Goal: Task Accomplishment & Management: Use online tool/utility

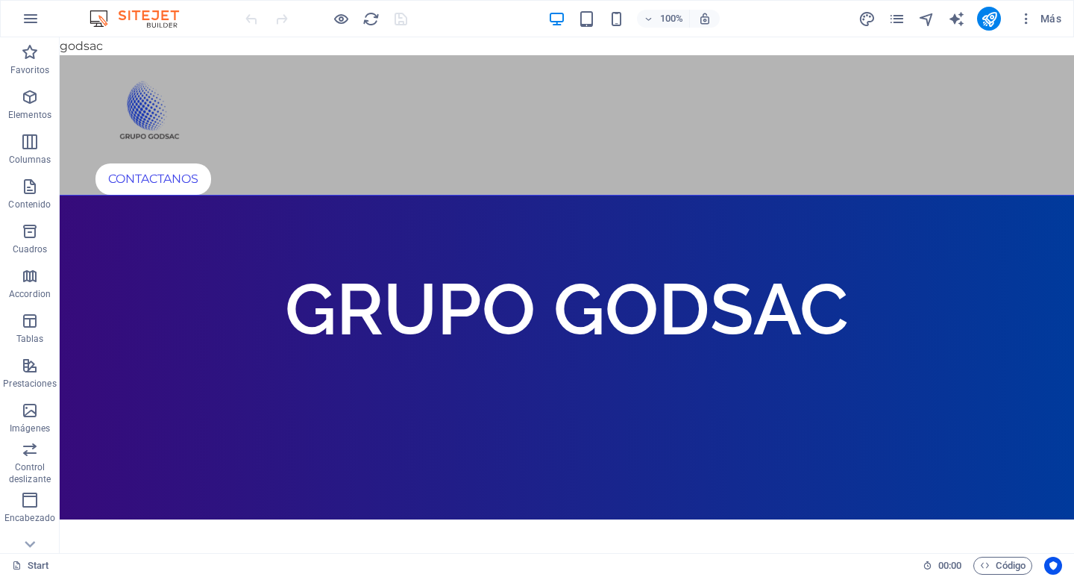
drag, startPoint x: 73, startPoint y: 44, endPoint x: 86, endPoint y: 51, distance: 14.7
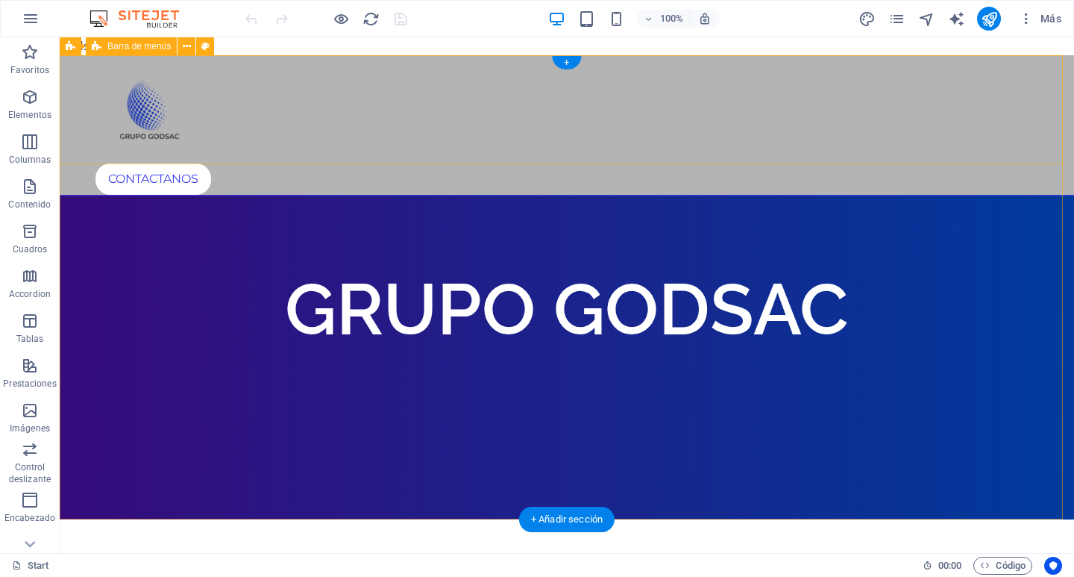
click at [284, 104] on div "CONTACTANOS" at bounding box center [567, 125] width 1015 height 140
click at [422, 81] on div "CONTACTANOS" at bounding box center [567, 125] width 1015 height 140
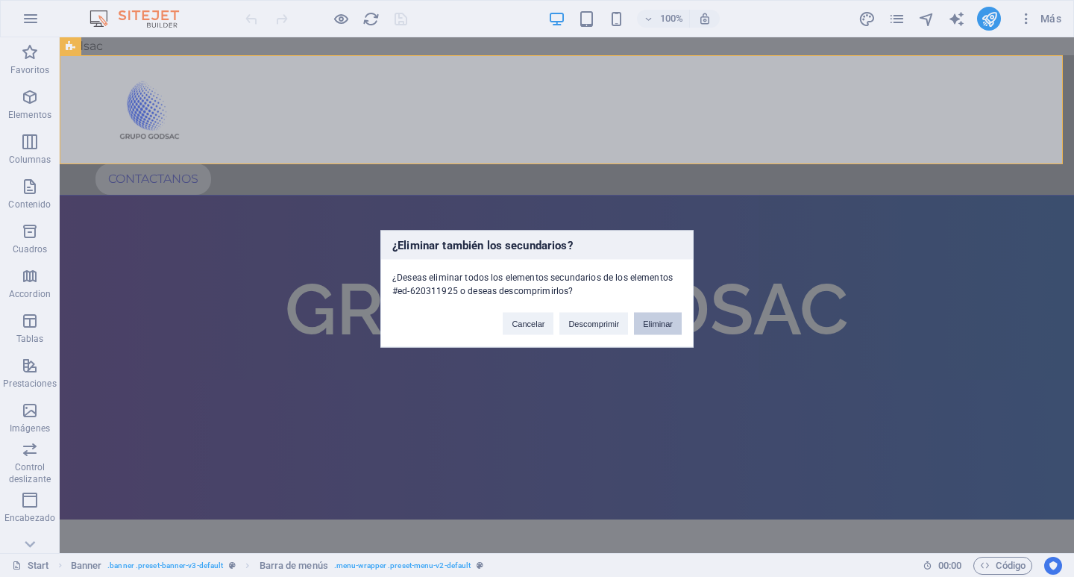
click at [648, 320] on button "Eliminar" at bounding box center [658, 323] width 48 height 22
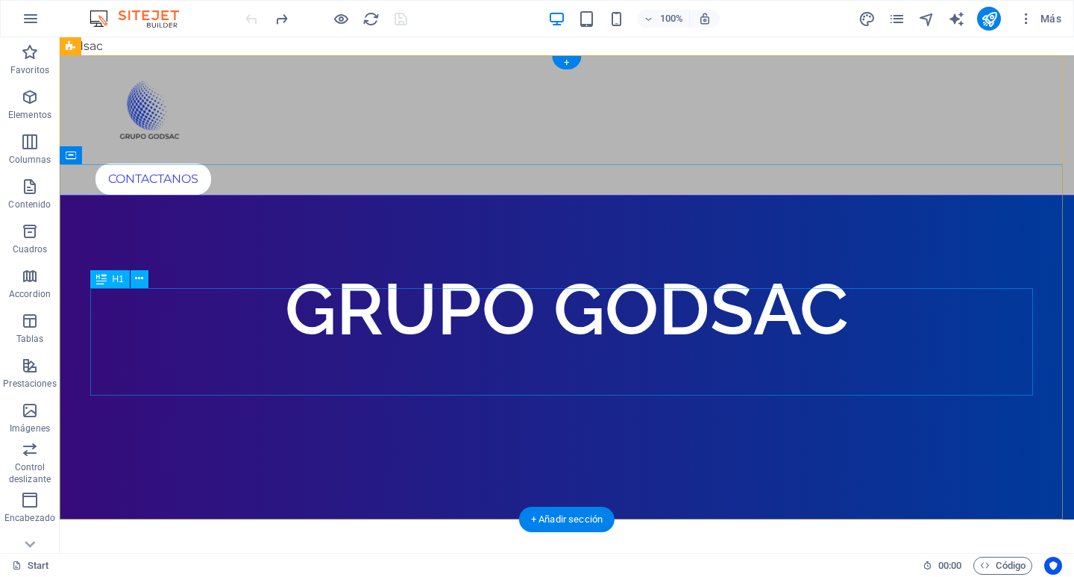
click at [245, 363] on div "GRUPO GODSAC" at bounding box center [567, 308] width 943 height 107
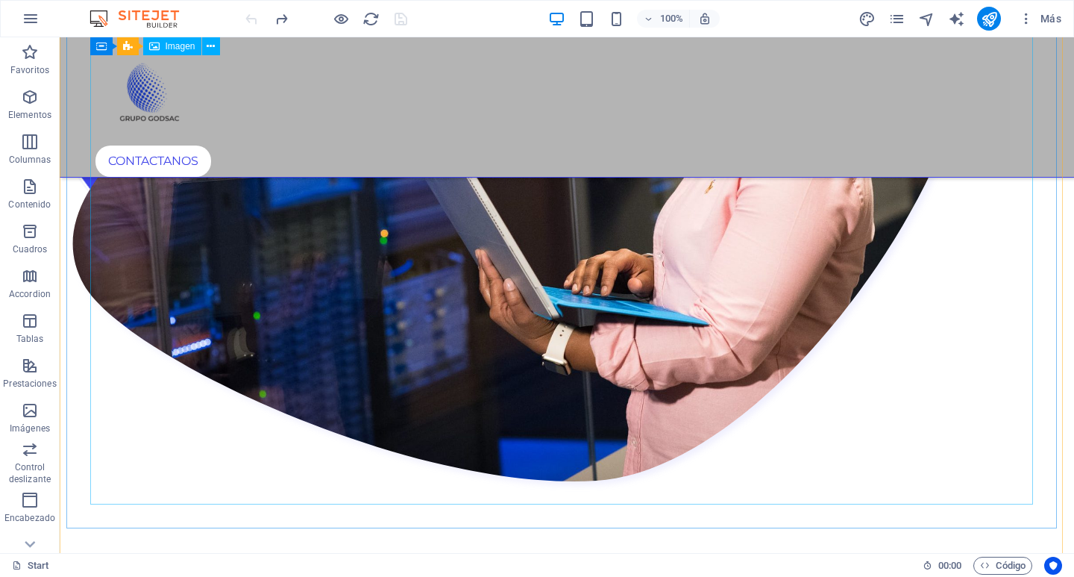
scroll to position [672, 0]
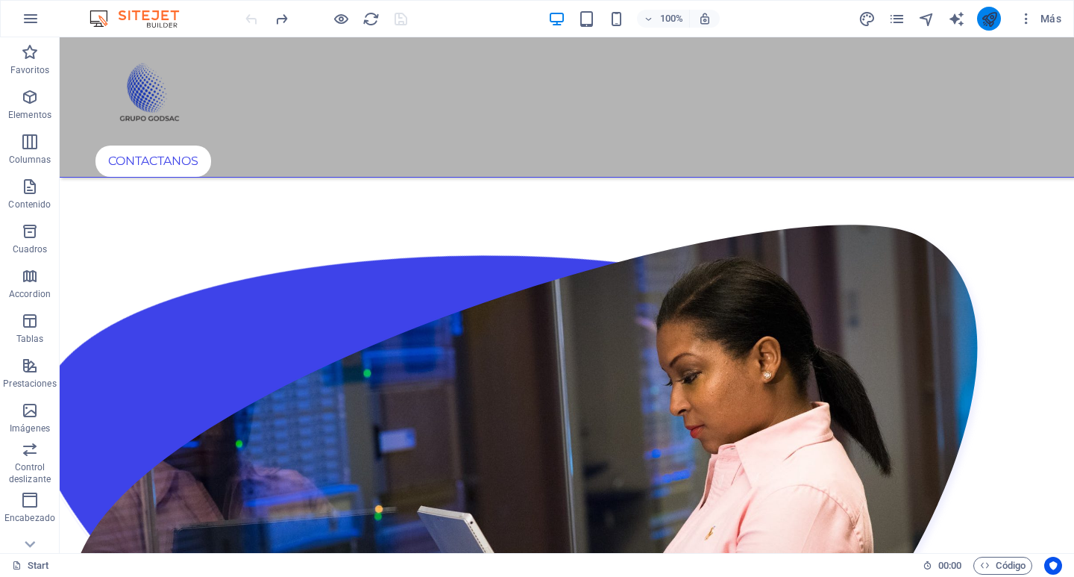
click at [993, 20] on icon "publish" at bounding box center [989, 18] width 17 height 17
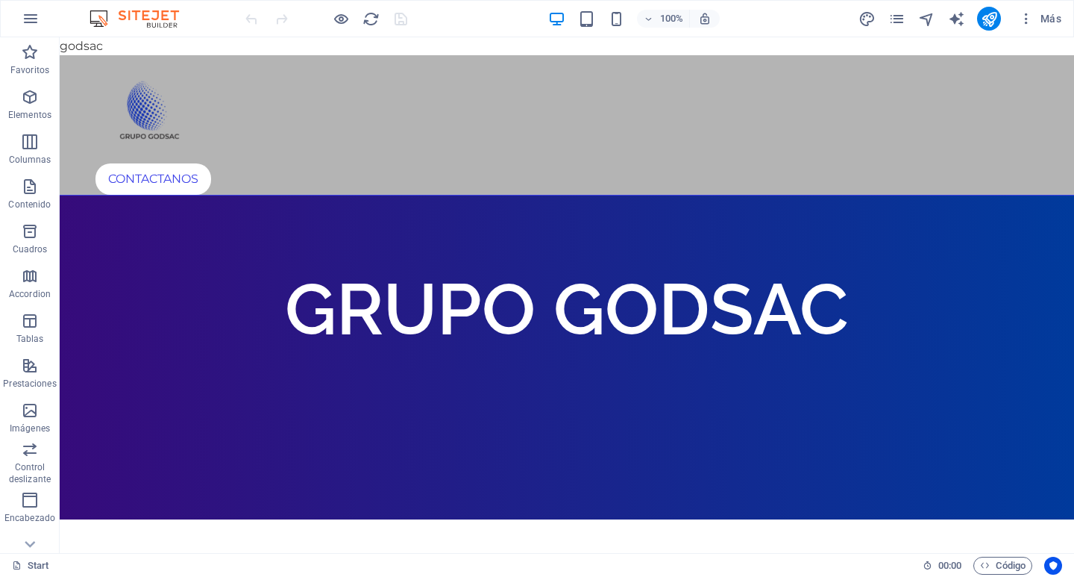
drag, startPoint x: 74, startPoint y: 48, endPoint x: 1052, endPoint y: 45, distance: 978.2
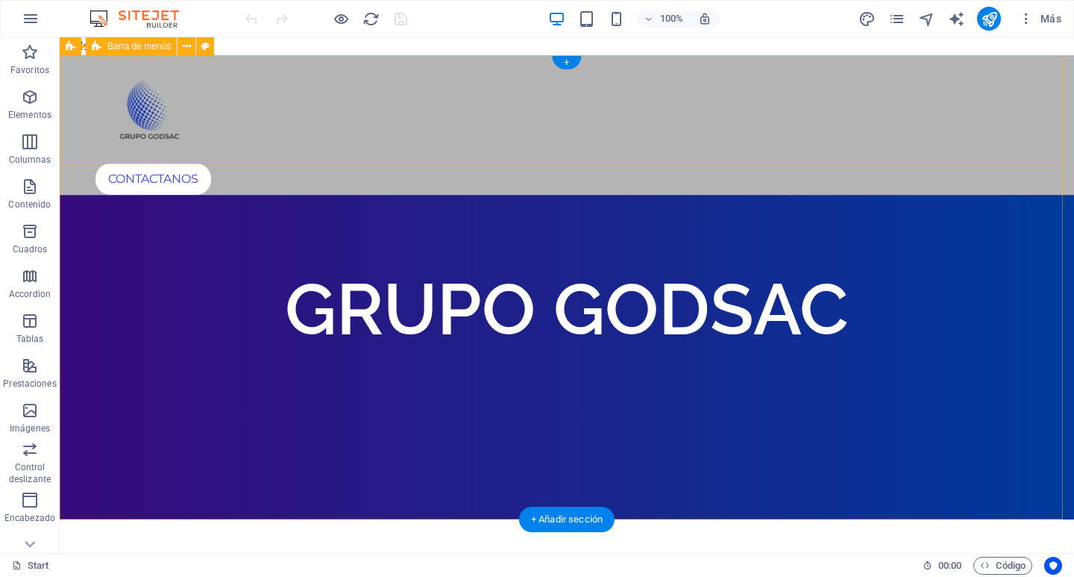
click at [739, 104] on div "CONTACTANOS" at bounding box center [567, 125] width 1015 height 140
drag, startPoint x: 134, startPoint y: 85, endPoint x: 102, endPoint y: 202, distance: 121.3
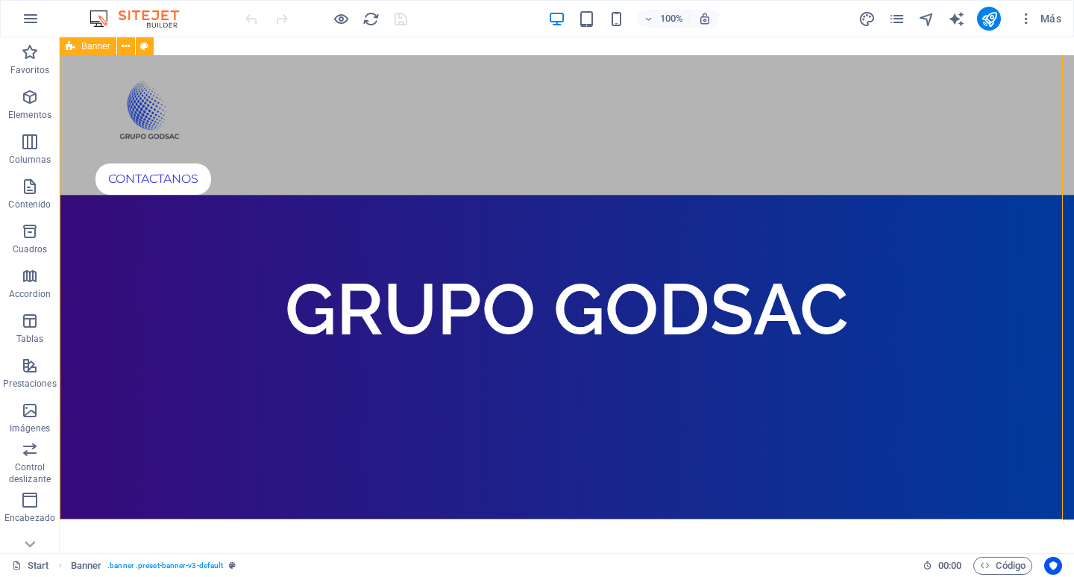
click at [96, 46] on span "Banner" at bounding box center [95, 46] width 29 height 9
drag, startPoint x: 163, startPoint y: 82, endPoint x: 113, endPoint y: 376, distance: 298.2
click at [106, 46] on span "Banner" at bounding box center [95, 46] width 29 height 9
select select "vh"
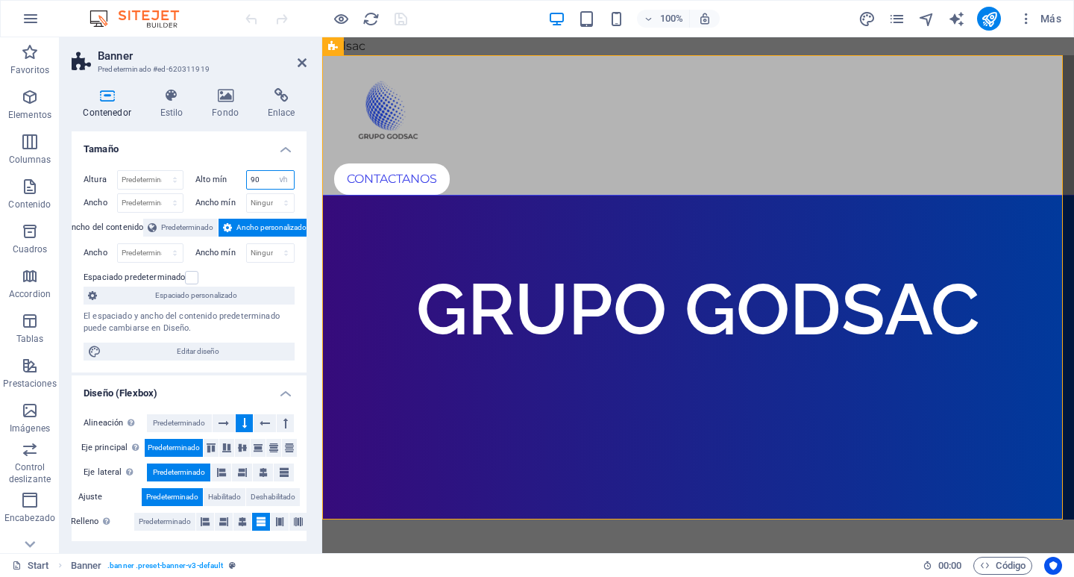
click at [267, 181] on input "90" at bounding box center [271, 180] width 48 height 18
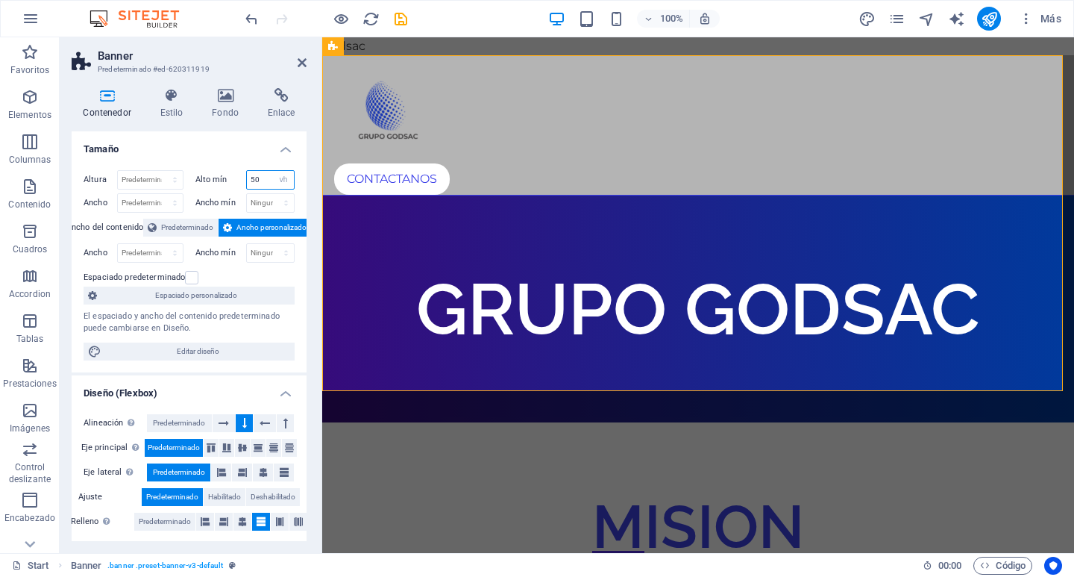
click at [263, 178] on input "50" at bounding box center [271, 180] width 48 height 18
click at [263, 172] on input "60" at bounding box center [271, 180] width 48 height 18
type input "70"
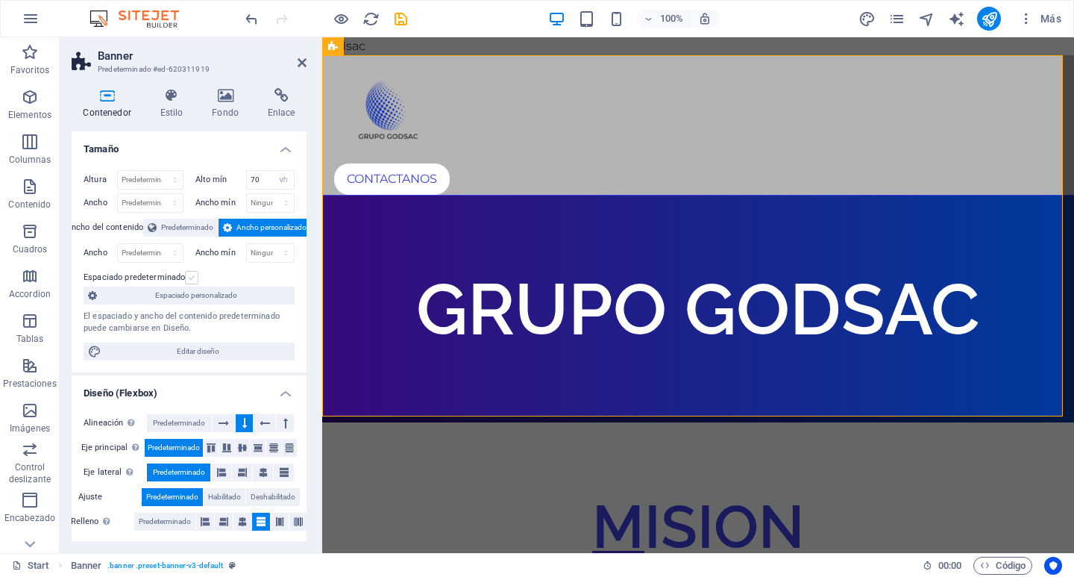
click at [195, 279] on label at bounding box center [191, 277] width 13 height 13
click at [0, 0] on input "Espaciado predeterminado" at bounding box center [0, 0] width 0 height 0
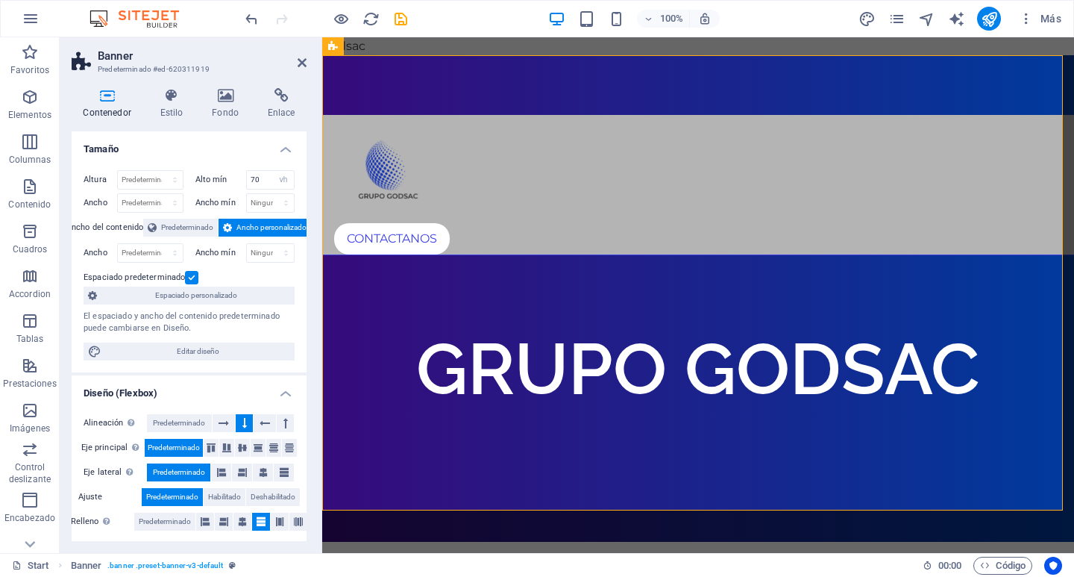
click at [194, 279] on label at bounding box center [191, 277] width 13 height 13
click at [0, 0] on input "Espaciado predeterminado" at bounding box center [0, 0] width 0 height 0
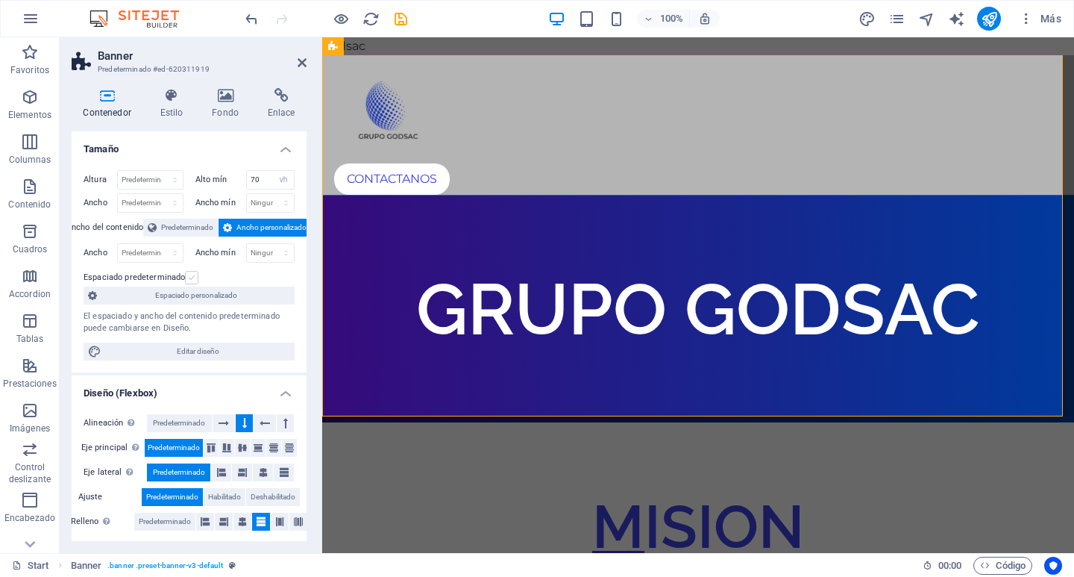
click at [194, 279] on label at bounding box center [191, 277] width 13 height 13
click at [0, 0] on input "Espaciado predeterminado" at bounding box center [0, 0] width 0 height 0
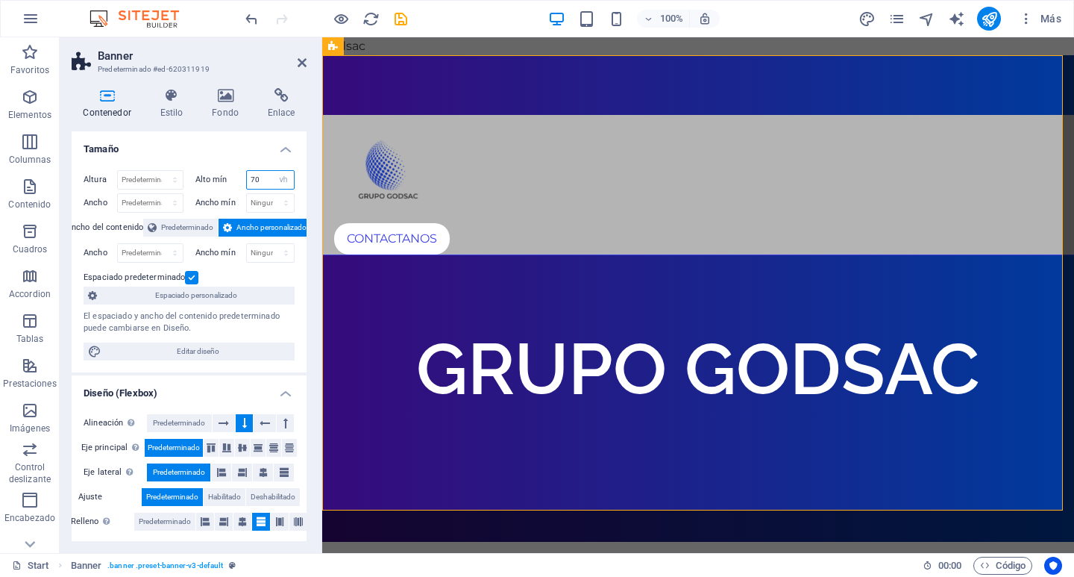
click at [266, 183] on input "70" at bounding box center [271, 180] width 48 height 18
click at [175, 110] on h4 "Estilo" at bounding box center [174, 103] width 52 height 31
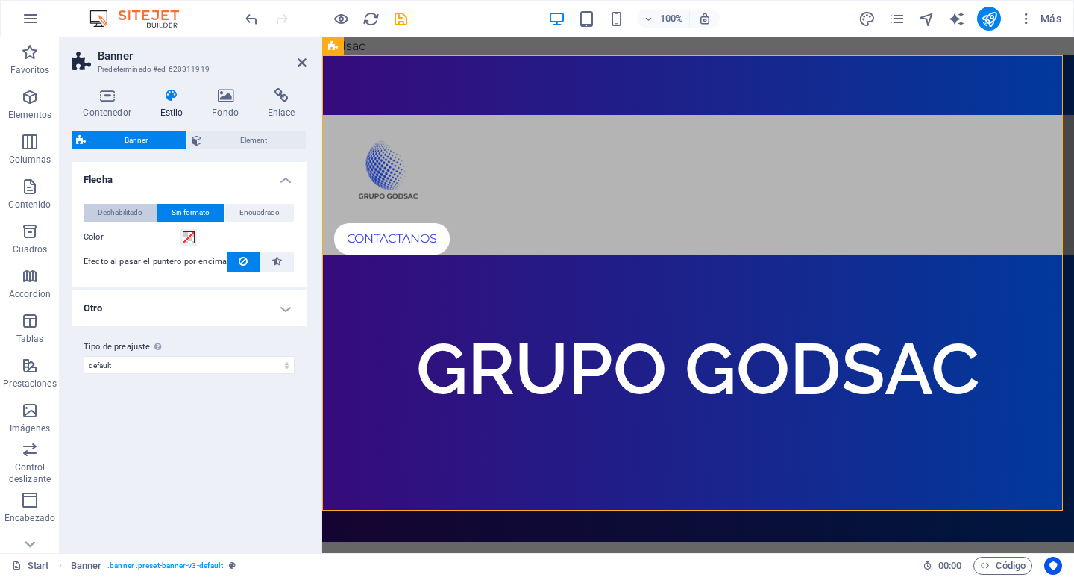
click at [114, 209] on span "Deshabilitado" at bounding box center [120, 213] width 45 height 18
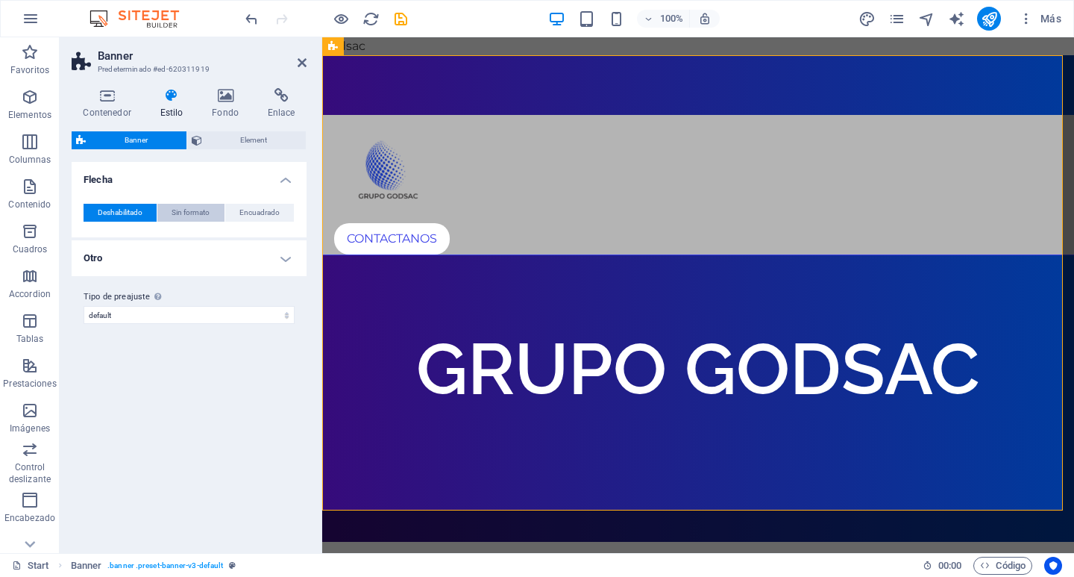
click at [170, 212] on button "Sin formato" at bounding box center [190, 213] width 66 height 18
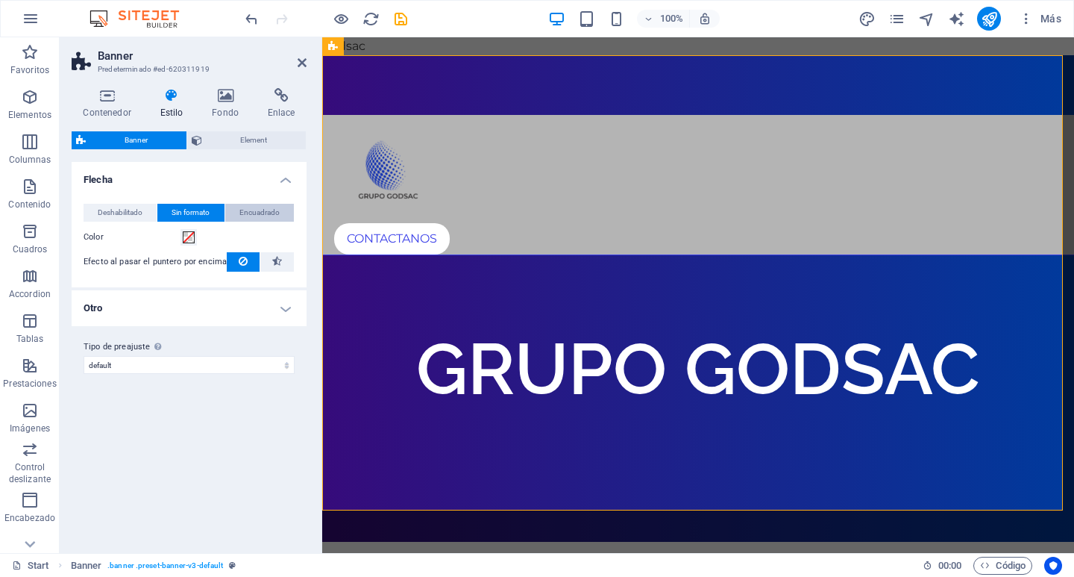
click at [249, 211] on span "Encuadrado" at bounding box center [260, 213] width 40 height 18
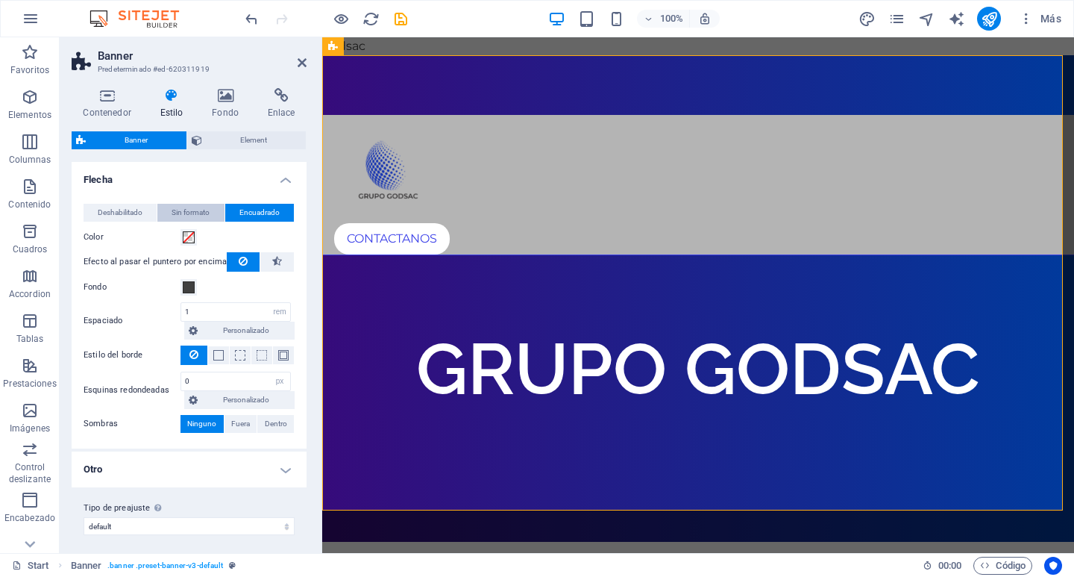
click at [200, 212] on span "Sin formato" at bounding box center [191, 213] width 38 height 18
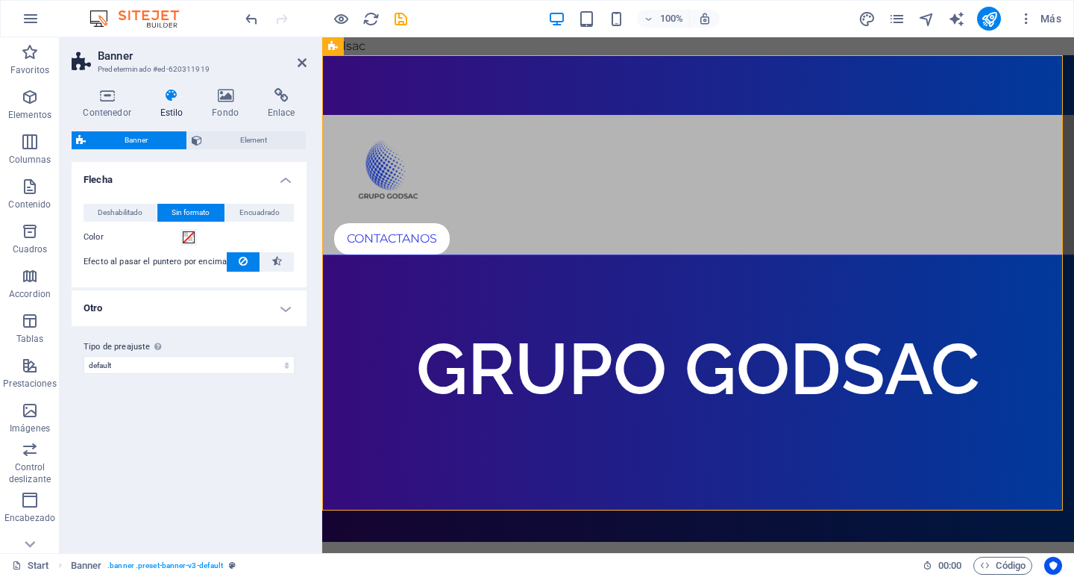
click at [206, 285] on div "Deshabilitado Sin formato Encuadrado Color Efecto al pasar el puntero por encim…" at bounding box center [189, 238] width 241 height 98
click at [208, 295] on h4 "Otro" at bounding box center [189, 308] width 235 height 36
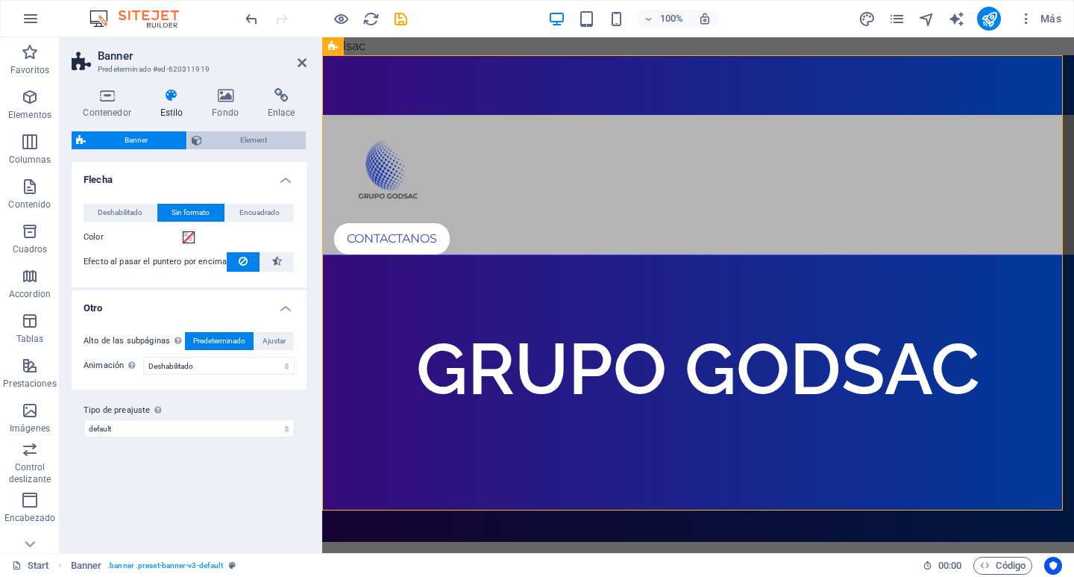
click at [241, 138] on span "Element" at bounding box center [255, 140] width 96 height 18
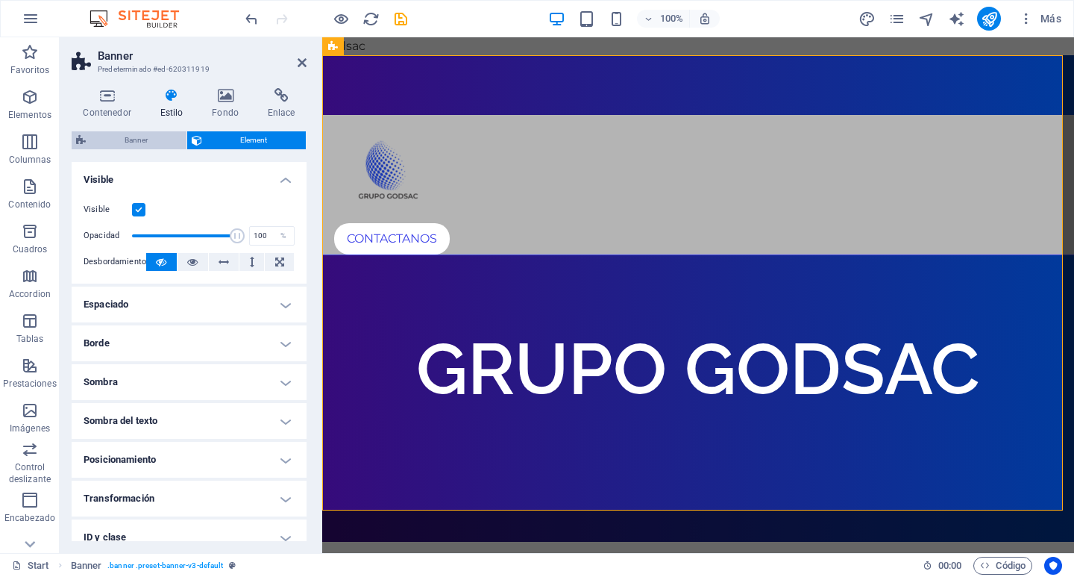
click at [161, 137] on span "Banner" at bounding box center [136, 140] width 92 height 18
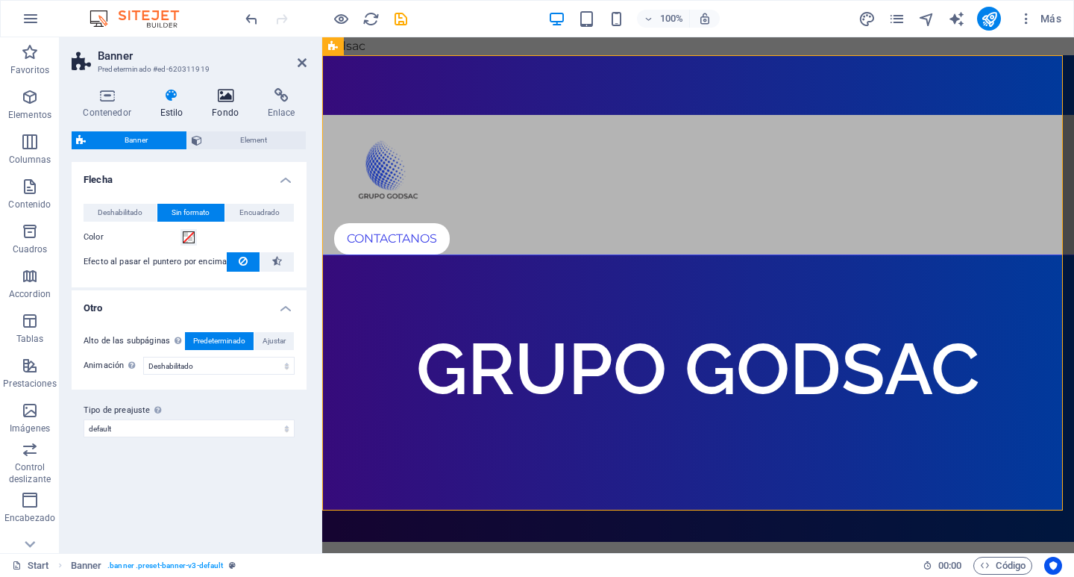
click at [237, 97] on icon at bounding box center [226, 95] width 50 height 15
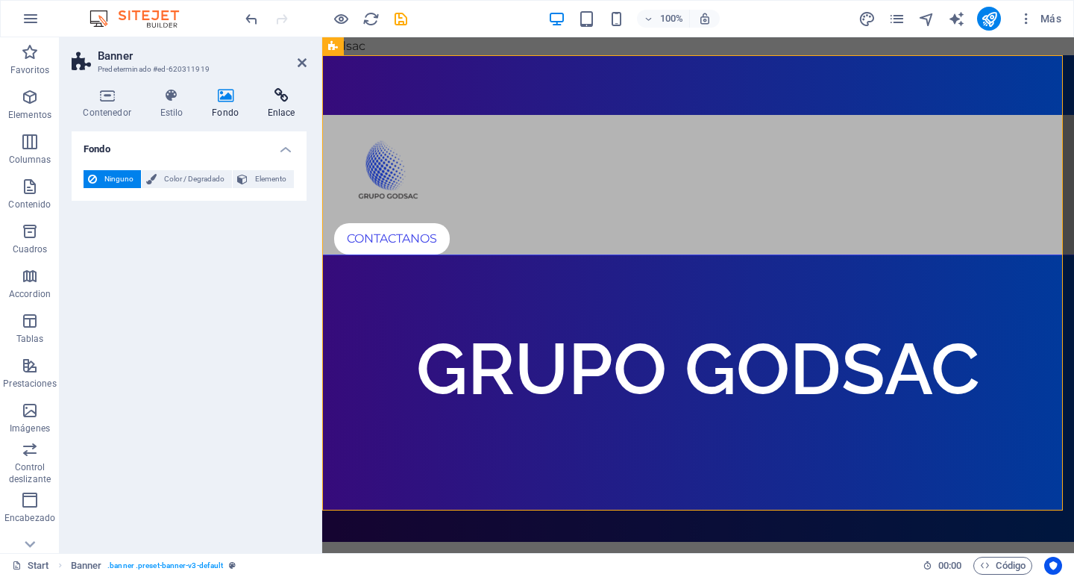
click at [275, 99] on icon at bounding box center [281, 95] width 51 height 15
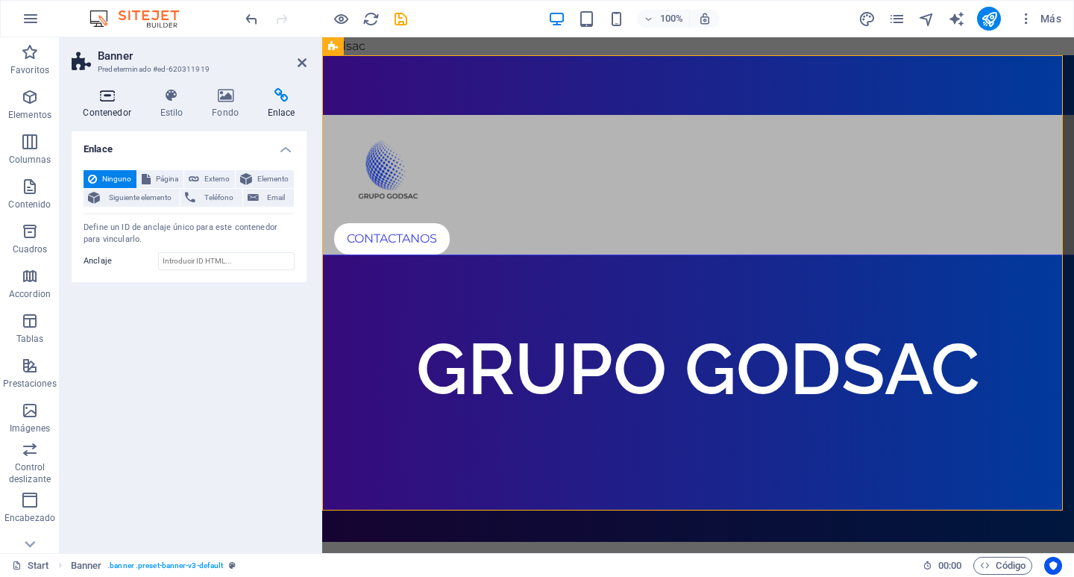
click at [123, 114] on h4 "Contenedor" at bounding box center [110, 103] width 77 height 31
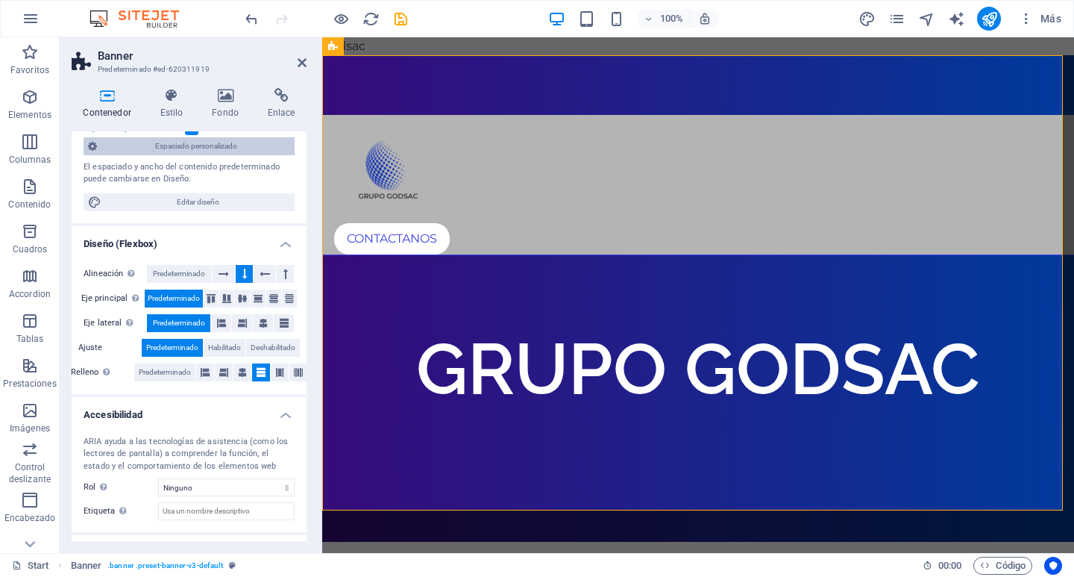
scroll to position [212, 0]
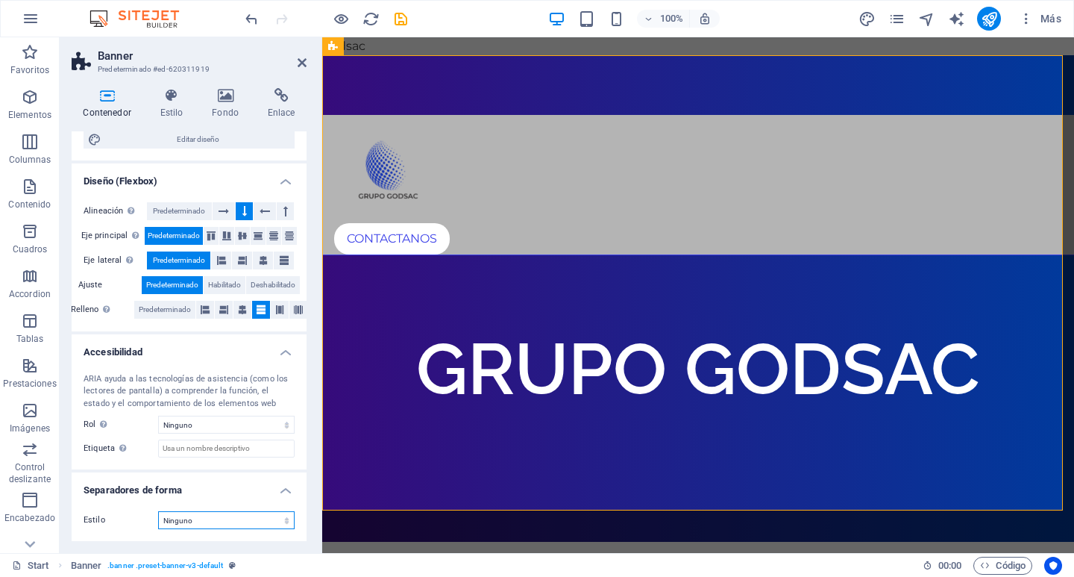
click at [225, 514] on select "Ninguno Triángulo Cuadrado Diagonal Polígono 1 Polígono 2 Zigzag Múltiples zigz…" at bounding box center [226, 520] width 137 height 18
click at [316, 87] on div "Contenedor Estilo Fondo Enlace Tamaño Altura Predeterminado px rem % vh vw Alto…" at bounding box center [189, 314] width 259 height 477
drag, startPoint x: 303, startPoint y: 62, endPoint x: 243, endPoint y: 23, distance: 71.2
click at [303, 61] on icon at bounding box center [302, 63] width 9 height 12
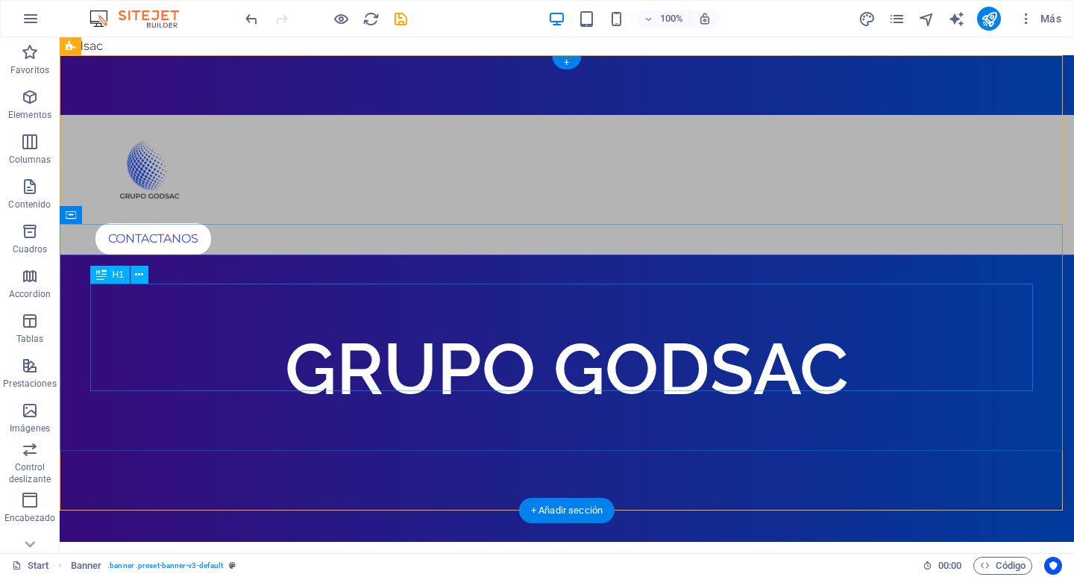
click at [544, 341] on div "GRUPO GODSAC" at bounding box center [567, 368] width 943 height 107
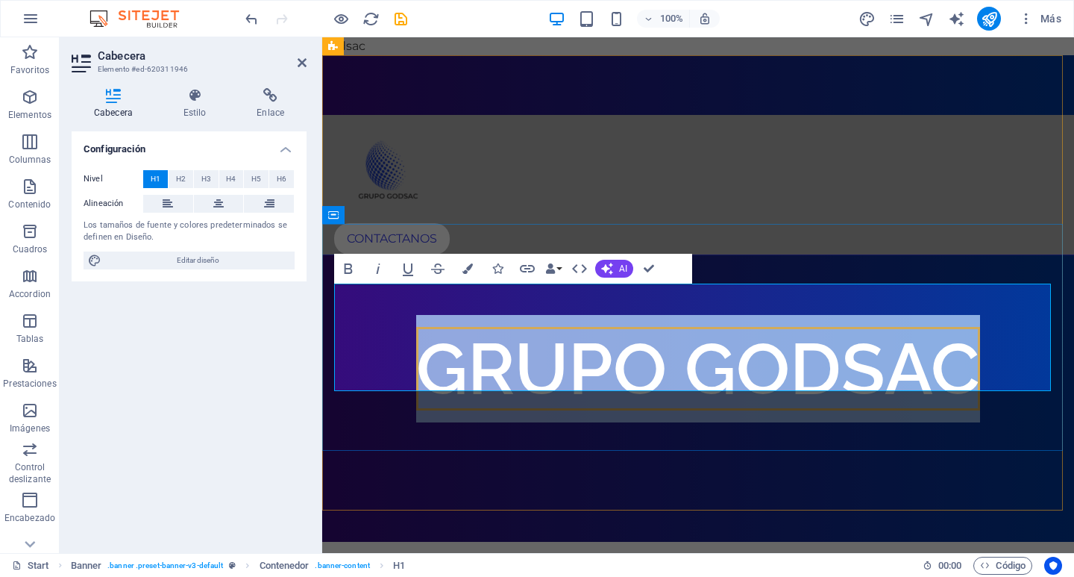
click at [659, 342] on span "GRUPO GODSAC" at bounding box center [698, 369] width 564 height 84
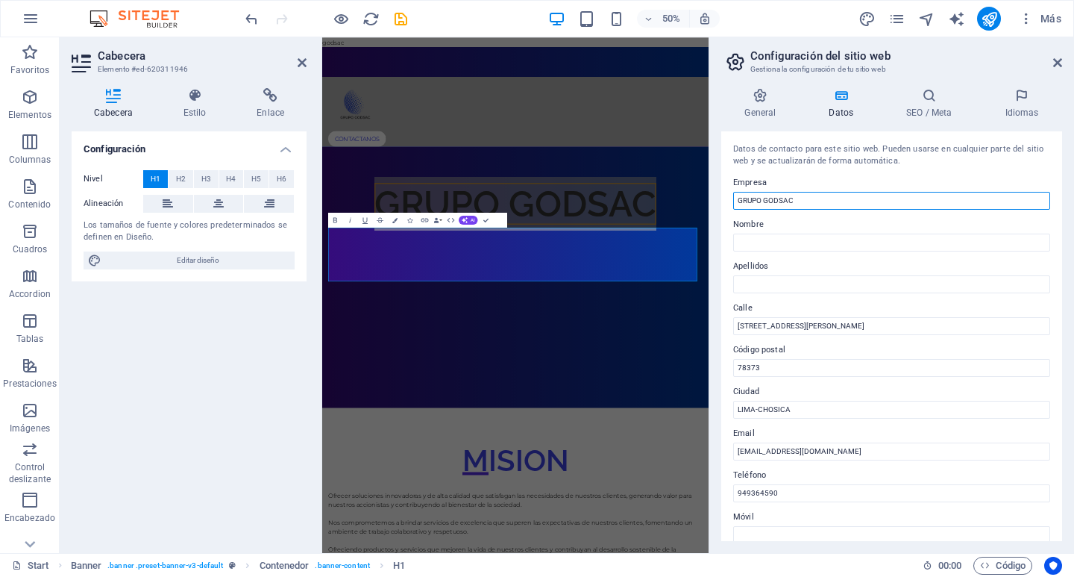
click at [760, 208] on input "GRUPO GODSAC" at bounding box center [891, 201] width 317 height 18
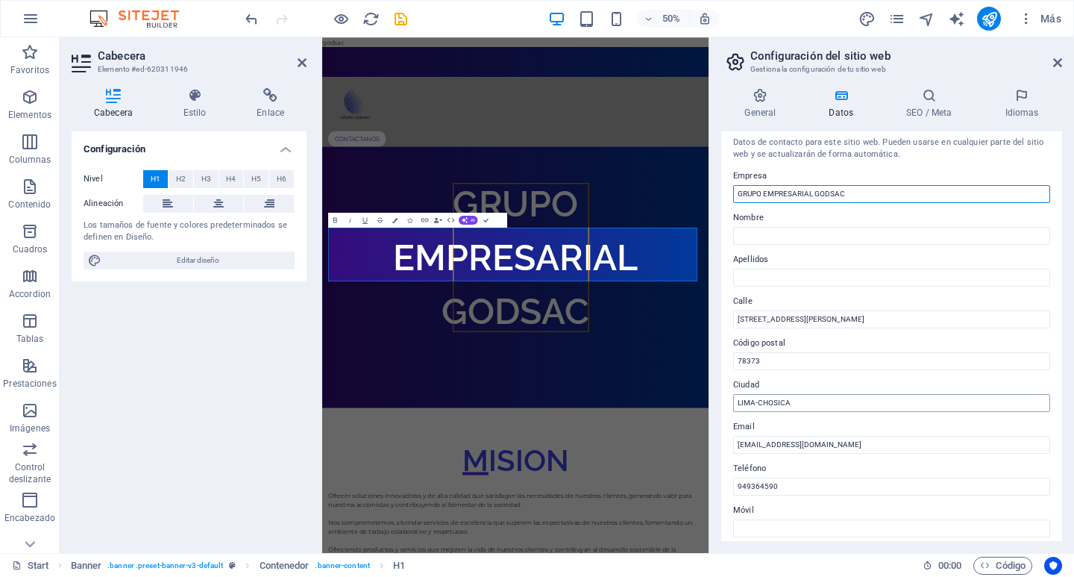
scroll to position [0, 0]
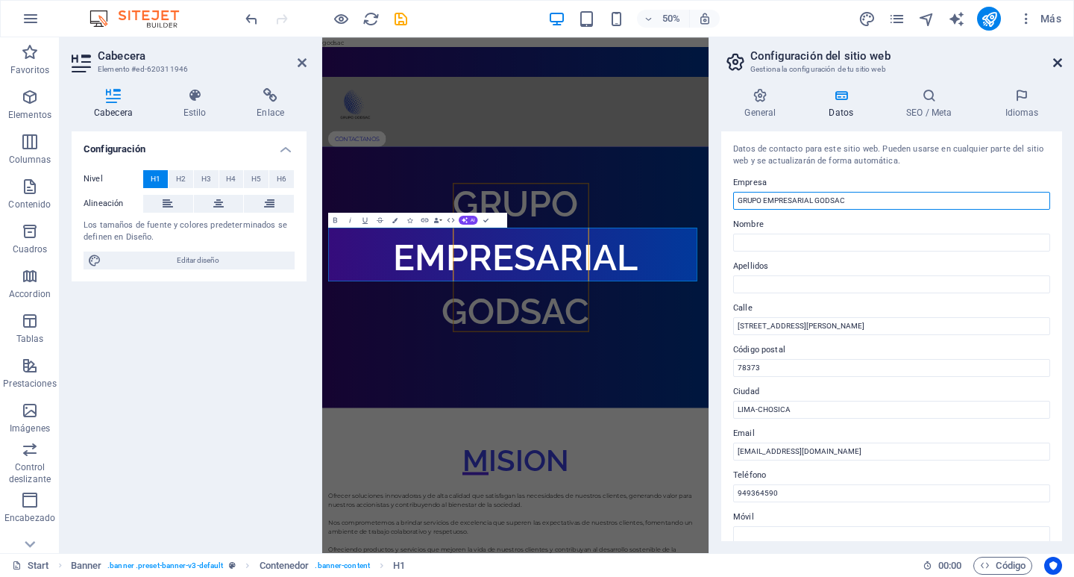
type input "GRUPO EMPRESARIAL GODSAC"
click at [1055, 61] on icon at bounding box center [1058, 63] width 9 height 12
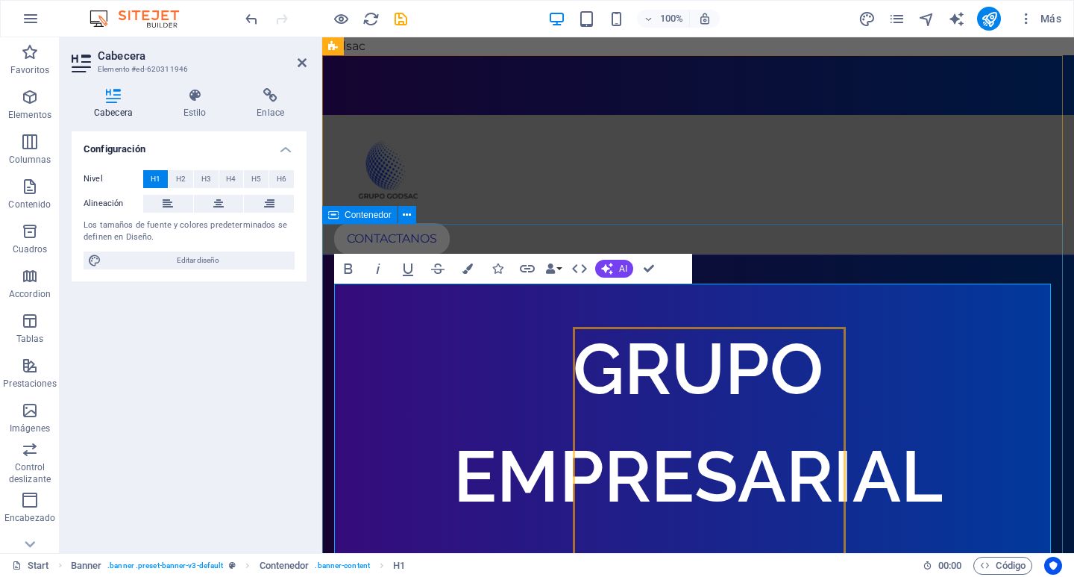
click at [833, 255] on div "GRUPO EMPRESARIAL GODSAC" at bounding box center [698, 476] width 752 height 442
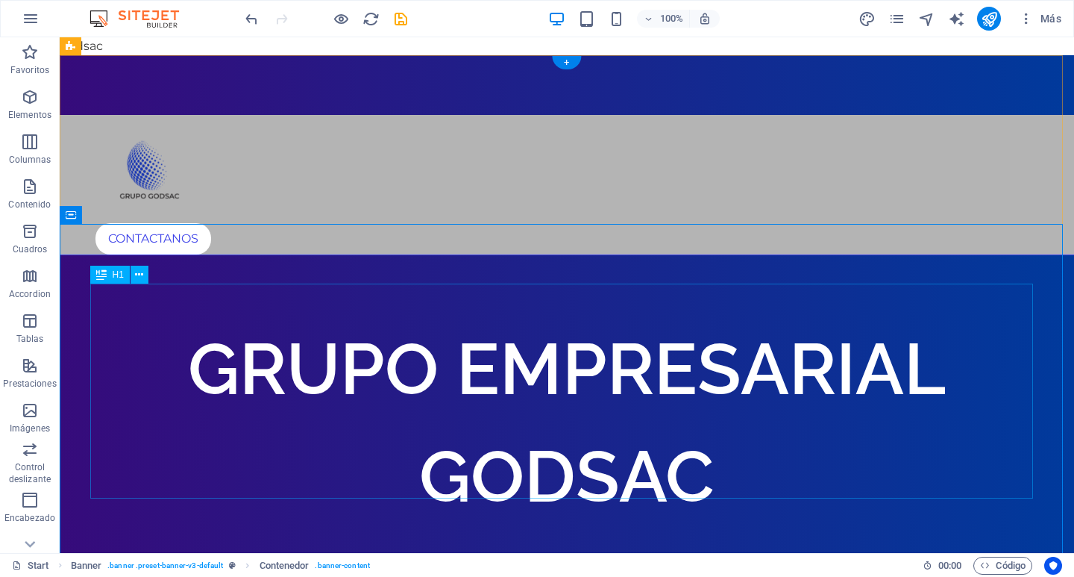
click at [525, 315] on div "GRUPO EMPRESARIAL GODSAC" at bounding box center [567, 422] width 943 height 215
click at [564, 354] on div "GRUPO EMPRESARIAL GODSAC" at bounding box center [567, 422] width 943 height 215
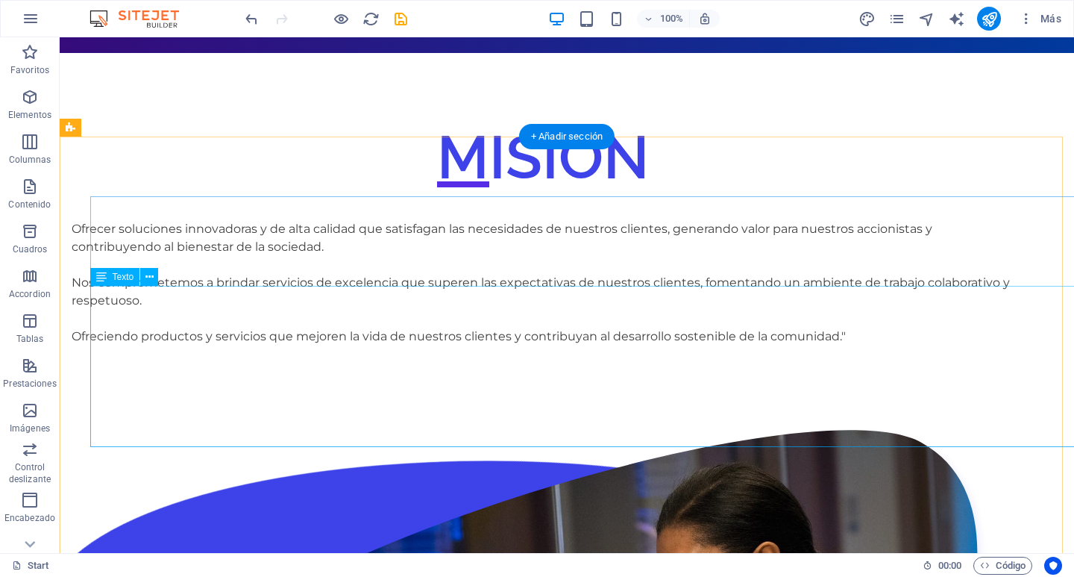
scroll to position [597, 0]
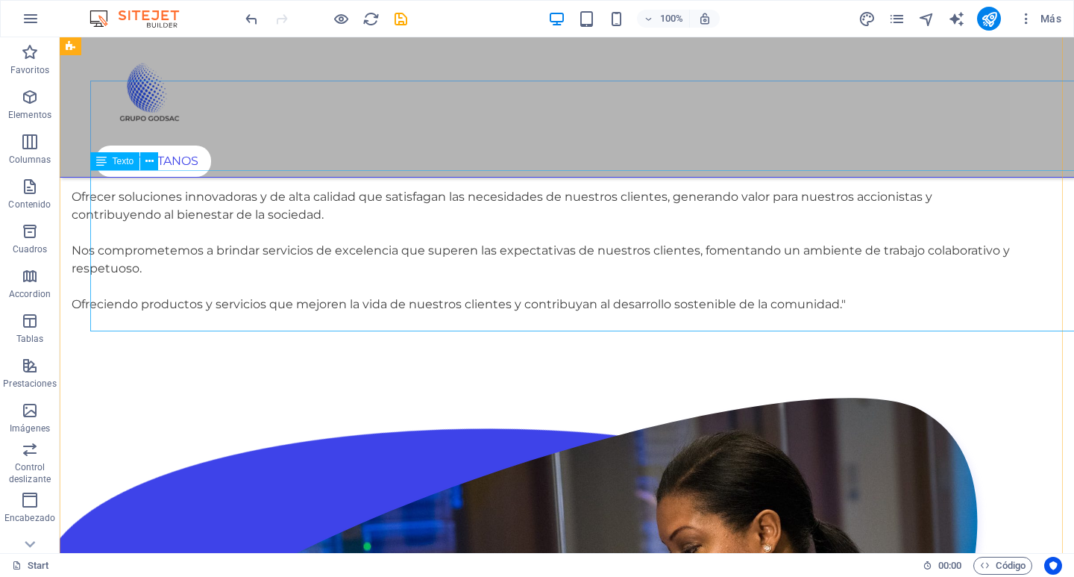
click at [874, 304] on div "Ofrecer soluciones innovadoras y de alta calidad que satisfagan las necesidades…" at bounding box center [543, 250] width 943 height 161
drag, startPoint x: 874, startPoint y: 308, endPoint x: 662, endPoint y: 301, distance: 212.7
click at [662, 301] on div "Ofrecer soluciones innovadoras y de alta calidad que satisfagan las necesidades…" at bounding box center [543, 250] width 943 height 161
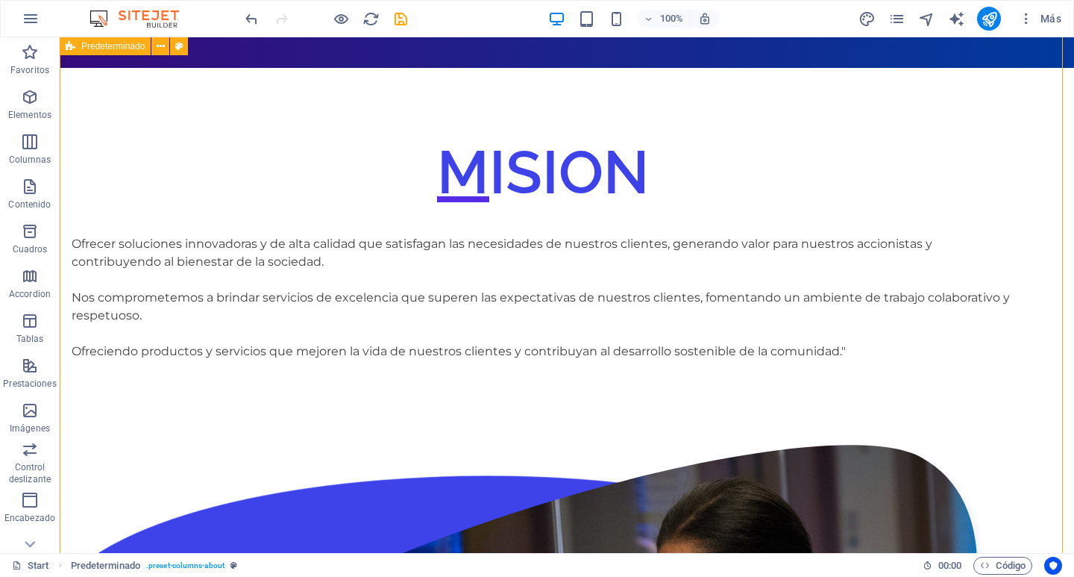
scroll to position [448, 0]
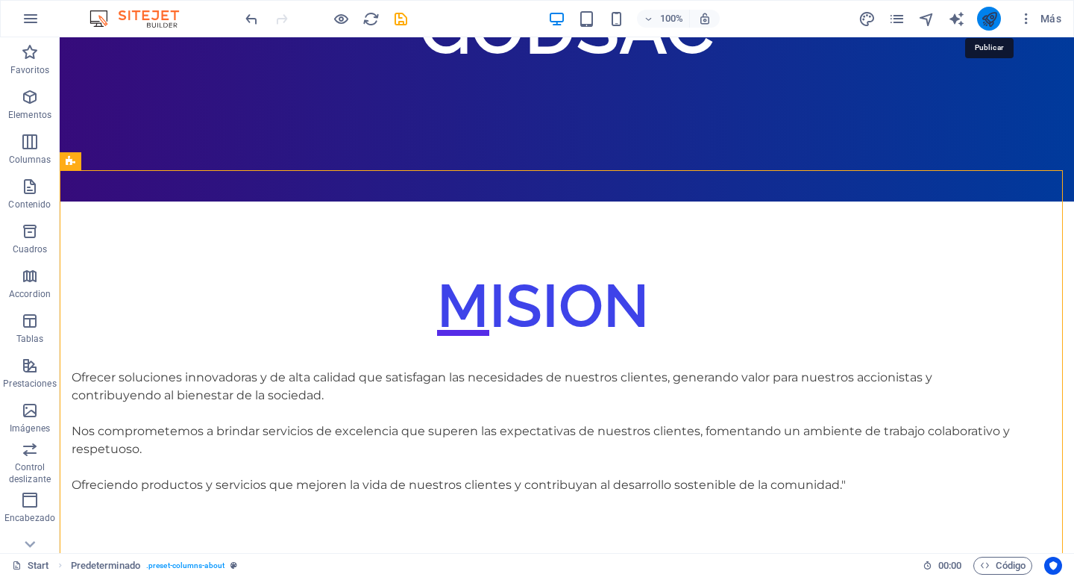
click at [989, 13] on icon "publish" at bounding box center [989, 18] width 17 height 17
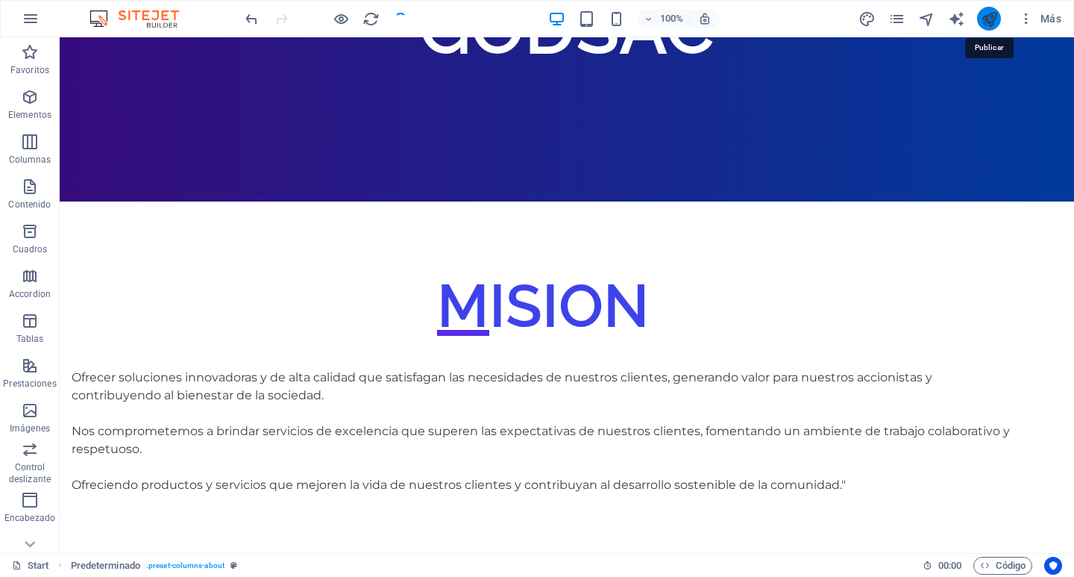
checkbox input "false"
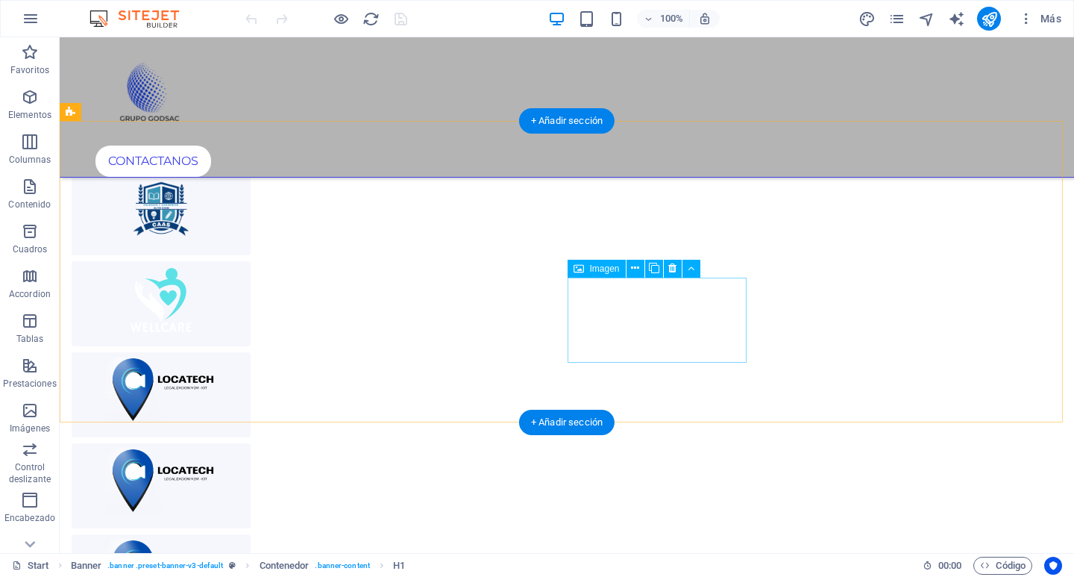
scroll to position [3656, 0]
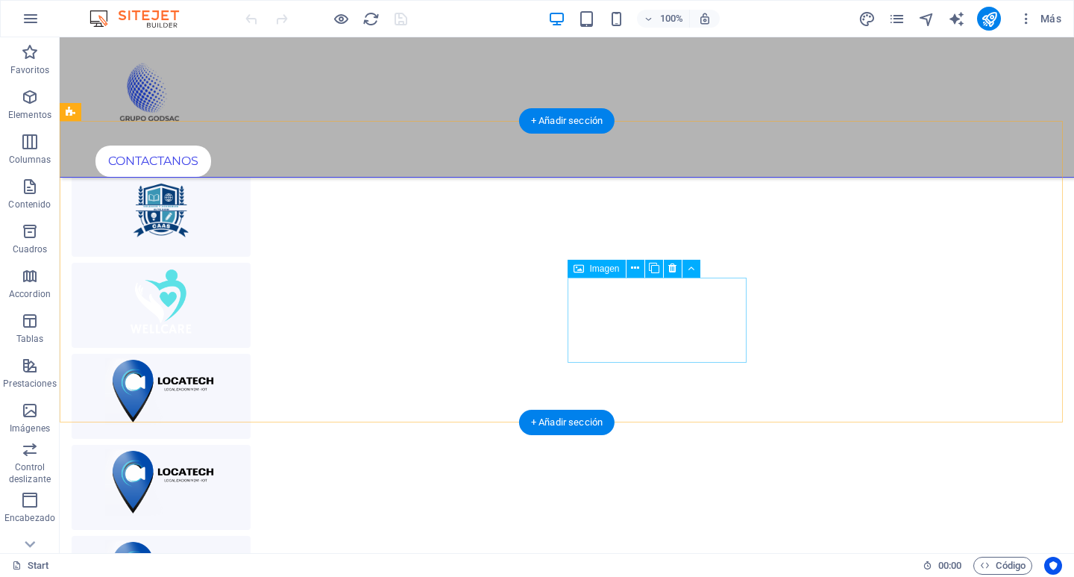
click at [251, 536] on figure at bounding box center [161, 578] width 179 height 85
select select "px"
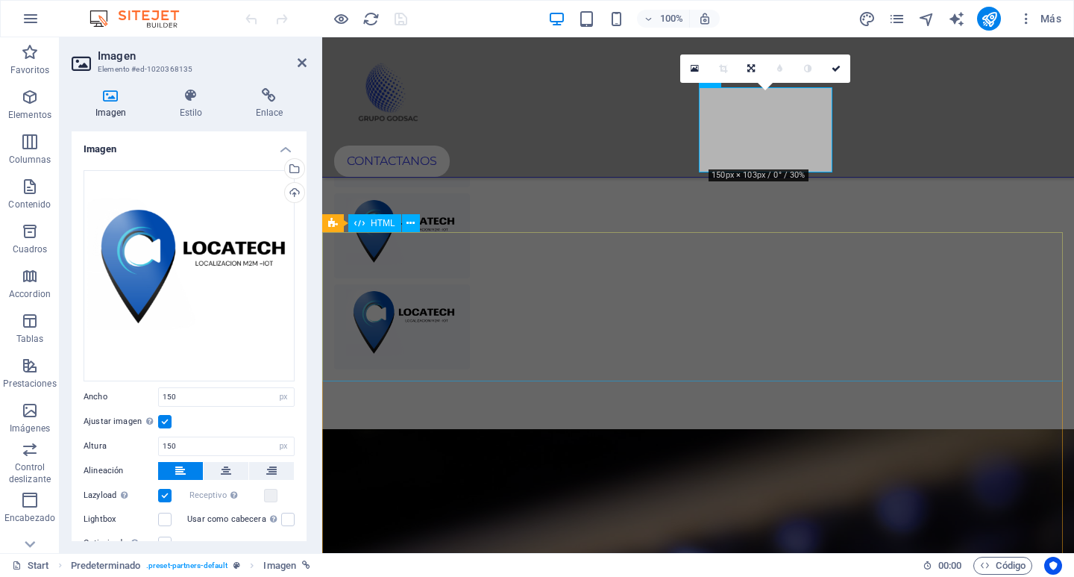
scroll to position [3537, 0]
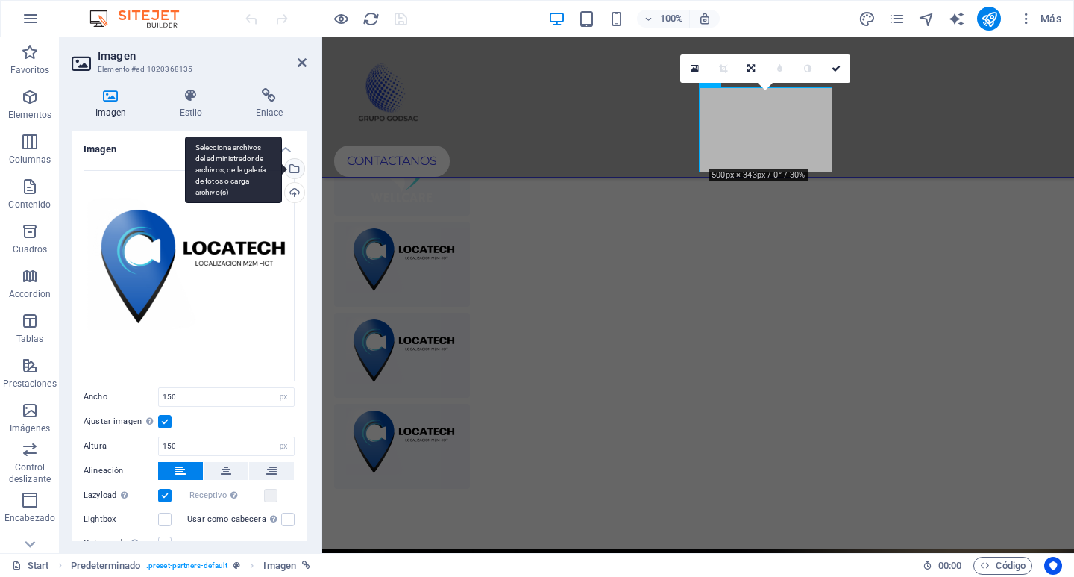
click at [298, 165] on div "Selecciona archivos del administrador de archivos, de la galería de fotos o car…" at bounding box center [293, 170] width 22 height 22
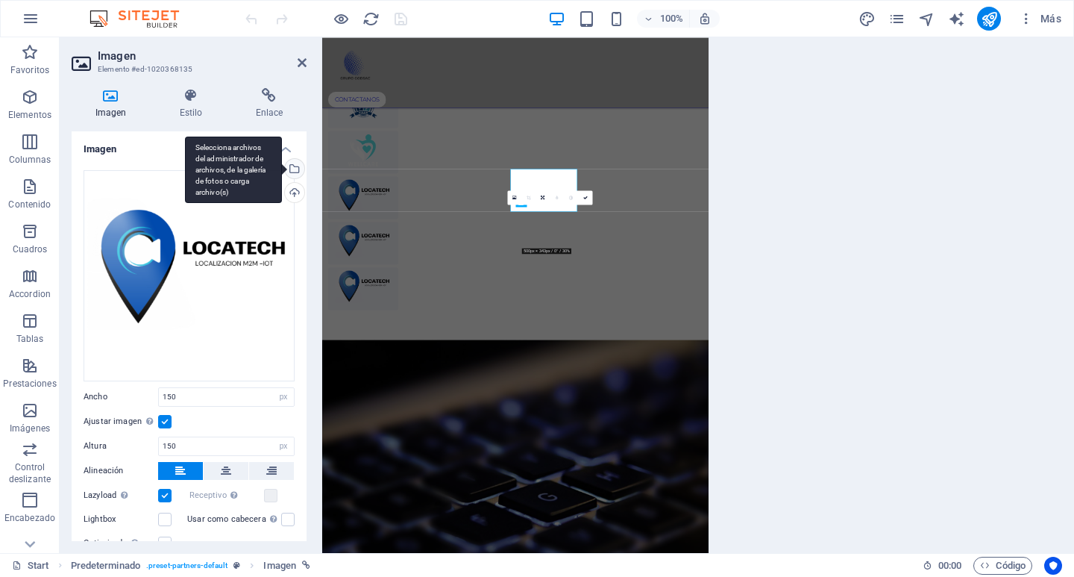
scroll to position [3324, 0]
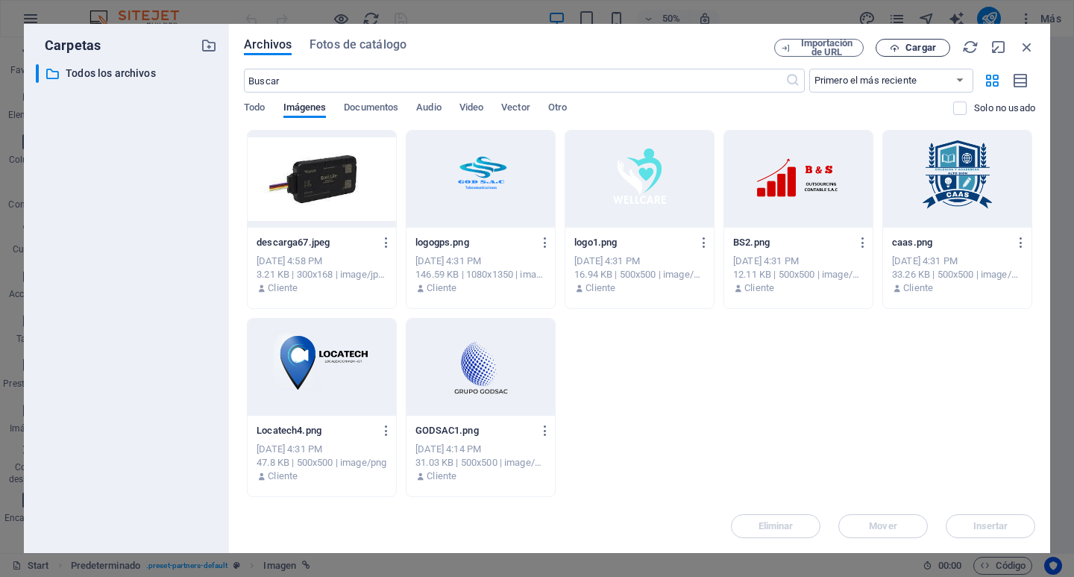
click at [928, 40] on button "Cargar" at bounding box center [913, 48] width 75 height 18
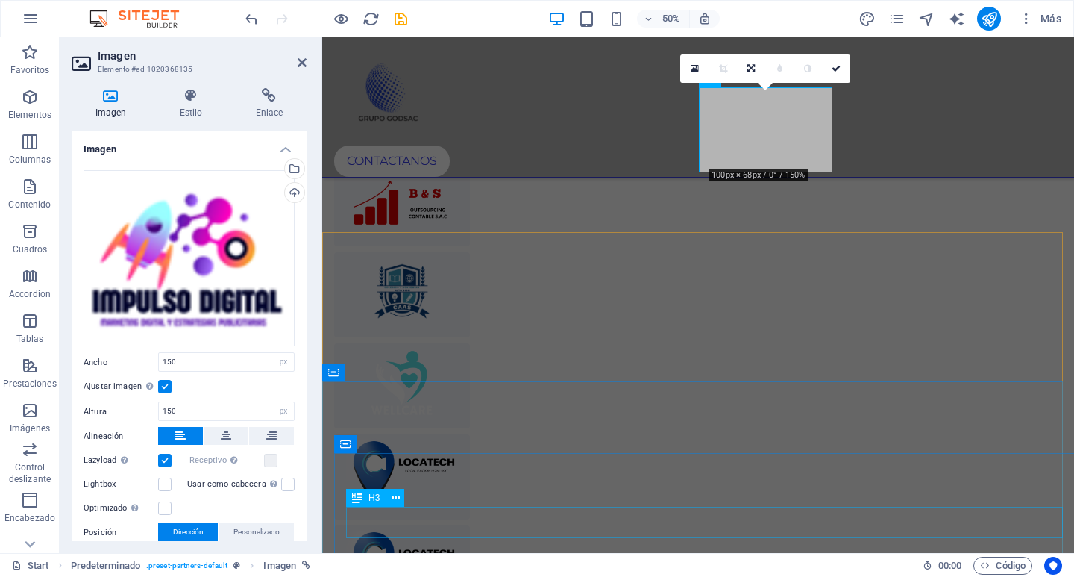
scroll to position [3537, 0]
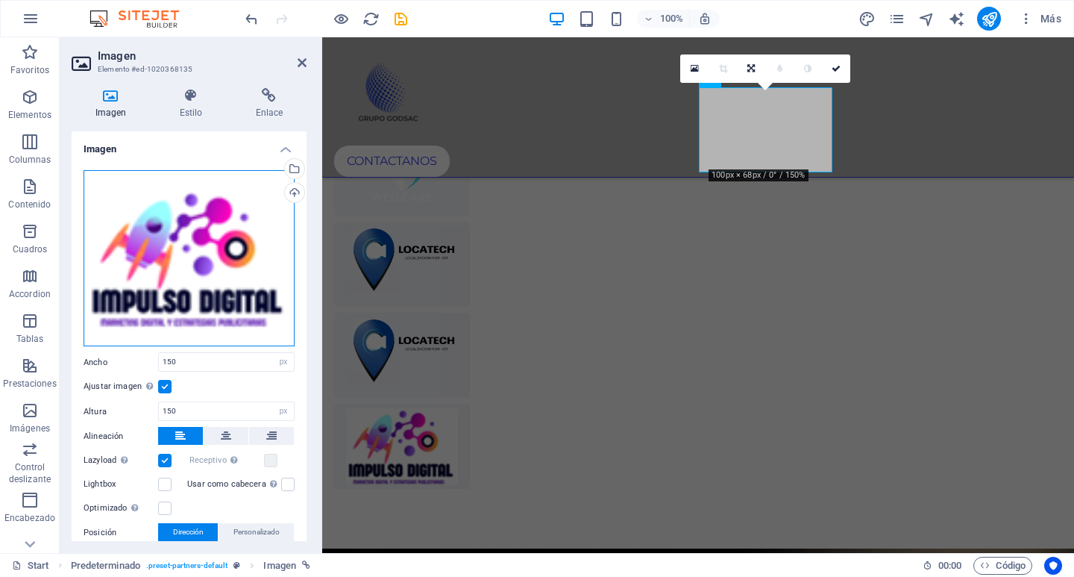
click at [239, 268] on div "Arrastra archivos aquí, haz clic para escoger archivos o selecciona archivos de…" at bounding box center [189, 258] width 211 height 177
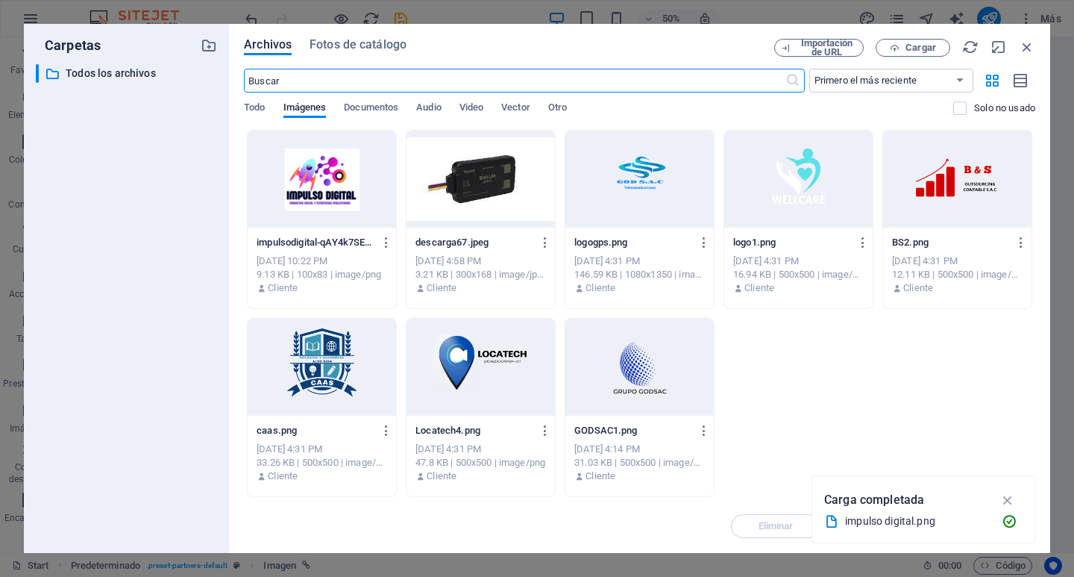
scroll to position [3324, 0]
click at [1029, 47] on icon "button" at bounding box center [1027, 47] width 16 height 16
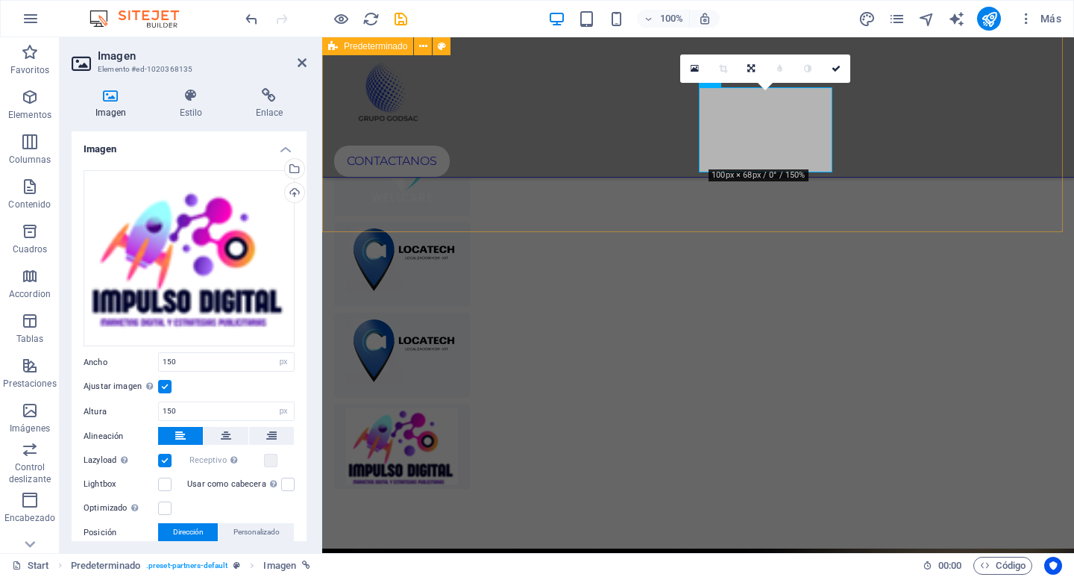
scroll to position [3656, 0]
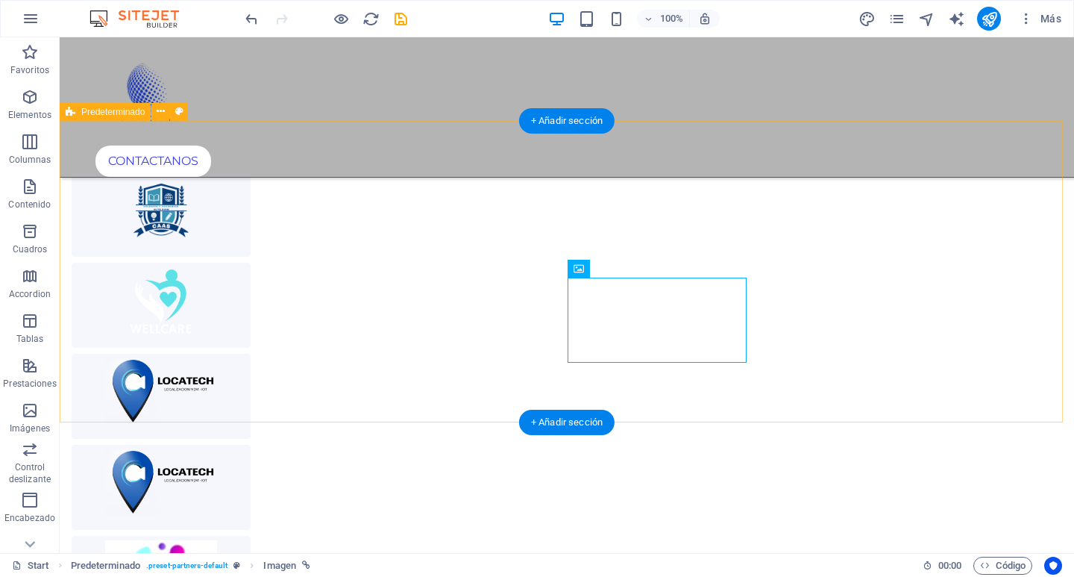
click at [176, 332] on div at bounding box center [567, 305] width 1015 height 751
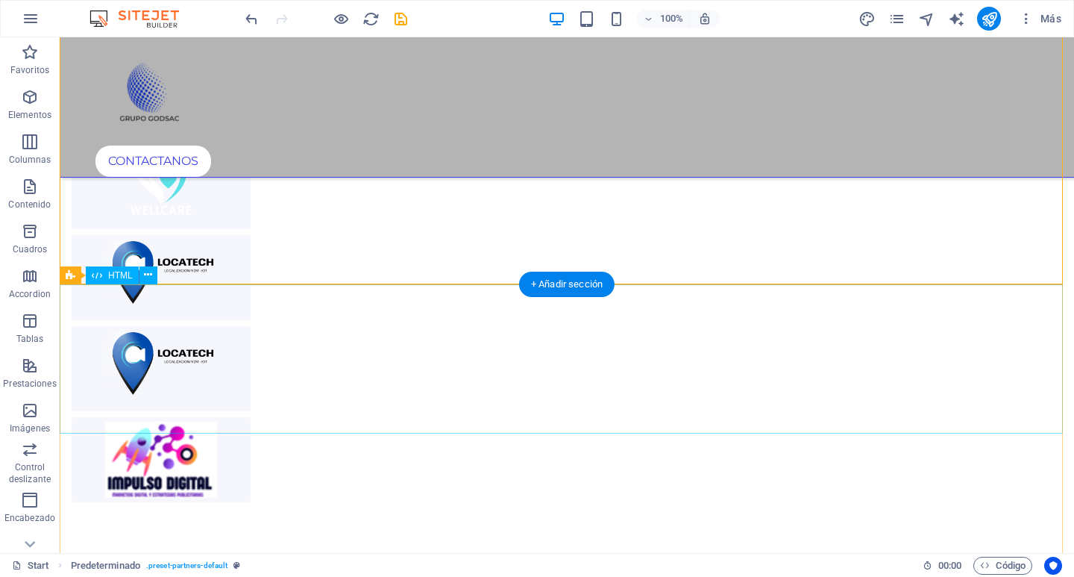
scroll to position [3849, 0]
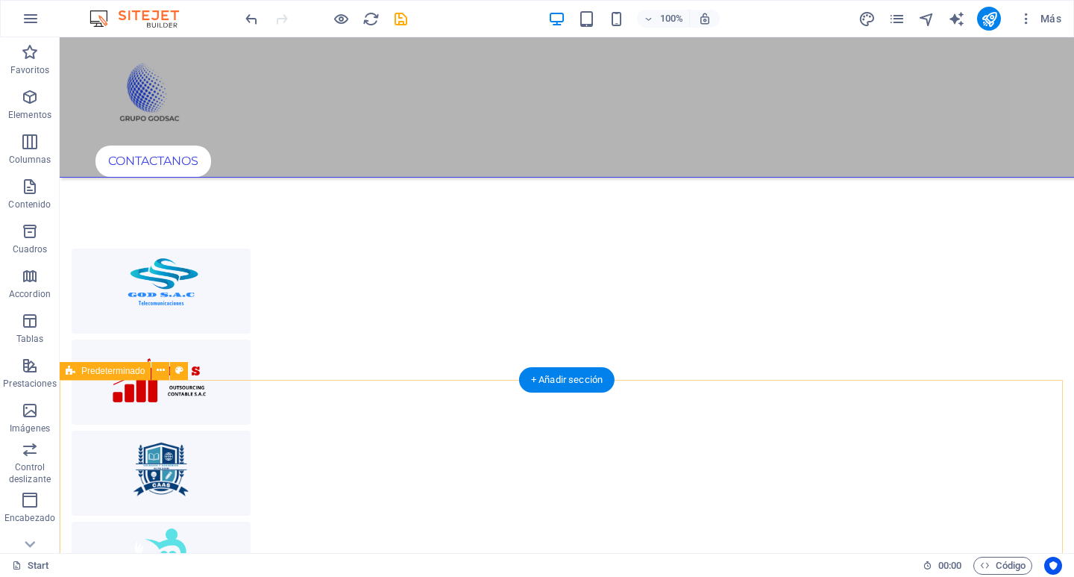
scroll to position [3402, 0]
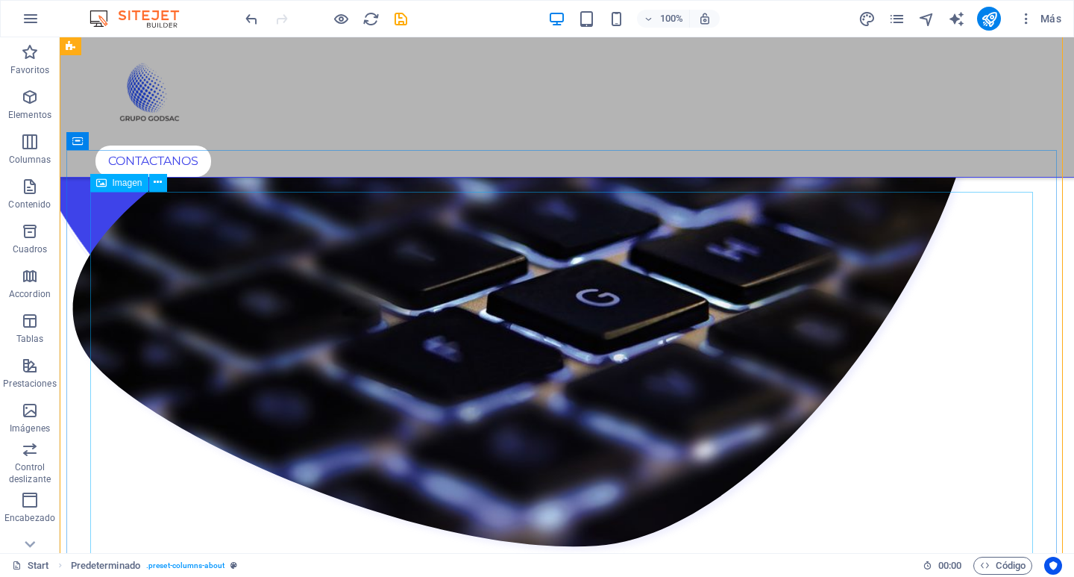
scroll to position [2506, 0]
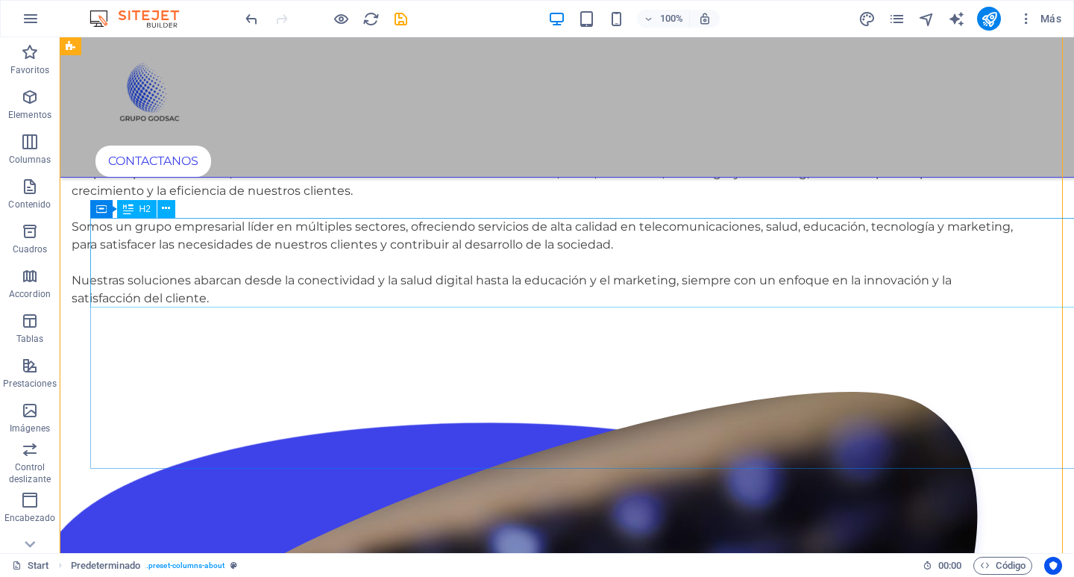
click at [345, 164] on div "OFRECEMOS" at bounding box center [543, 120] width 943 height 90
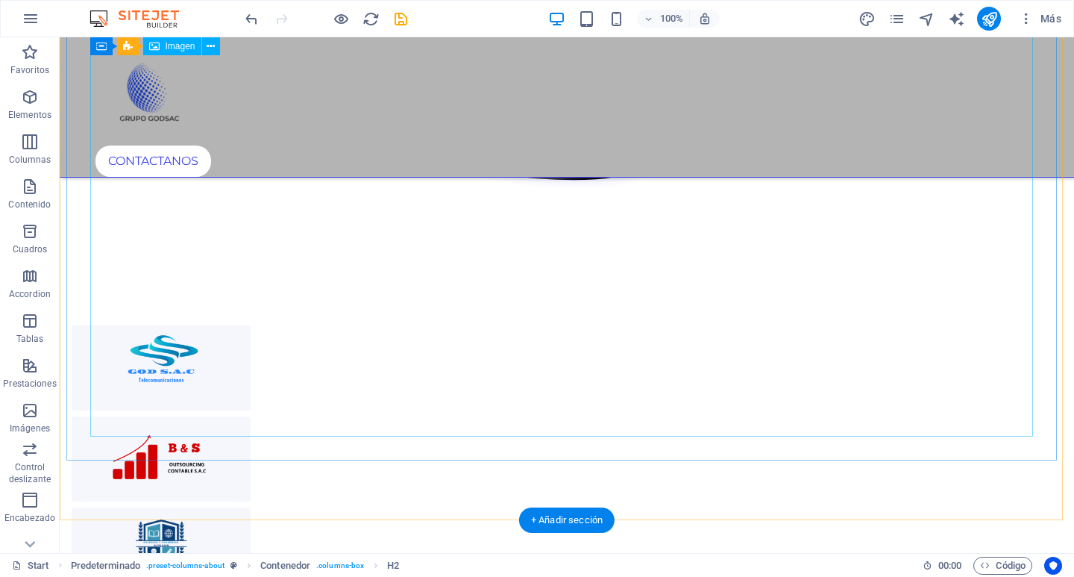
scroll to position [3476, 0]
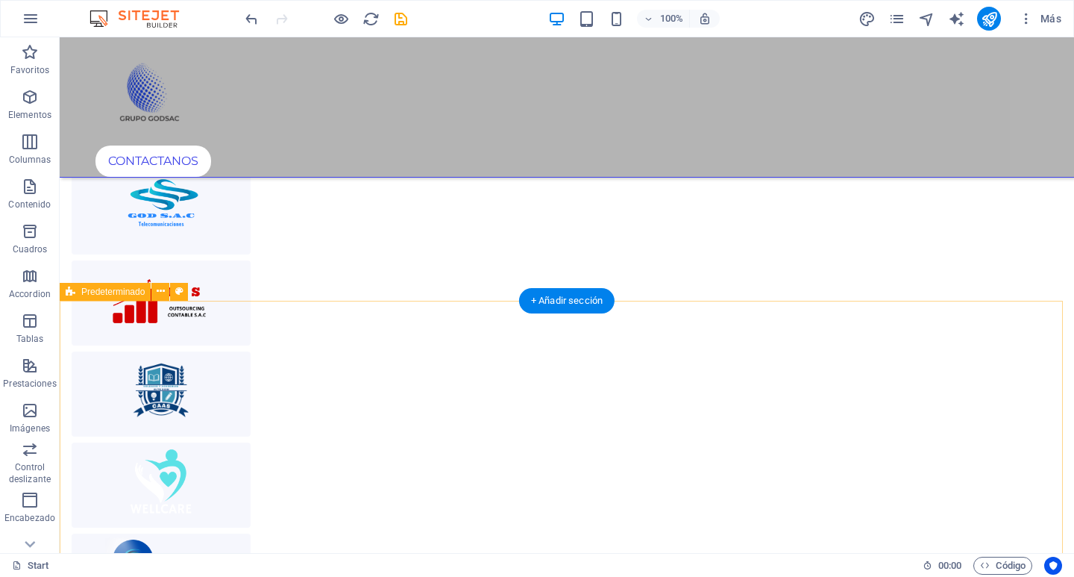
click at [319, 324] on div at bounding box center [567, 485] width 1015 height 751
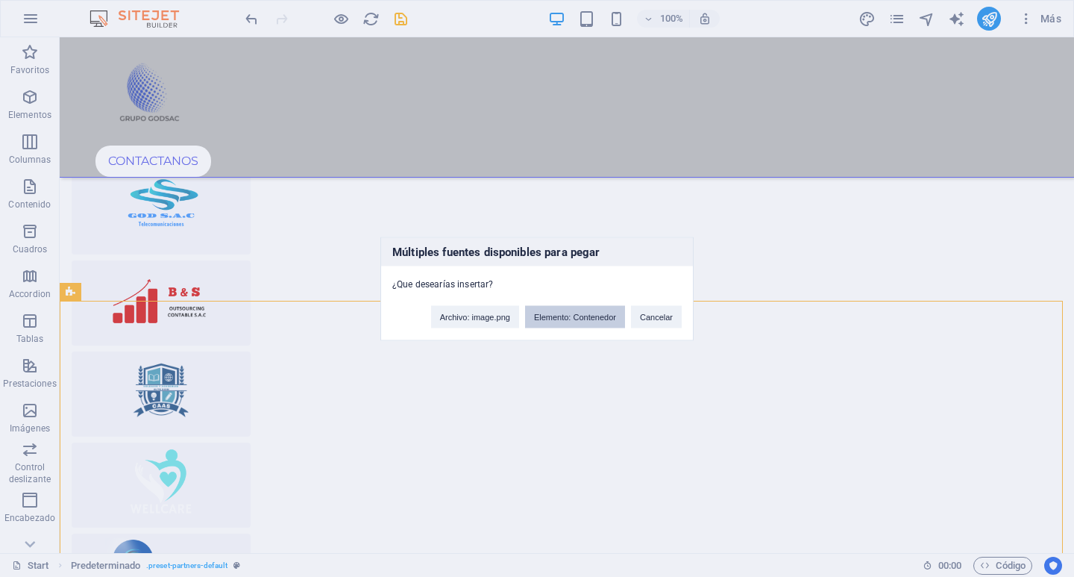
click at [589, 319] on button "Elemento: Contenedor" at bounding box center [575, 316] width 100 height 22
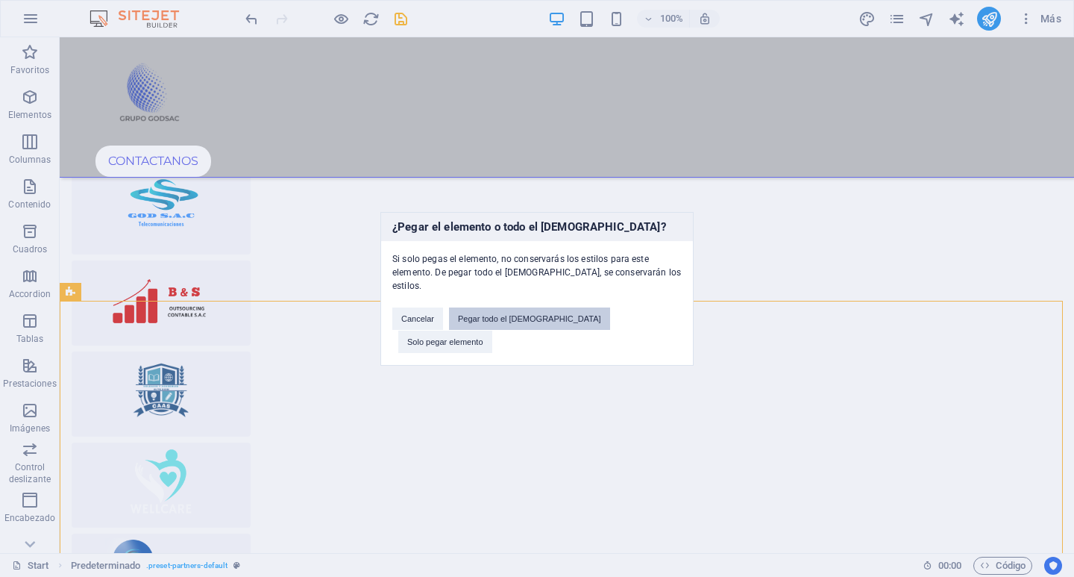
drag, startPoint x: 539, startPoint y: 328, endPoint x: 479, endPoint y: 289, distance: 71.8
click at [539, 328] on button "Pegar todo el preajuste" at bounding box center [529, 318] width 161 height 22
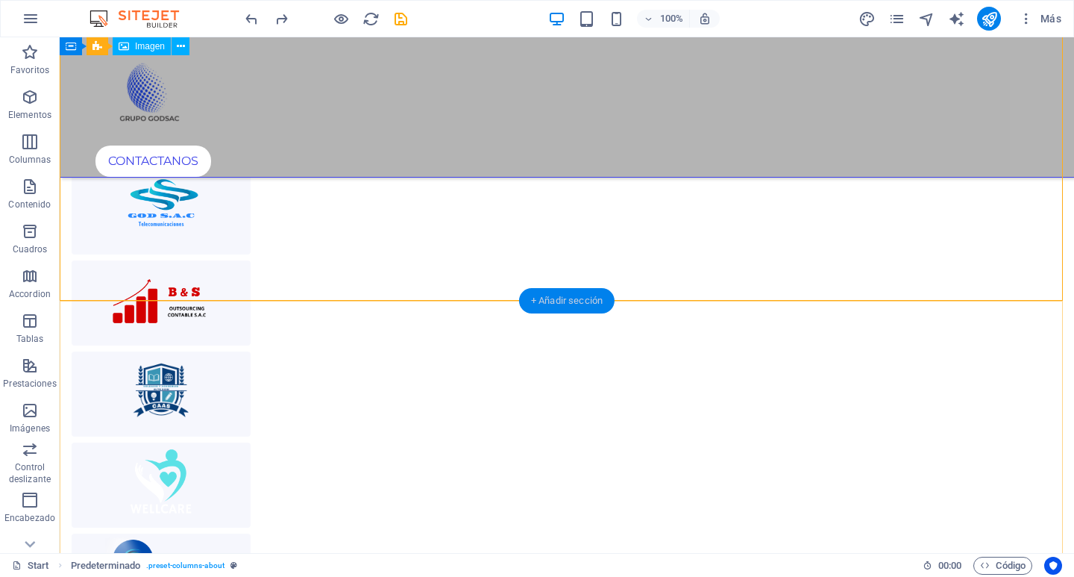
click at [578, 306] on div "+ Añadir sección" at bounding box center [567, 300] width 96 height 25
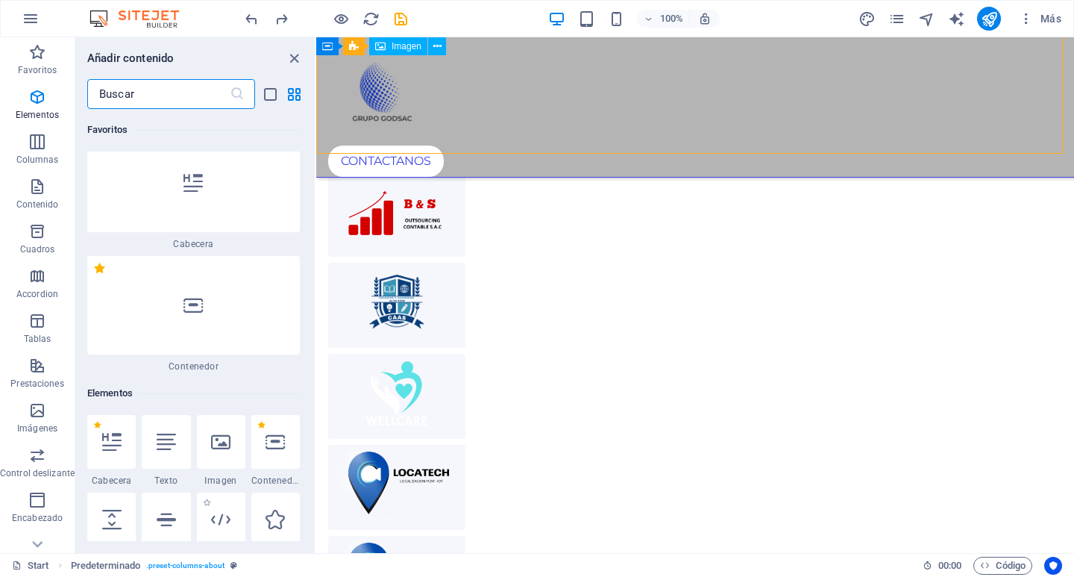
scroll to position [0, 0]
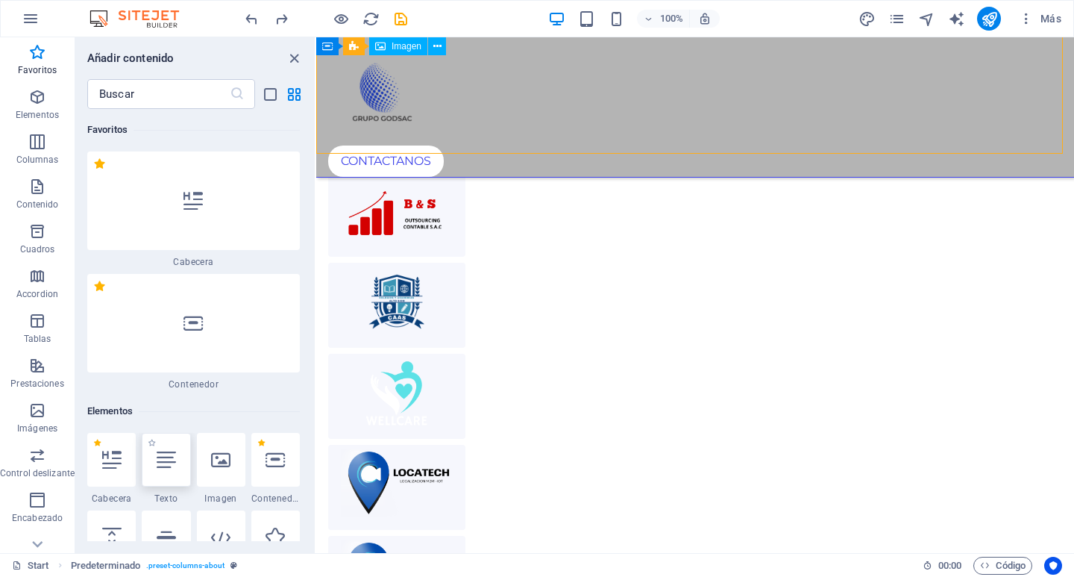
click at [174, 448] on div at bounding box center [166, 460] width 48 height 54
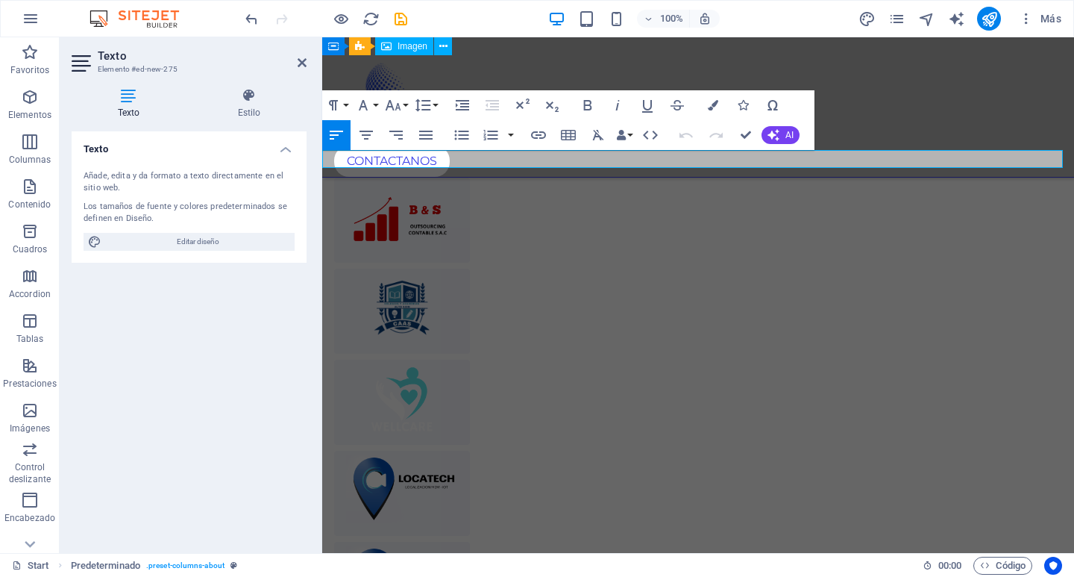
scroll to position [3317, 0]
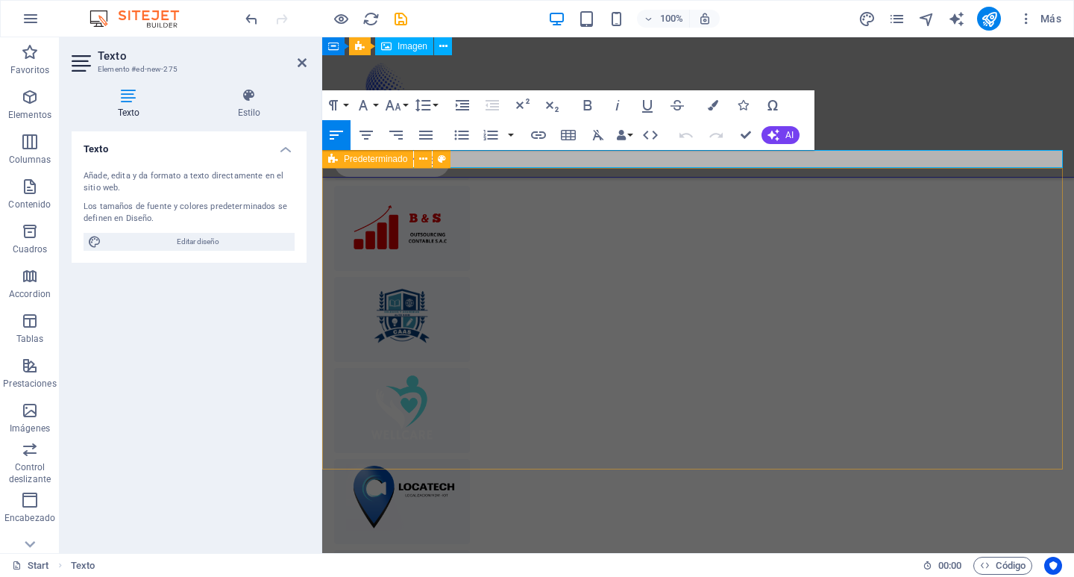
click at [791, 202] on div at bounding box center [698, 410] width 752 height 751
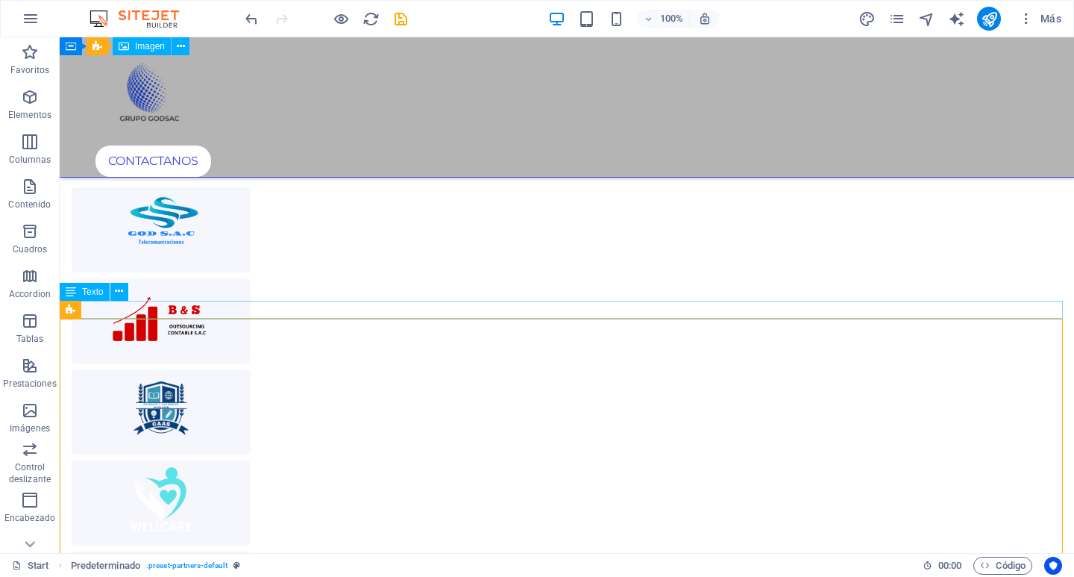
click at [292, 128] on div "Nuevo elemento de texto" at bounding box center [567, 119] width 1015 height 18
click at [287, 128] on div "Nuevo elemento de texto" at bounding box center [567, 119] width 1015 height 18
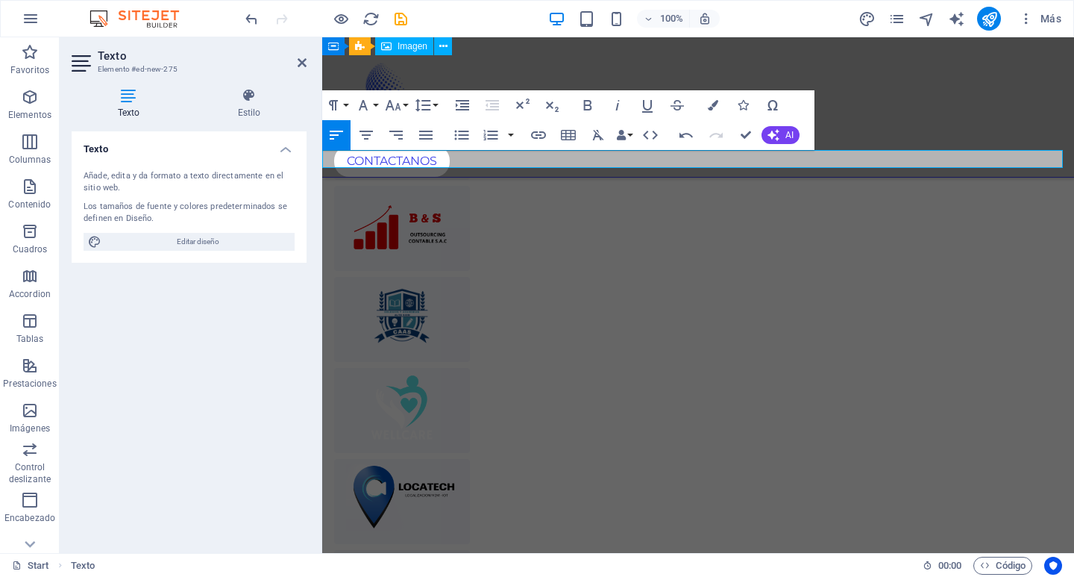
drag, startPoint x: 551, startPoint y: 157, endPoint x: 316, endPoint y: 152, distance: 235.1
click at [377, 104] on button "Font Family" at bounding box center [366, 105] width 28 height 30
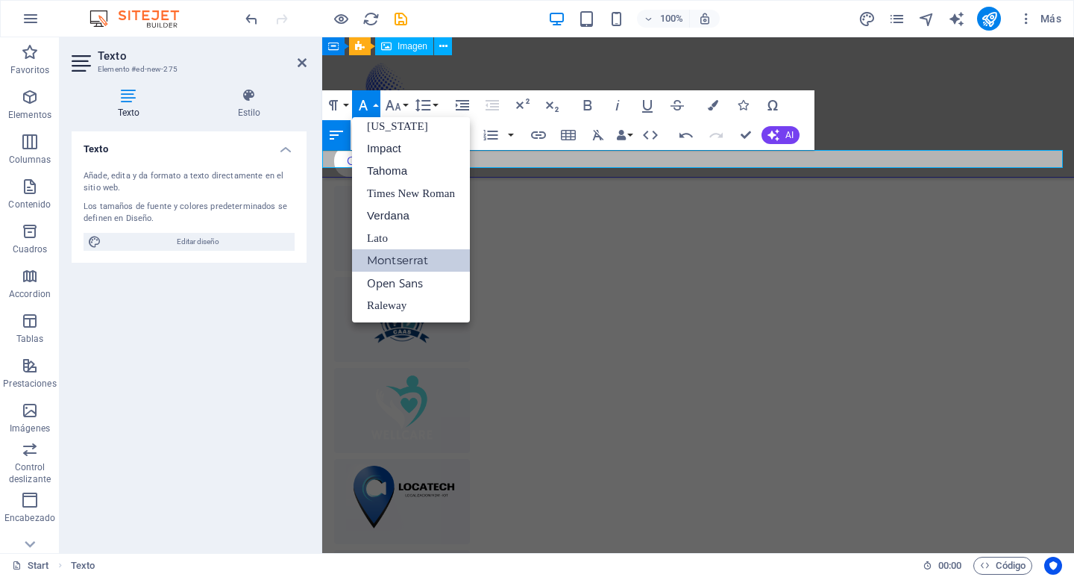
scroll to position [31, 0]
click at [422, 235] on link "Lato" at bounding box center [411, 238] width 118 height 22
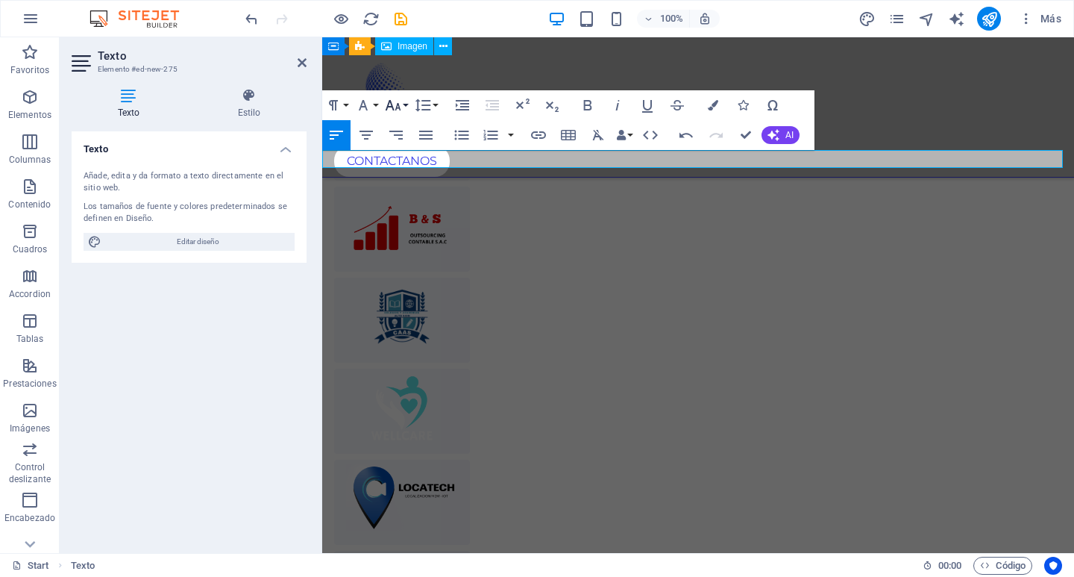
click at [404, 103] on button "Font Size" at bounding box center [396, 105] width 28 height 30
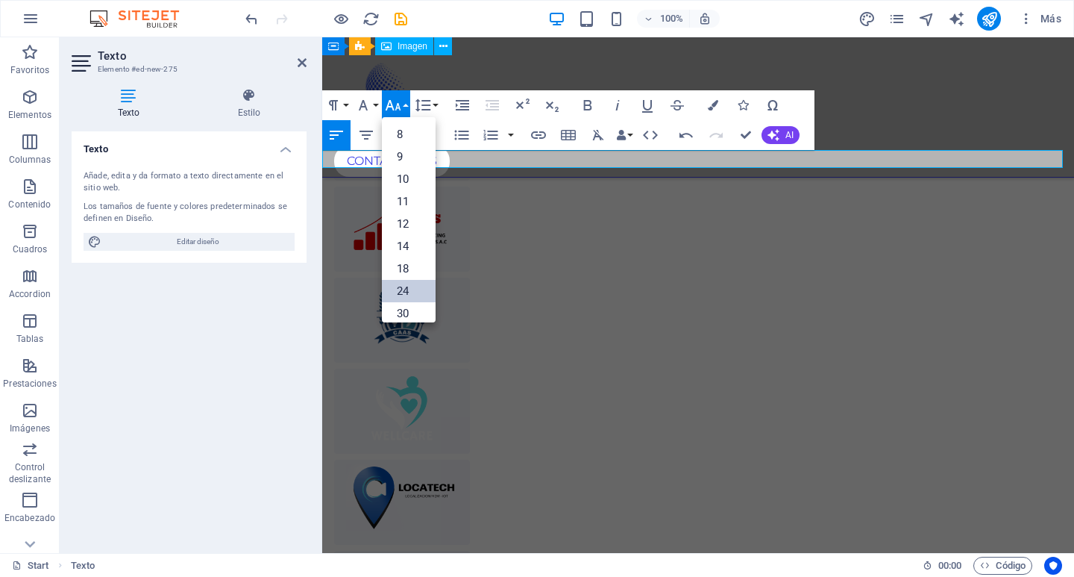
click at [415, 287] on link "24" at bounding box center [409, 291] width 54 height 22
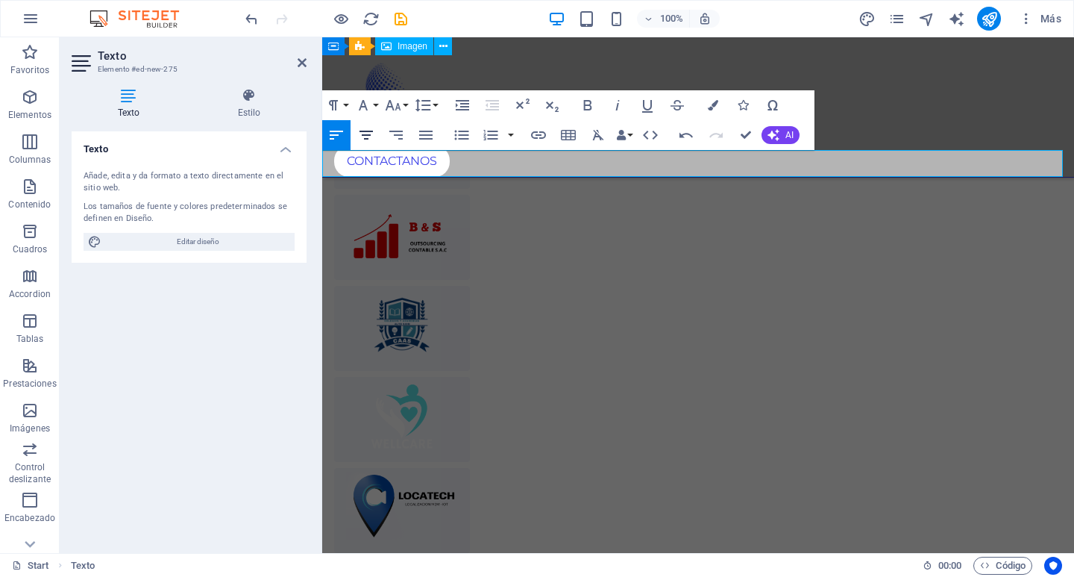
click at [371, 133] on icon "button" at bounding box center [366, 135] width 18 height 18
click at [406, 101] on button "Font Size" at bounding box center [396, 105] width 28 height 30
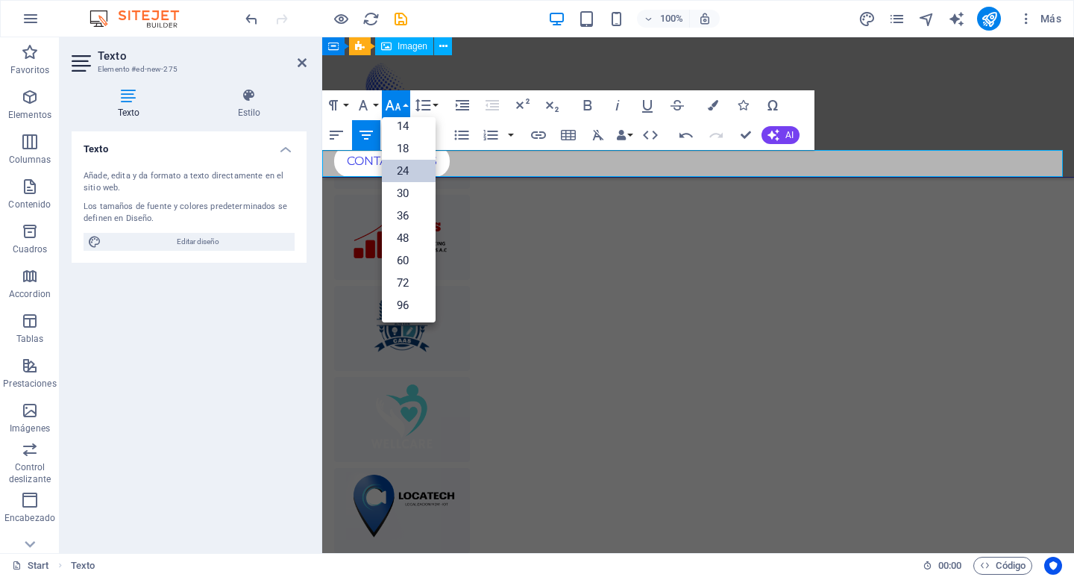
scroll to position [120, 0]
click at [411, 257] on link "60" at bounding box center [409, 260] width 54 height 22
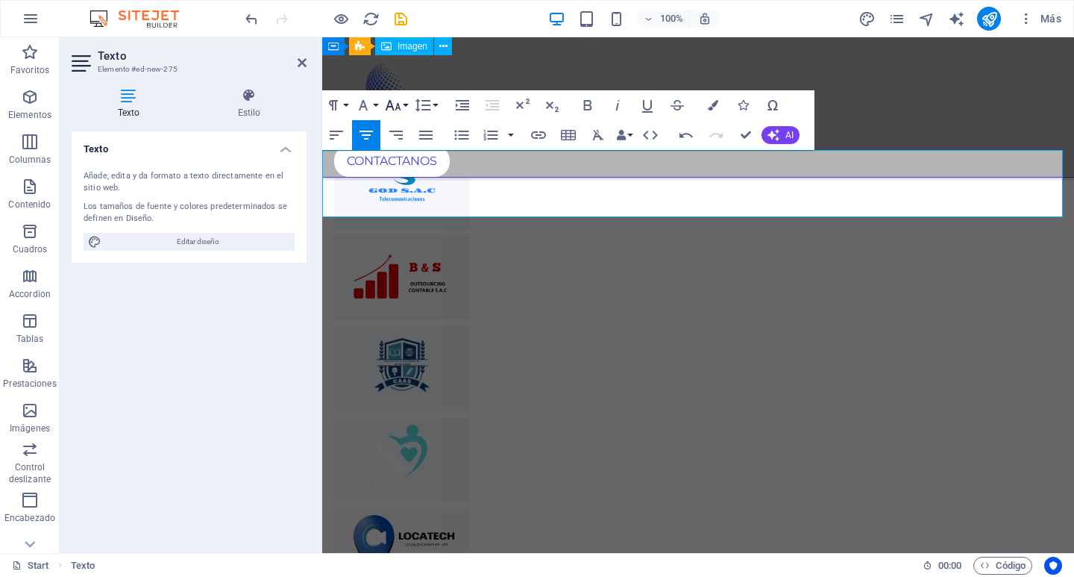
click at [402, 104] on button "Font Size" at bounding box center [396, 105] width 28 height 30
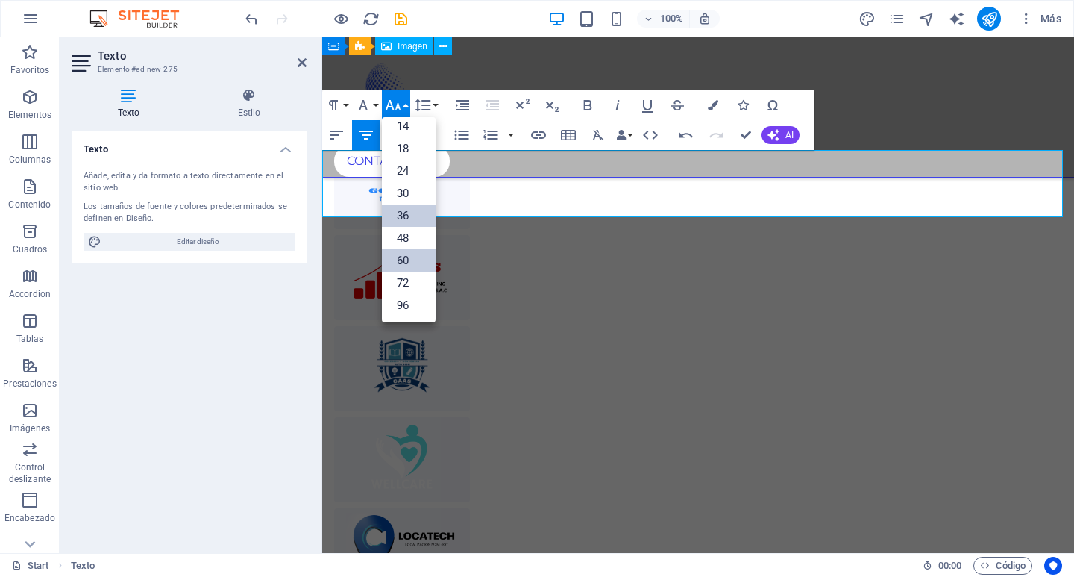
click at [419, 207] on link "36" at bounding box center [409, 215] width 54 height 22
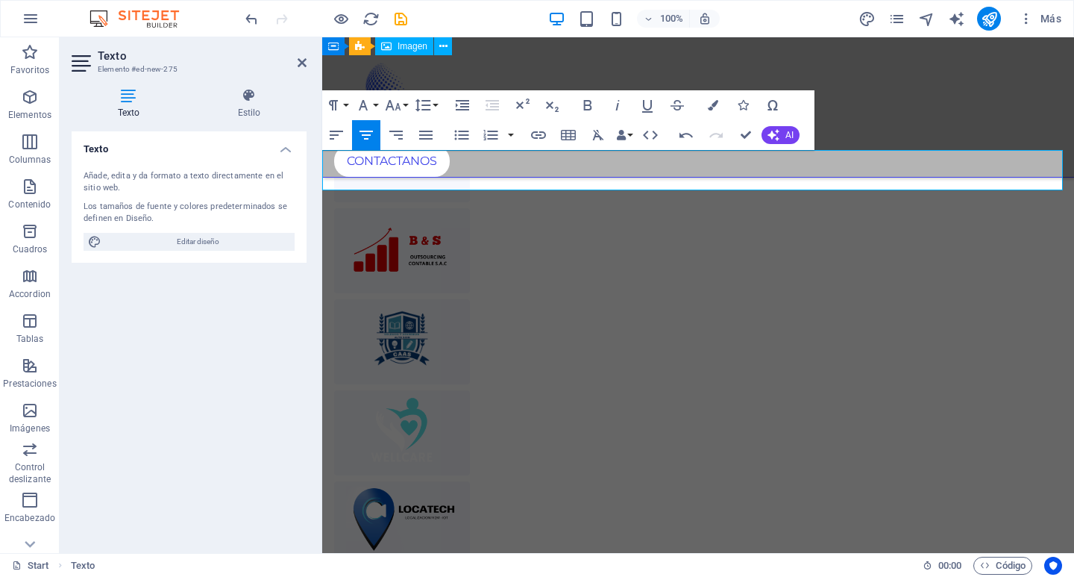
click at [857, 57] on p "EMPRESAS DEL GRUPO" at bounding box center [698, 37] width 752 height 40
drag, startPoint x: 814, startPoint y: 172, endPoint x: 555, endPoint y: 164, distance: 259.0
click at [555, 54] on span "EMPRESAS DEL GRUPO" at bounding box center [699, 37] width 432 height 33
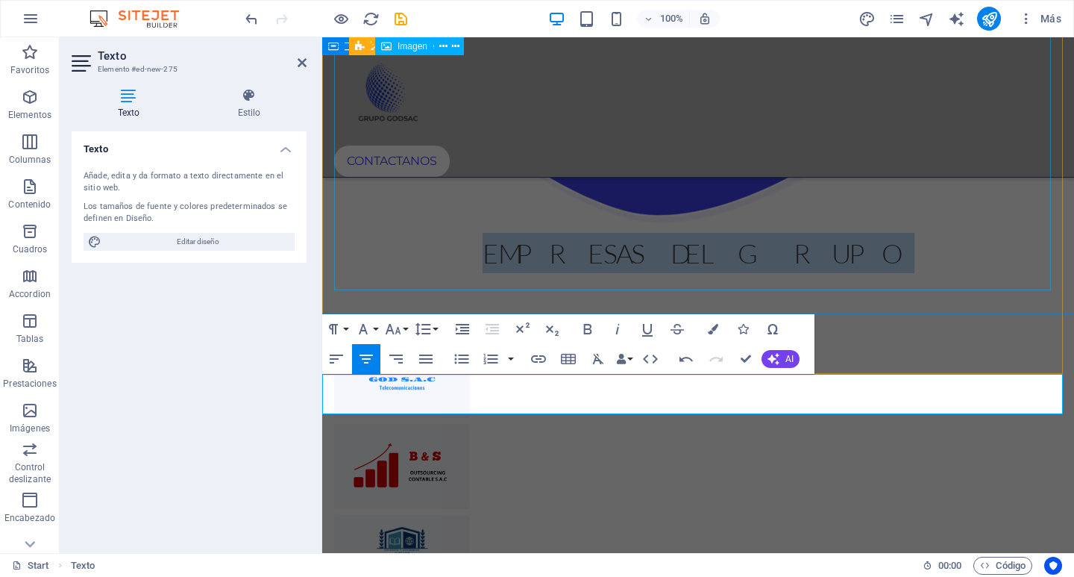
scroll to position [3093, 0]
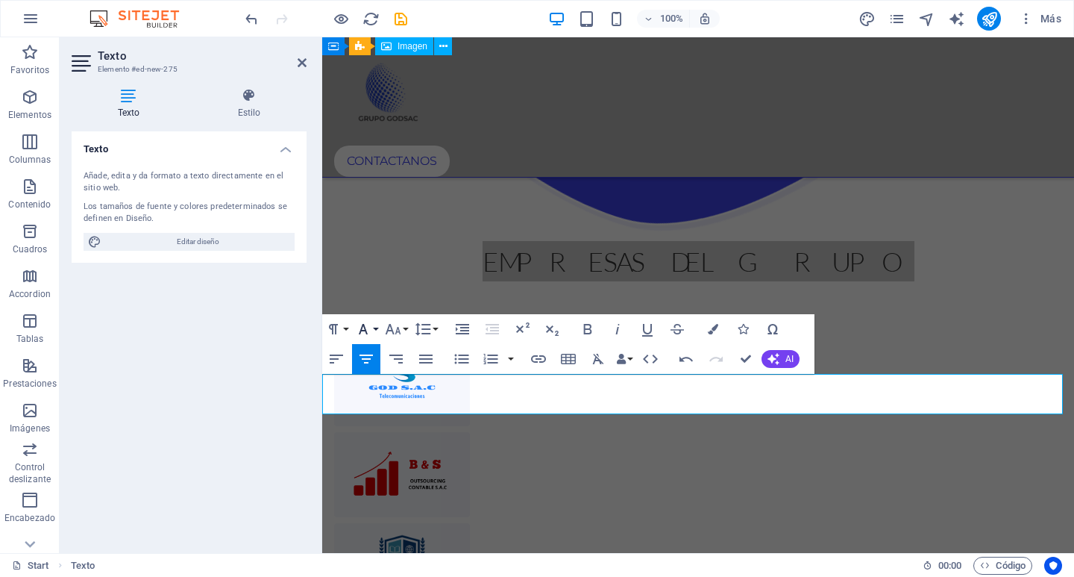
click at [371, 331] on icon "button" at bounding box center [363, 329] width 18 height 18
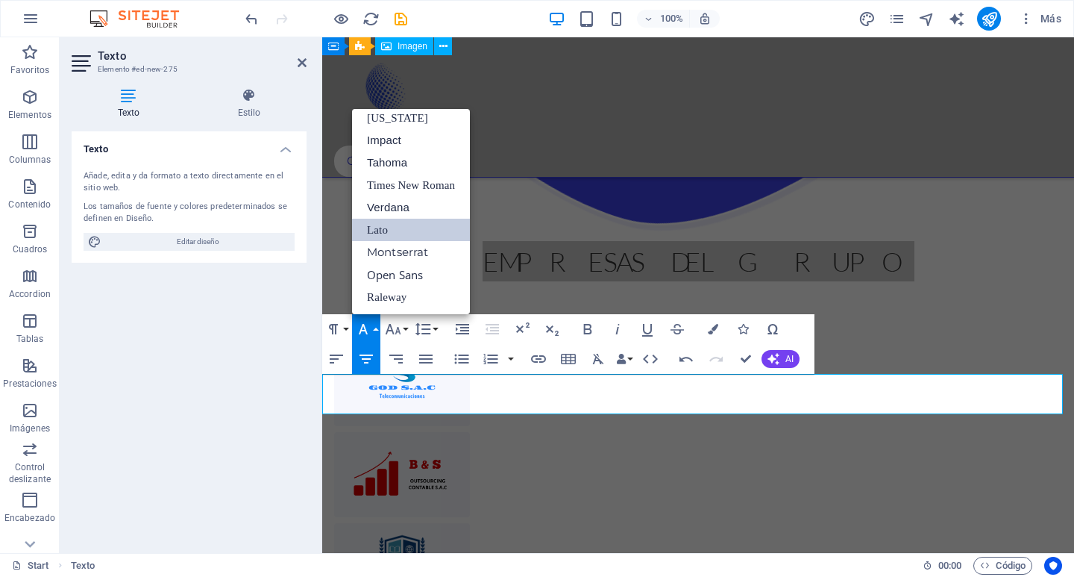
scroll to position [31, 0]
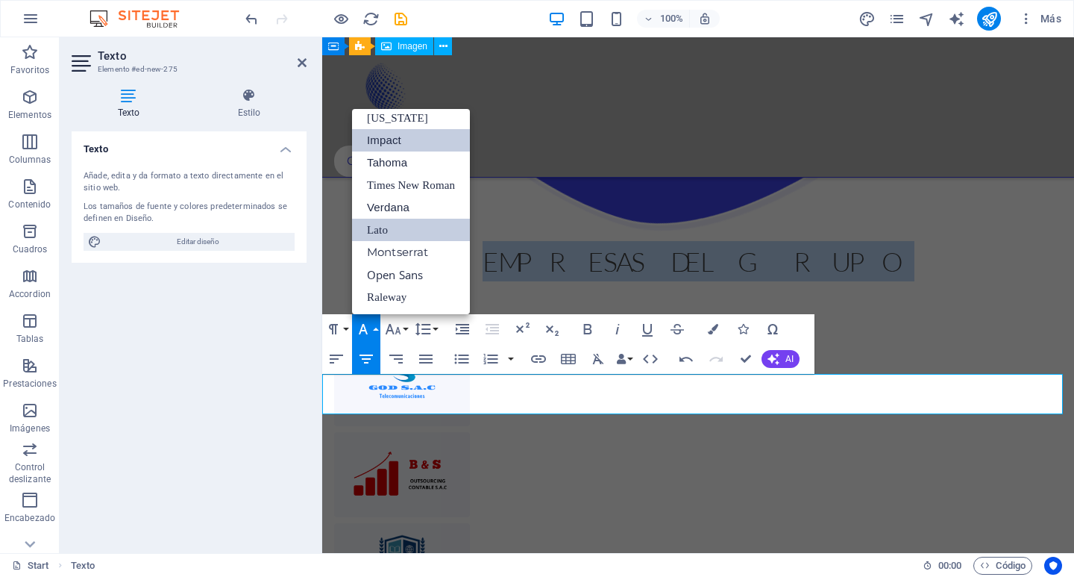
click at [403, 141] on link "Impact" at bounding box center [411, 140] width 118 height 22
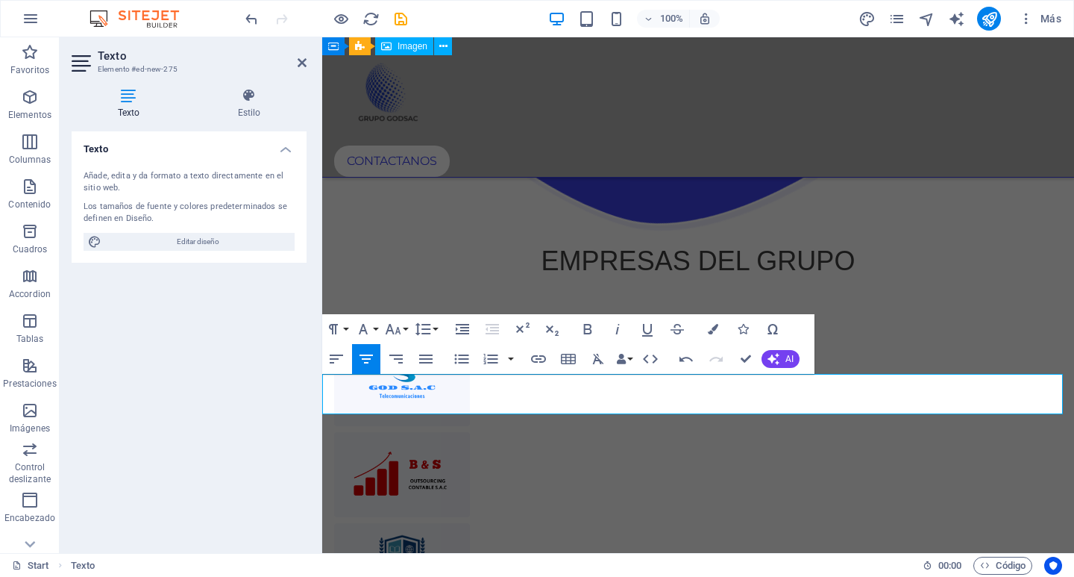
click at [486, 281] on p "EMPRESAS DEL GRUPO" at bounding box center [698, 261] width 752 height 40
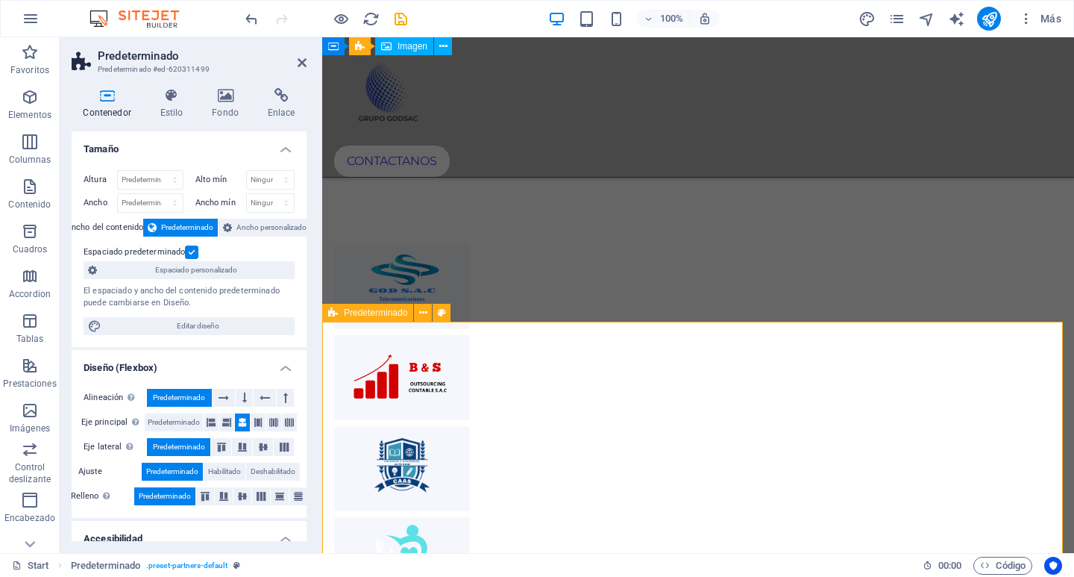
scroll to position [3186, 0]
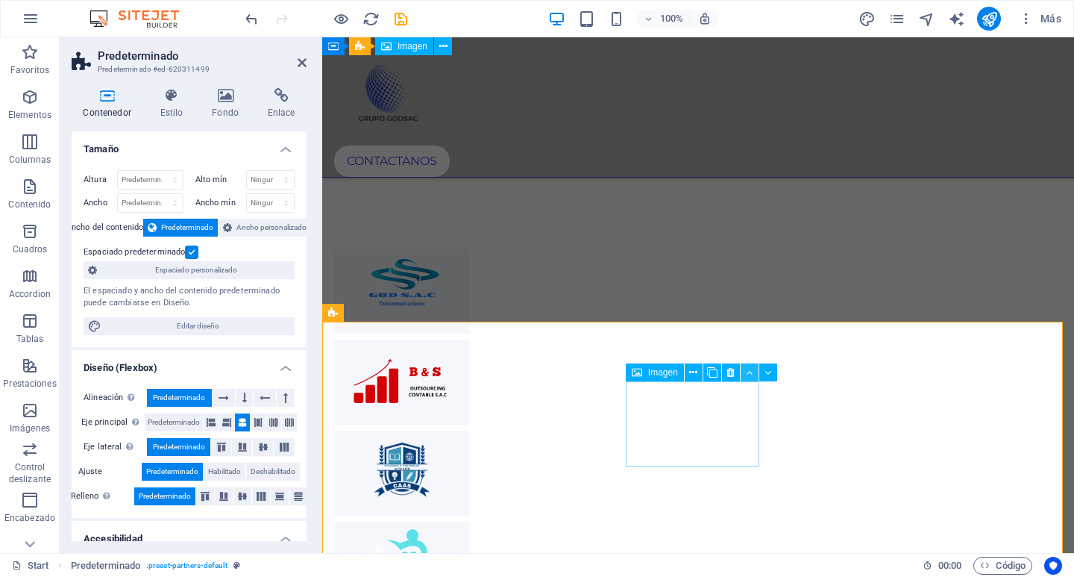
click at [744, 378] on button at bounding box center [750, 372] width 18 height 18
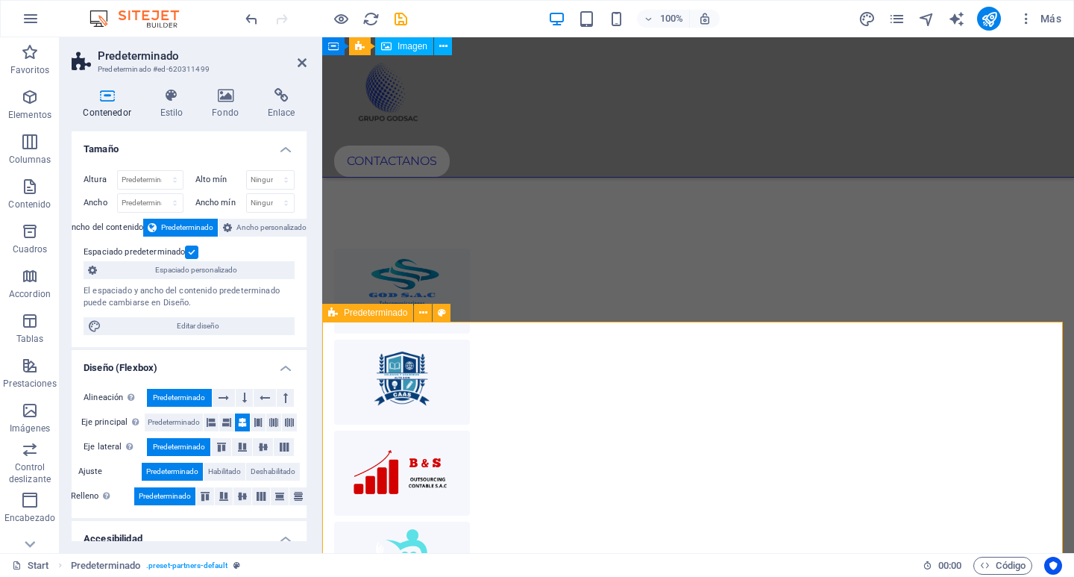
click at [823, 353] on div at bounding box center [698, 564] width 752 height 751
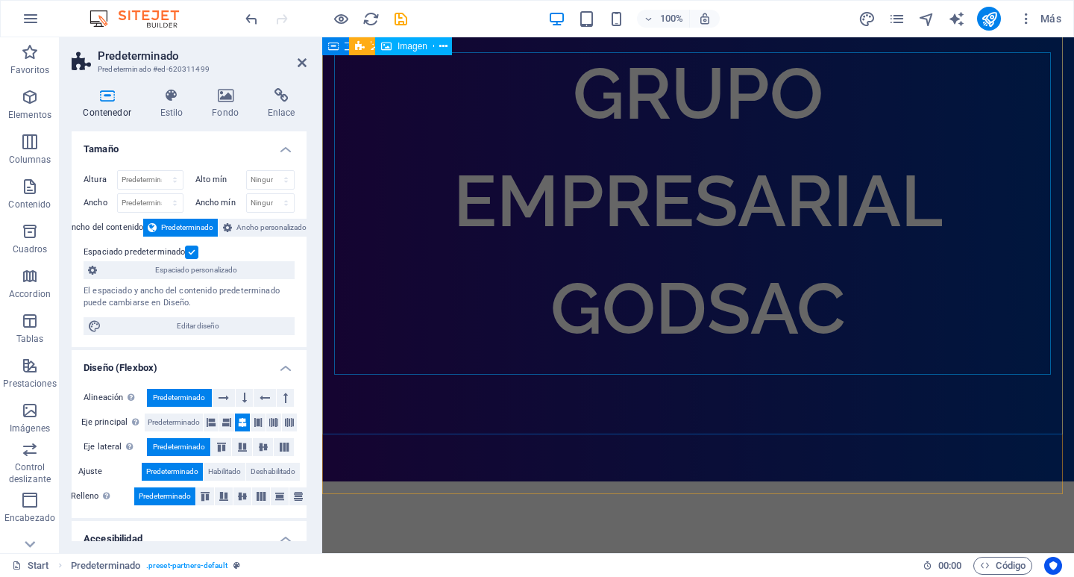
scroll to position [0, 0]
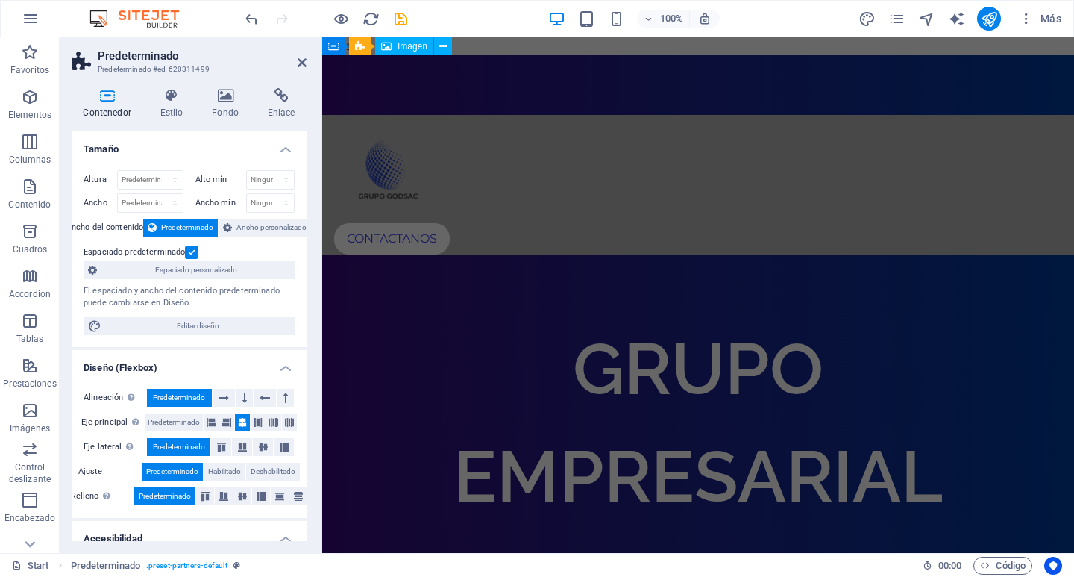
click at [1045, 17] on span "Más" at bounding box center [1040, 18] width 43 height 15
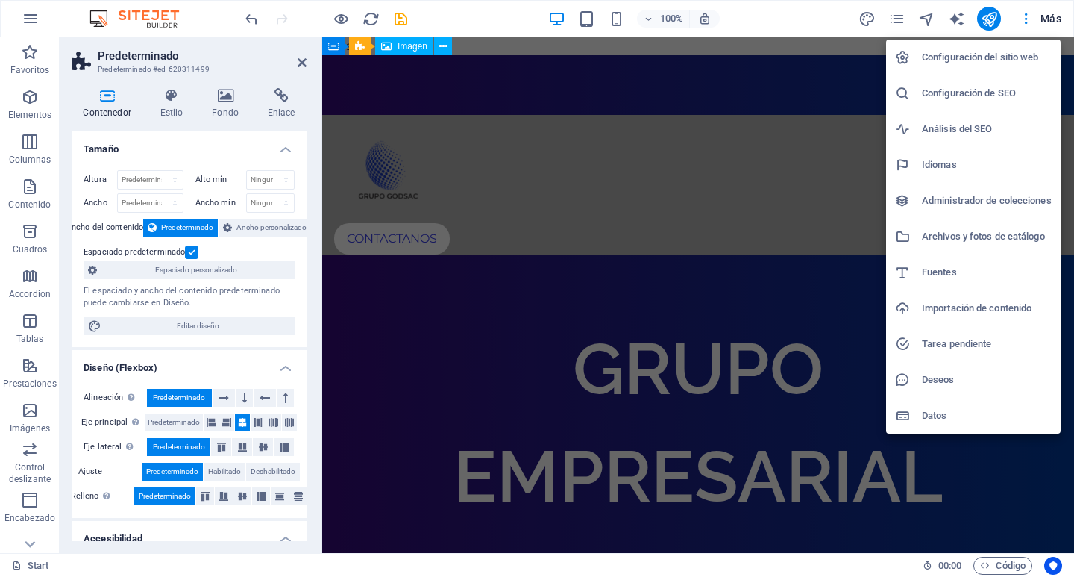
click at [999, 45] on li "Configuración del sitio web" at bounding box center [973, 58] width 175 height 36
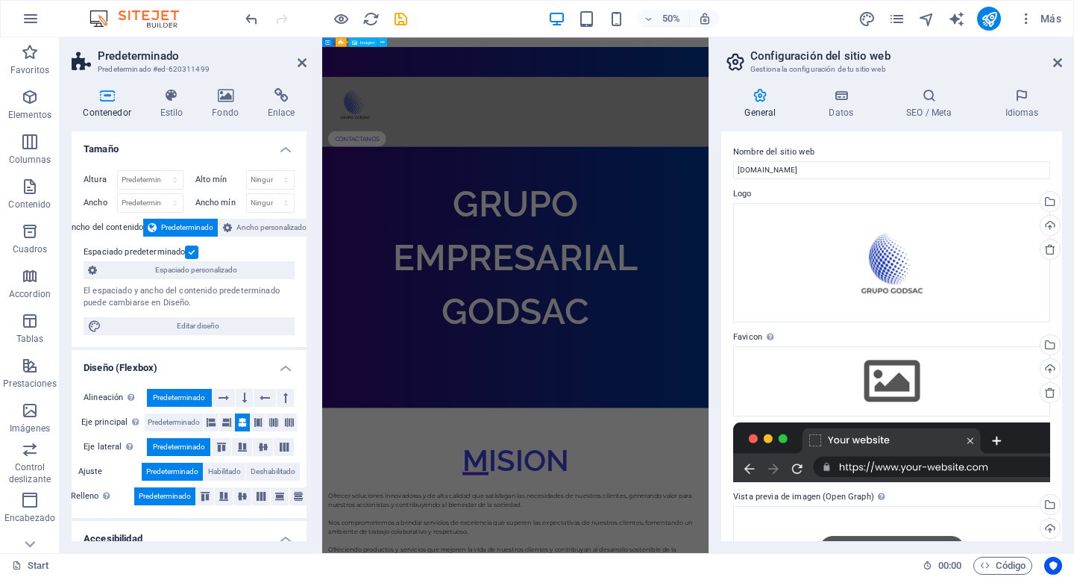
scroll to position [75, 0]
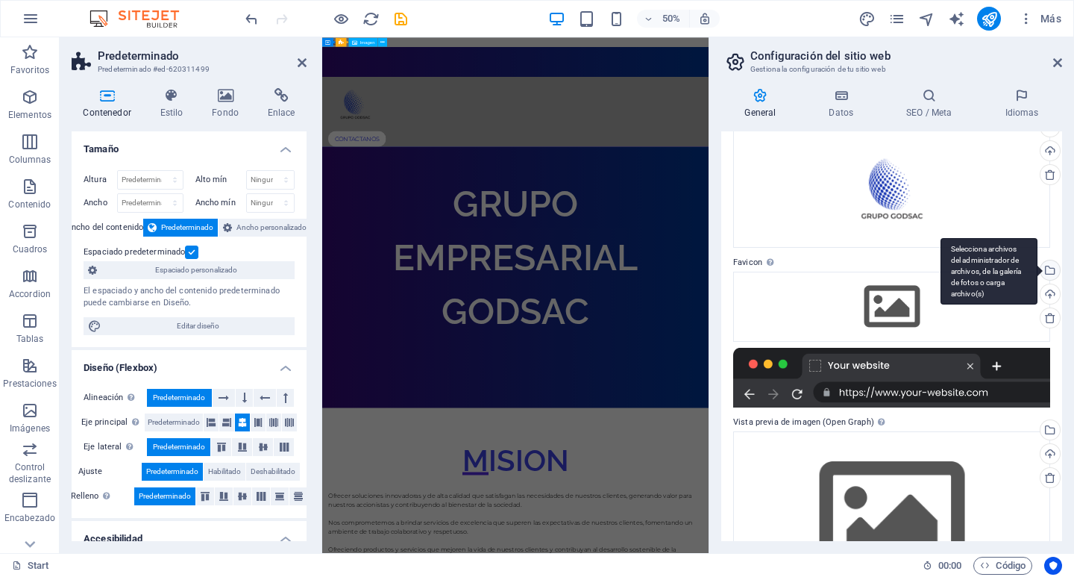
click at [1038, 272] on div "Selecciona archivos del administrador de archivos, de la galería de fotos o car…" at bounding box center [989, 271] width 97 height 67
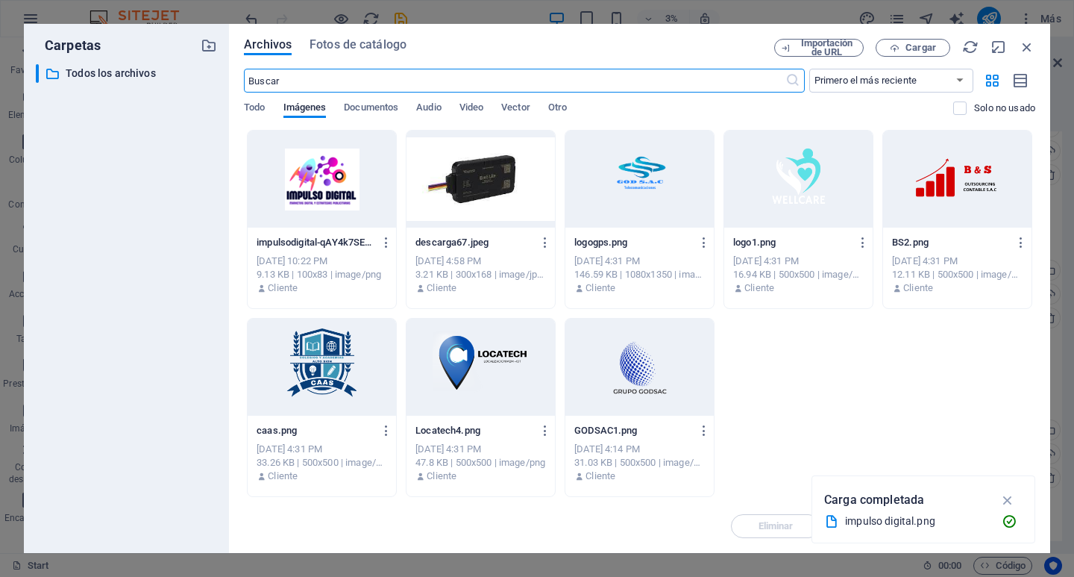
click at [636, 367] on div at bounding box center [640, 367] width 148 height 97
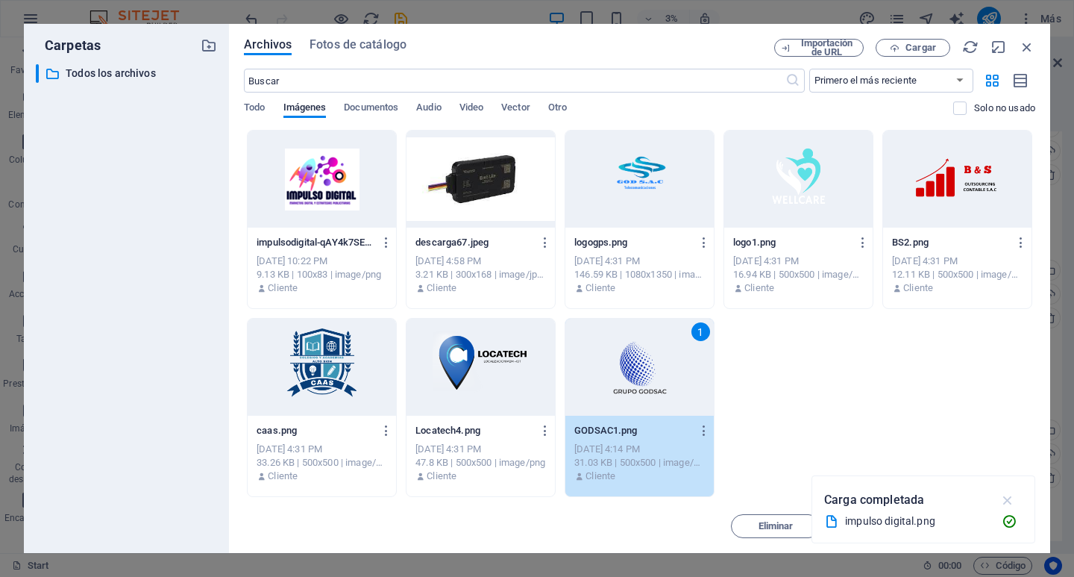
click at [1012, 498] on icon "button" at bounding box center [1008, 500] width 17 height 16
click at [1000, 522] on span "Insertar" at bounding box center [991, 526] width 35 height 9
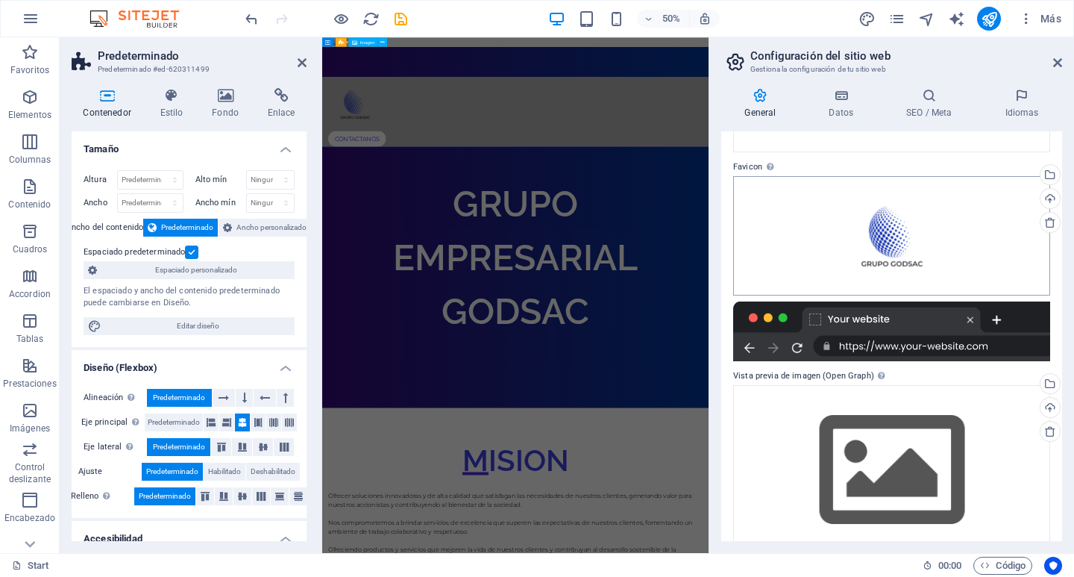
scroll to position [197, 0]
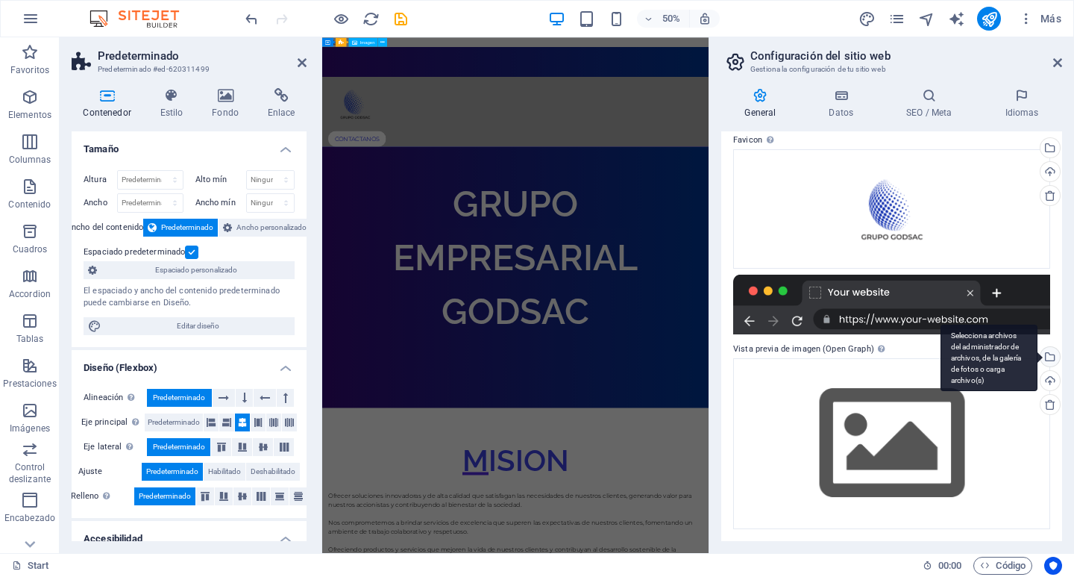
click at [1038, 354] on div "Selecciona archivos del administrador de archivos, de la galería de fotos o car…" at bounding box center [989, 358] width 97 height 67
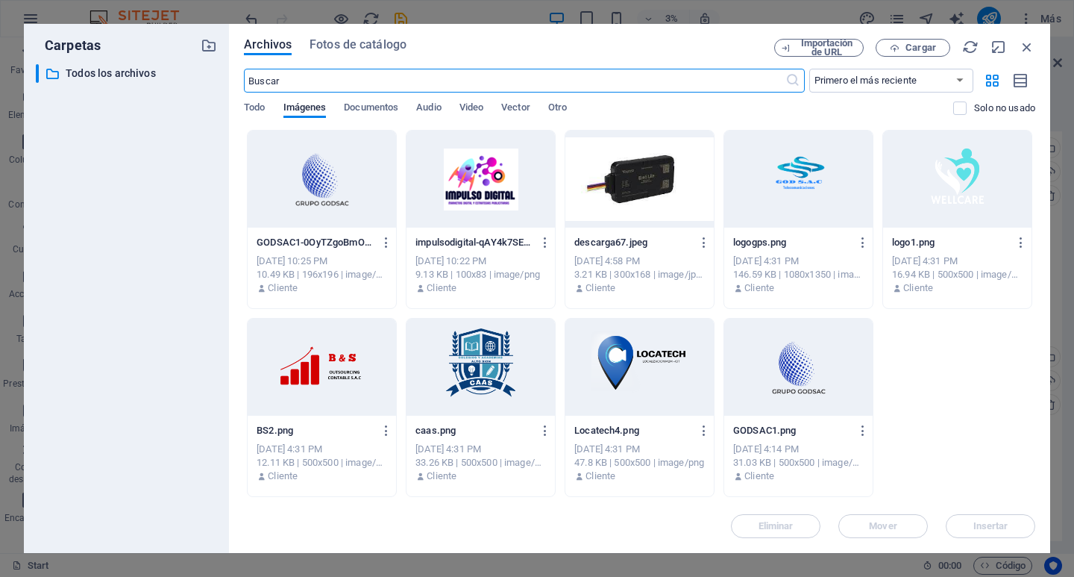
click at [820, 360] on div at bounding box center [798, 367] width 148 height 97
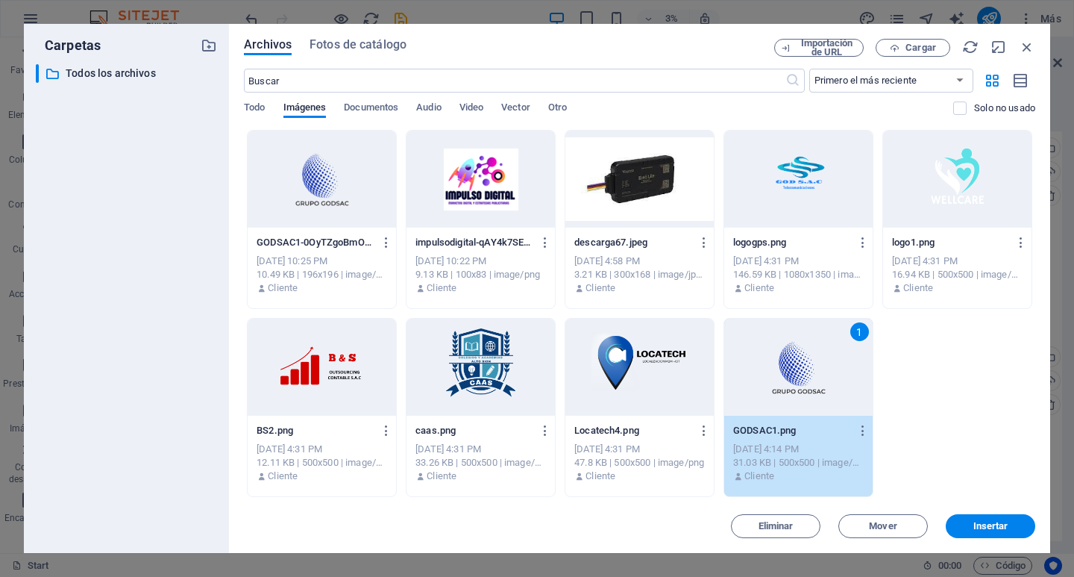
click at [981, 523] on span "Insertar" at bounding box center [991, 526] width 35 height 9
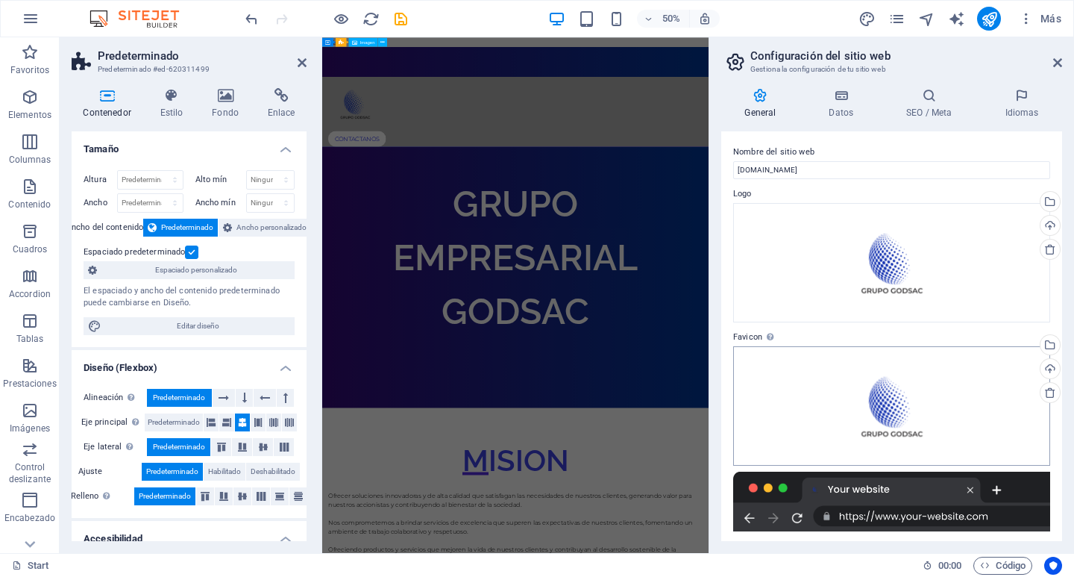
scroll to position [75, 0]
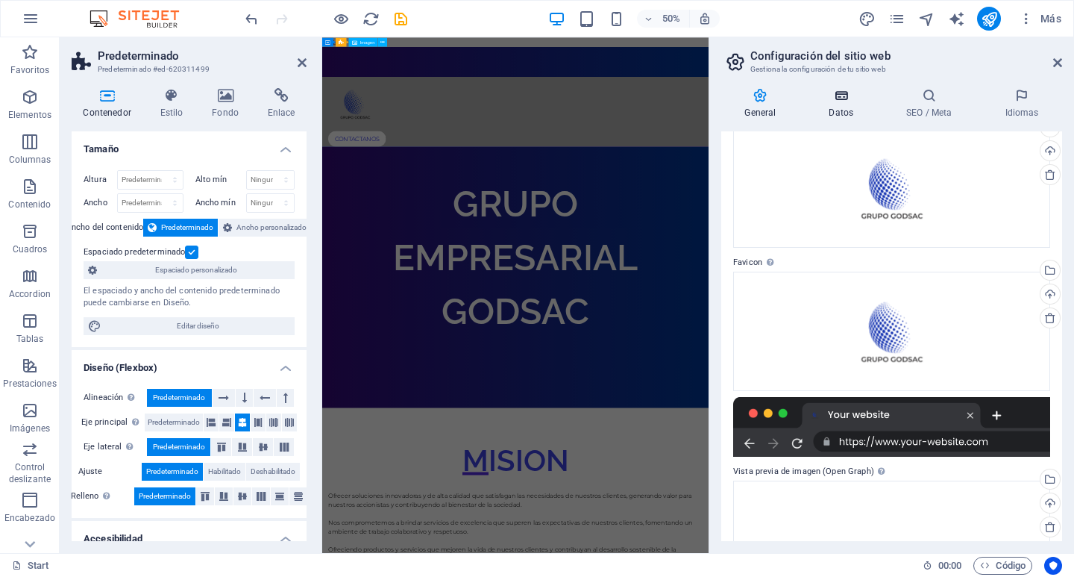
click at [840, 99] on icon at bounding box center [842, 95] width 72 height 15
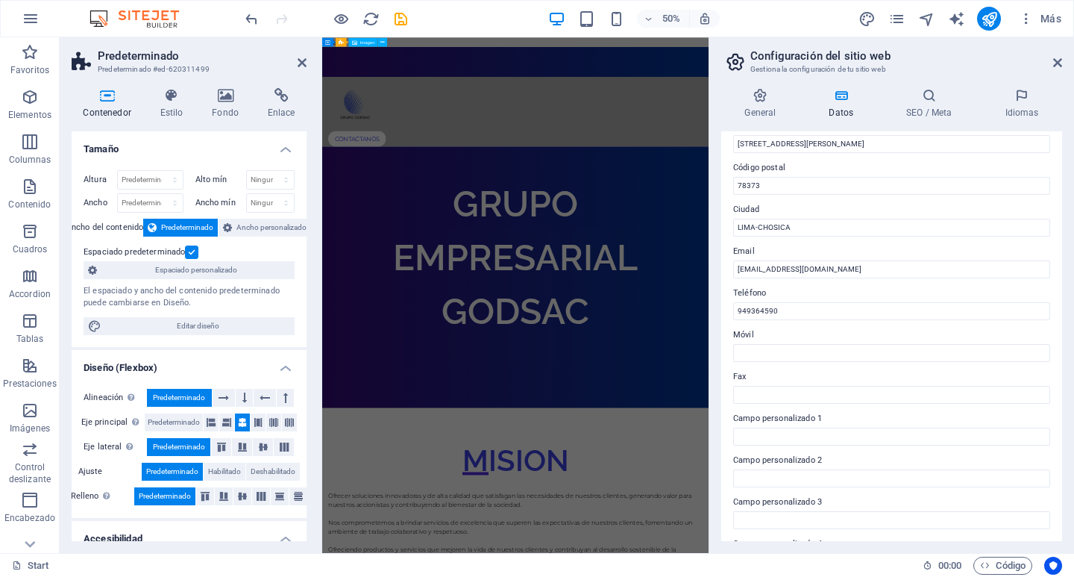
scroll to position [0, 0]
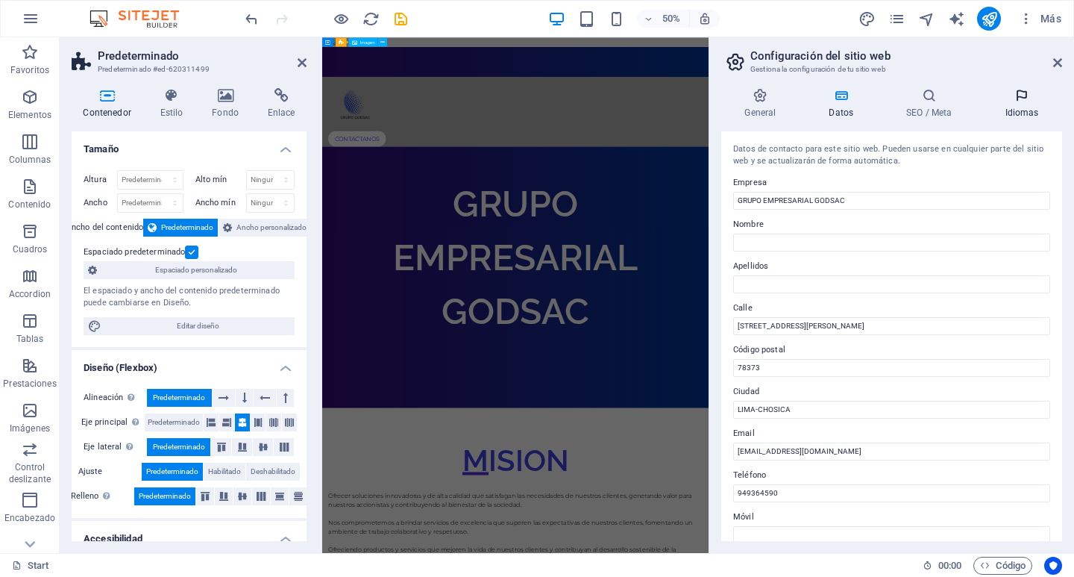
click at [1008, 107] on h4 "Idiomas" at bounding box center [1022, 103] width 81 height 31
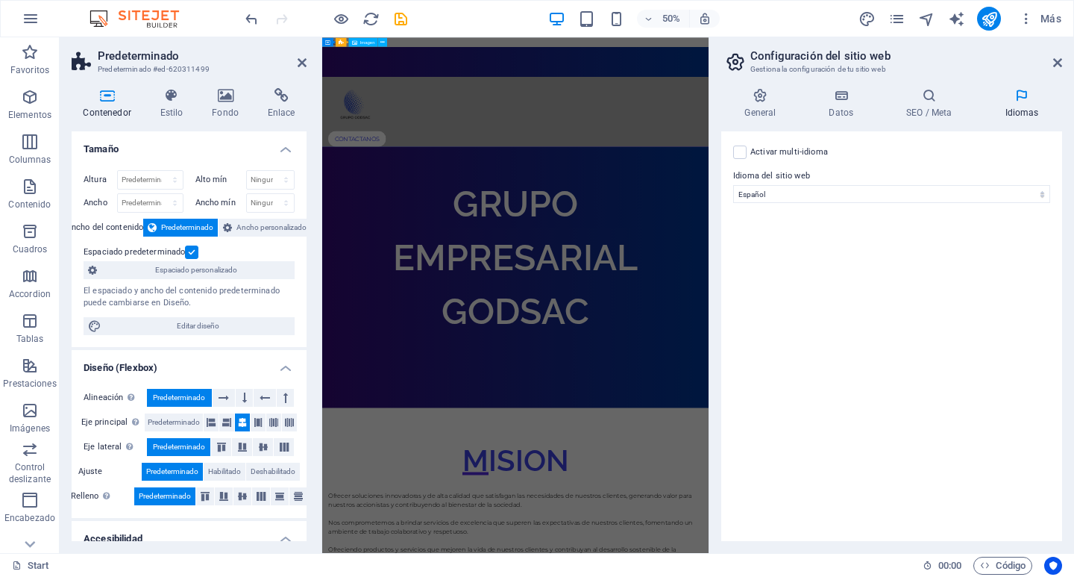
click at [794, 154] on label "Activar multi-idioma Para desactivar la opción multi-idioma, elimine todos los …" at bounding box center [790, 152] width 78 height 18
click at [0, 0] on input "Activar multi-idioma Para desactivar la opción multi-idioma, elimine todos los …" at bounding box center [0, 0] width 0 height 0
select select
click at [746, 256] on icon at bounding box center [744, 257] width 8 height 10
click at [941, 117] on h4 "SEO / Meta" at bounding box center [932, 103] width 98 height 31
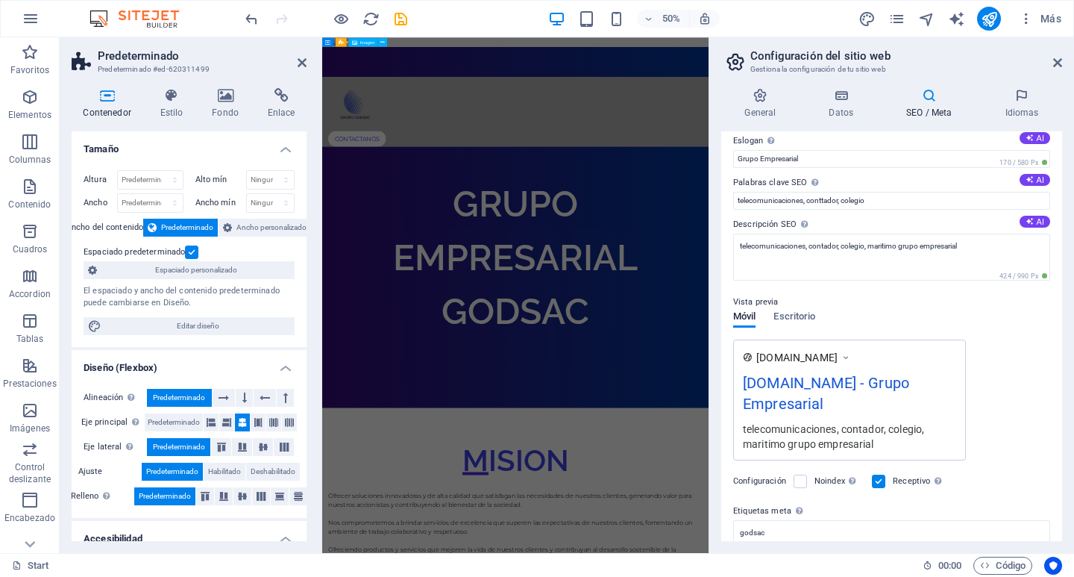
scroll to position [75, 0]
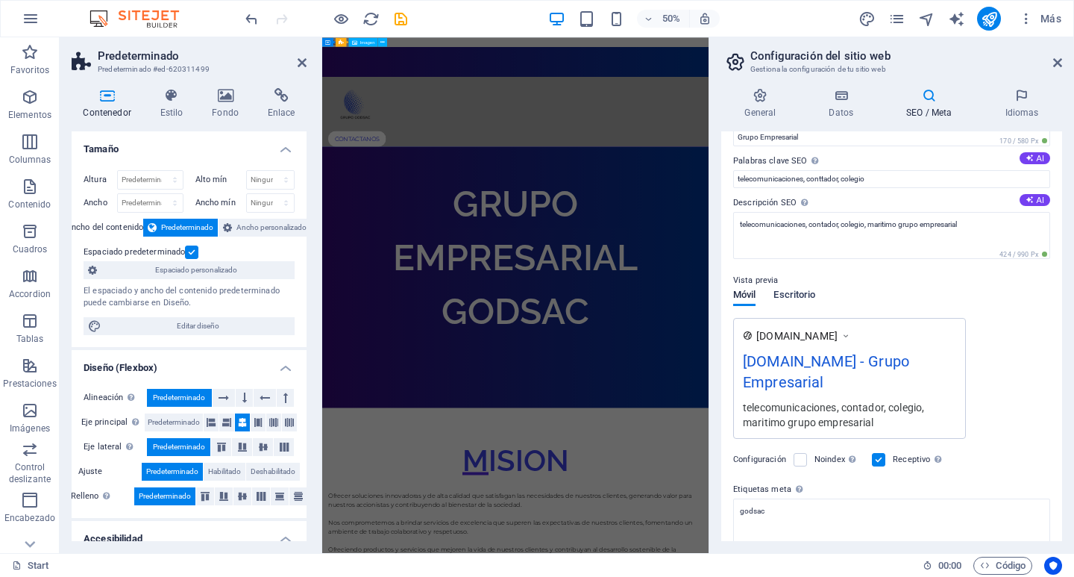
click at [815, 293] on span "Escritorio" at bounding box center [795, 296] width 42 height 21
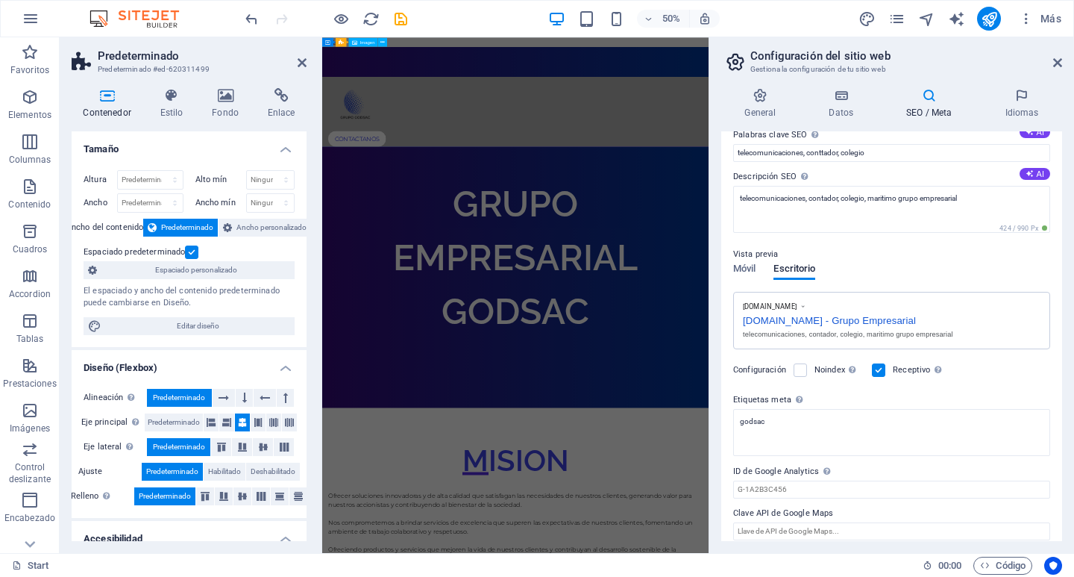
scroll to position [112, 0]
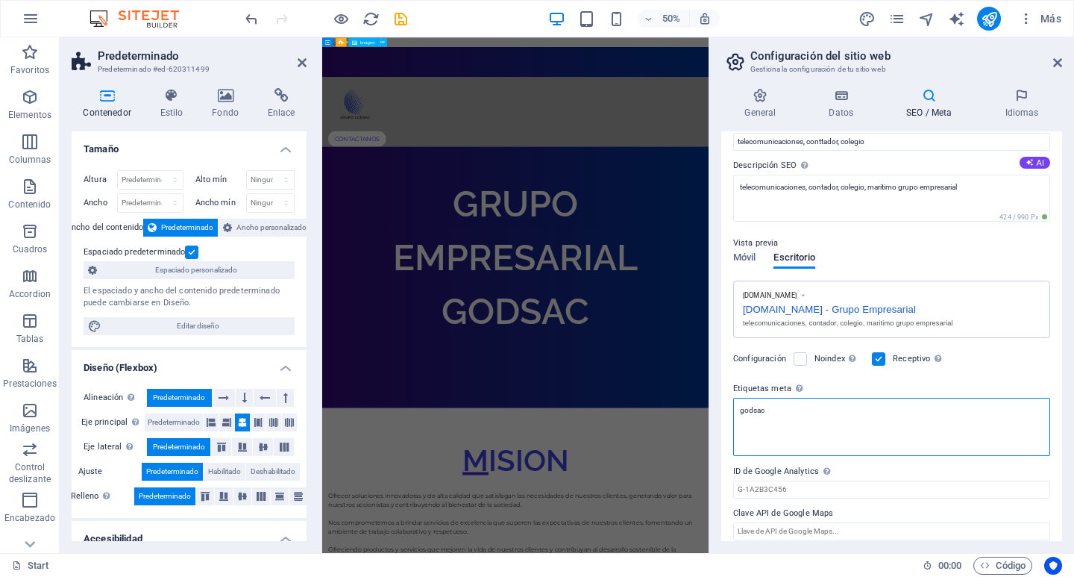
drag, startPoint x: 1125, startPoint y: 445, endPoint x: 951, endPoint y: 776, distance: 373.8
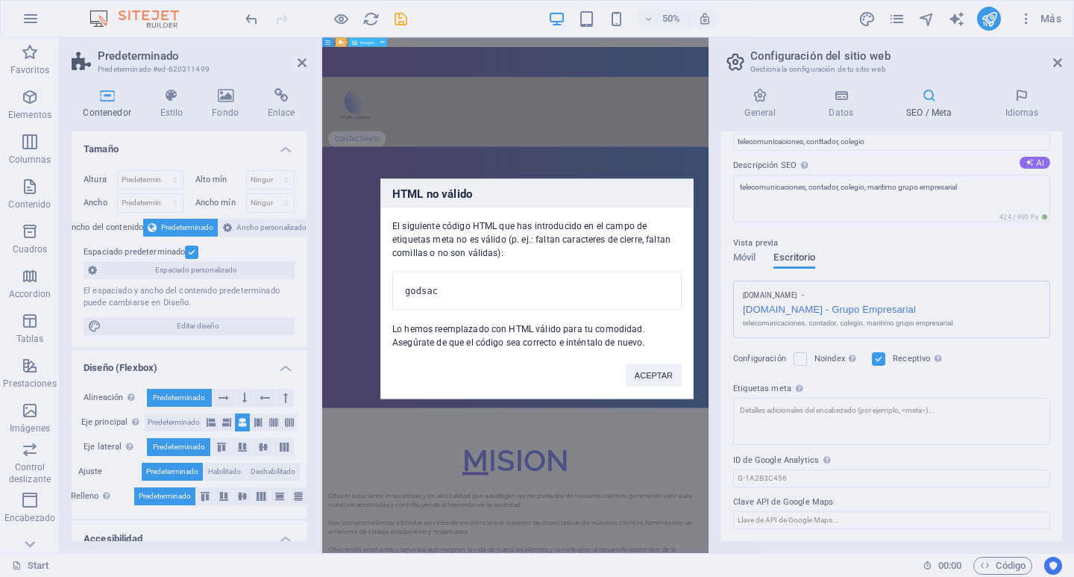
click at [792, 401] on div "HTML no válido El siguiente código HTML que has introducido en el campo de etiq…" at bounding box center [537, 288] width 1074 height 577
click at [789, 413] on div "HTML no válido El siguiente código HTML que has introducido en el campo de etiq…" at bounding box center [537, 288] width 1074 height 577
click at [663, 378] on button "ACEPTAR" at bounding box center [654, 374] width 56 height 22
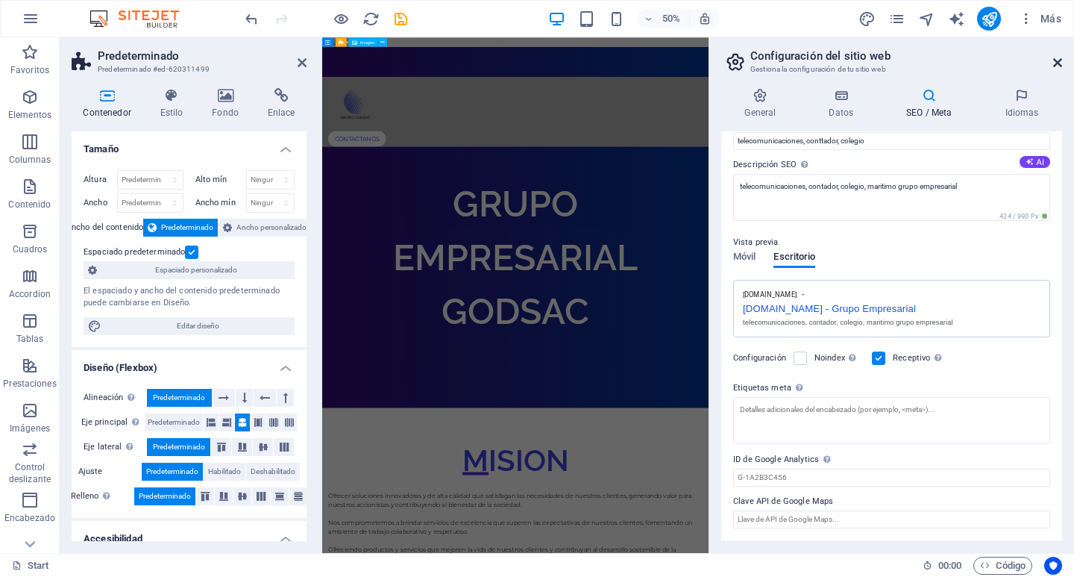
scroll to position [113, 0]
click at [1058, 60] on icon at bounding box center [1058, 63] width 9 height 12
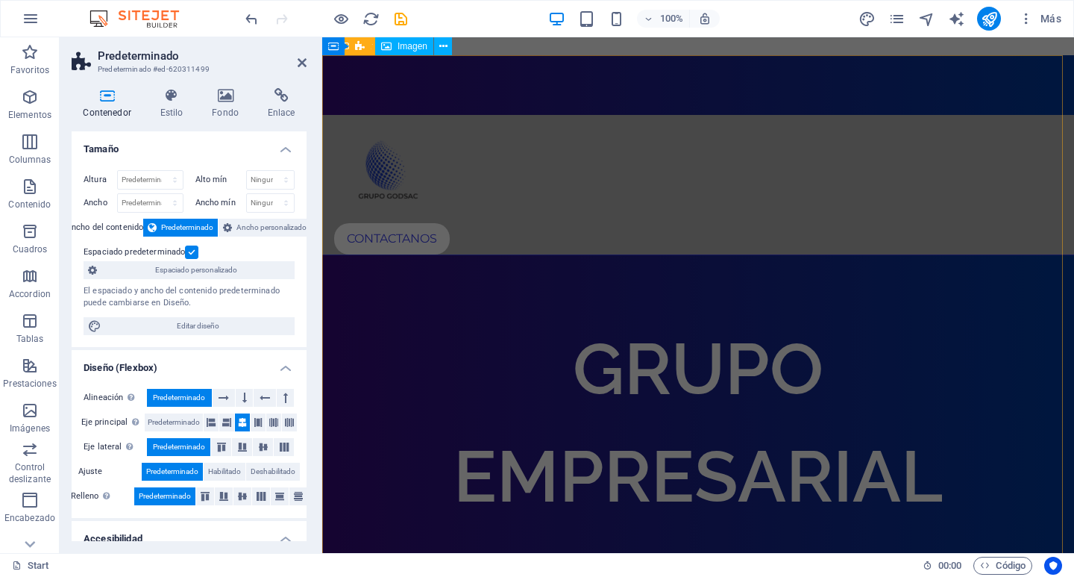
click at [729, 66] on div "CONTACTANOS GRUPO EMPRESARIAL GODSAC" at bounding box center [698, 405] width 752 height 701
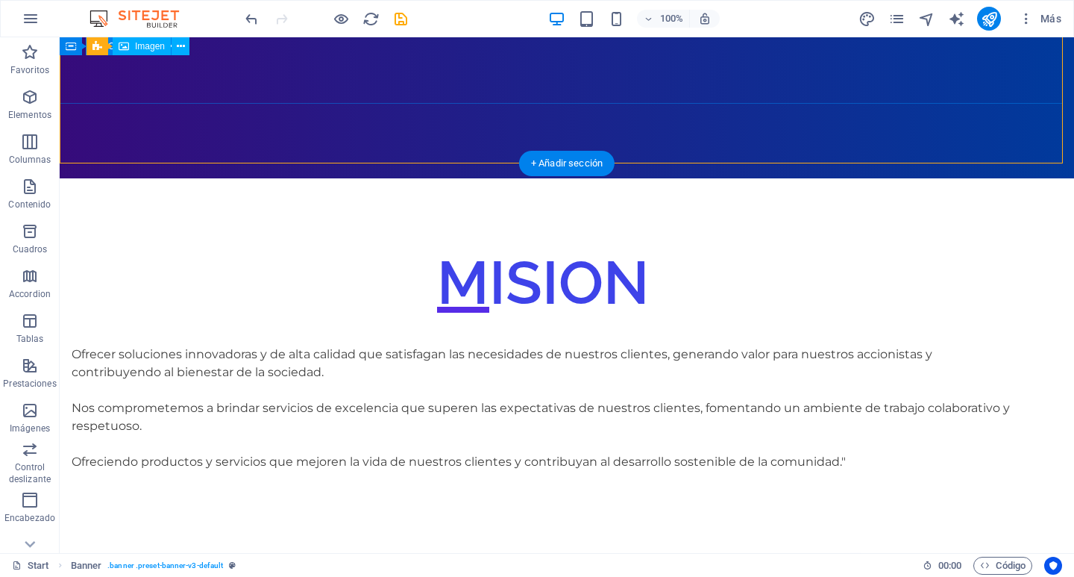
scroll to position [448, 0]
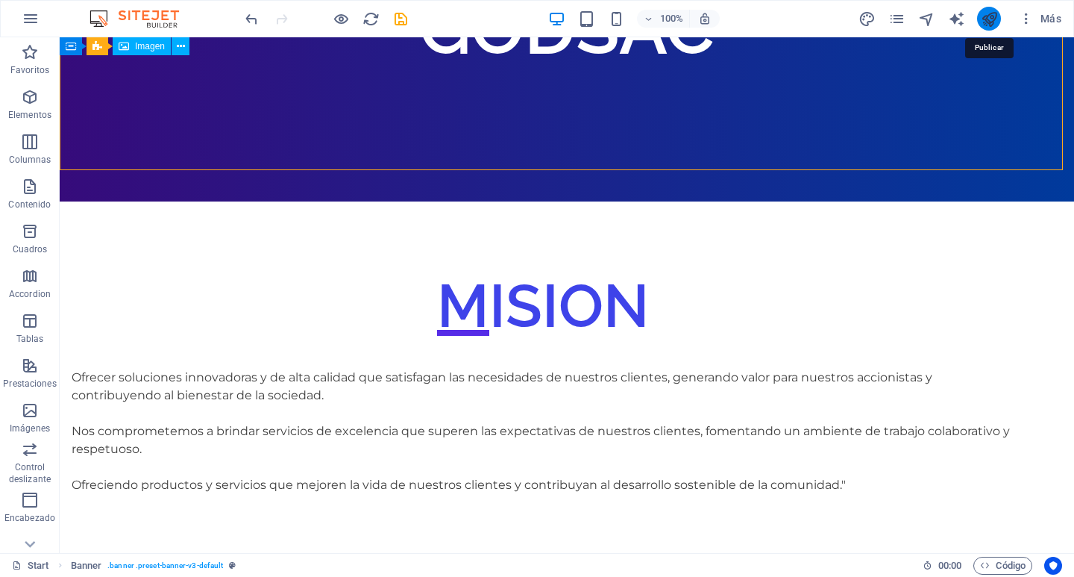
click at [992, 18] on icon "publish" at bounding box center [989, 18] width 17 height 17
checkbox input "false"
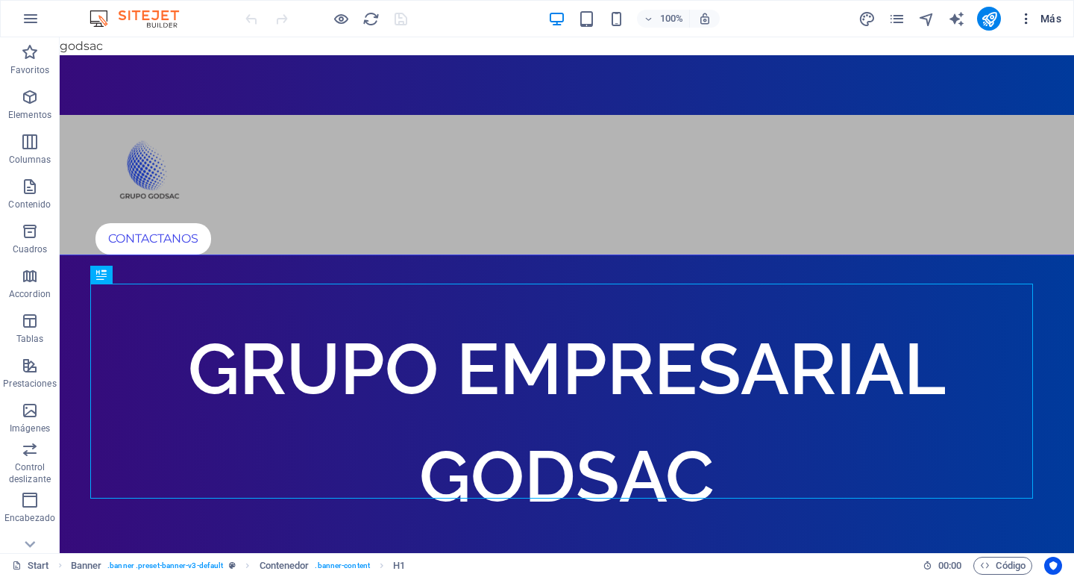
click at [1035, 20] on span "Más" at bounding box center [1040, 18] width 43 height 15
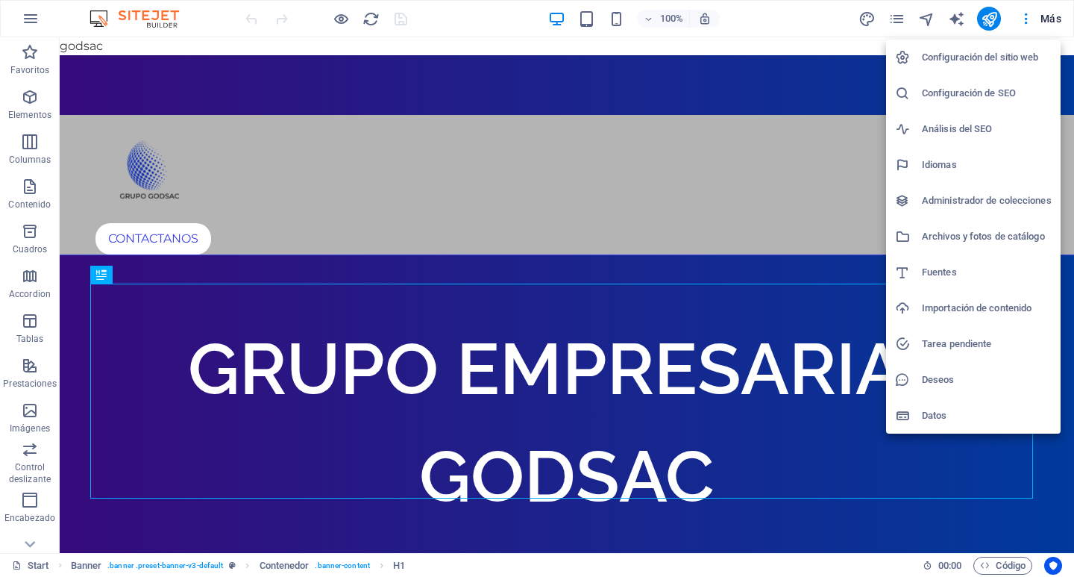
click at [974, 64] on h6 "Configuración del sitio web" at bounding box center [987, 57] width 130 height 18
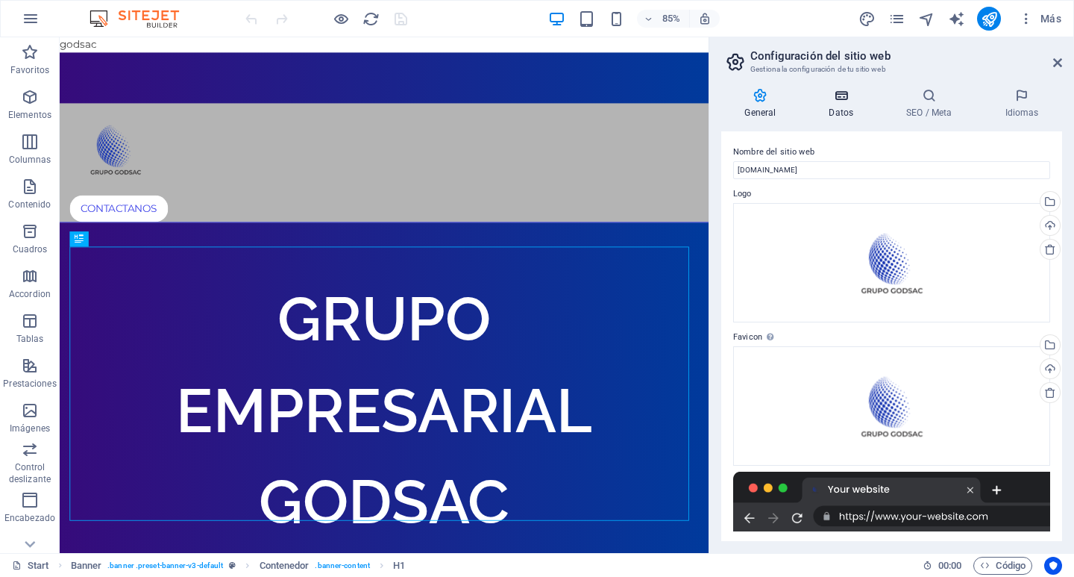
click at [830, 107] on h4 "Datos" at bounding box center [845, 103] width 78 height 31
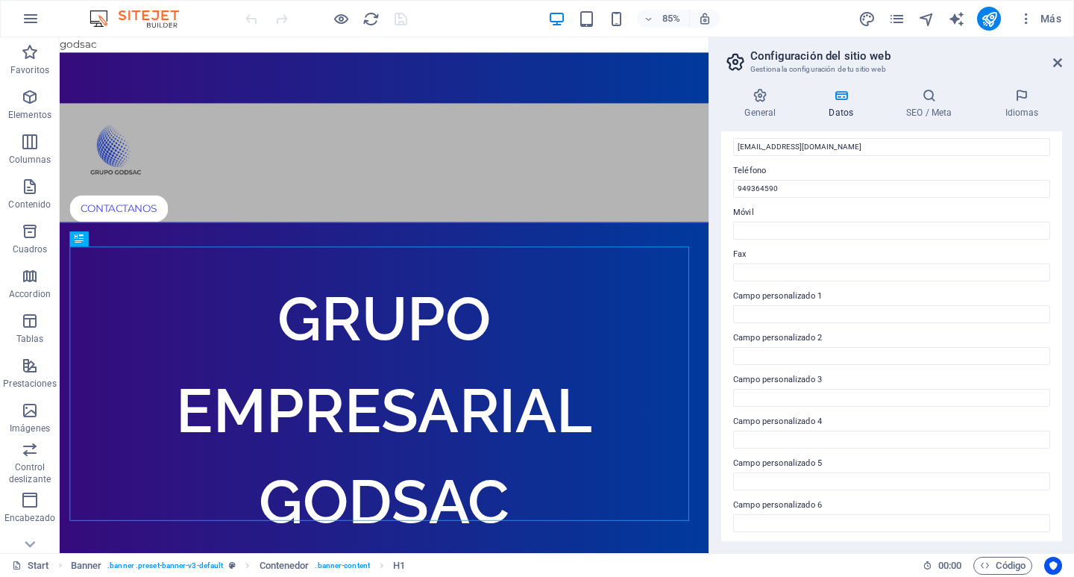
scroll to position [307, 0]
click at [922, 102] on icon at bounding box center [929, 95] width 93 height 15
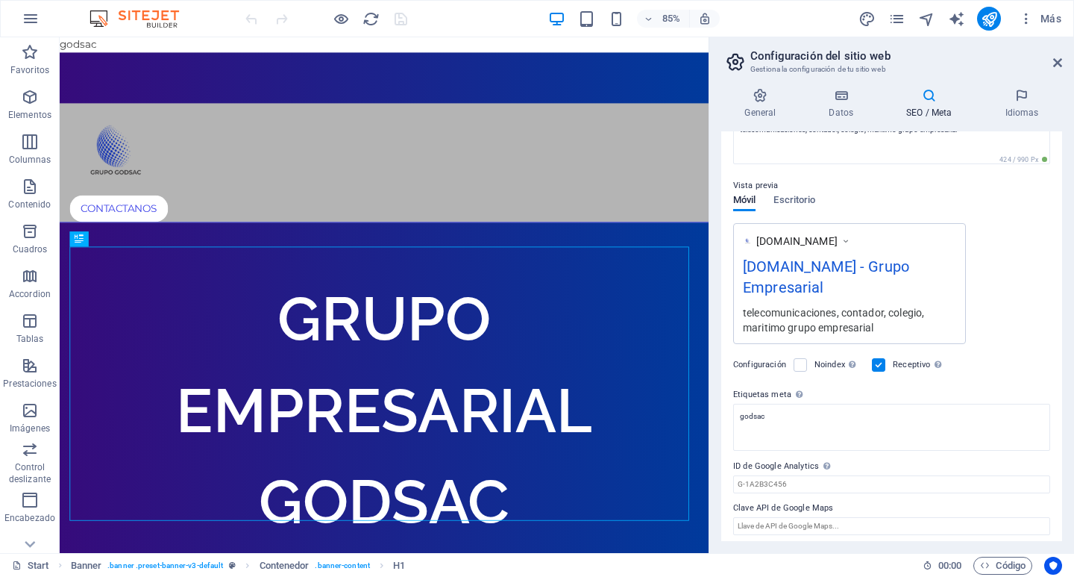
scroll to position [175, 0]
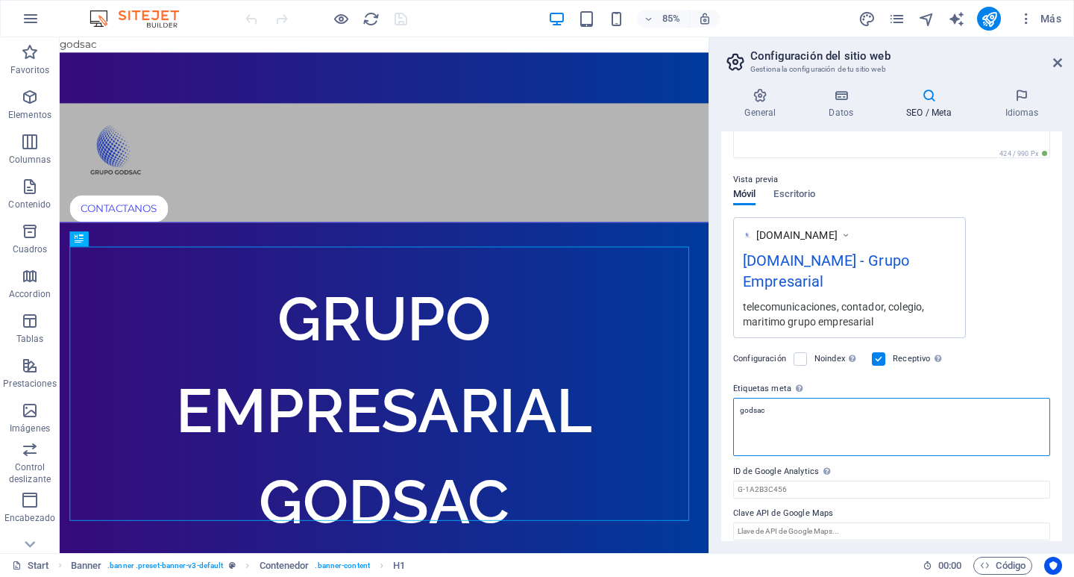
click at [789, 405] on textarea "godsac" at bounding box center [891, 427] width 317 height 58
type textarea "g"
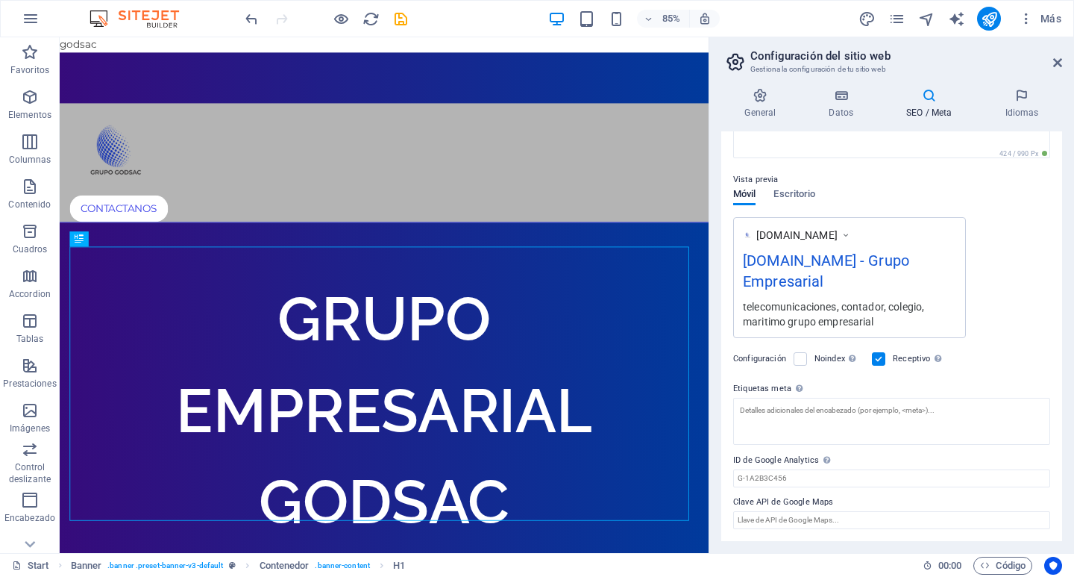
click at [992, 383] on label "Etiquetas meta Introduce aquí el código HTML que se incluirá en las etiquetas d…" at bounding box center [891, 389] width 317 height 18
click at [992, 398] on textarea "Etiquetas meta Introduce aquí el código HTML que se incluirá en las etiquetas d…" at bounding box center [891, 421] width 317 height 47
click at [1048, 563] on icon "Usercentrics" at bounding box center [1053, 565] width 10 height 10
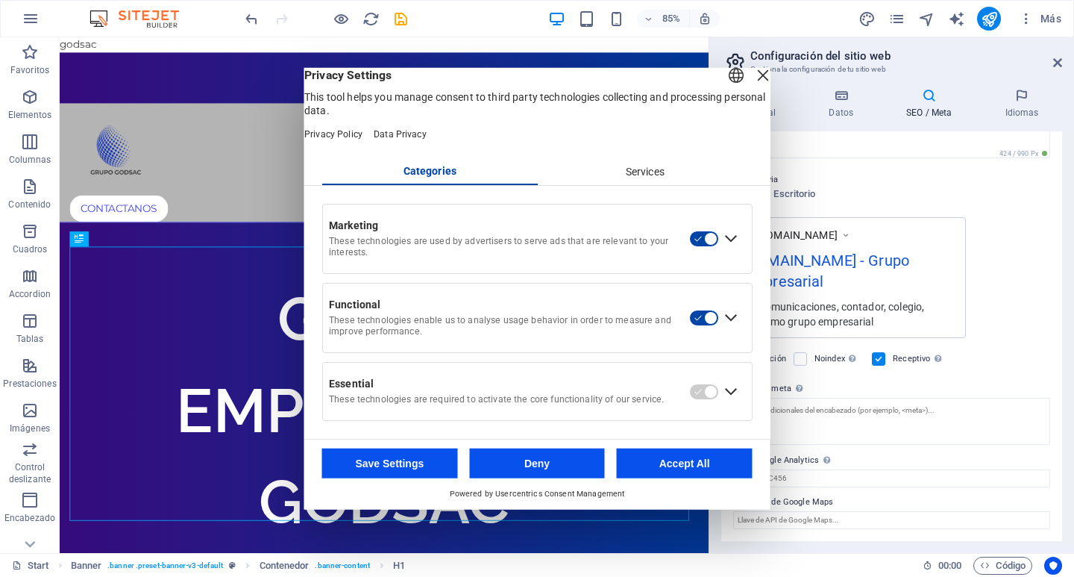
click at [654, 177] on div "Services" at bounding box center [645, 171] width 216 height 25
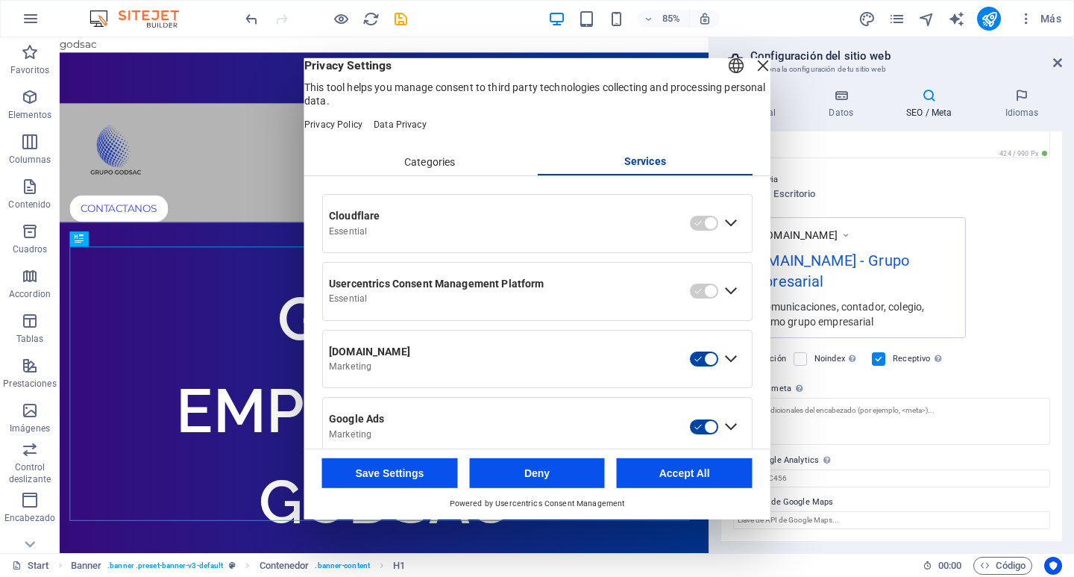
click at [719, 235] on div "Expand Cloudflare" at bounding box center [731, 223] width 24 height 24
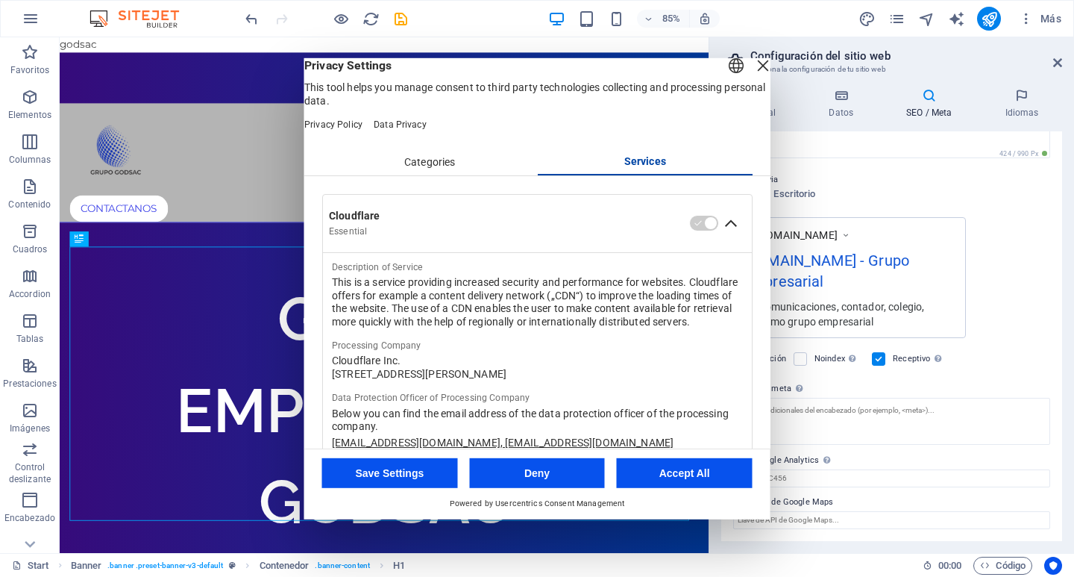
click at [719, 235] on div "Collapse Cloudflare" at bounding box center [731, 223] width 24 height 24
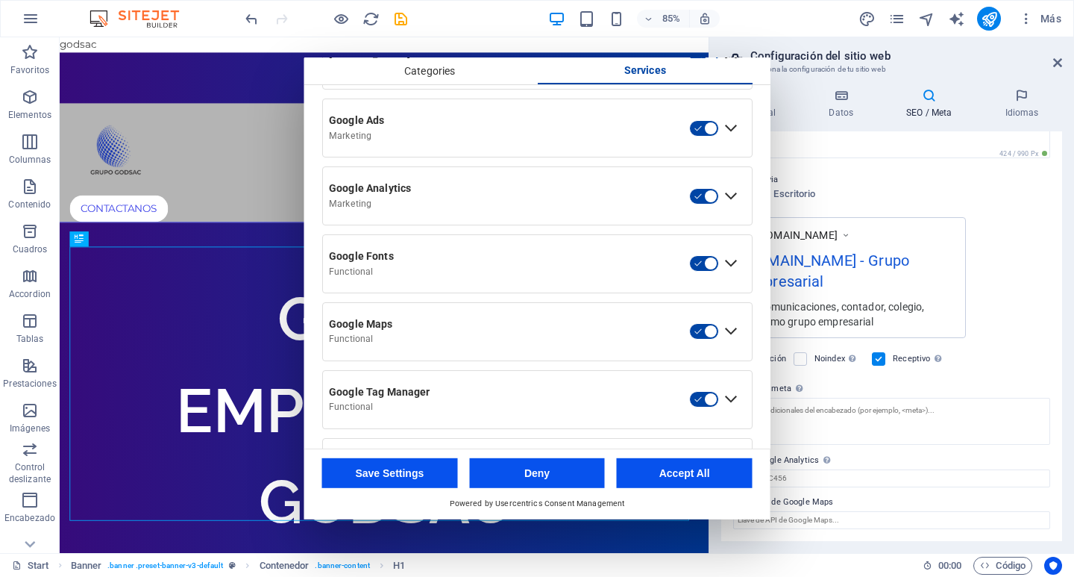
scroll to position [0, 0]
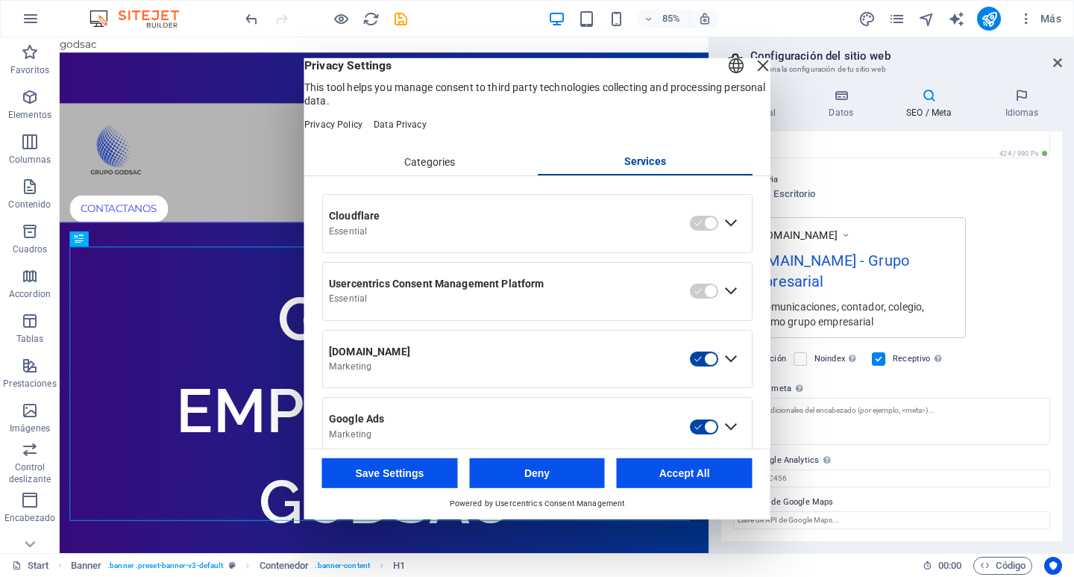
drag, startPoint x: 696, startPoint y: 476, endPoint x: 748, endPoint y: 520, distance: 67.7
click at [696, 476] on button "Accept All" at bounding box center [685, 473] width 136 height 30
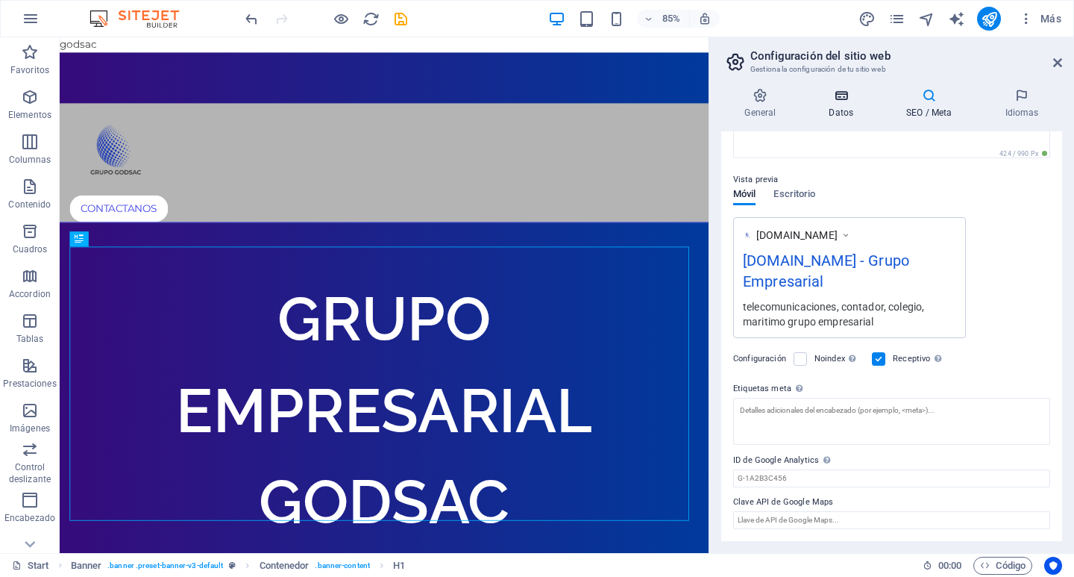
click at [843, 100] on icon at bounding box center [842, 95] width 72 height 15
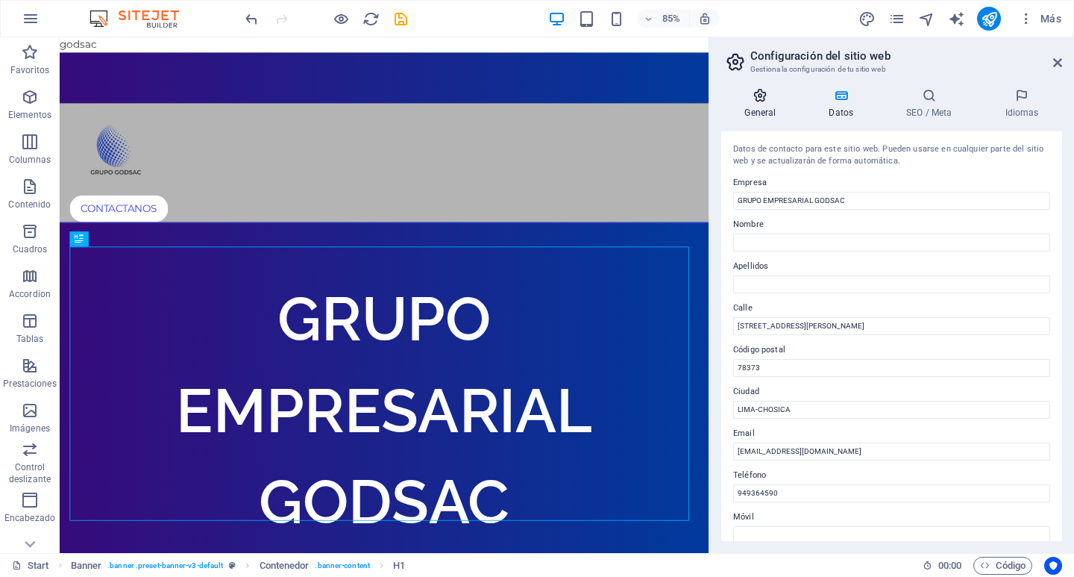
click at [754, 98] on icon at bounding box center [760, 95] width 78 height 15
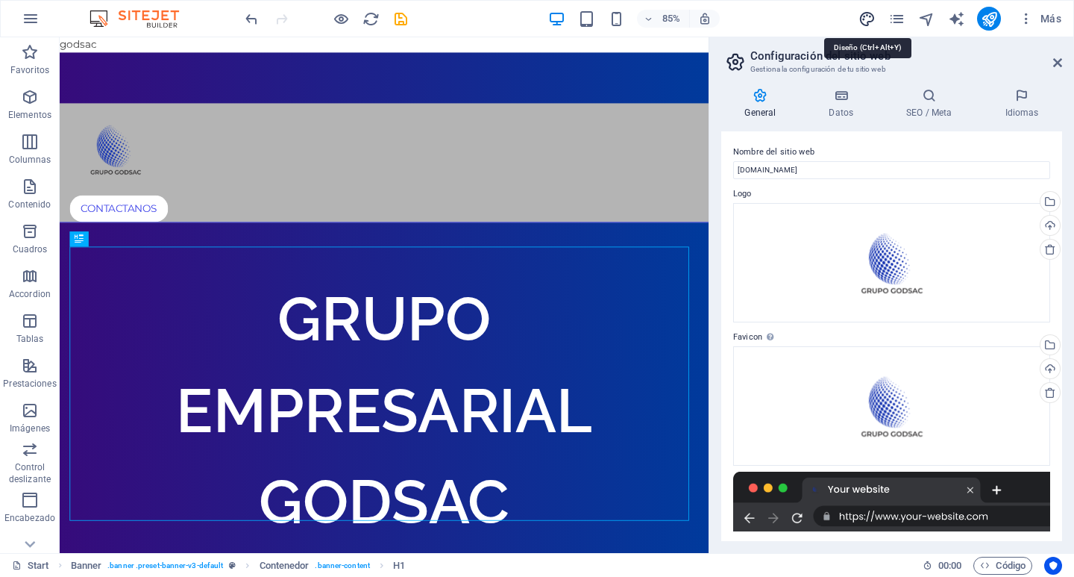
click at [863, 22] on icon "design" at bounding box center [867, 18] width 17 height 17
select select "px"
select select "600"
select select "rem"
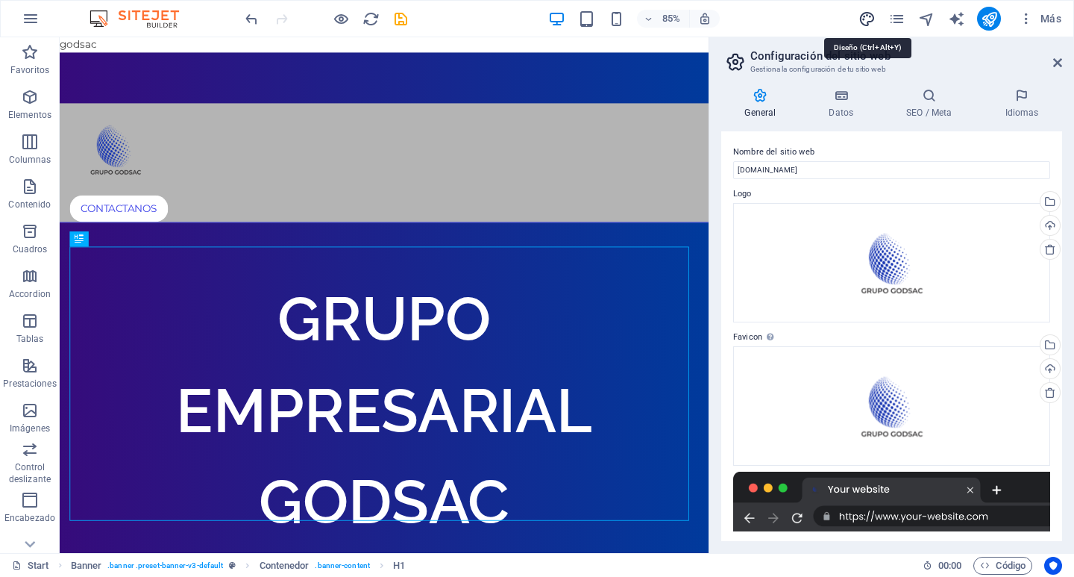
select select "600"
select select "px"
select select "rem"
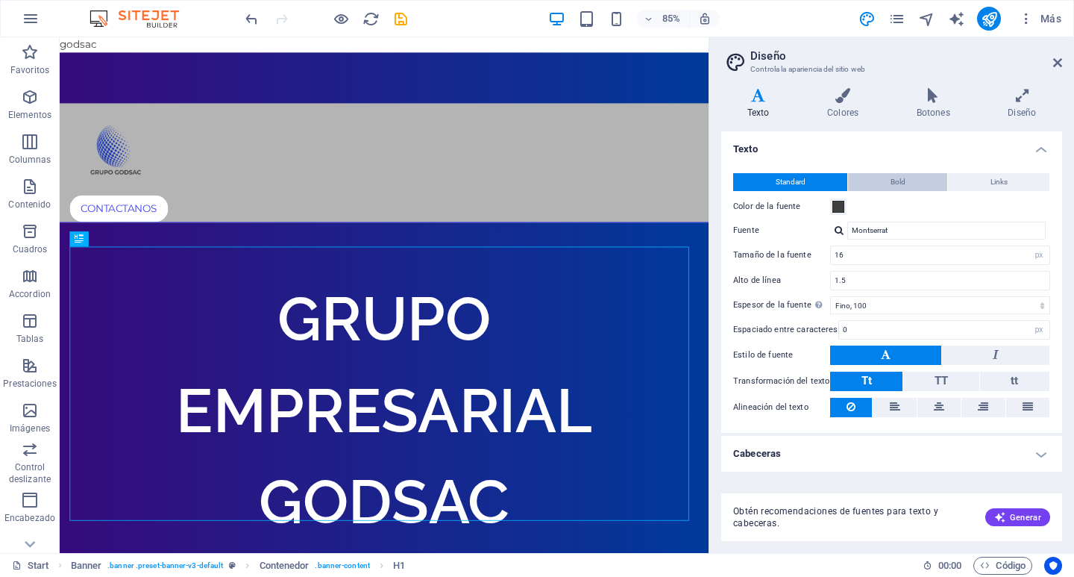
click at [899, 184] on span "Bold" at bounding box center [898, 182] width 15 height 18
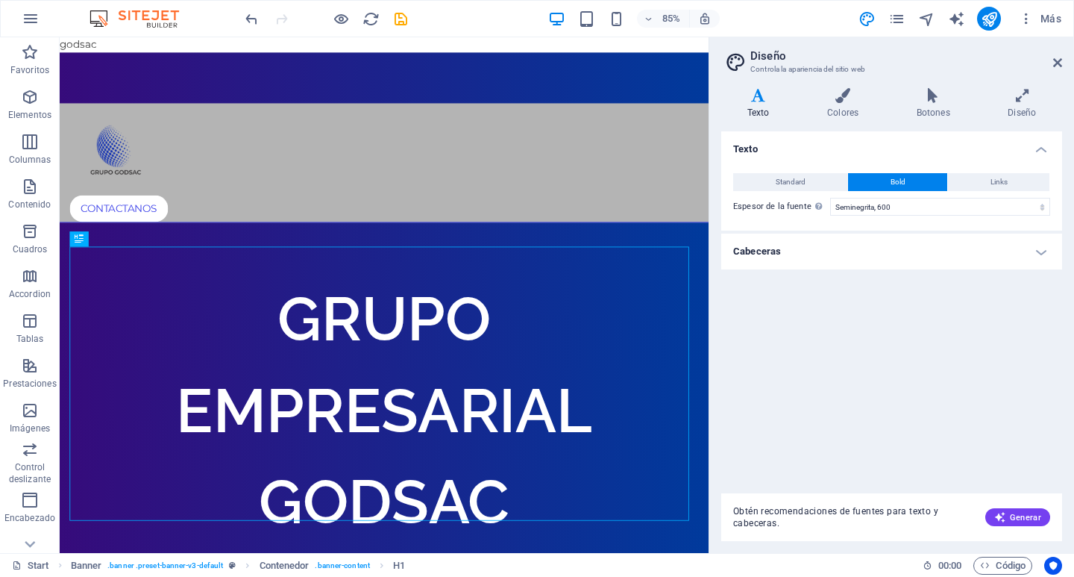
click at [1032, 253] on h4 "Cabeceras" at bounding box center [891, 252] width 341 height 36
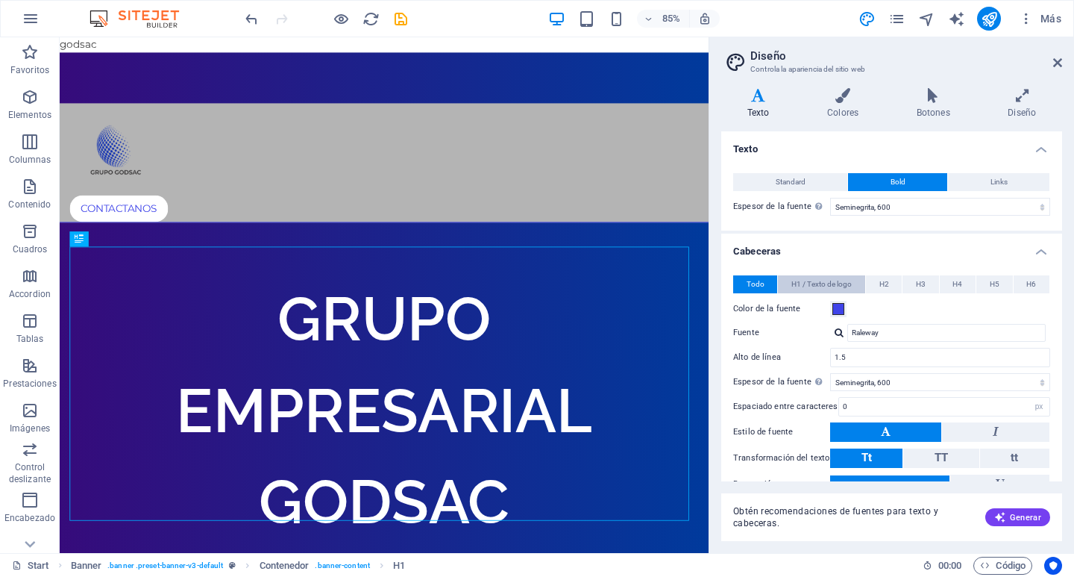
click at [798, 289] on span "H1 / Texto de logo" at bounding box center [822, 284] width 60 height 18
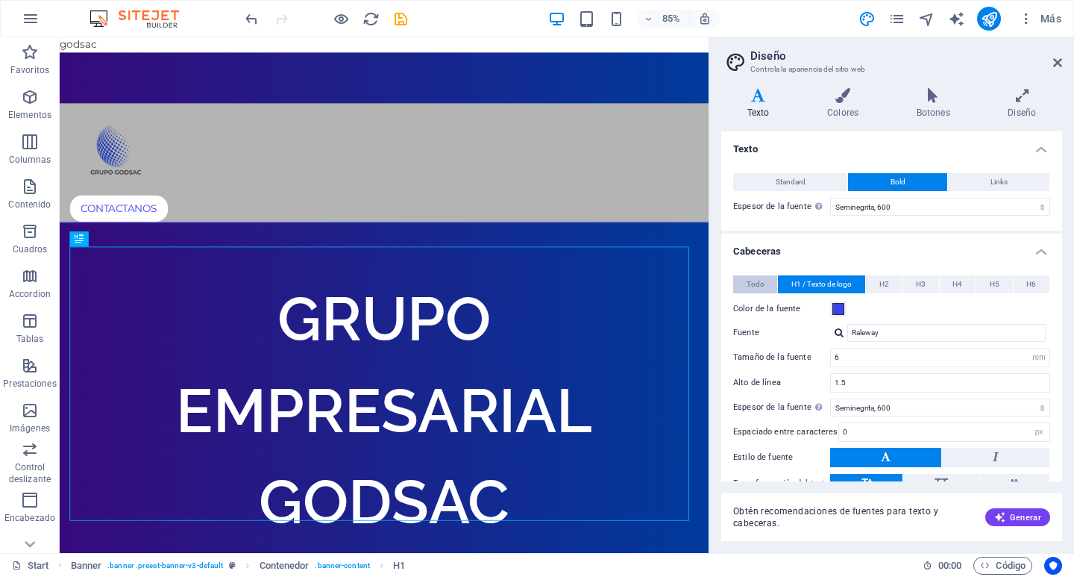
click at [764, 280] on button "Todo" at bounding box center [755, 284] width 44 height 18
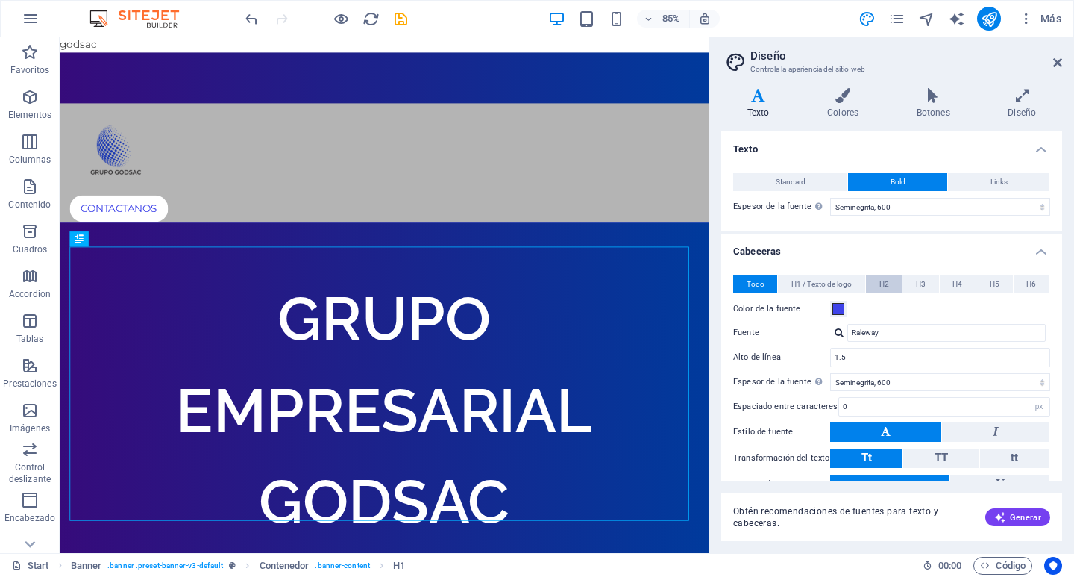
click at [892, 284] on button "H2" at bounding box center [884, 284] width 36 height 18
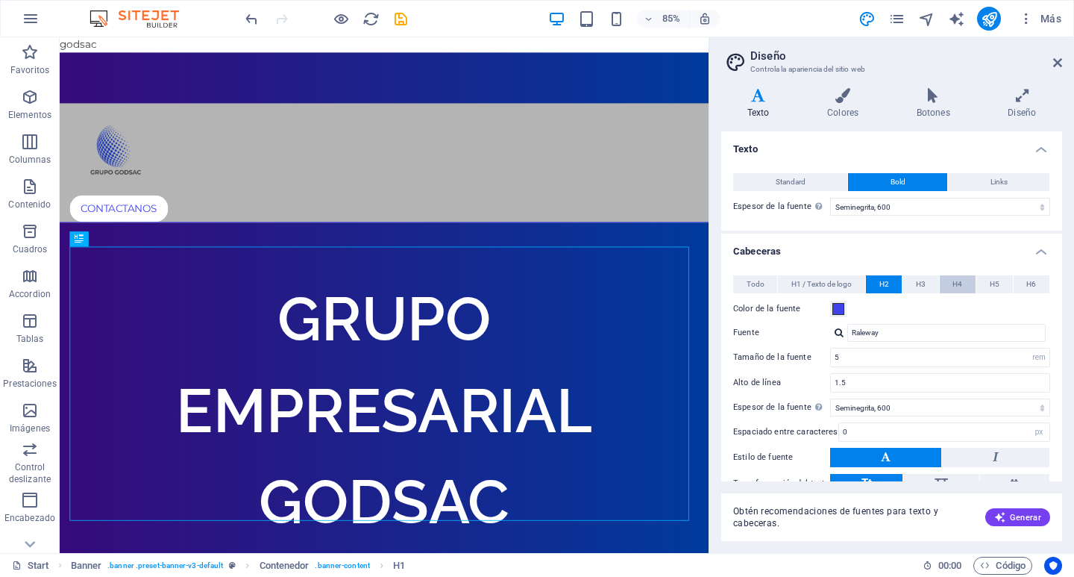
click at [940, 286] on button "H4" at bounding box center [958, 284] width 36 height 18
click at [766, 281] on button "Todo" at bounding box center [755, 284] width 44 height 18
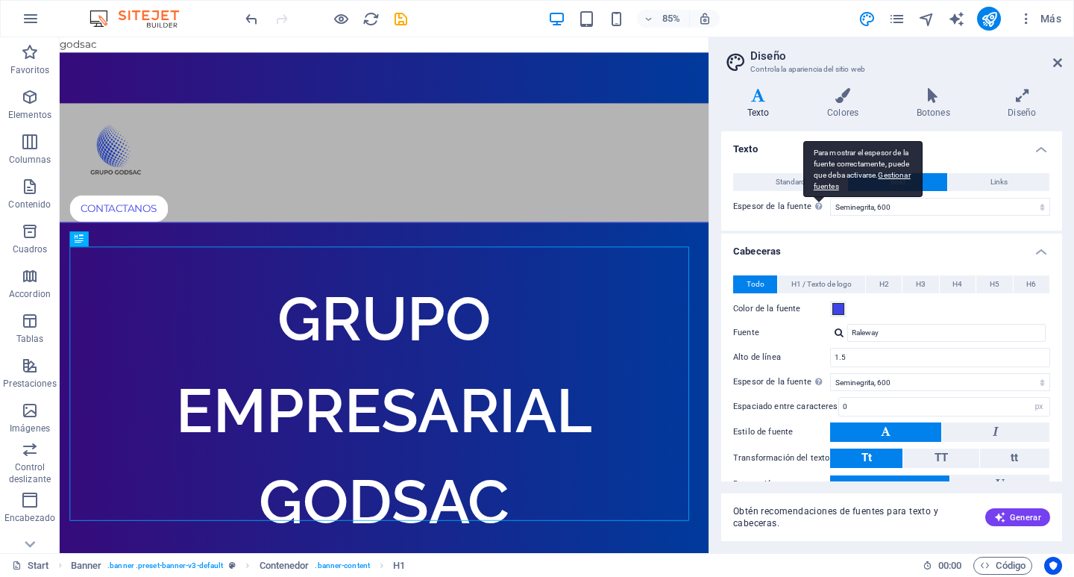
click at [804, 157] on div "Para mostrar el espesor de la fuente correctamente, puede que deba activarse. G…" at bounding box center [863, 169] width 119 height 56
click at [830, 198] on select "Fino, 100 Extra delgado, 200 Delgado, 300 Normal, 400 Medio, 500 Seminegrita, 6…" at bounding box center [940, 207] width 220 height 18
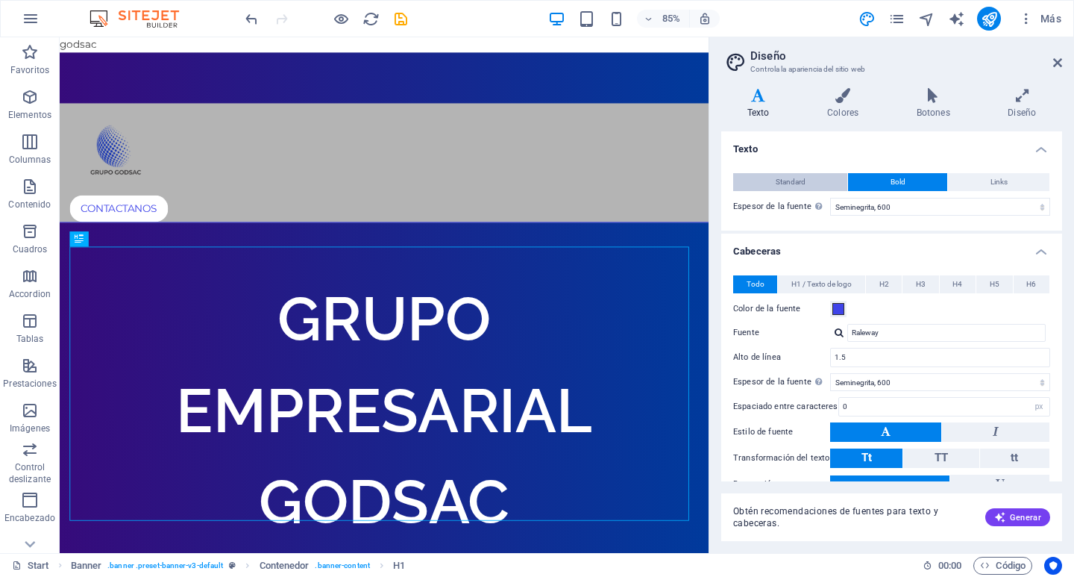
click at [777, 176] on span "Standard" at bounding box center [791, 182] width 30 height 18
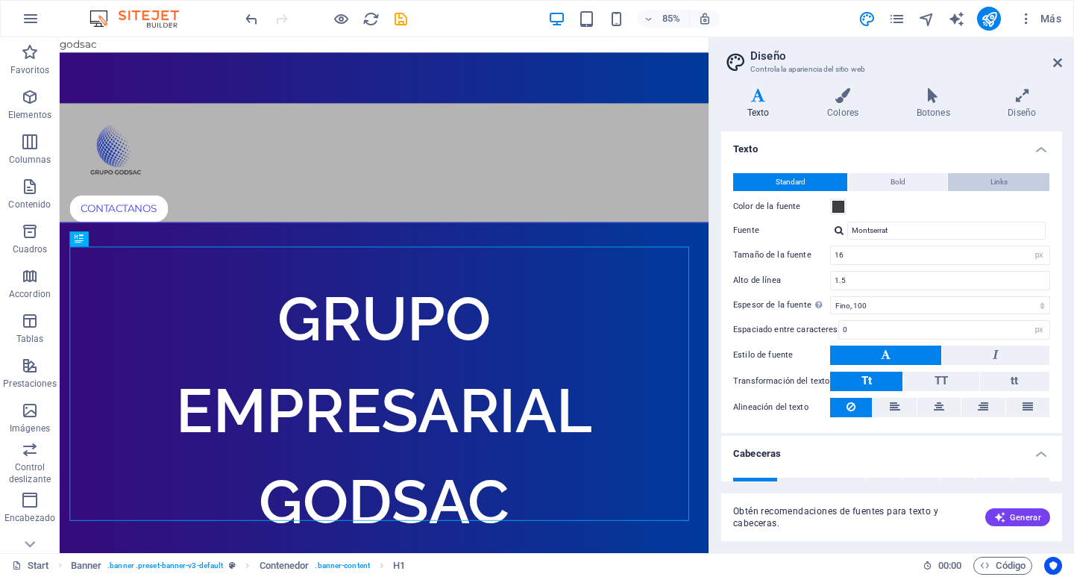
click at [1028, 186] on button "Links" at bounding box center [998, 182] width 101 height 18
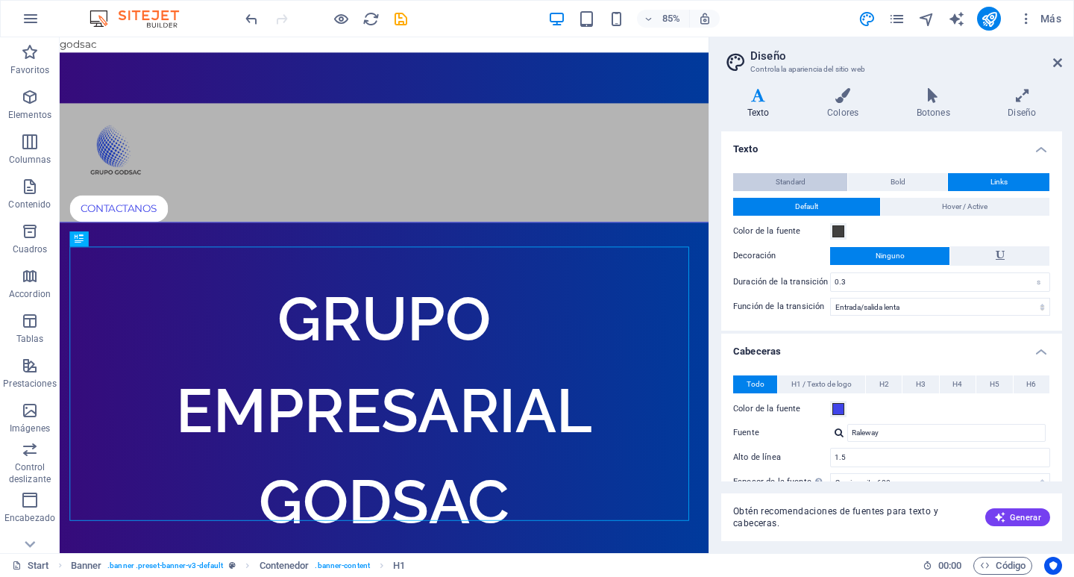
click at [776, 190] on span "Standard" at bounding box center [791, 182] width 30 height 18
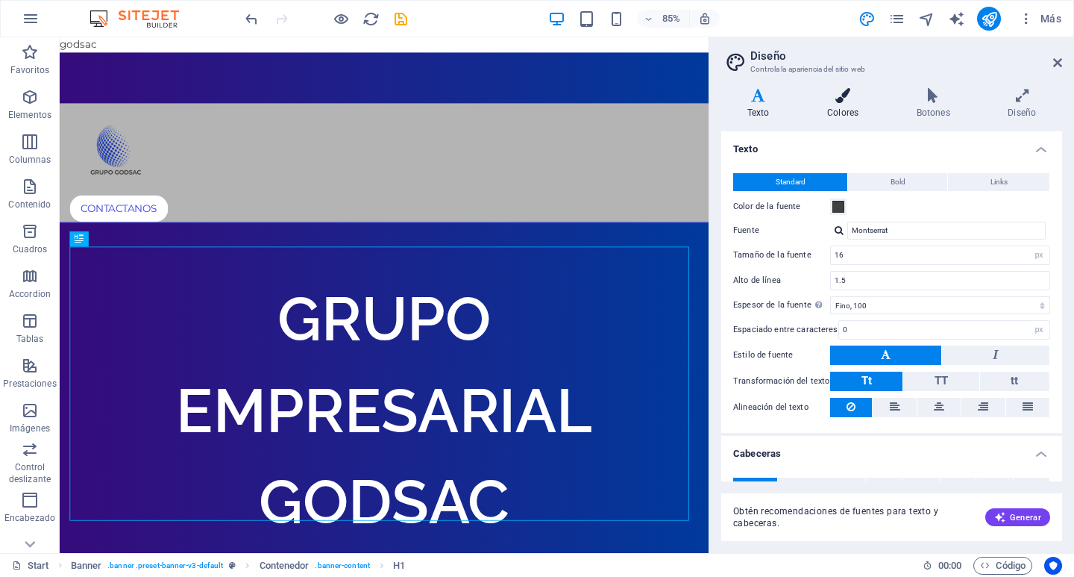
click at [842, 98] on icon at bounding box center [843, 95] width 84 height 15
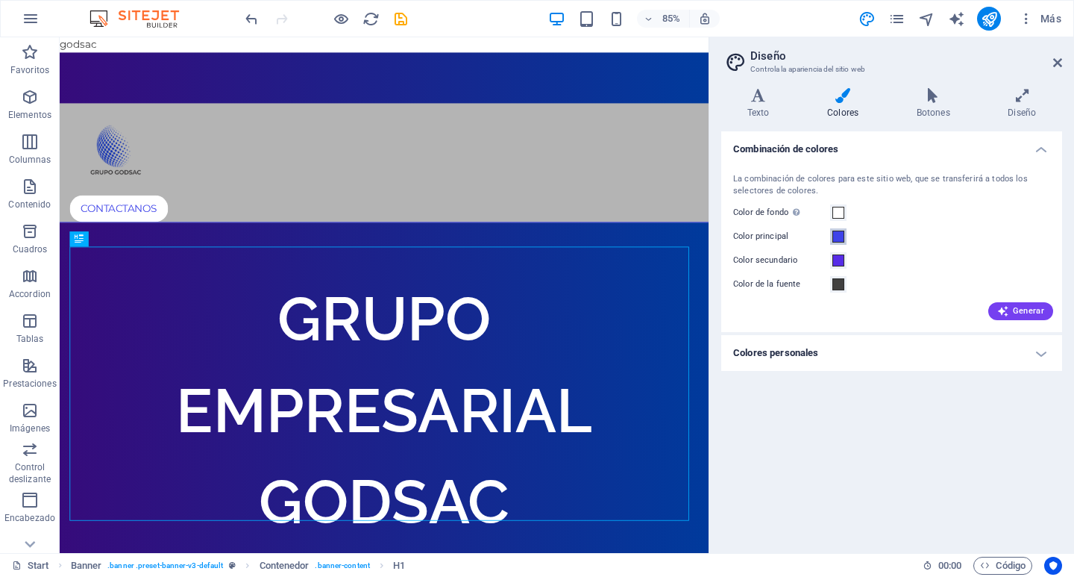
click at [837, 235] on span at bounding box center [839, 237] width 12 height 12
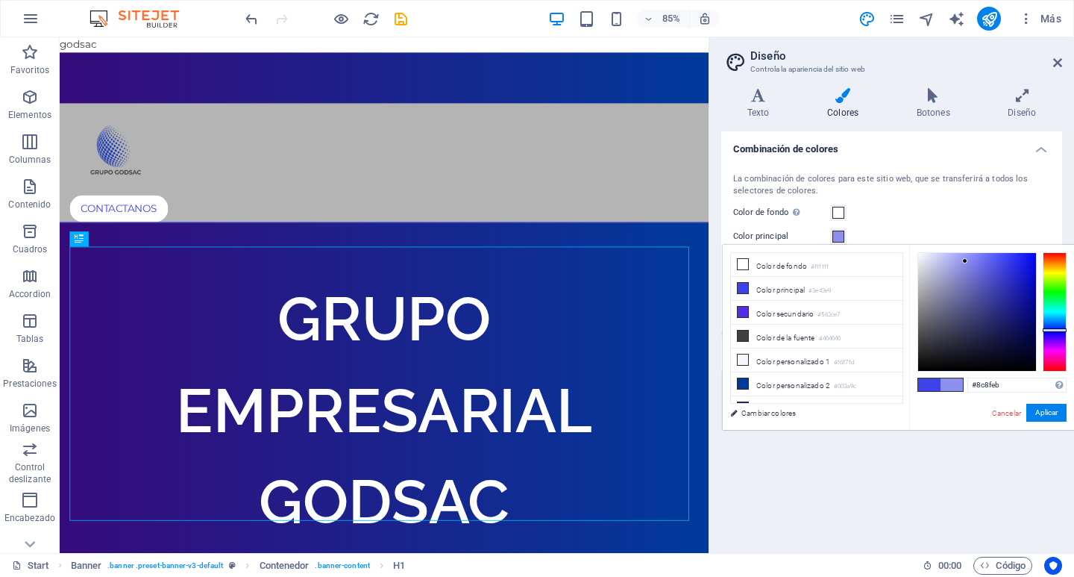
drag, startPoint x: 1005, startPoint y: 257, endPoint x: 965, endPoint y: 261, distance: 39.7
click at [965, 261] on div at bounding box center [977, 312] width 118 height 118
click at [968, 259] on div at bounding box center [967, 258] width 5 height 5
drag, startPoint x: 1010, startPoint y: 385, endPoint x: 915, endPoint y: 374, distance: 96.2
click at [930, 377] on div "#8a8df0 Formatos soportados #0852ed rgb(8, 82, 237) rgba(8, 82, 237, 90%) hsv(2…" at bounding box center [992, 445] width 165 height 401
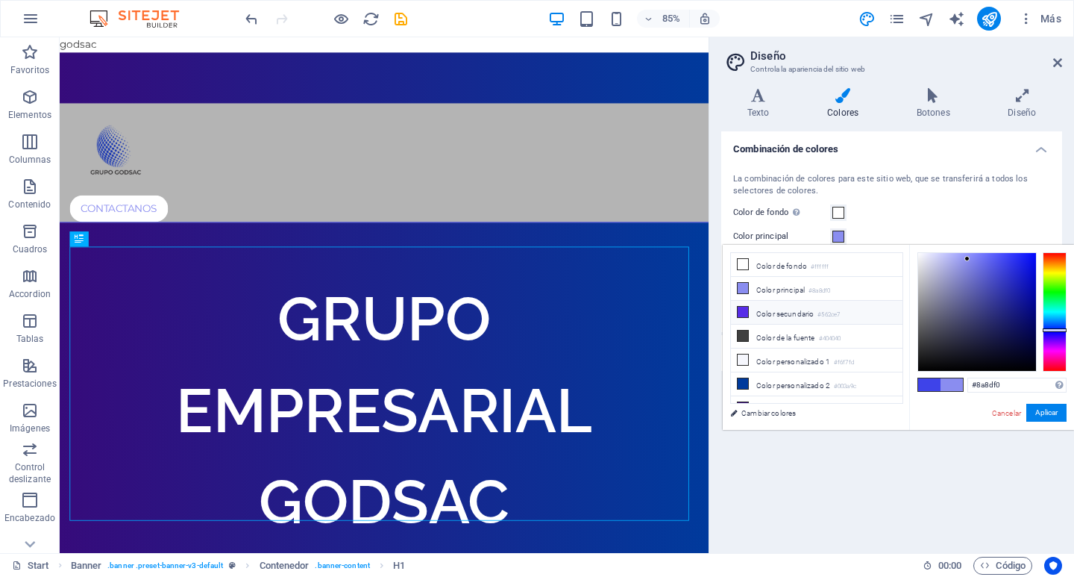
click at [779, 319] on li "Color secundario #562ce7" at bounding box center [817, 313] width 172 height 24
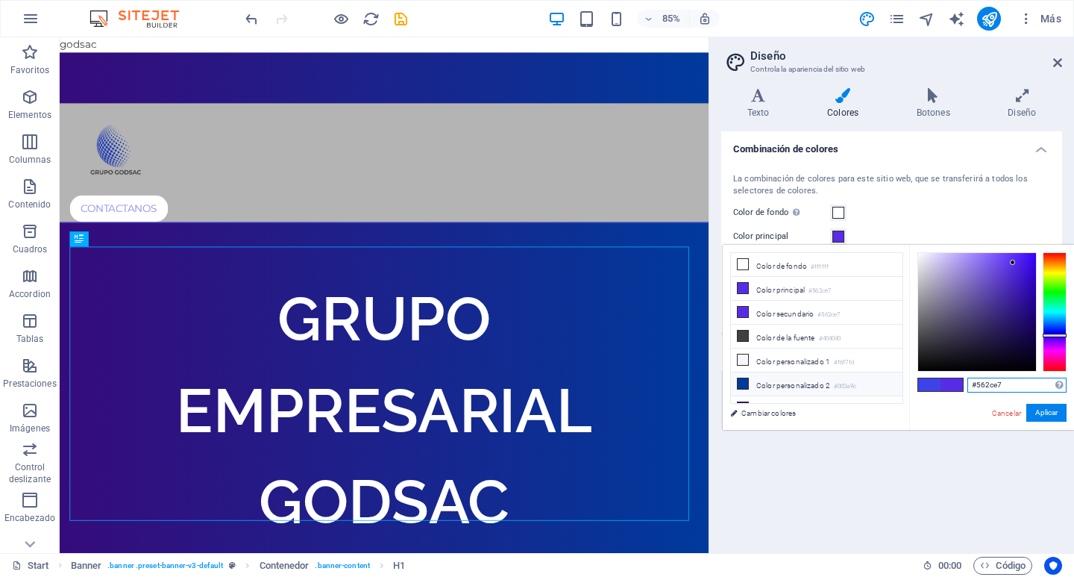
drag, startPoint x: 974, startPoint y: 378, endPoint x: 792, endPoint y: 373, distance: 182.1
click at [809, 377] on div "less Color de fondo #ffffff Color principal #562ce7 Color secundario #562ce7 Co…" at bounding box center [898, 337] width 351 height 185
paste input "8a8df0"
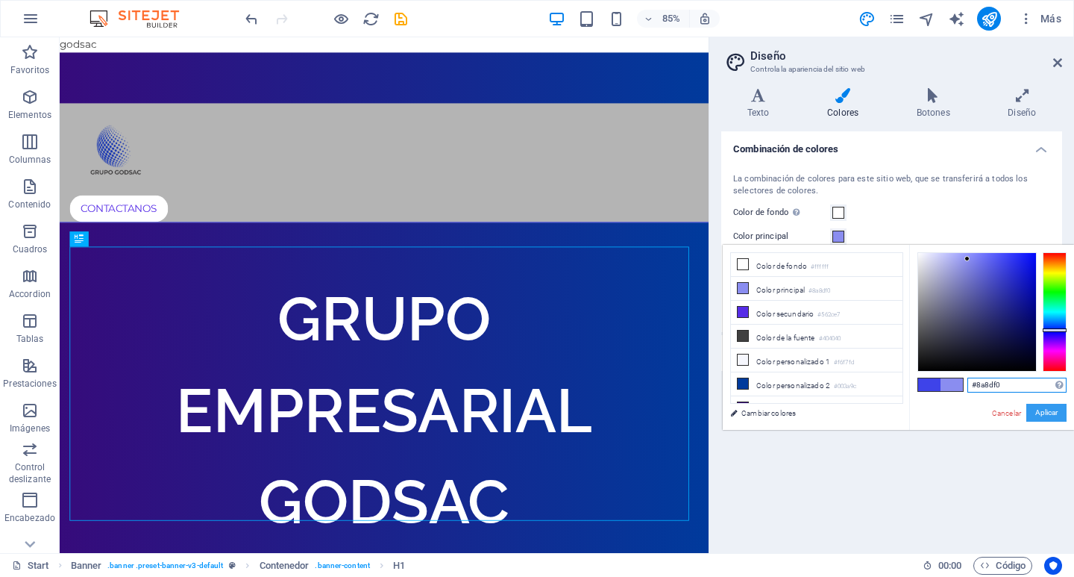
type input "#8a8df0"
click at [1059, 415] on button "Aplicar" at bounding box center [1047, 413] width 40 height 18
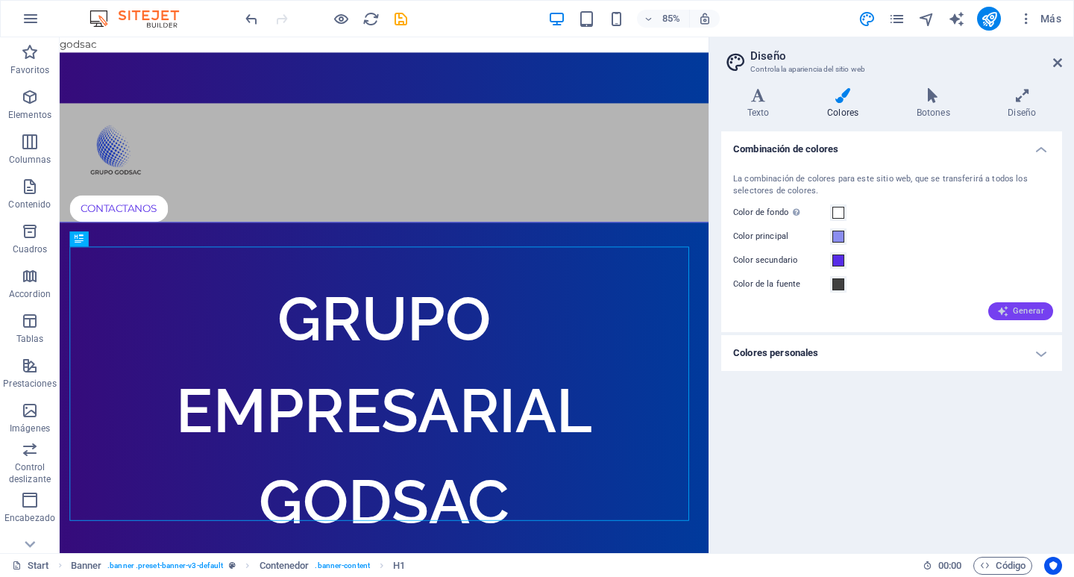
click at [1026, 312] on span "Generar" at bounding box center [1021, 311] width 47 height 12
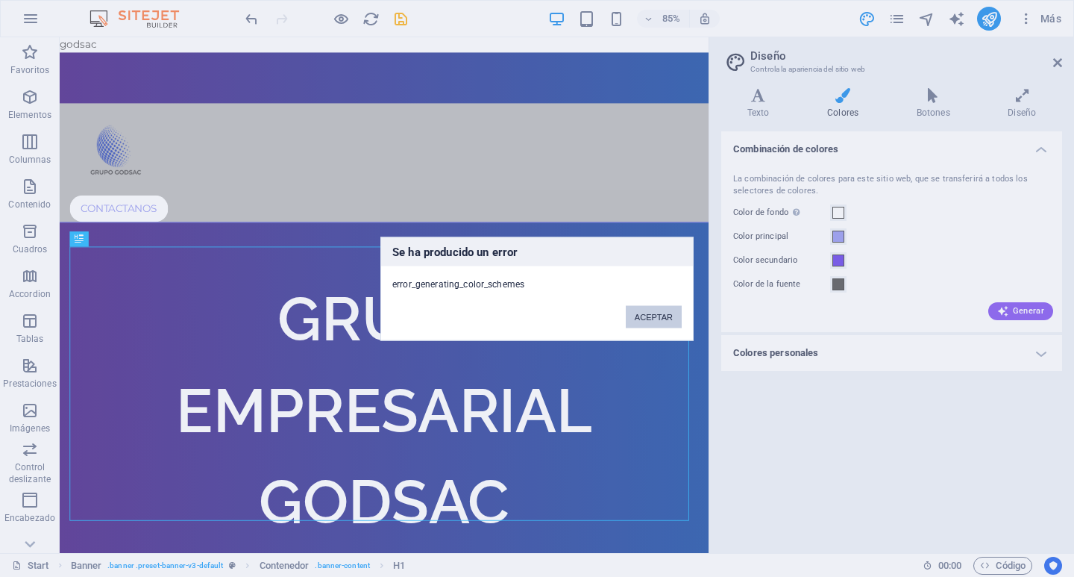
drag, startPoint x: 666, startPoint y: 321, endPoint x: 713, endPoint y: 334, distance: 48.7
click at [666, 321] on button "ACEPTAR" at bounding box center [654, 316] width 56 height 22
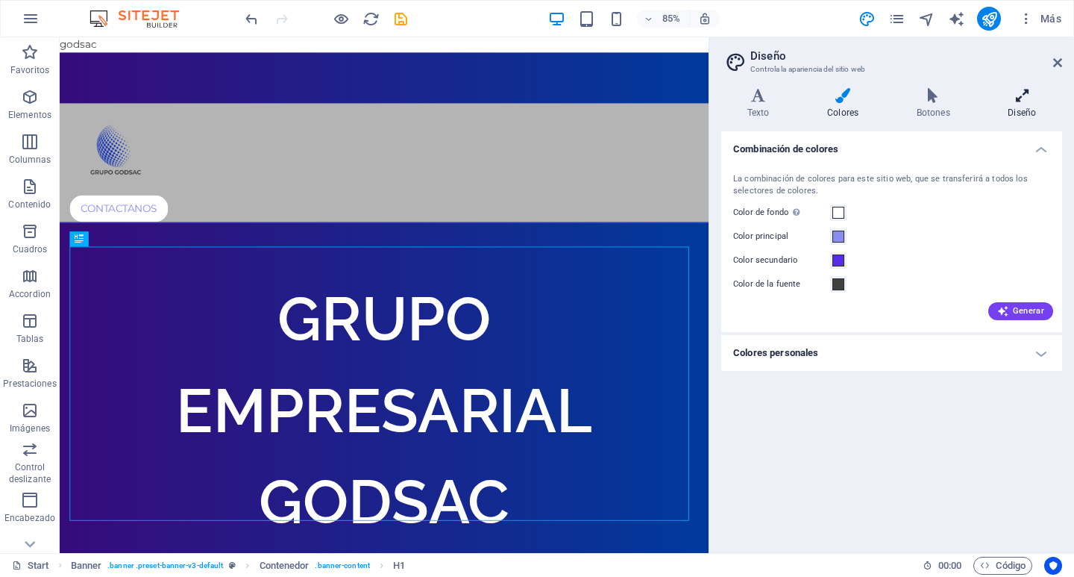
click at [1023, 104] on h4 "Diseño" at bounding box center [1023, 103] width 80 height 31
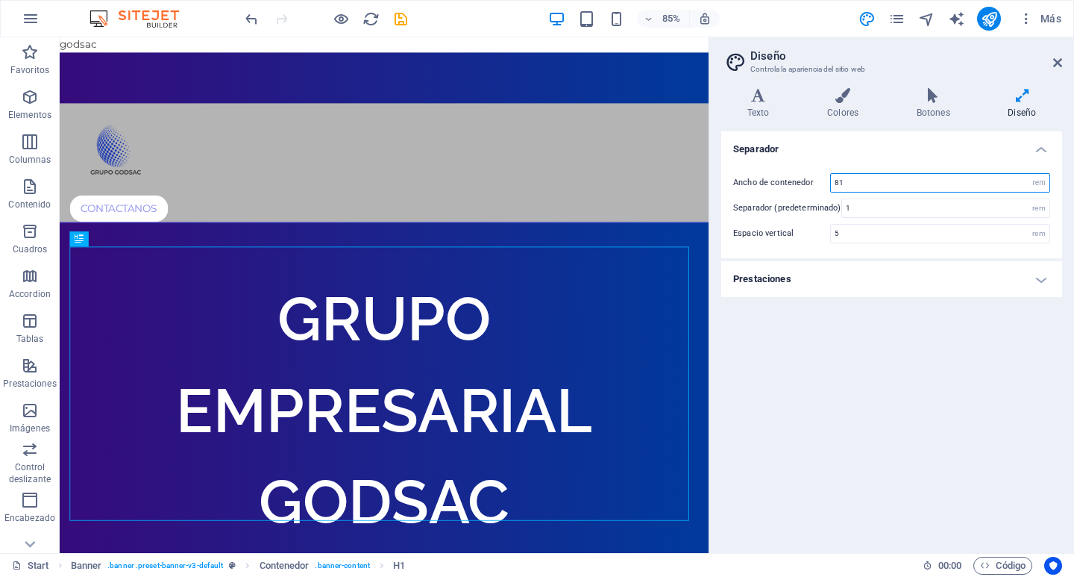
click at [877, 187] on input "81" at bounding box center [940, 183] width 219 height 18
type input "70"
click at [1006, 280] on h4 "Prestaciones" at bounding box center [891, 279] width 341 height 36
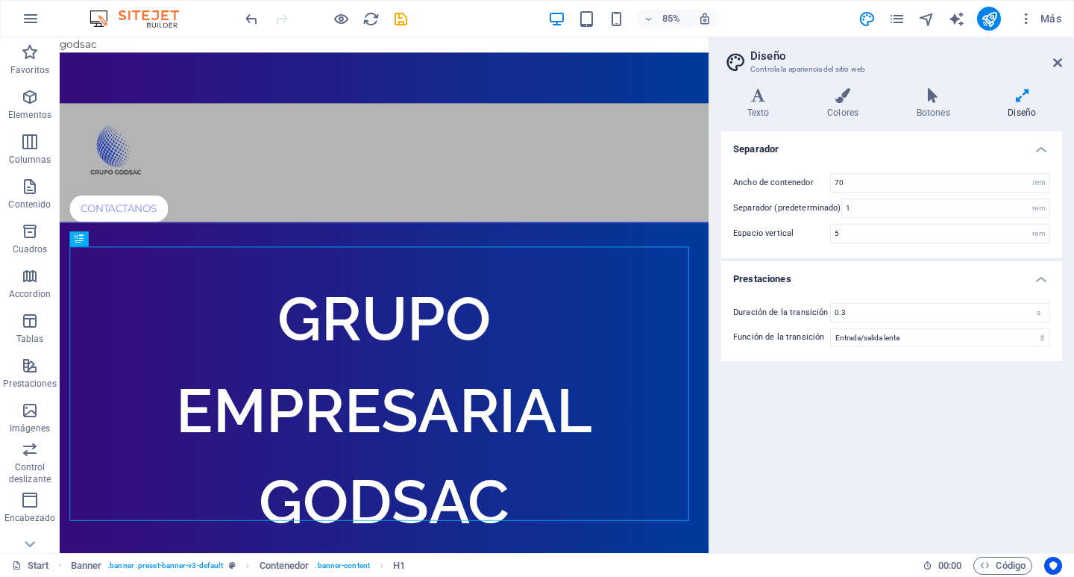
click at [1059, 56] on h2 "Diseño" at bounding box center [907, 55] width 312 height 13
click at [1056, 65] on icon at bounding box center [1058, 63] width 9 height 12
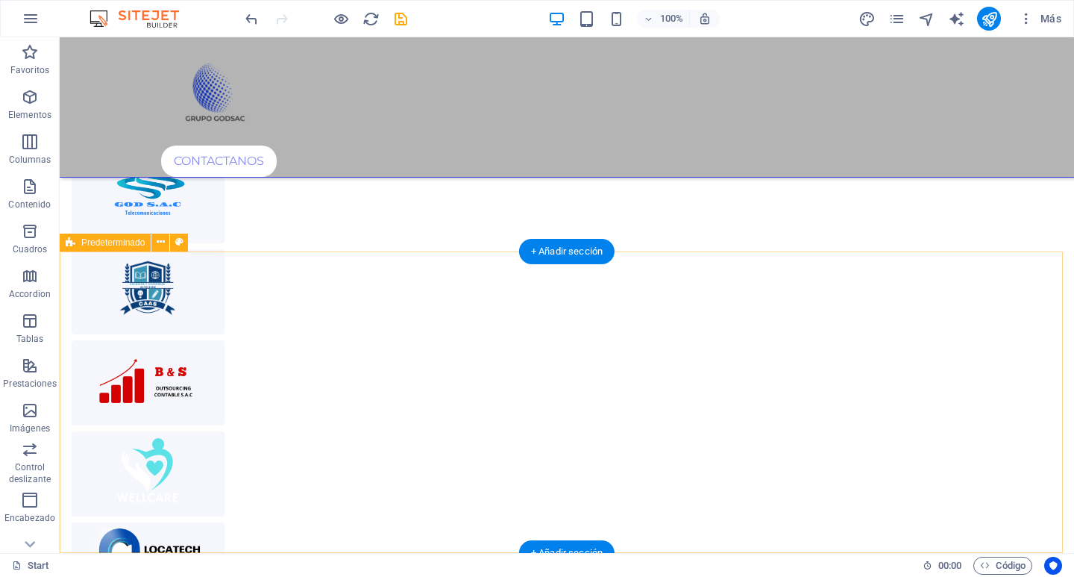
scroll to position [3507, 0]
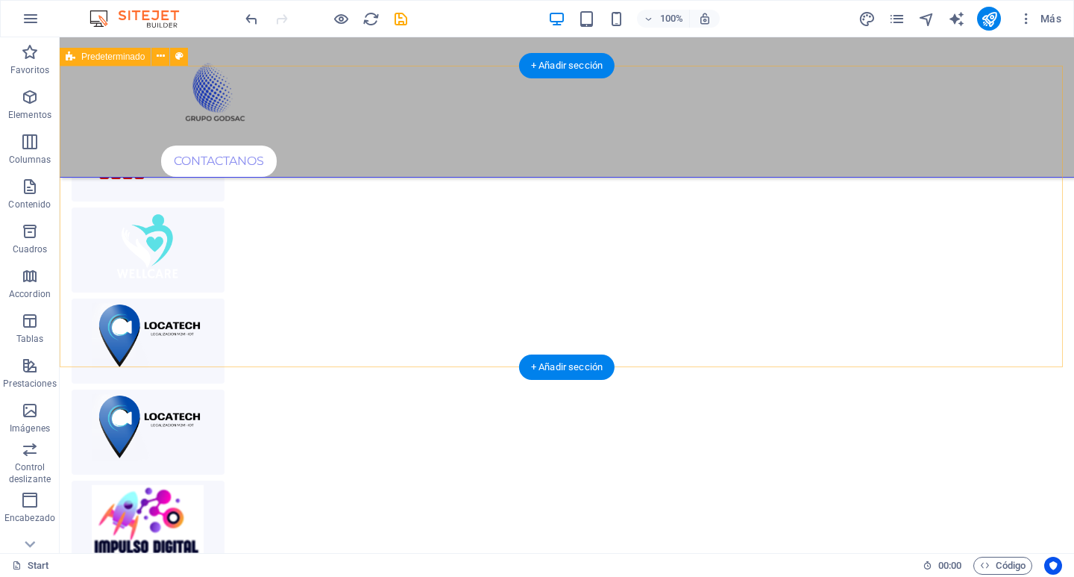
click at [674, 346] on div at bounding box center [567, 250] width 1015 height 751
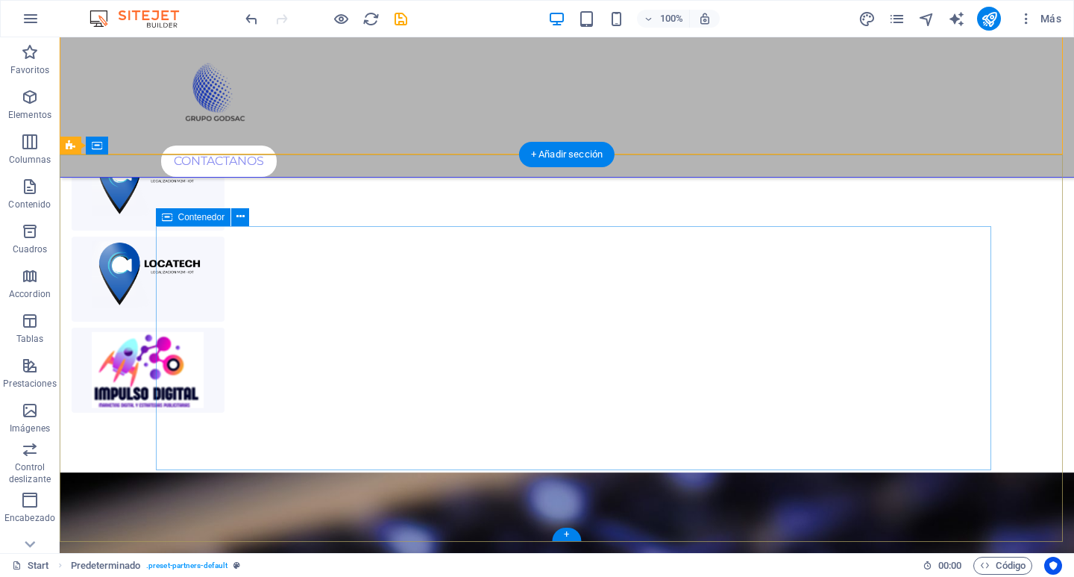
scroll to position [3421, 0]
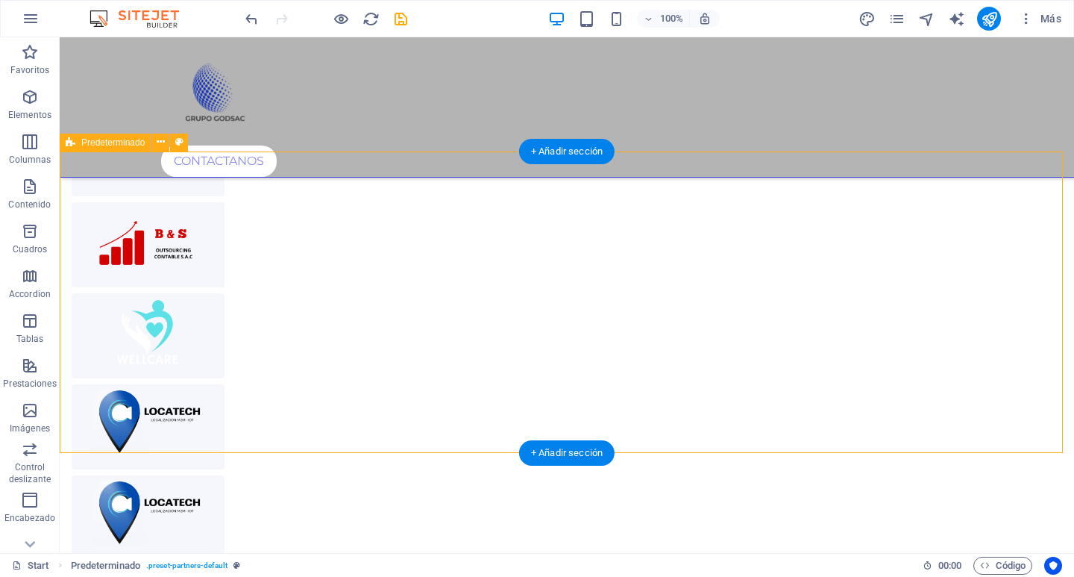
click at [651, 419] on div at bounding box center [567, 335] width 1015 height 751
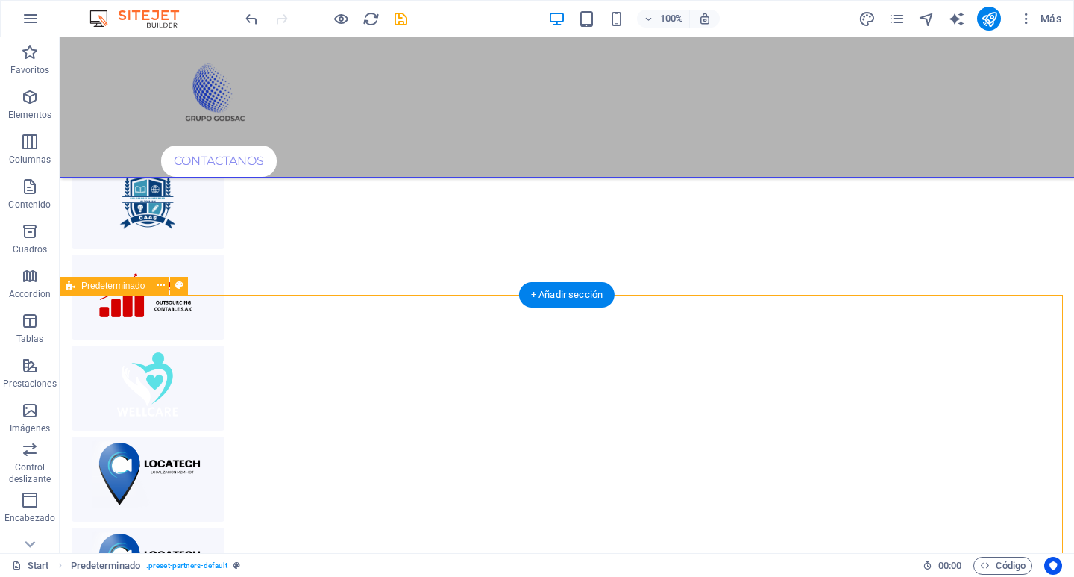
scroll to position [3496, 0]
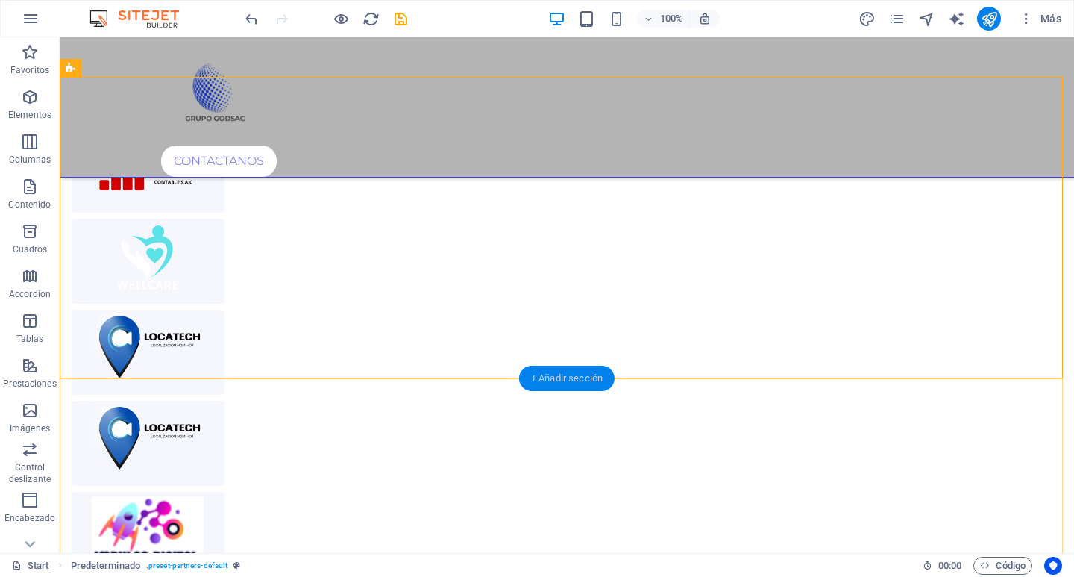
drag, startPoint x: 572, startPoint y: 382, endPoint x: 257, endPoint y: 339, distance: 317.8
click at [572, 382] on div "+ Añadir sección" at bounding box center [567, 378] width 96 height 25
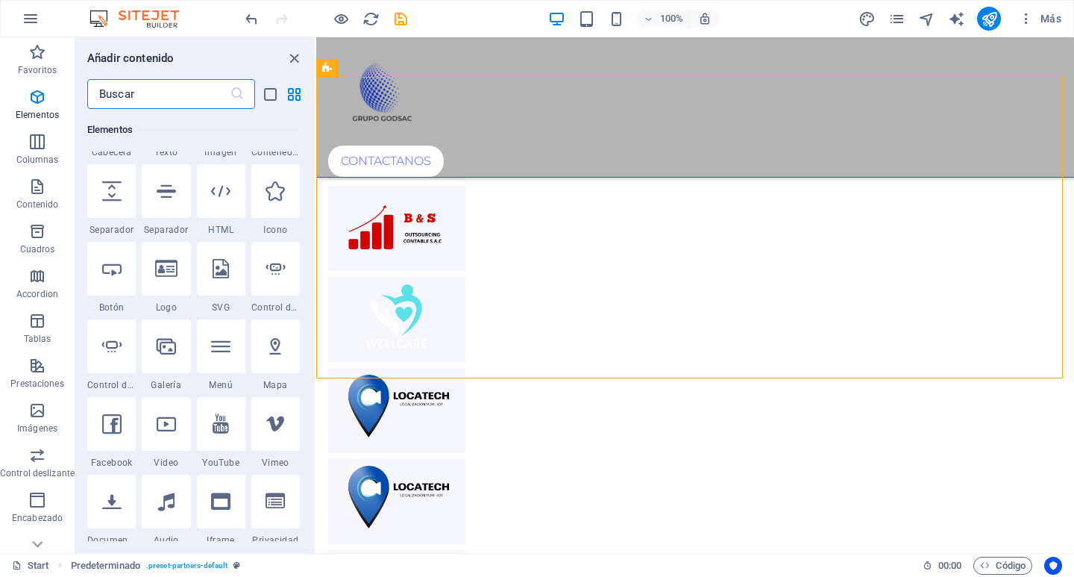
scroll to position [0, 0]
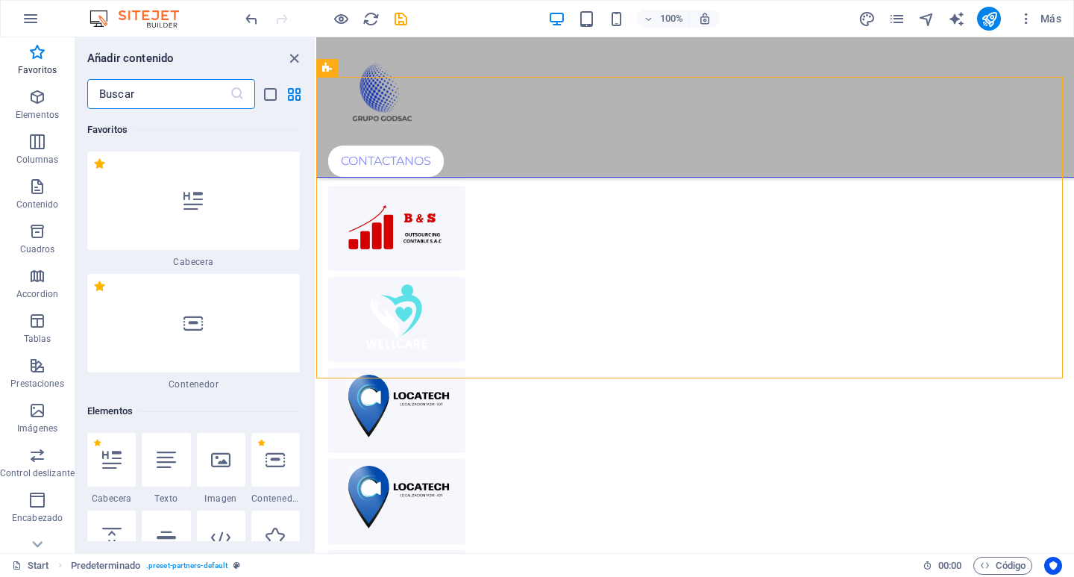
click at [178, 457] on div at bounding box center [166, 460] width 48 height 54
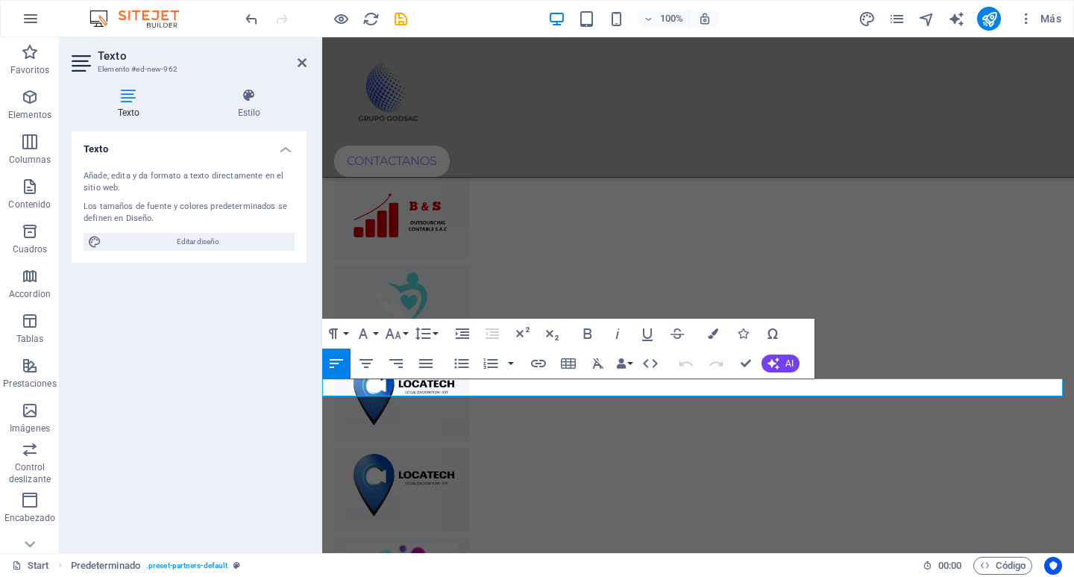
scroll to position [3431, 0]
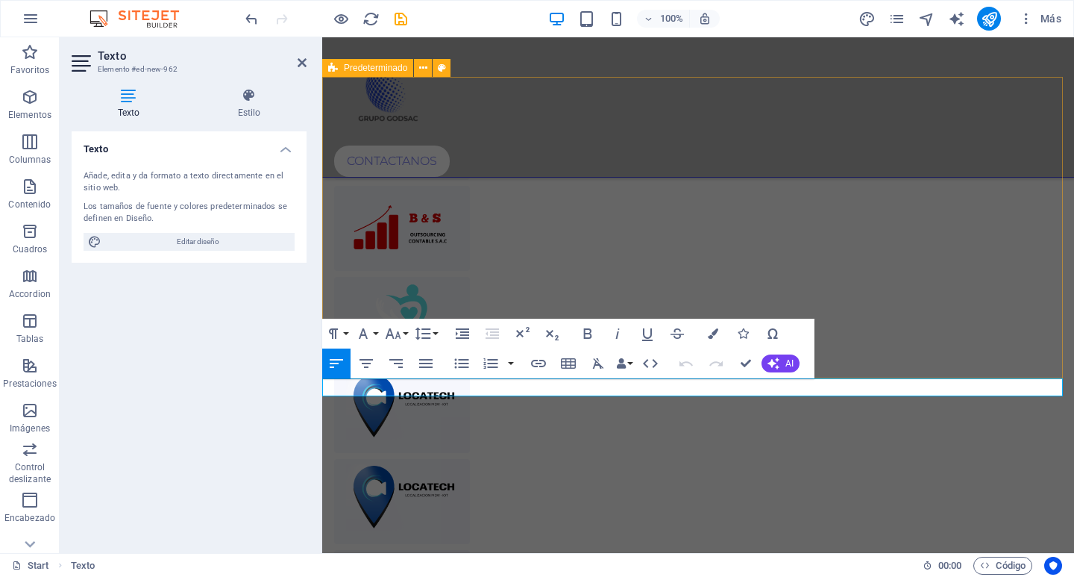
click at [971, 323] on div at bounding box center [698, 319] width 752 height 751
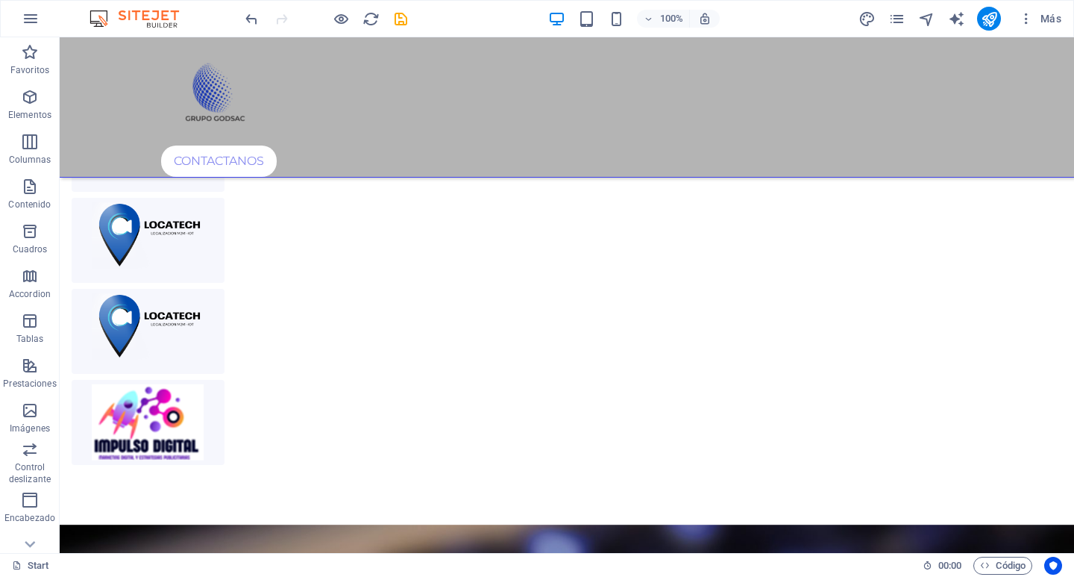
scroll to position [3346, 693]
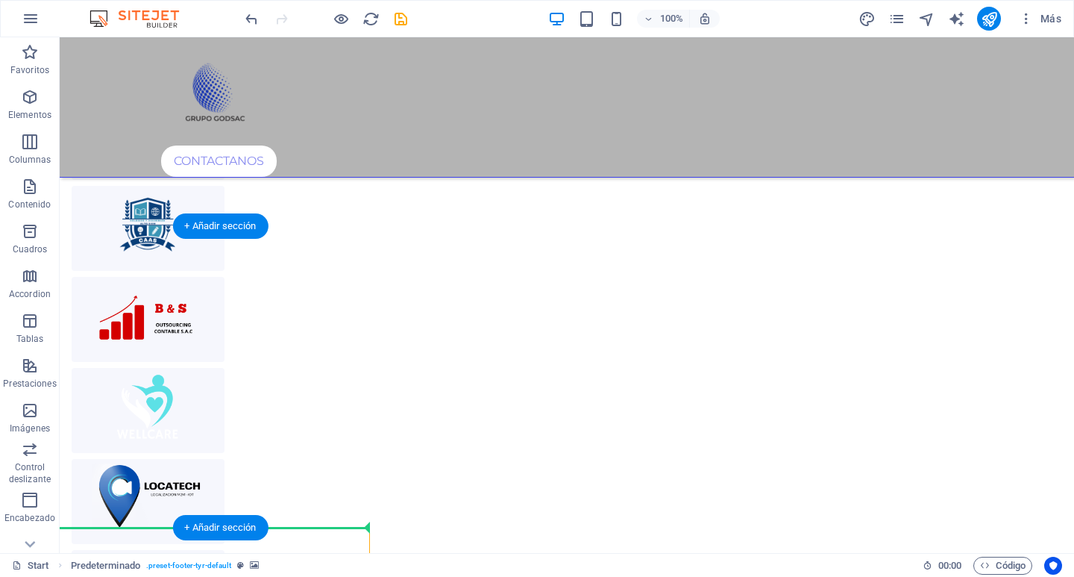
drag, startPoint x: 441, startPoint y: 418, endPoint x: 211, endPoint y: 463, distance: 234.1
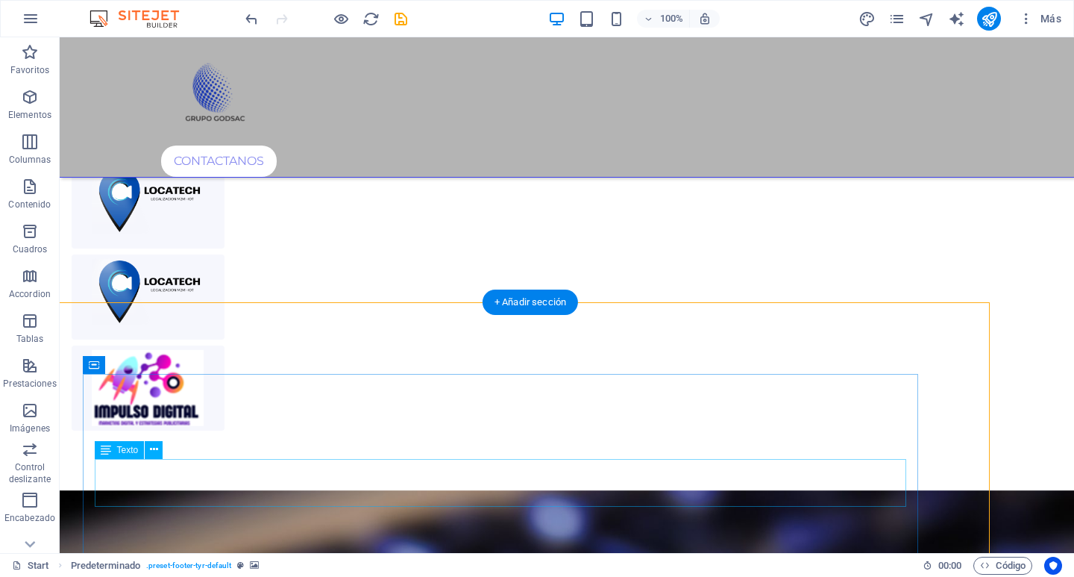
scroll to position [3719, 73]
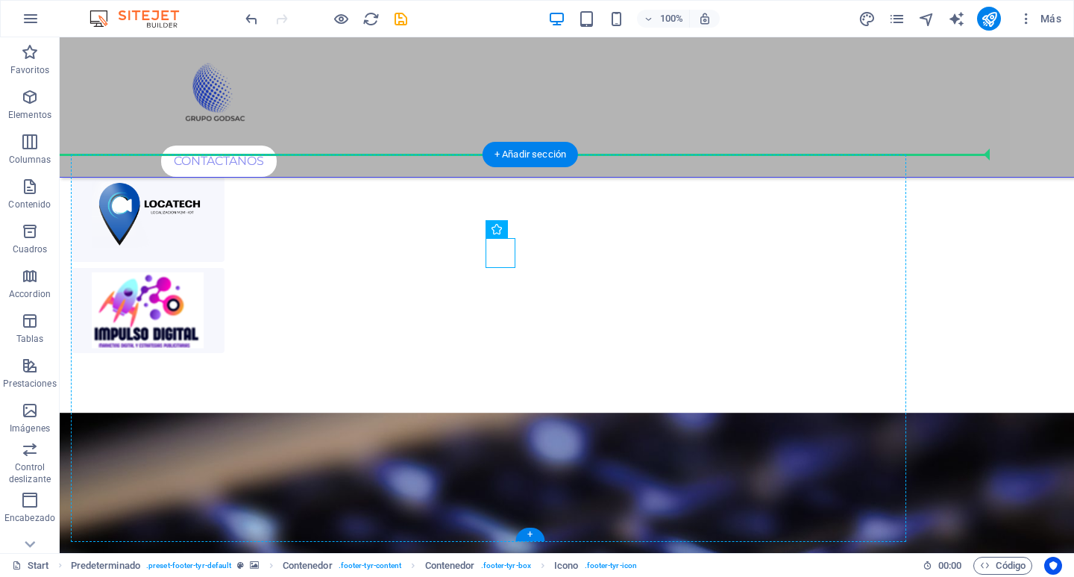
drag, startPoint x: 497, startPoint y: 257, endPoint x: 284, endPoint y: 268, distance: 212.9
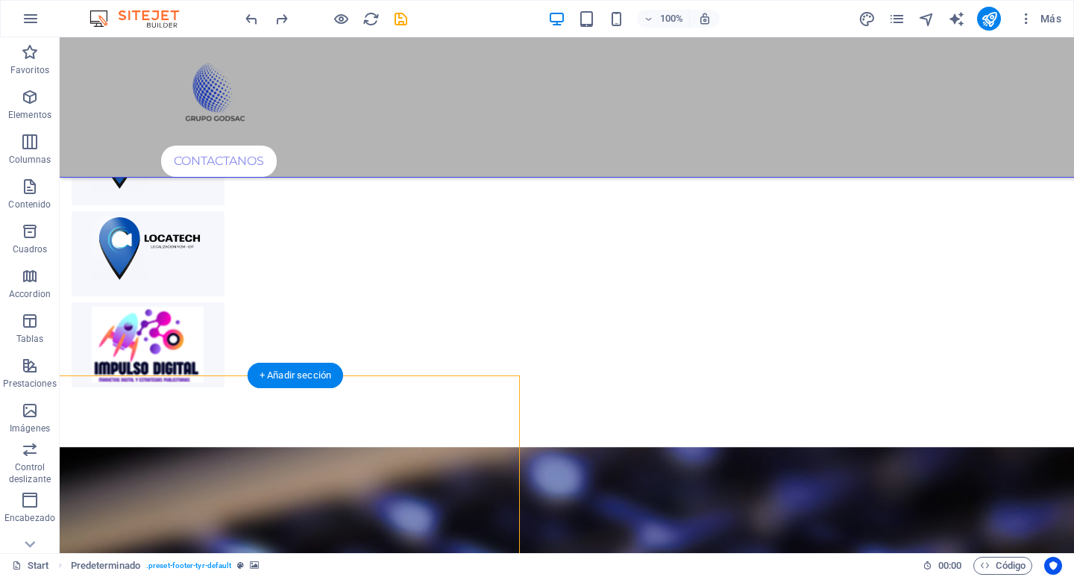
scroll to position [3719, 543]
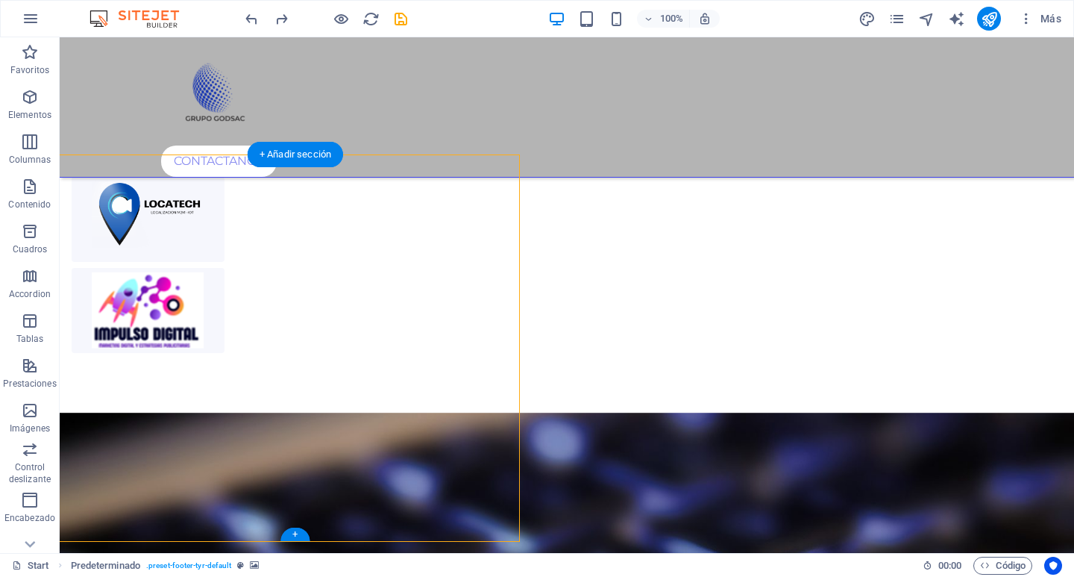
drag, startPoint x: 592, startPoint y: 446, endPoint x: 162, endPoint y: 254, distance: 470.9
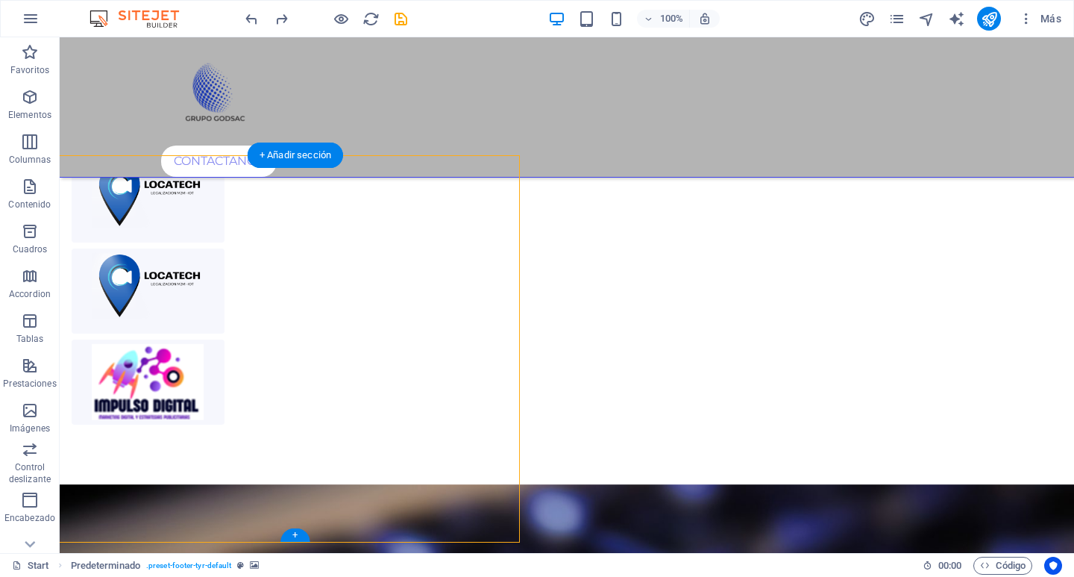
scroll to position [3570, 543]
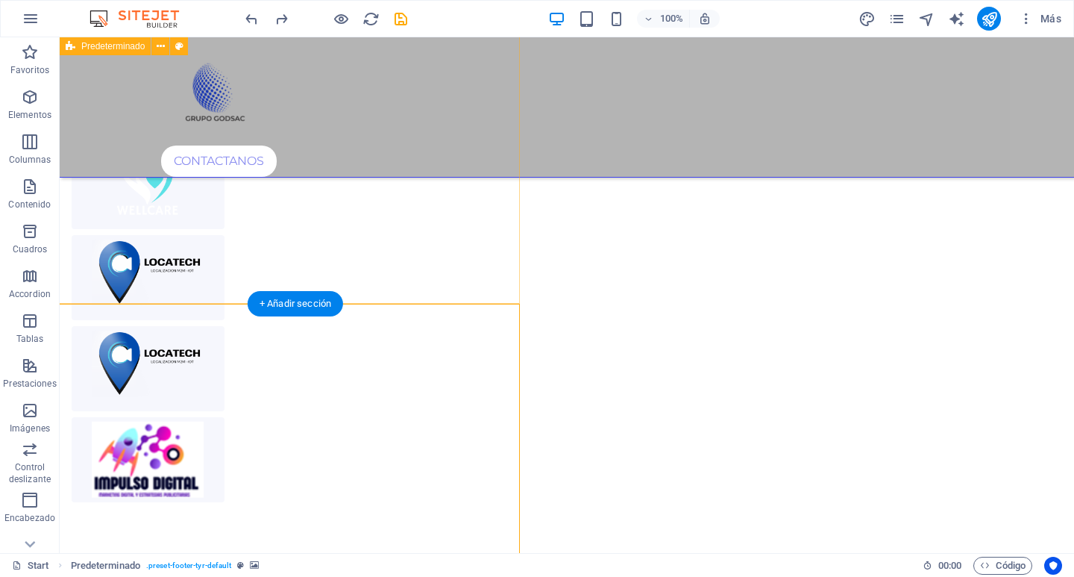
click at [407, 211] on div at bounding box center [567, 186] width 1015 height 751
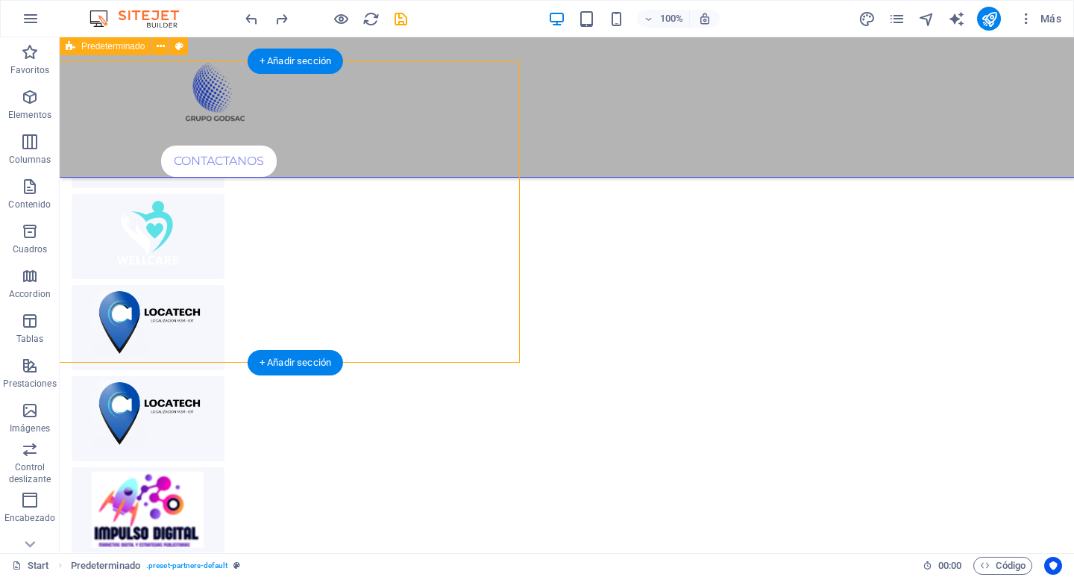
scroll to position [3496, 543]
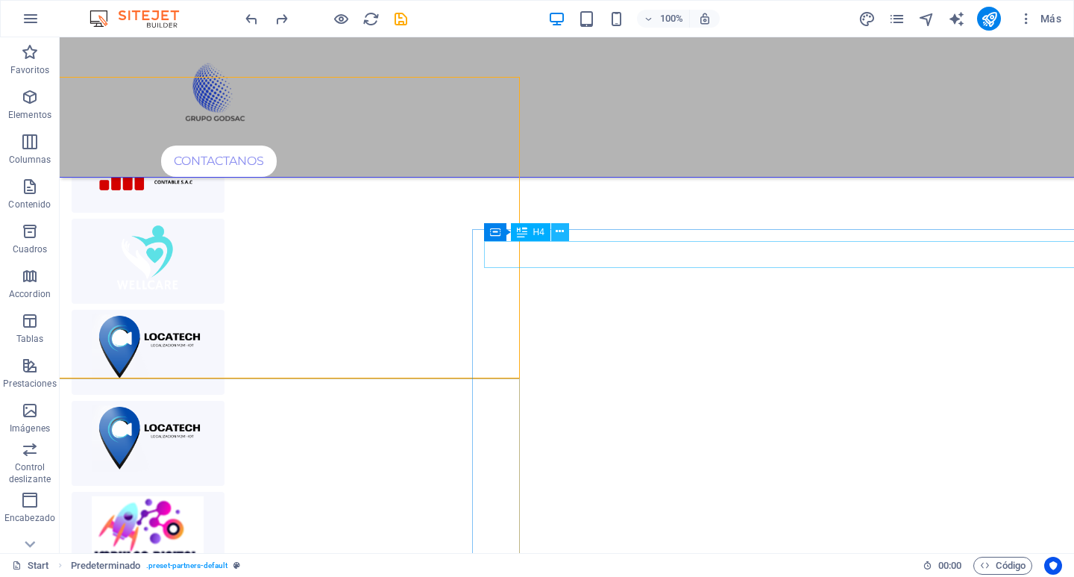
click at [560, 233] on icon at bounding box center [560, 232] width 8 height 16
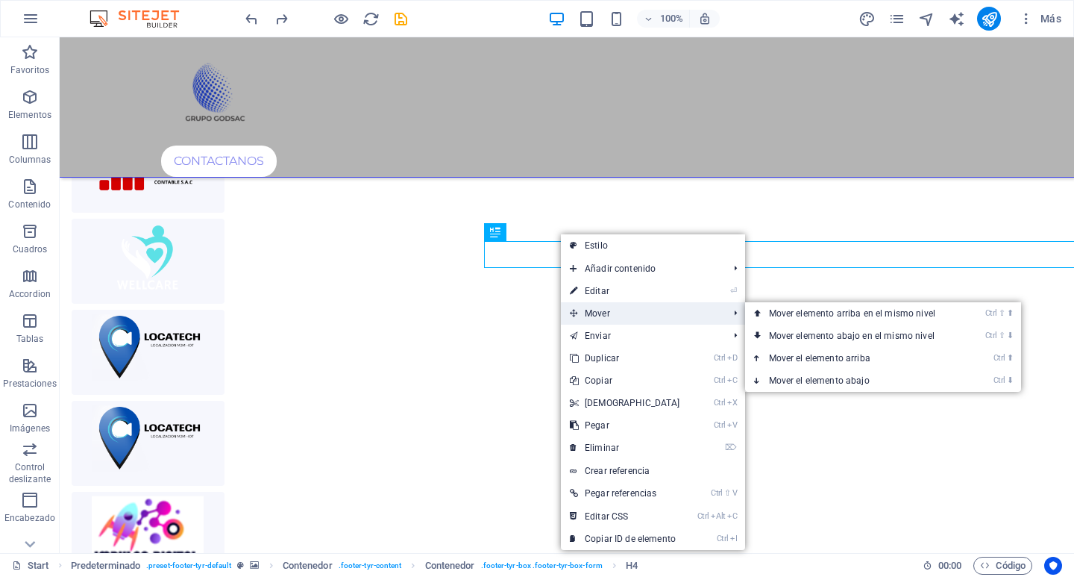
click at [619, 310] on span "Mover" at bounding box center [642, 313] width 162 height 22
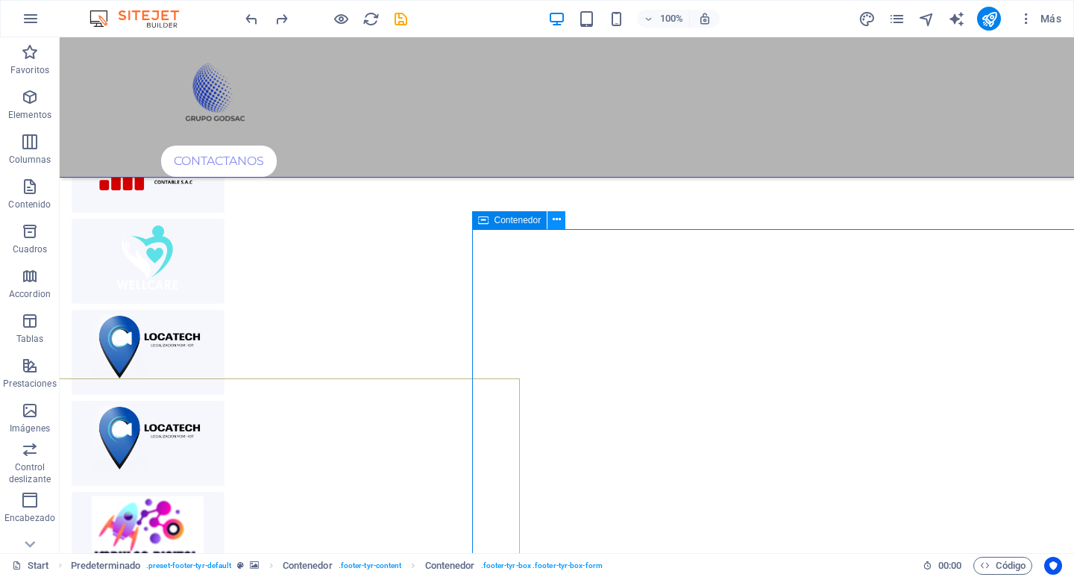
click at [561, 224] on button at bounding box center [557, 220] width 18 height 18
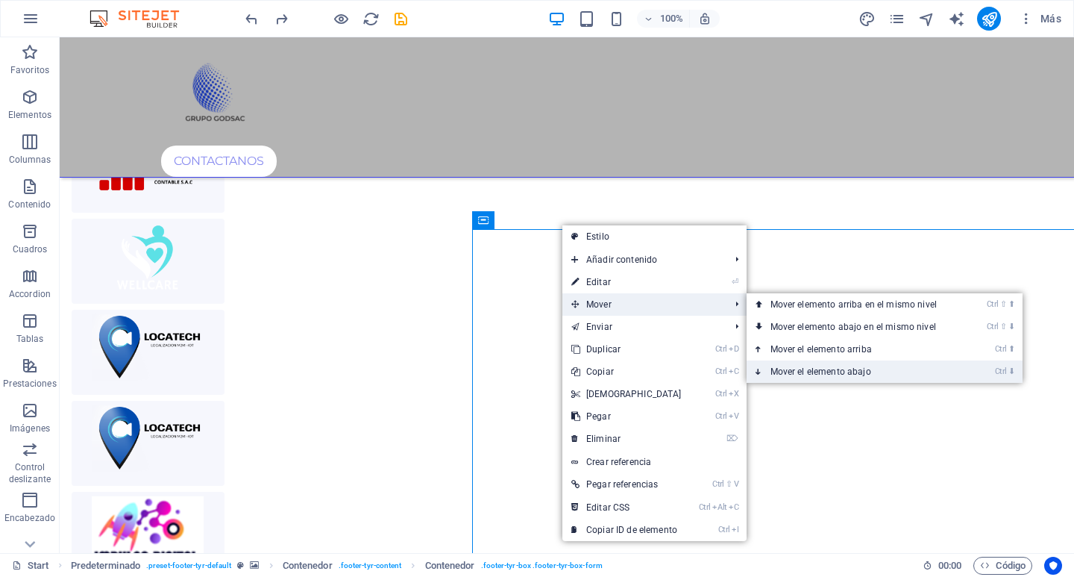
click at [810, 369] on link "Ctrl ⬇ Mover el elemento abajo" at bounding box center [857, 371] width 220 height 22
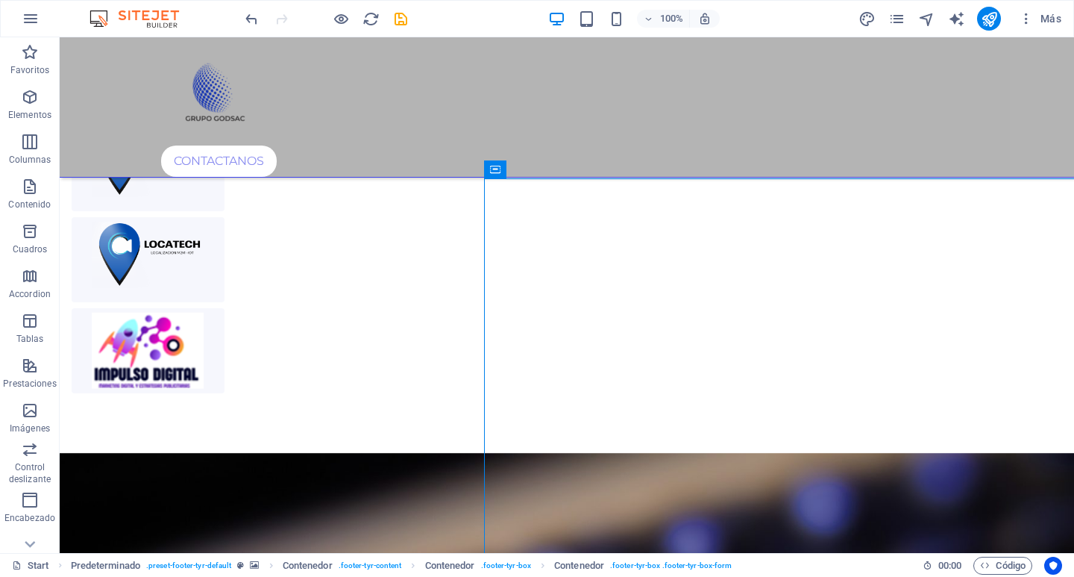
scroll to position [3570, 543]
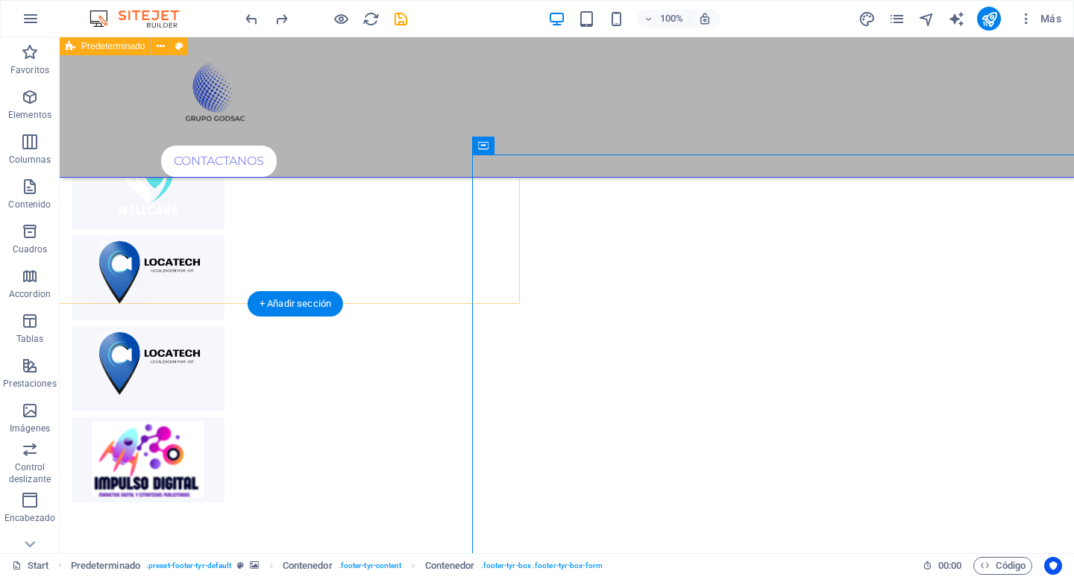
click at [351, 223] on div at bounding box center [567, 186] width 1015 height 751
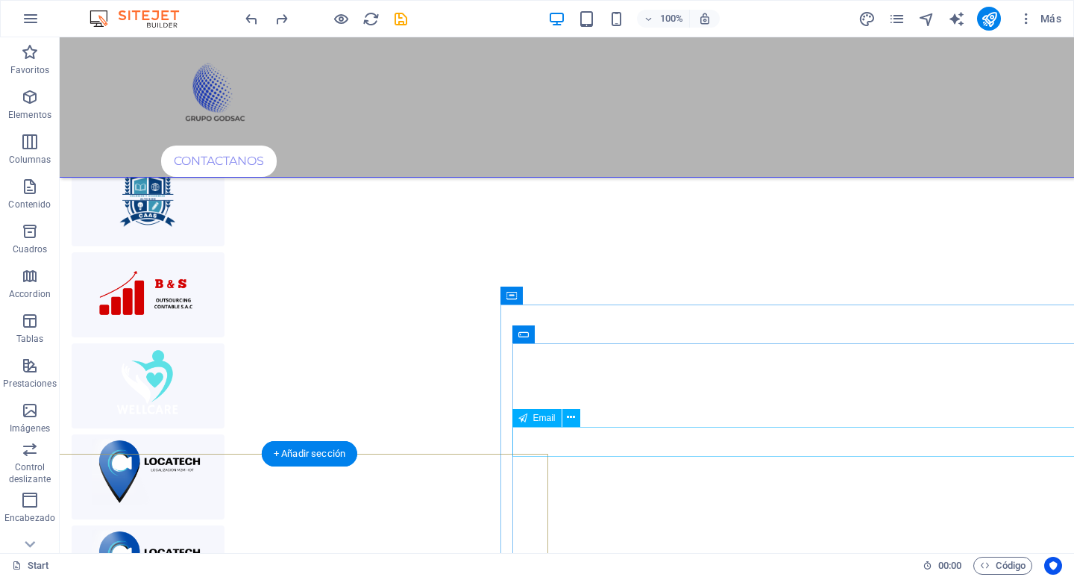
scroll to position [3346, 515]
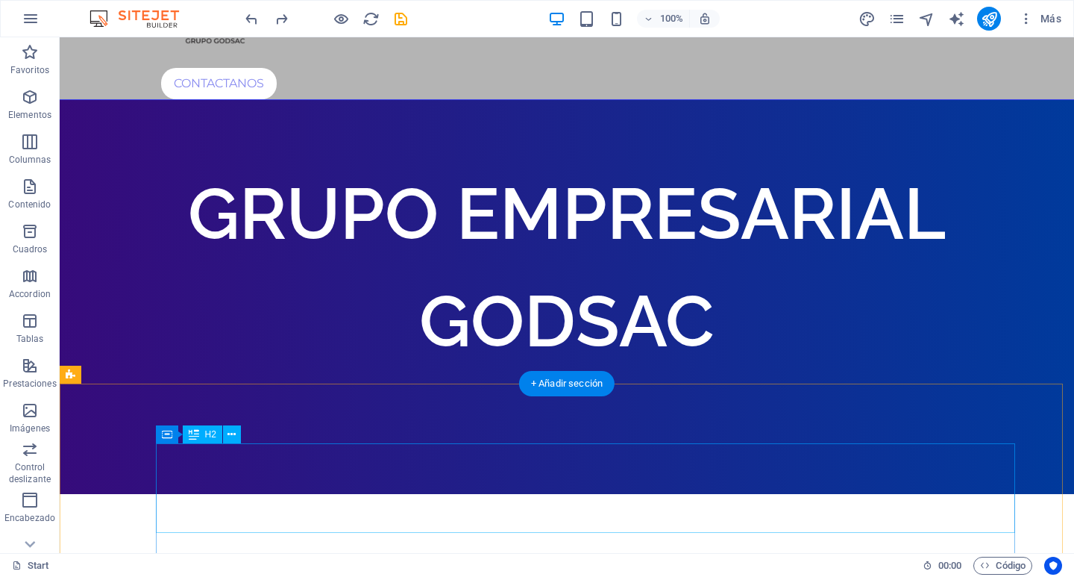
scroll to position [0, 0]
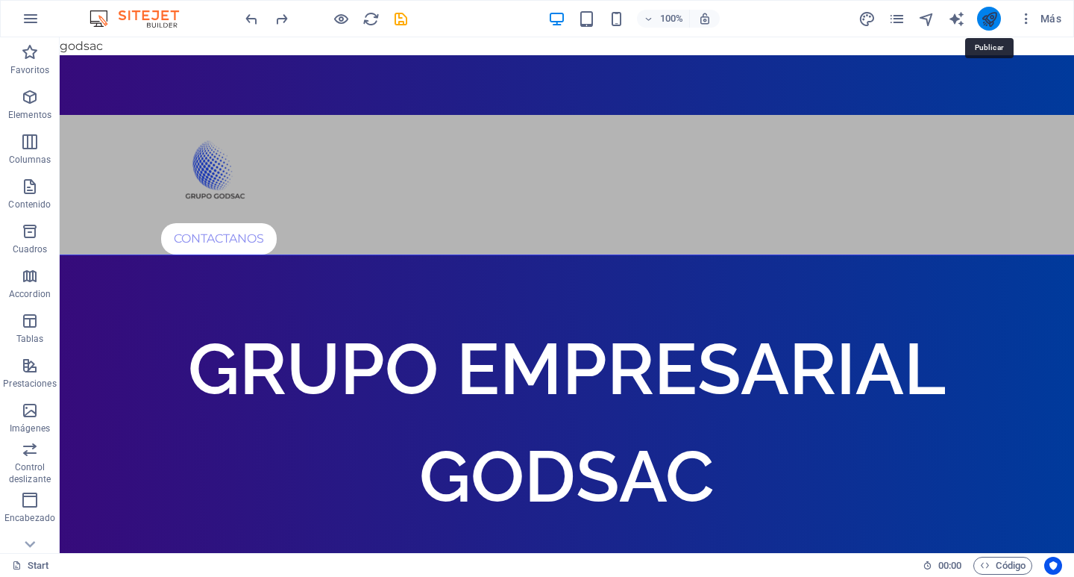
click at [983, 15] on icon "publish" at bounding box center [989, 18] width 17 height 17
checkbox input "false"
click at [991, 20] on icon "publish" at bounding box center [989, 18] width 17 height 17
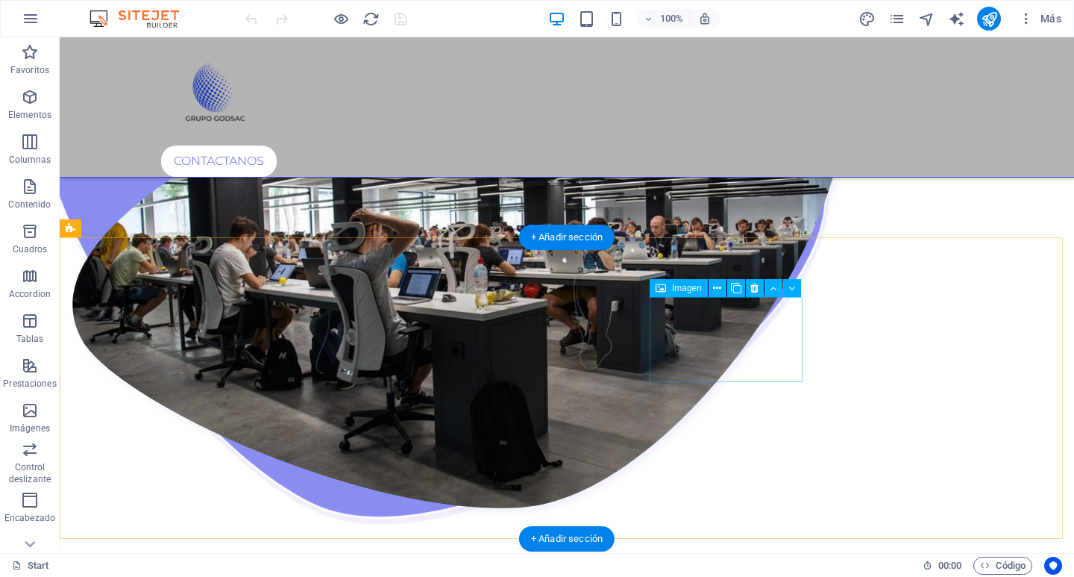
scroll to position [1591, 0]
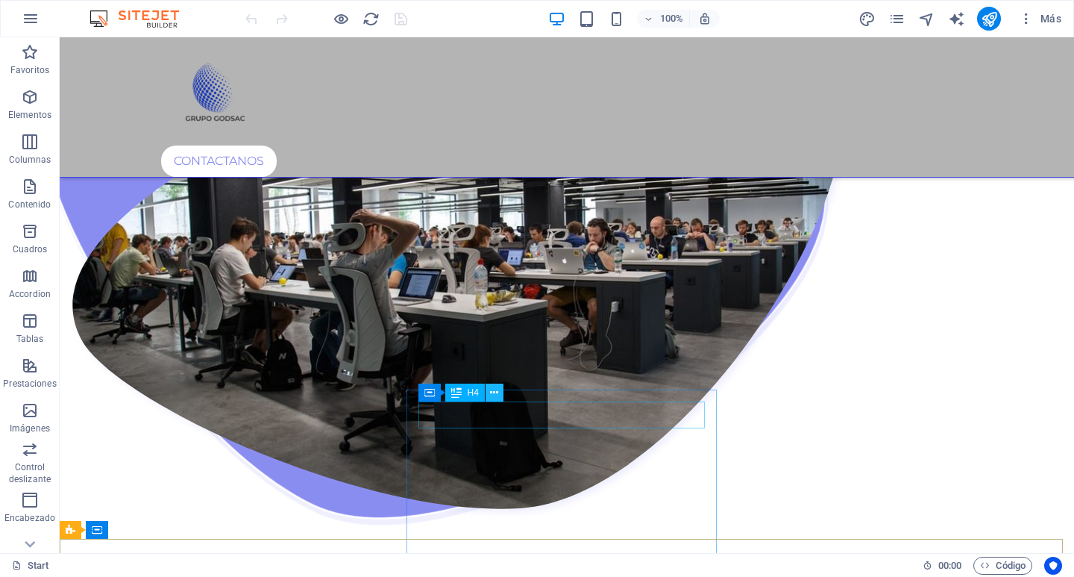
click at [493, 389] on icon at bounding box center [494, 393] width 8 height 16
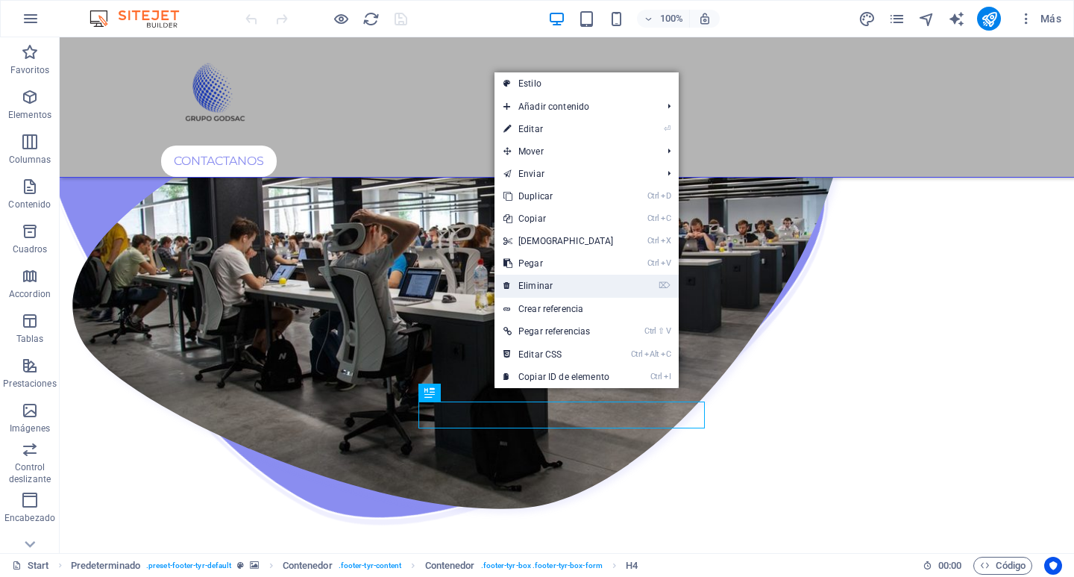
click at [553, 285] on link "⌦ Eliminar" at bounding box center [559, 286] width 128 height 22
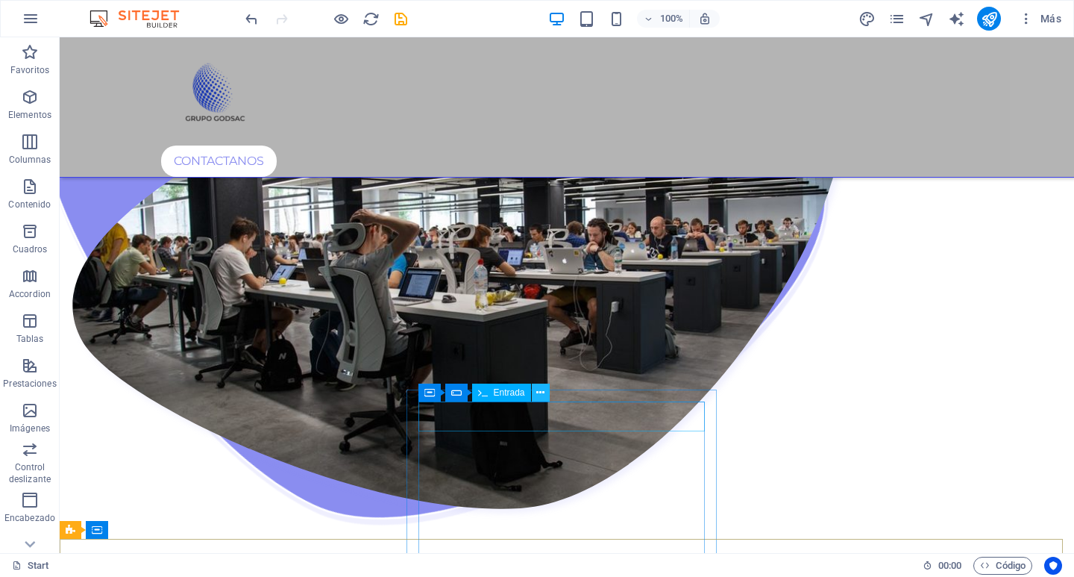
click at [536, 392] on icon at bounding box center [540, 393] width 8 height 16
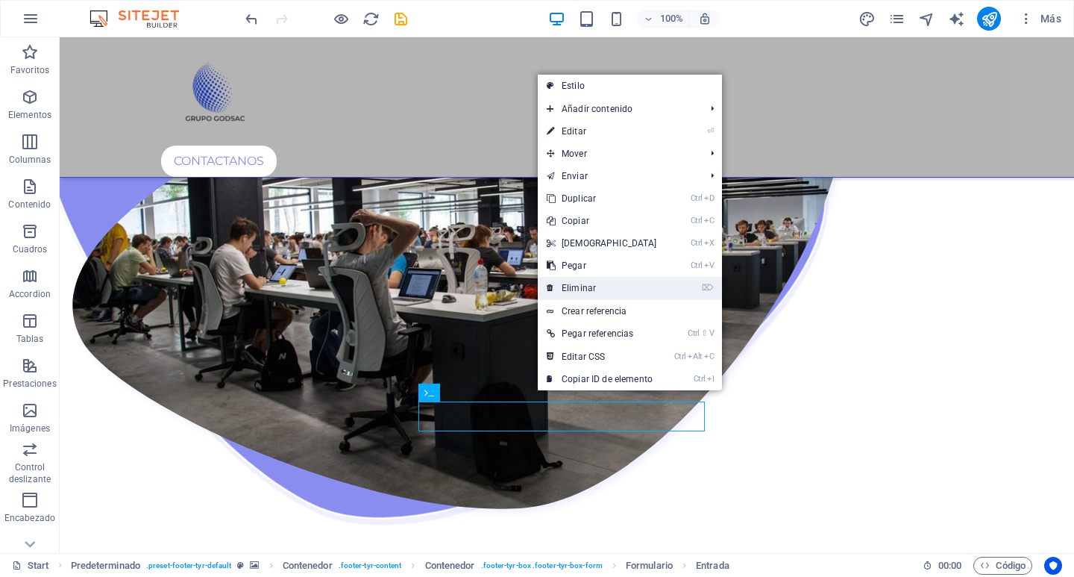
click at [592, 295] on link "⌦ Eliminar" at bounding box center [602, 288] width 128 height 22
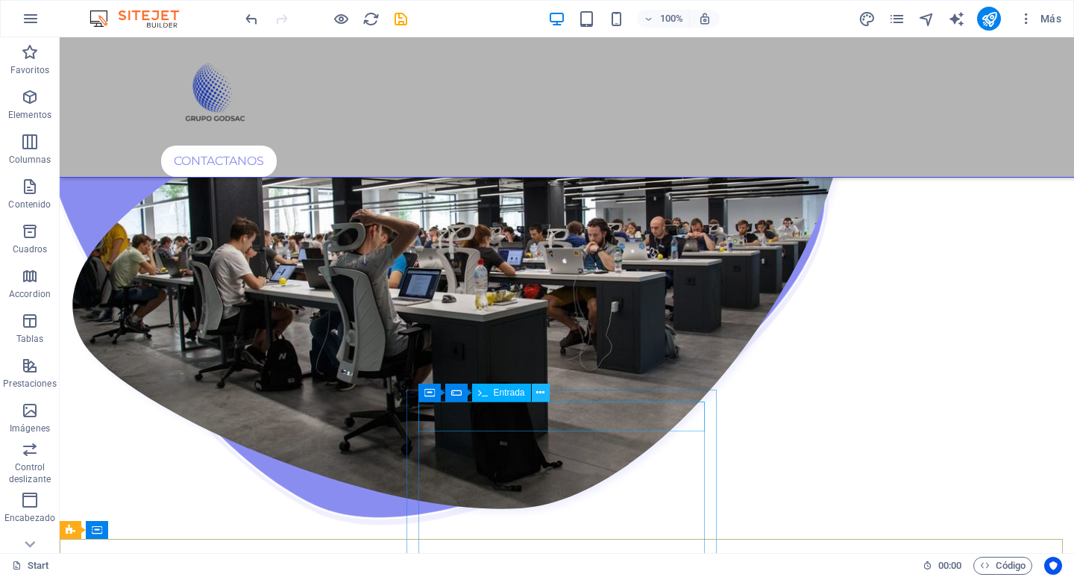
click at [544, 389] on icon at bounding box center [540, 393] width 8 height 16
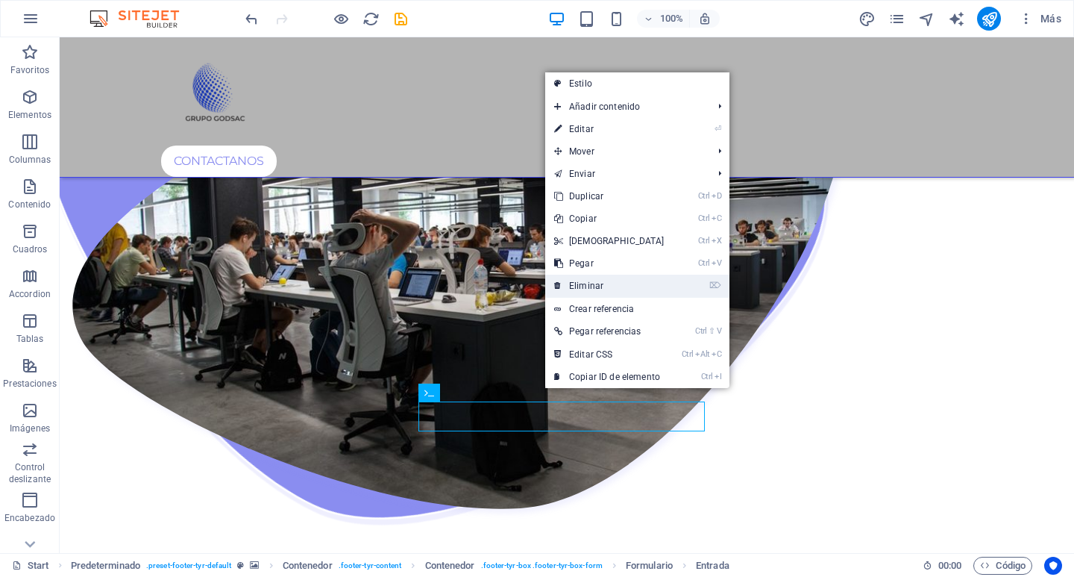
drag, startPoint x: 601, startPoint y: 289, endPoint x: 535, endPoint y: 266, distance: 69.4
click at [601, 289] on link "⌦ Eliminar" at bounding box center [609, 286] width 128 height 22
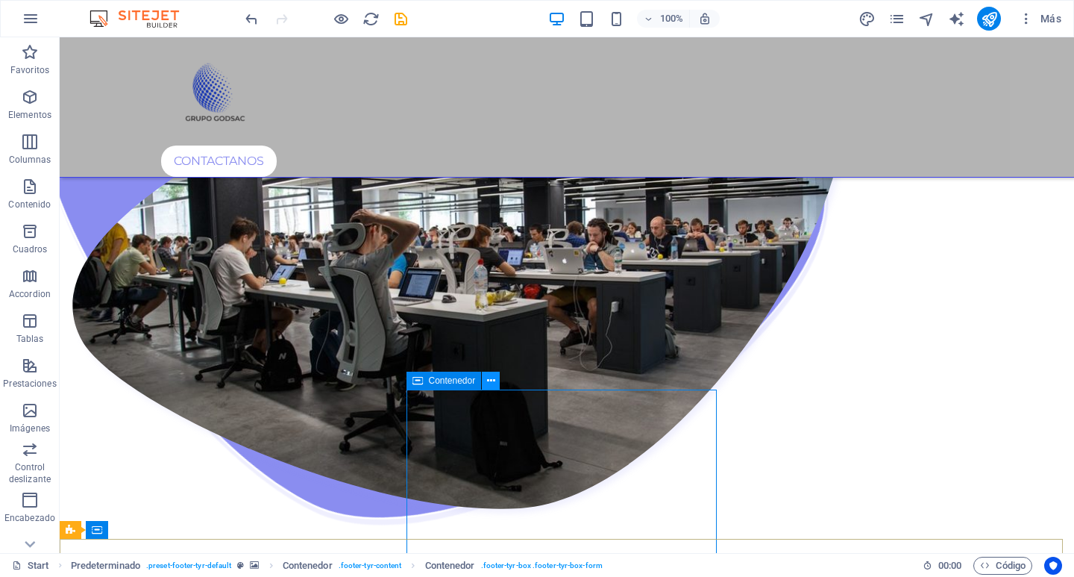
click at [488, 381] on icon at bounding box center [491, 381] width 8 height 16
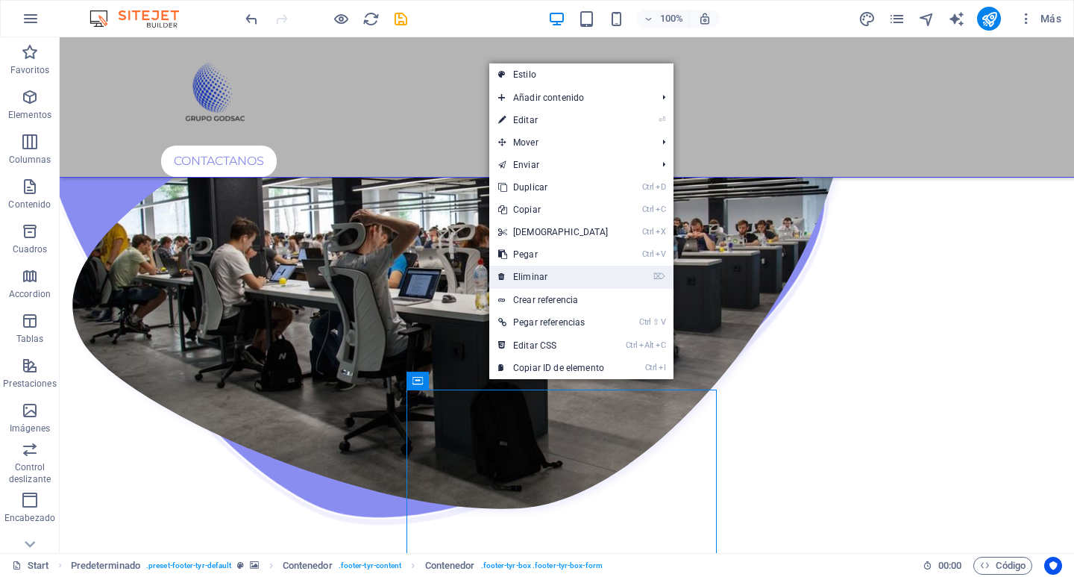
click at [545, 278] on link "⌦ Eliminar" at bounding box center [553, 277] width 128 height 22
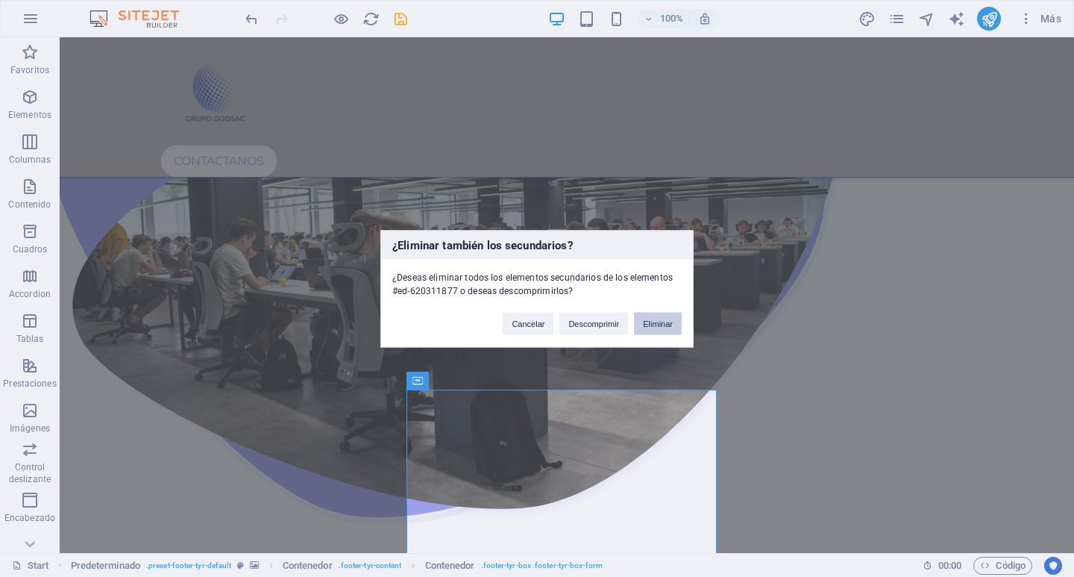
click at [655, 331] on button "Eliminar" at bounding box center [658, 323] width 48 height 22
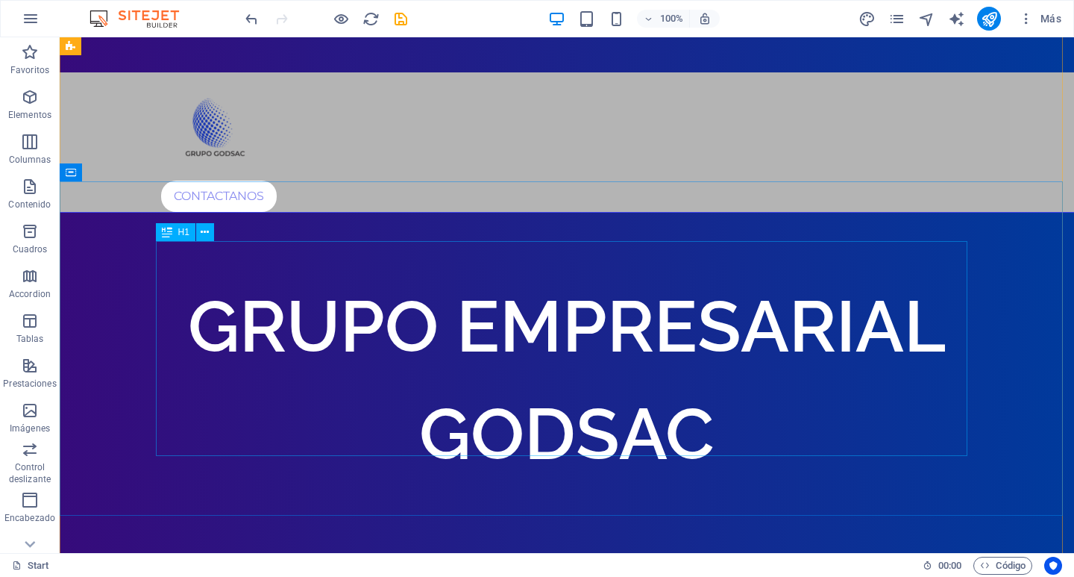
scroll to position [0, 0]
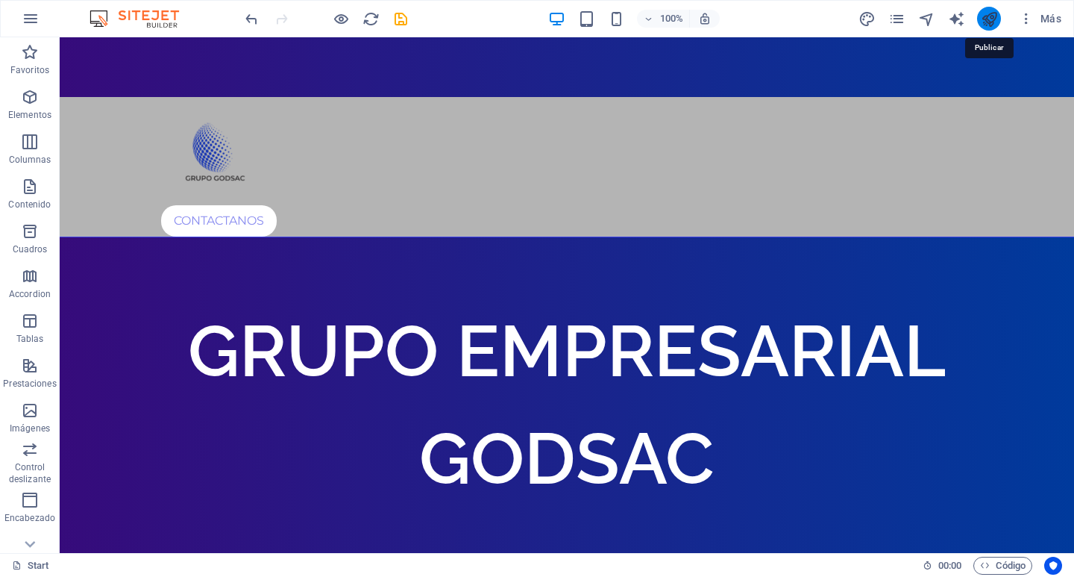
click at [985, 16] on icon "publish" at bounding box center [989, 18] width 17 height 17
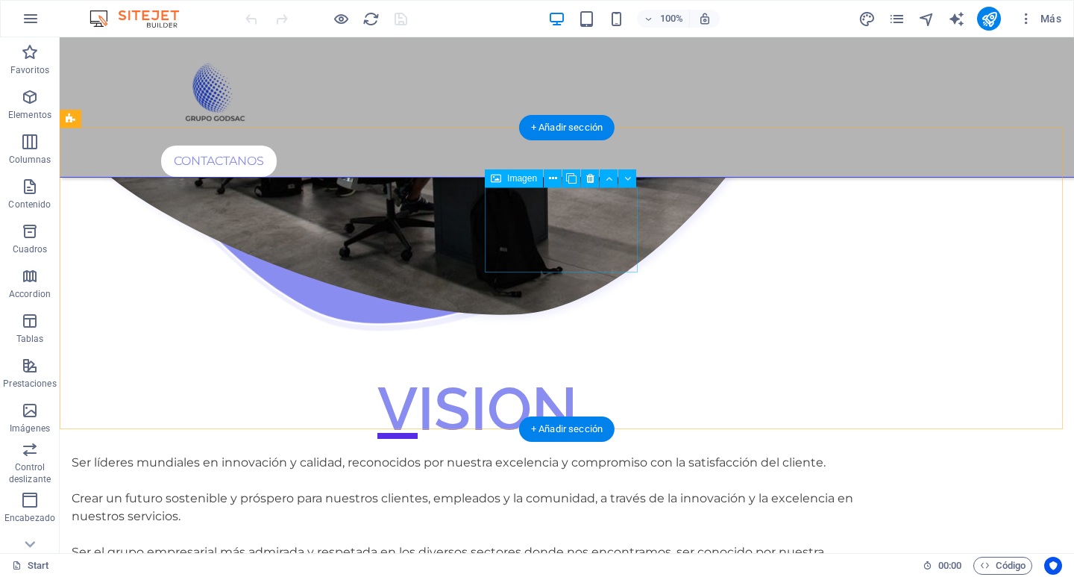
scroll to position [1641, 0]
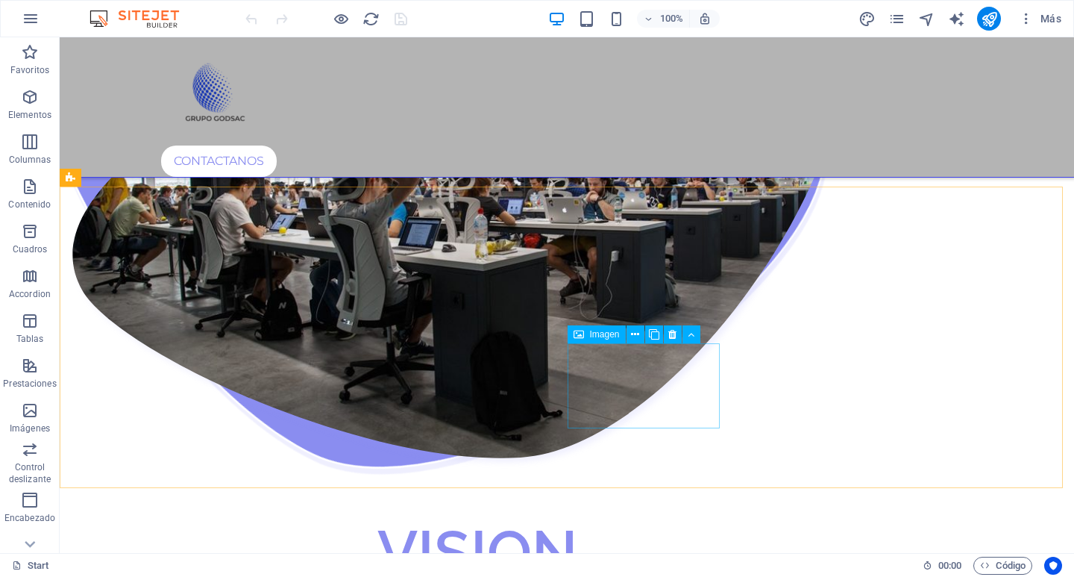
click at [607, 337] on span "Imagen" at bounding box center [605, 334] width 30 height 9
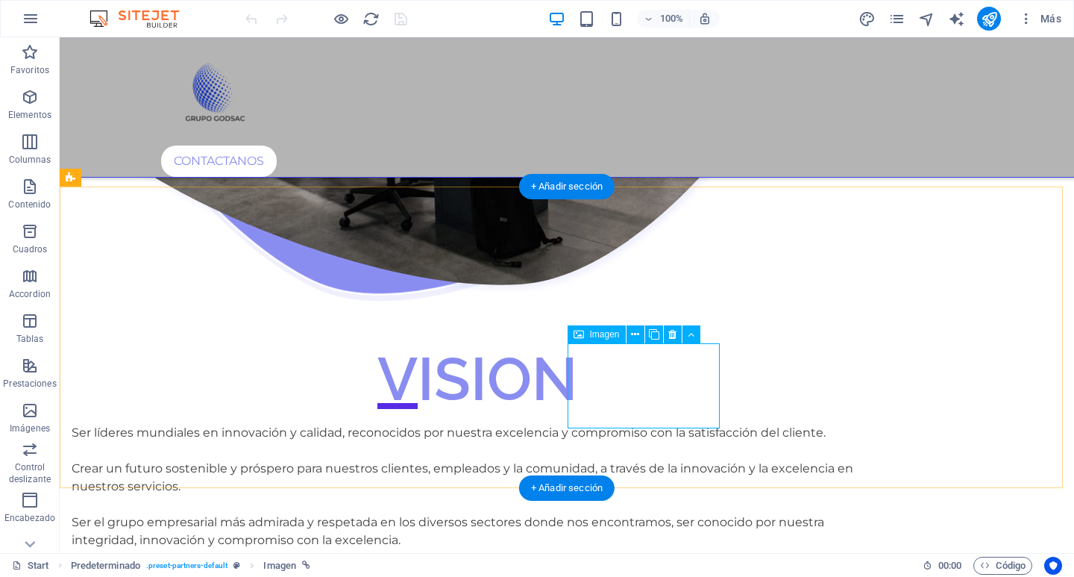
select select "px"
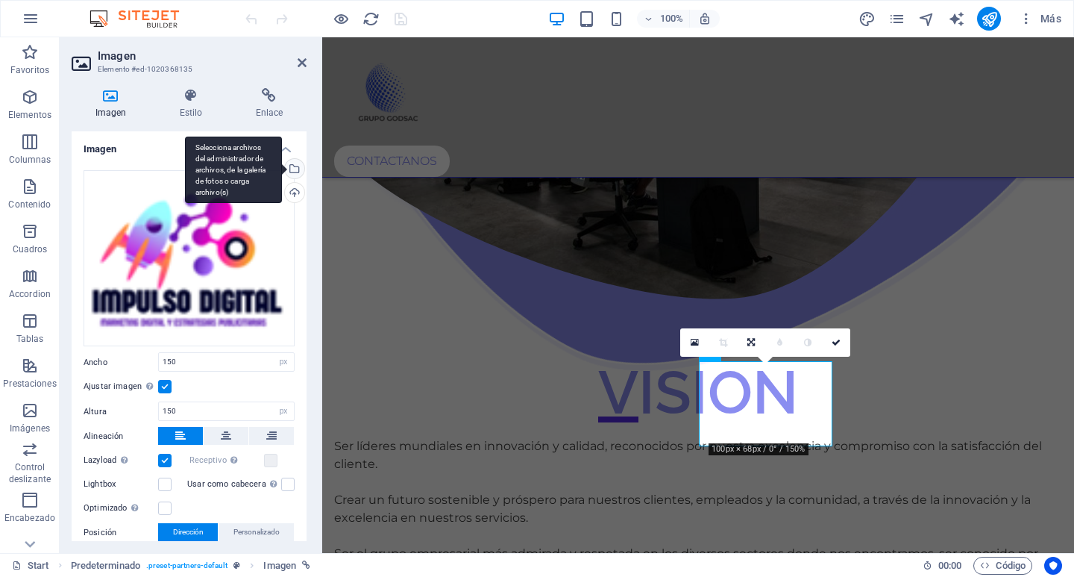
click at [295, 168] on div "Selecciona archivos del administrador de archivos, de la galería de fotos o car…" at bounding box center [293, 170] width 22 height 22
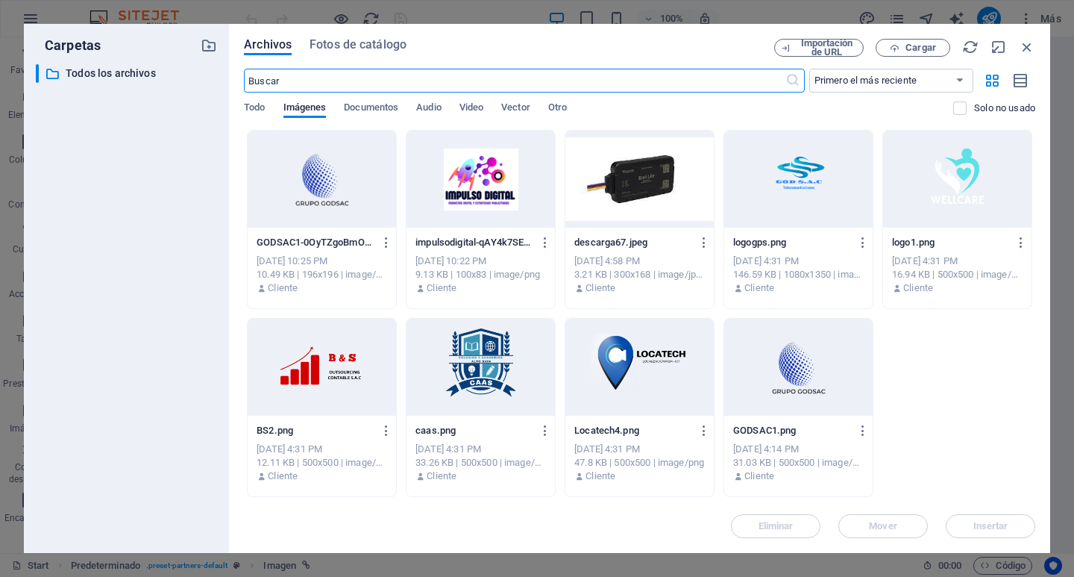
scroll to position [1617, 0]
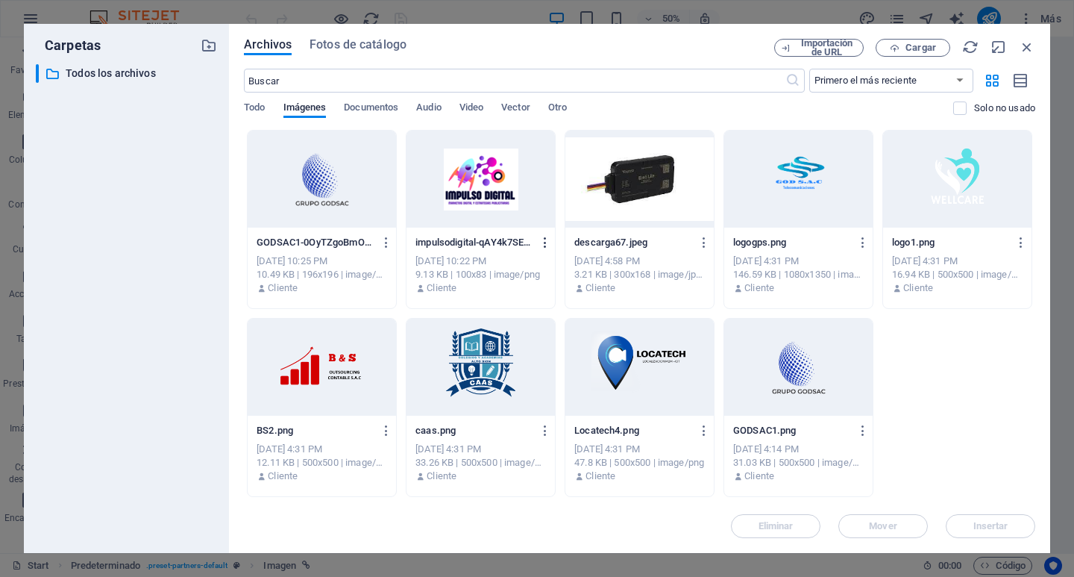
click at [551, 238] on icon "button" at bounding box center [546, 242] width 14 height 13
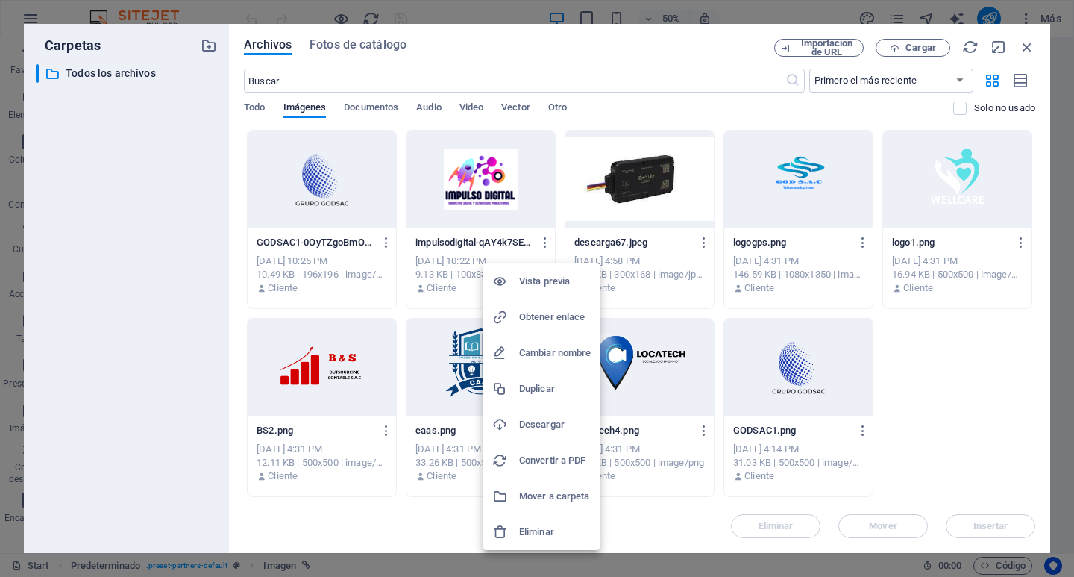
click at [540, 536] on h6 "Eliminar" at bounding box center [555, 532] width 72 height 18
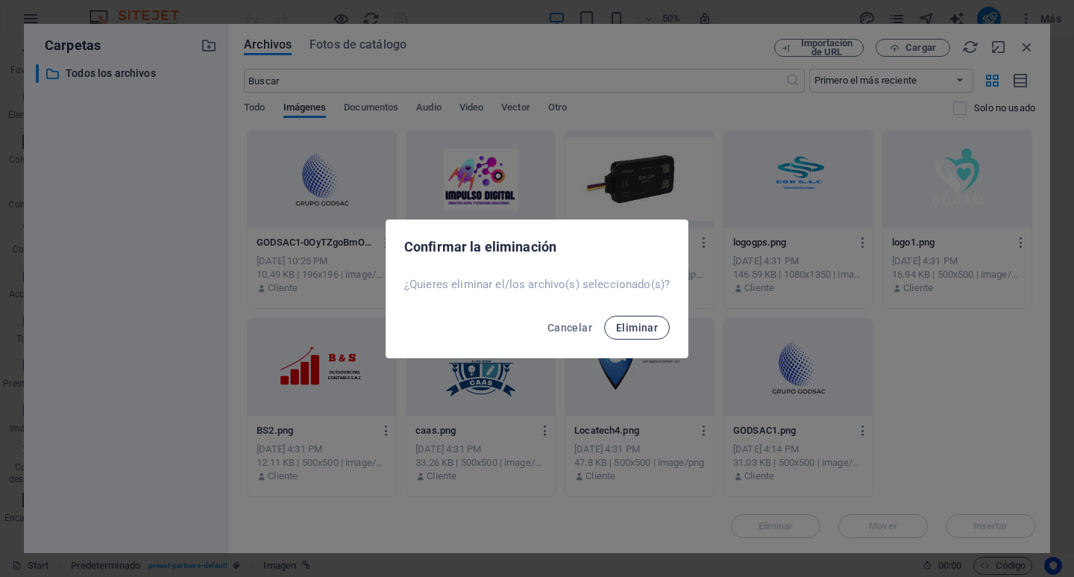
click at [636, 333] on span "Eliminar" at bounding box center [637, 328] width 42 height 12
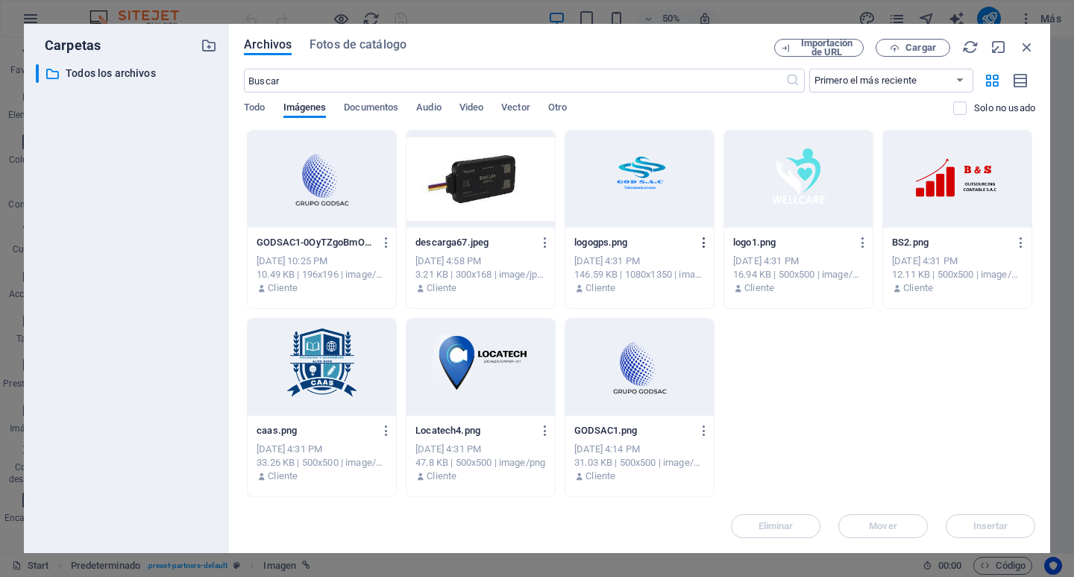
click at [705, 241] on icon "button" at bounding box center [705, 242] width 14 height 13
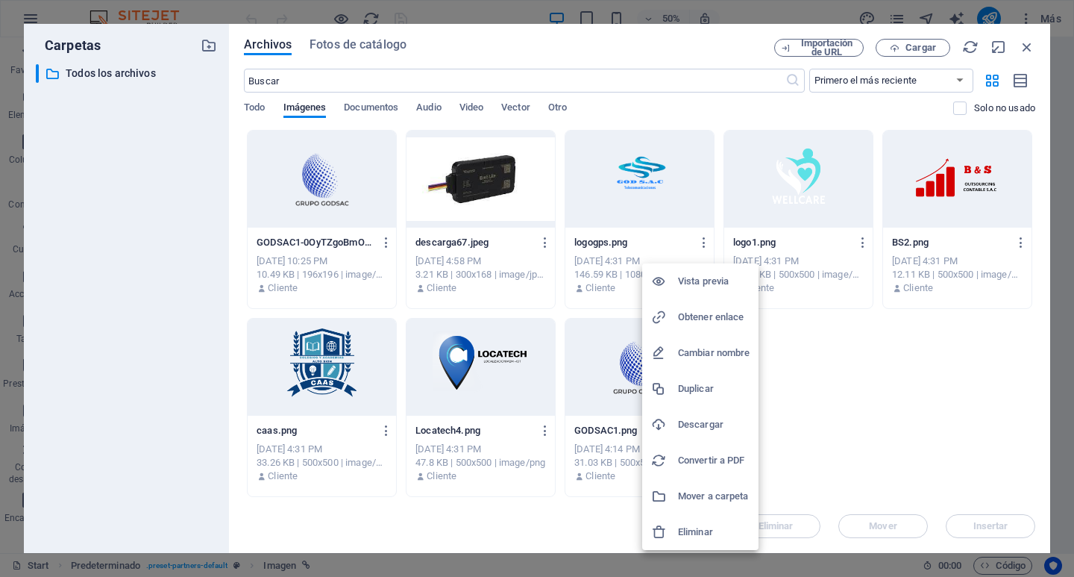
click at [699, 525] on h6 "Eliminar" at bounding box center [714, 532] width 72 height 18
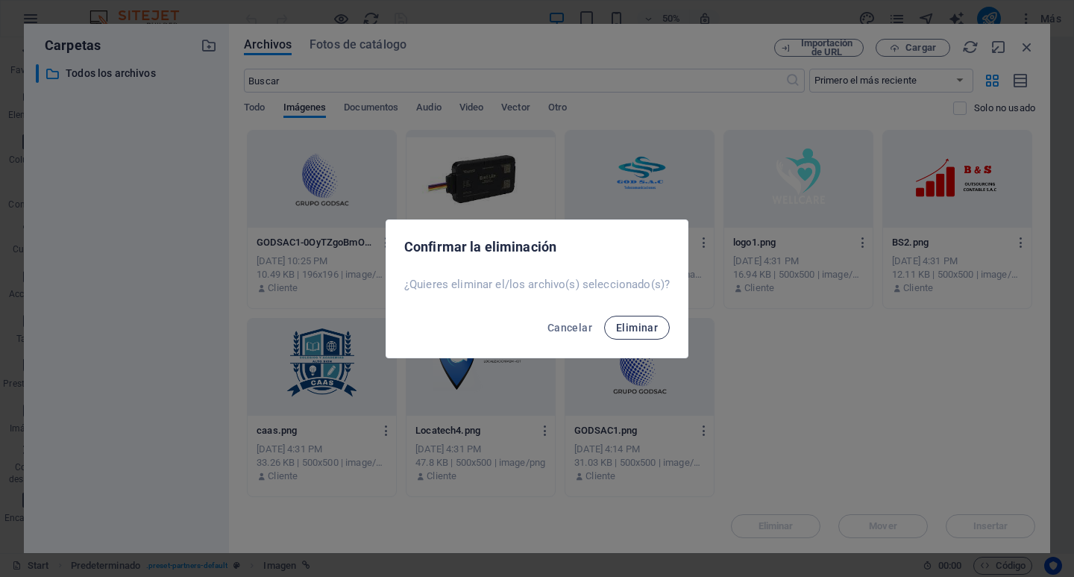
click at [627, 329] on span "Eliminar" at bounding box center [637, 328] width 42 height 12
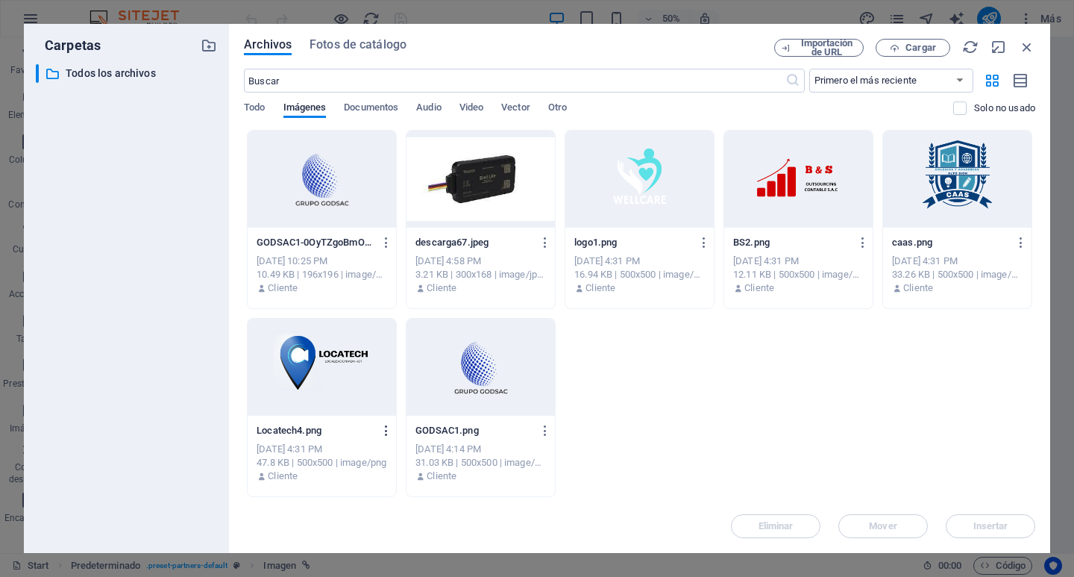
click at [386, 431] on icon "button" at bounding box center [387, 430] width 14 height 13
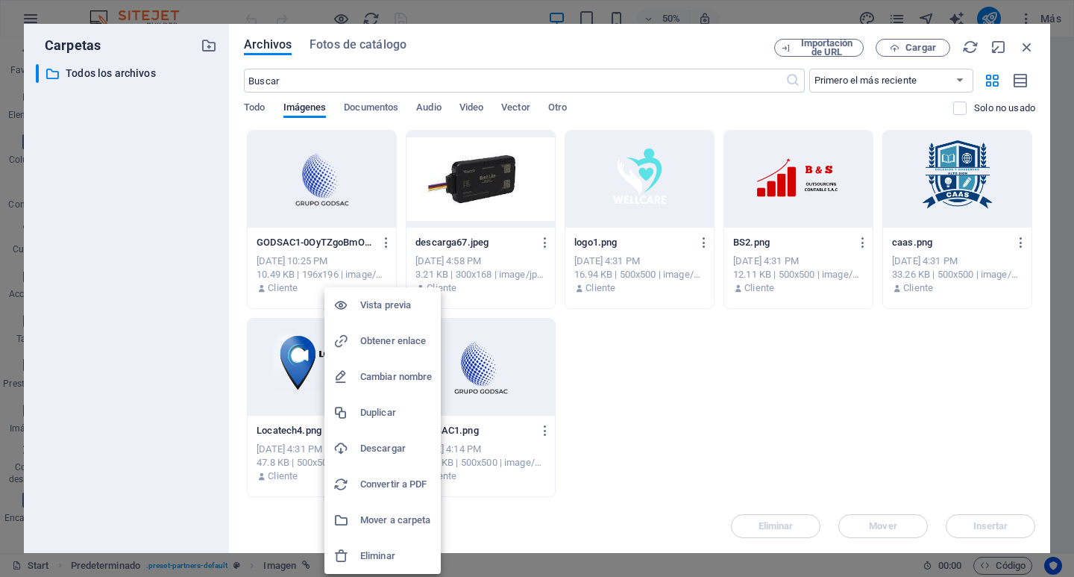
click at [395, 549] on h6 "Eliminar" at bounding box center [396, 556] width 72 height 18
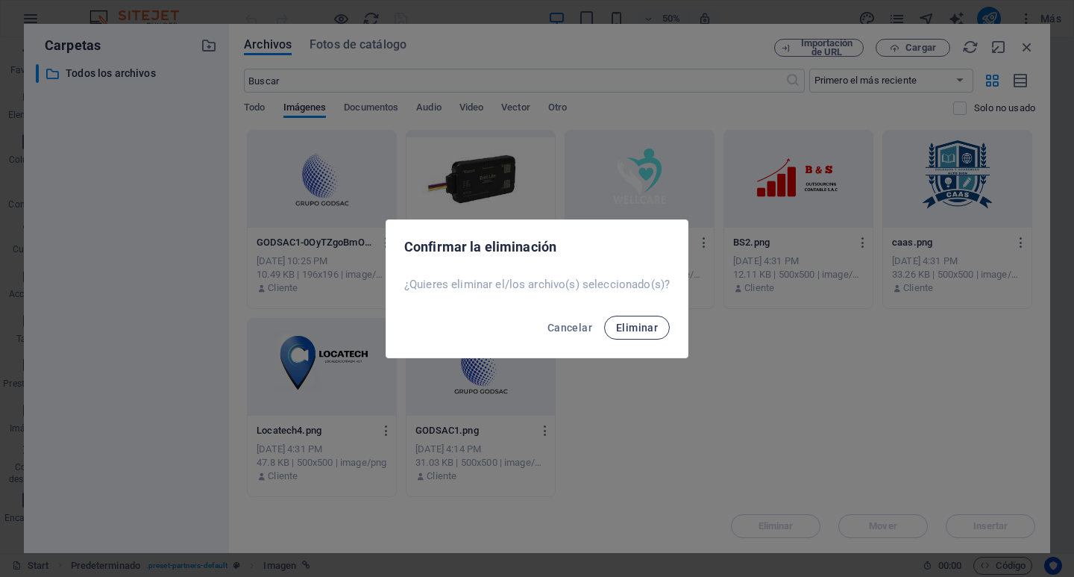
click at [640, 322] on span "Eliminar" at bounding box center [637, 328] width 42 height 12
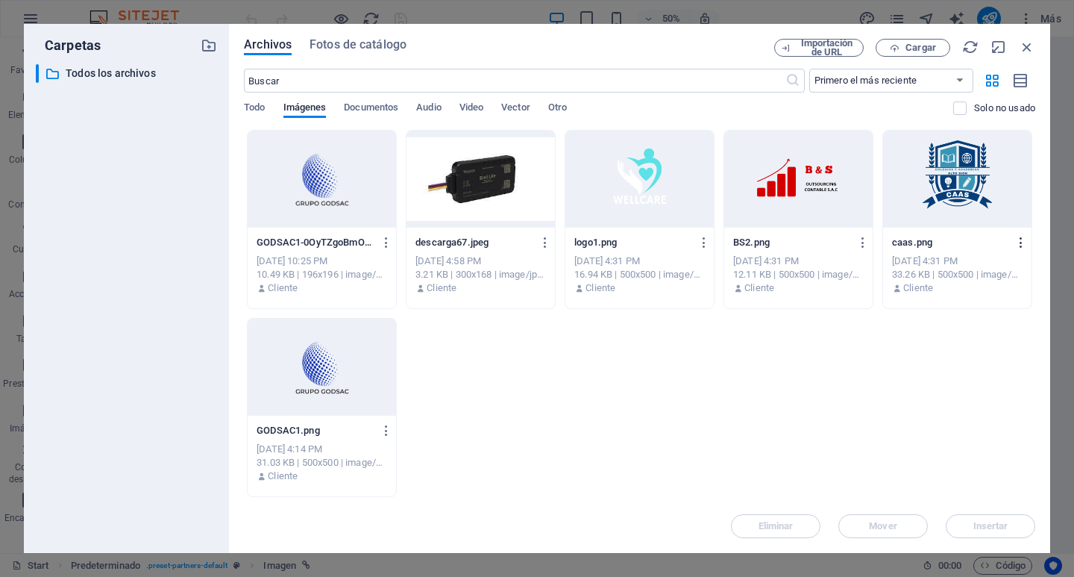
click at [1024, 242] on icon "button" at bounding box center [1022, 242] width 14 height 13
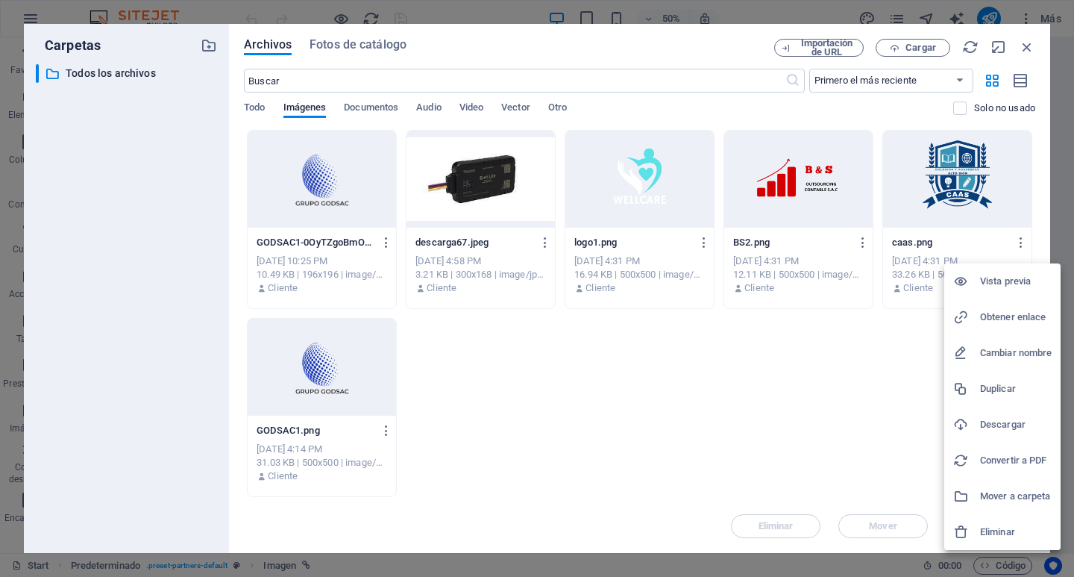
click at [999, 532] on h6 "Eliminar" at bounding box center [1016, 532] width 72 height 18
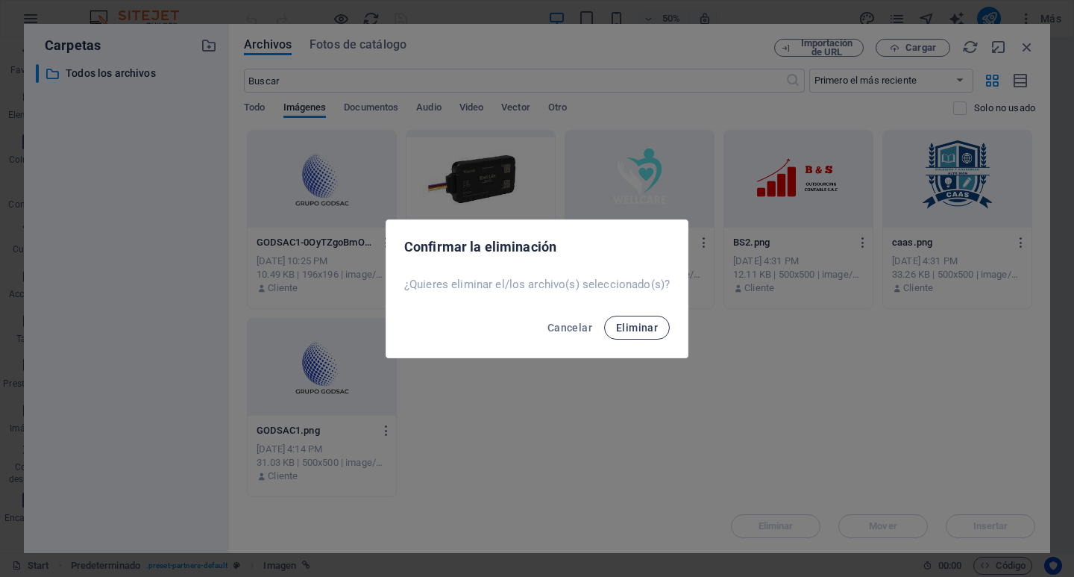
click at [635, 332] on span "Eliminar" at bounding box center [637, 328] width 42 height 12
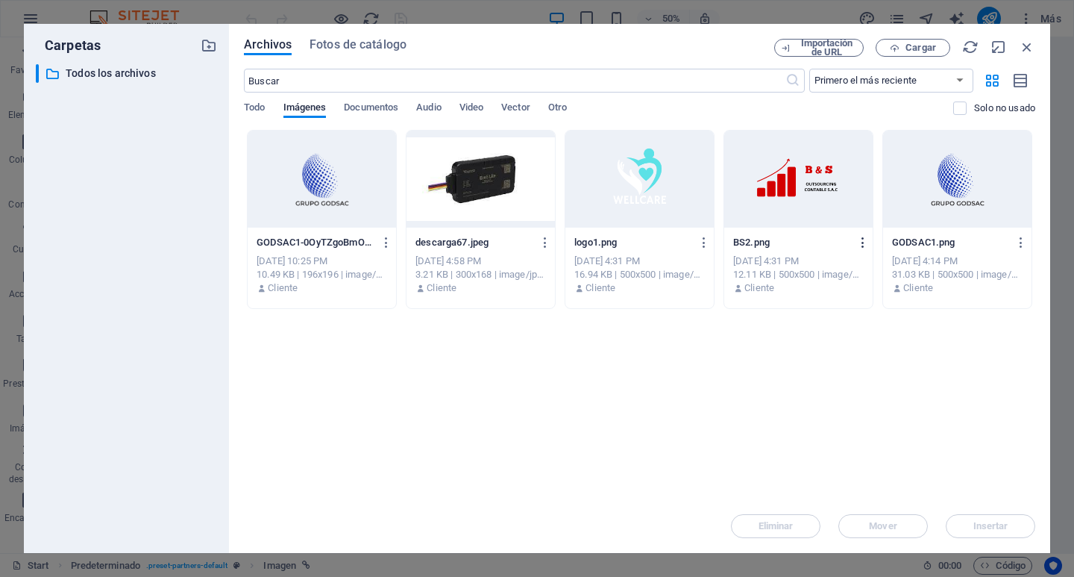
click at [860, 242] on icon "button" at bounding box center [864, 242] width 14 height 13
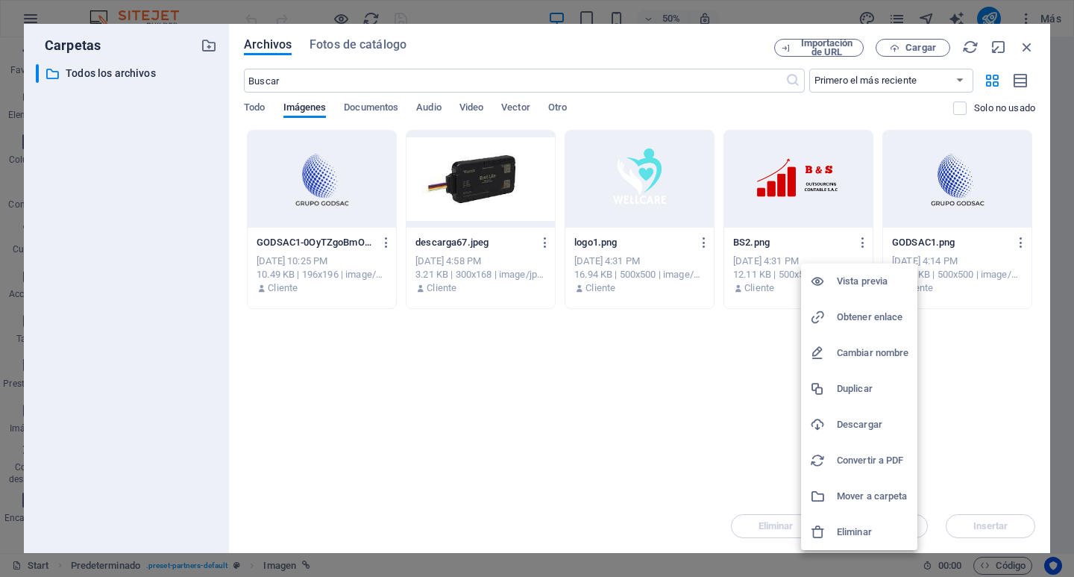
click at [870, 528] on h6 "Eliminar" at bounding box center [873, 532] width 72 height 18
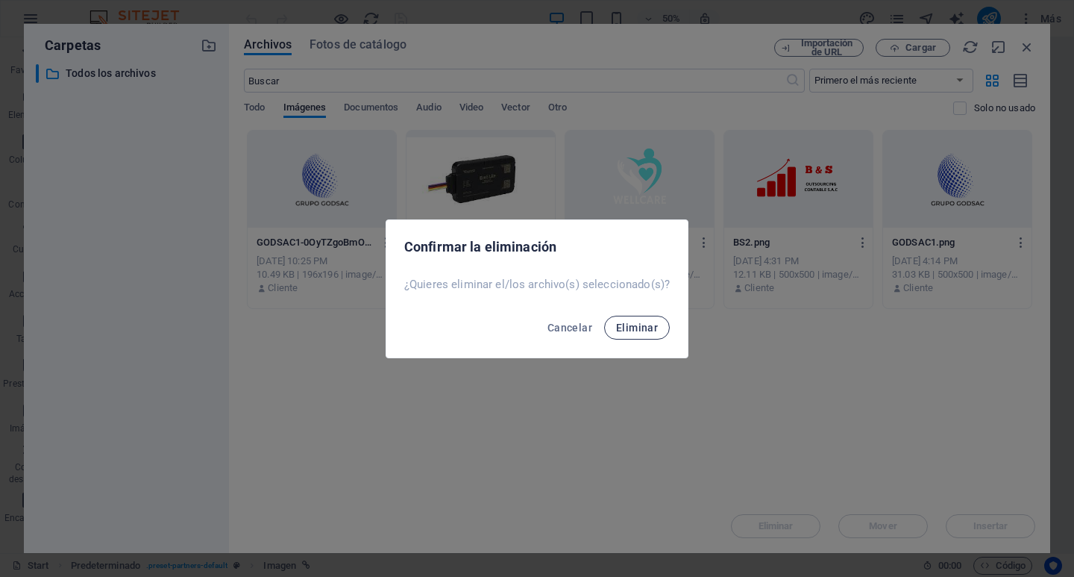
click at [640, 326] on span "Eliminar" at bounding box center [637, 328] width 42 height 12
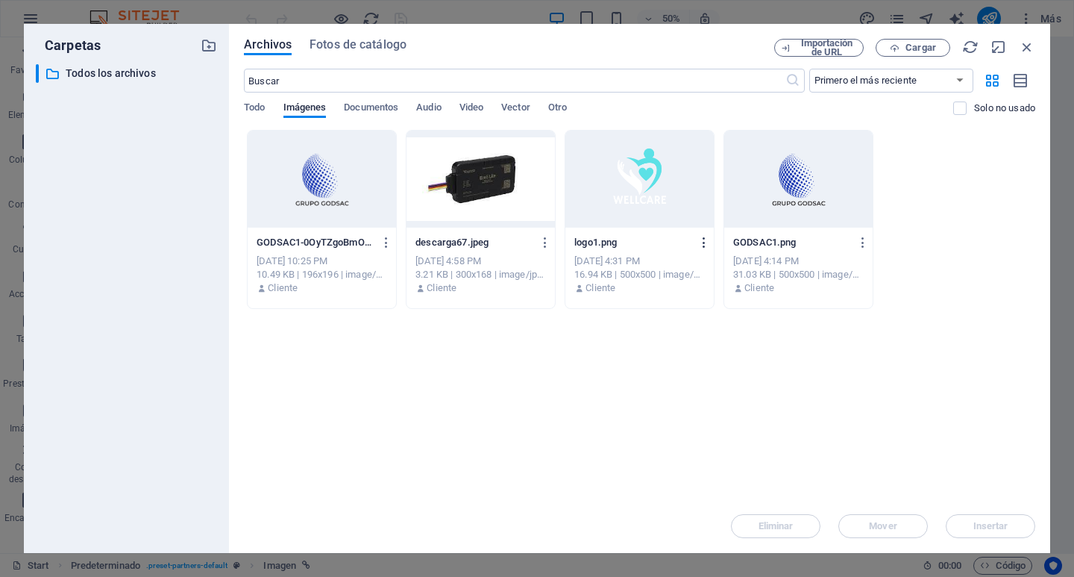
click at [700, 243] on icon "button" at bounding box center [705, 242] width 14 height 13
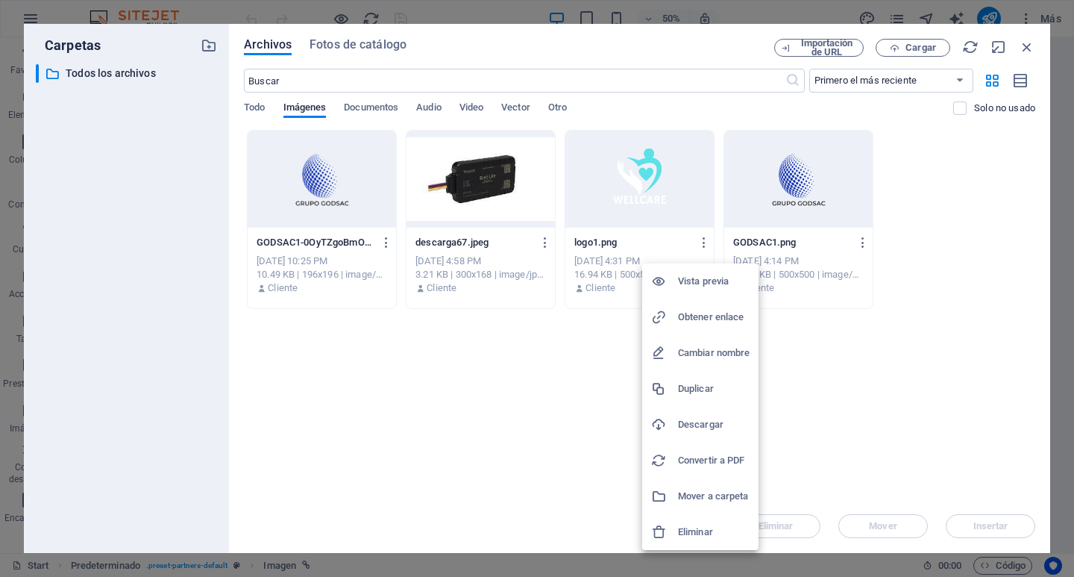
click at [702, 523] on h6 "Eliminar" at bounding box center [714, 532] width 72 height 18
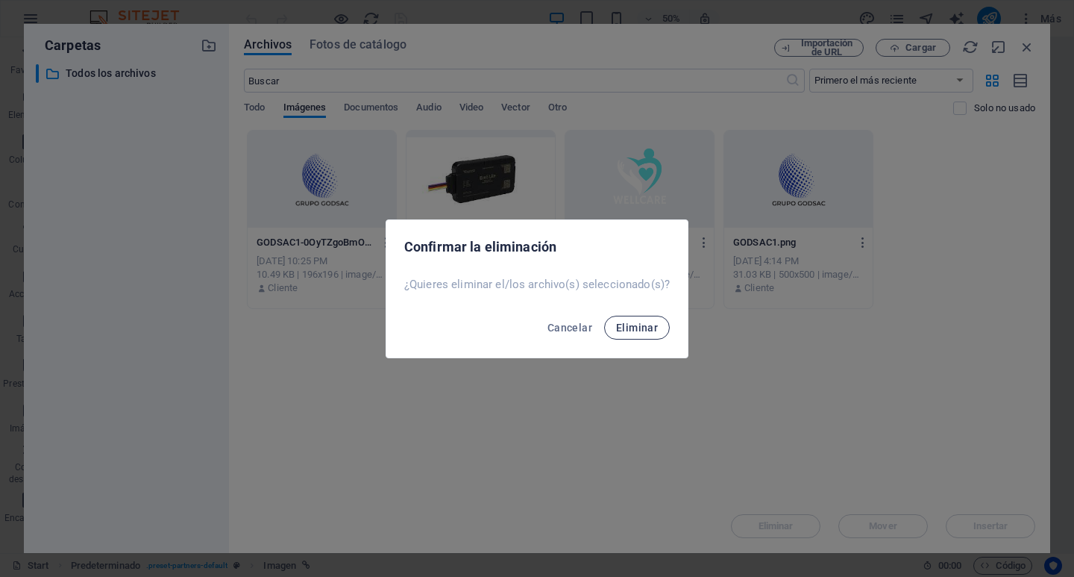
click at [633, 331] on span "Eliminar" at bounding box center [637, 328] width 42 height 12
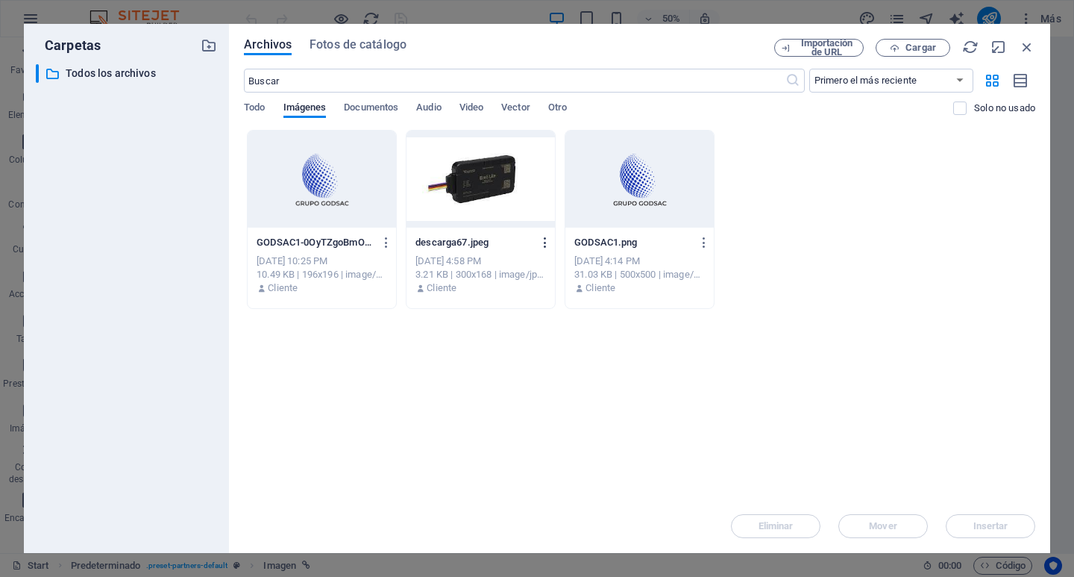
click at [548, 248] on icon "button" at bounding box center [546, 242] width 14 height 13
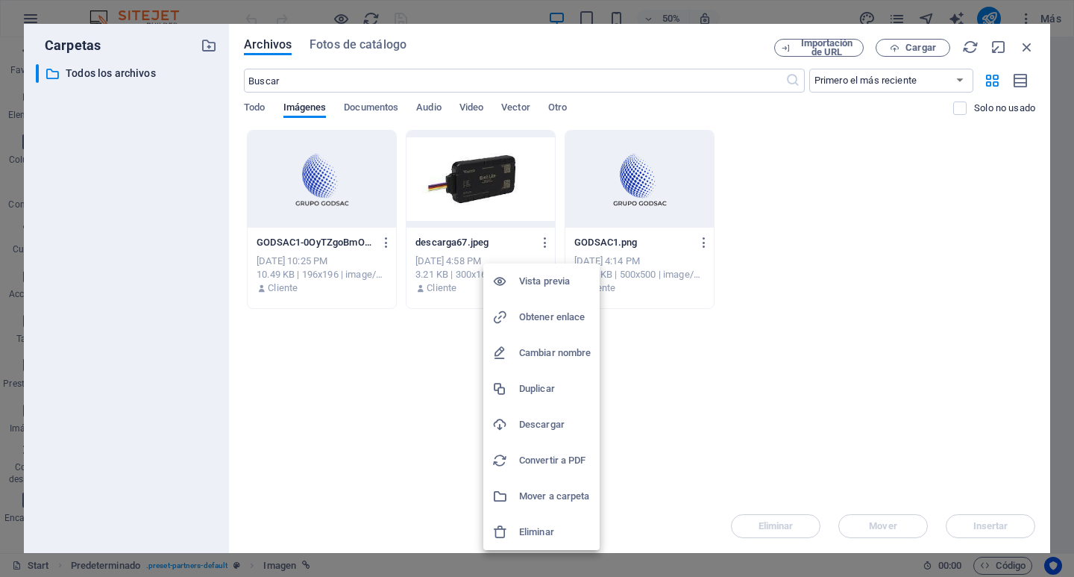
drag, startPoint x: 721, startPoint y: 395, endPoint x: 752, endPoint y: 307, distance: 93.5
click at [721, 389] on div at bounding box center [537, 288] width 1074 height 577
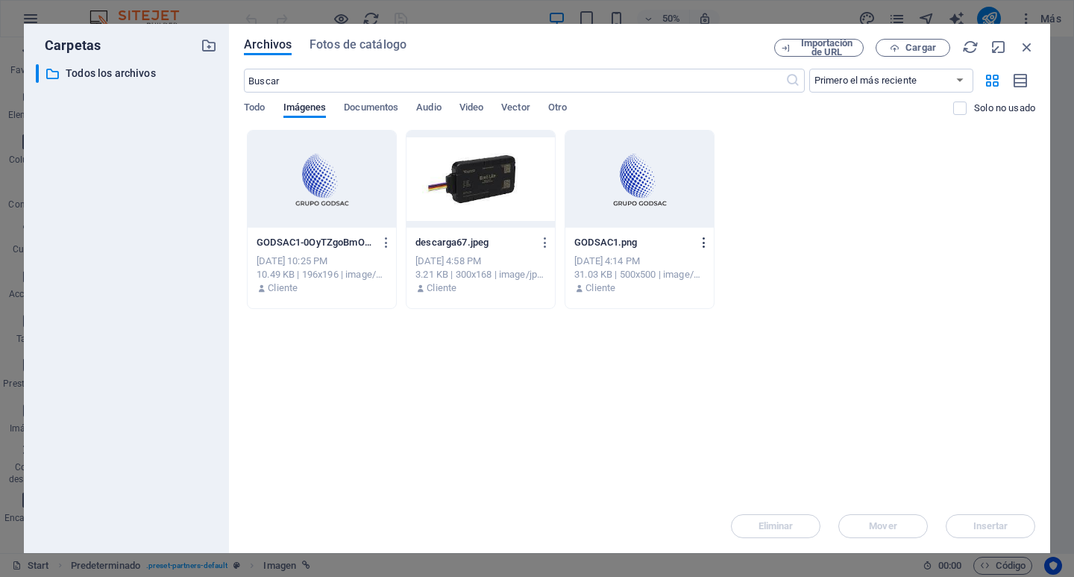
click at [704, 242] on icon "button" at bounding box center [705, 242] width 14 height 13
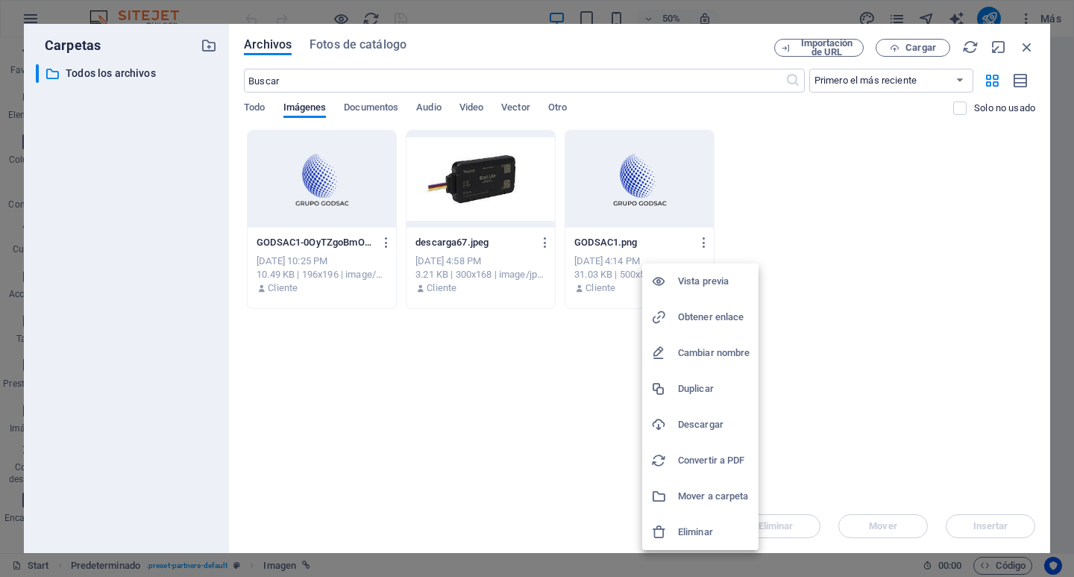
click at [697, 530] on h6 "Eliminar" at bounding box center [714, 532] width 72 height 18
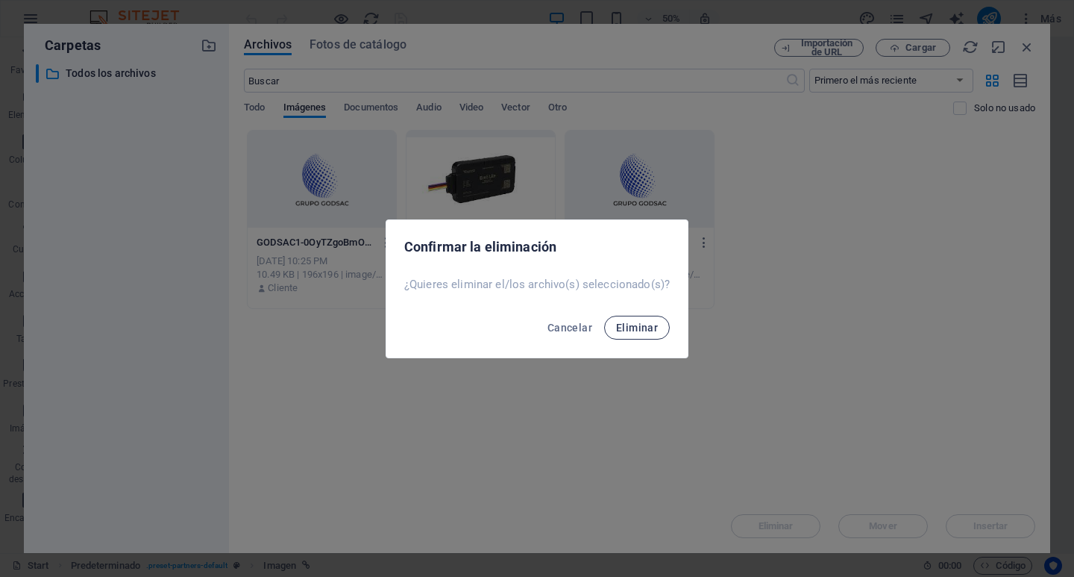
click at [661, 328] on button "Eliminar" at bounding box center [637, 328] width 66 height 24
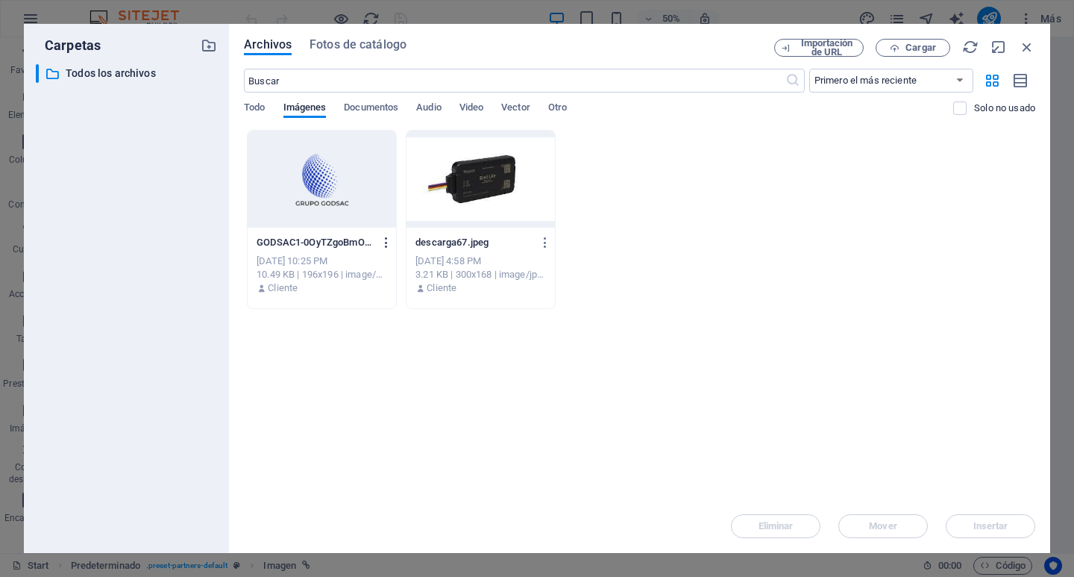
click at [390, 246] on icon "button" at bounding box center [387, 242] width 14 height 13
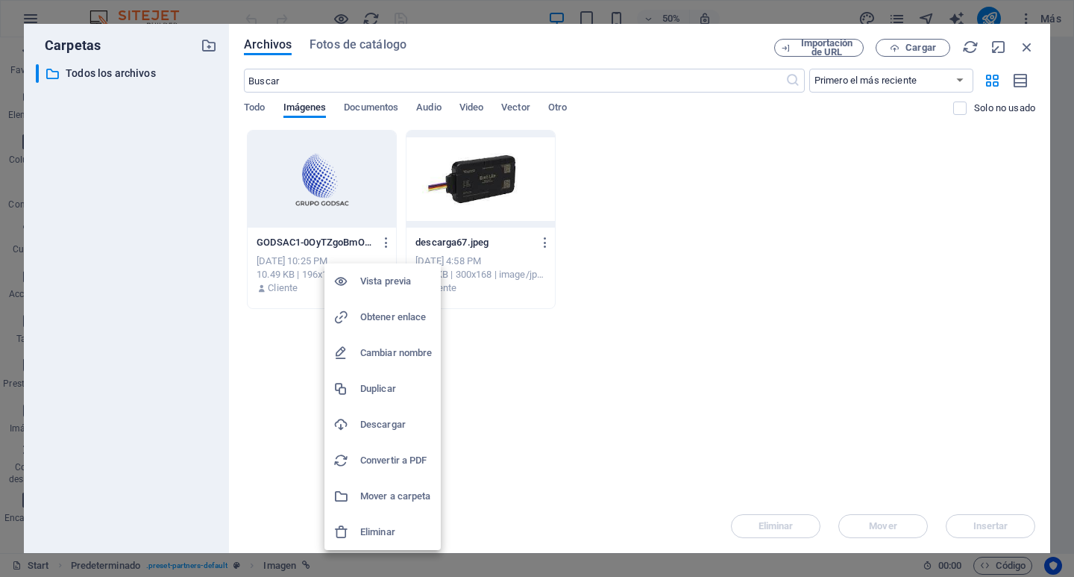
click at [388, 527] on h6 "Eliminar" at bounding box center [396, 532] width 72 height 18
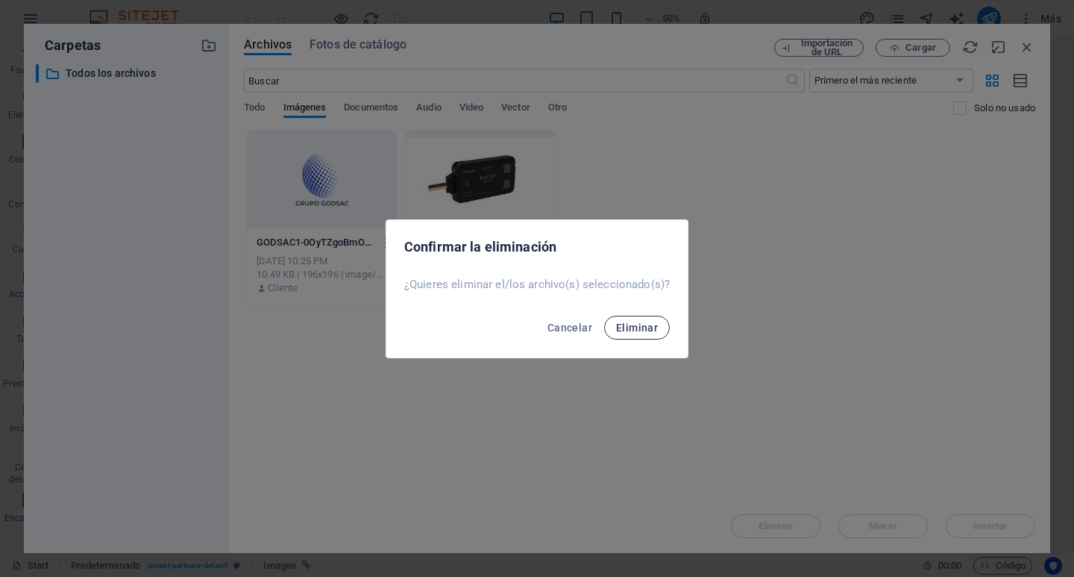
click at [647, 334] on button "Eliminar" at bounding box center [637, 328] width 66 height 24
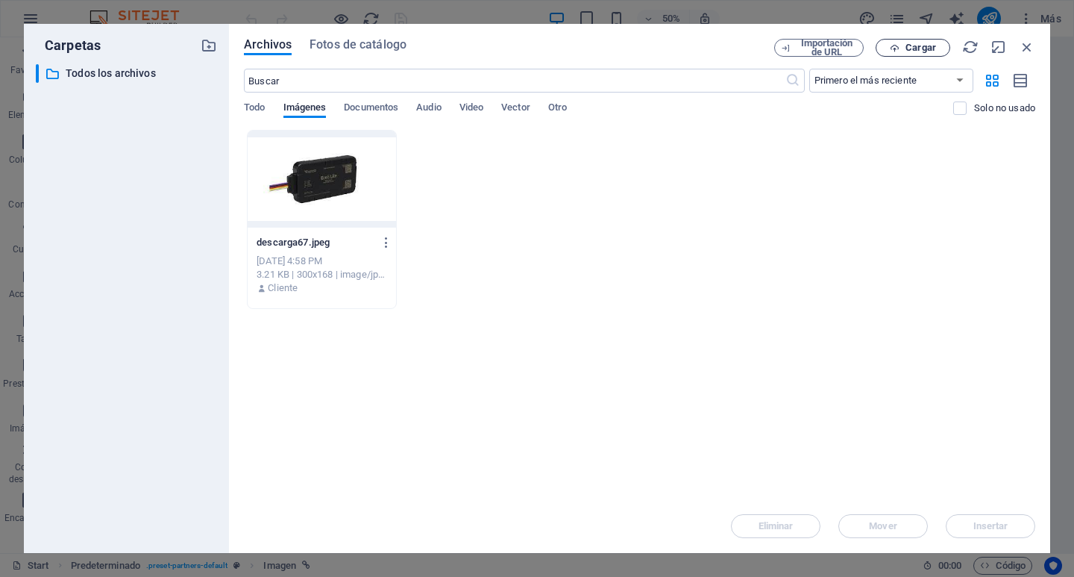
click at [906, 51] on span "Cargar" at bounding box center [921, 47] width 31 height 9
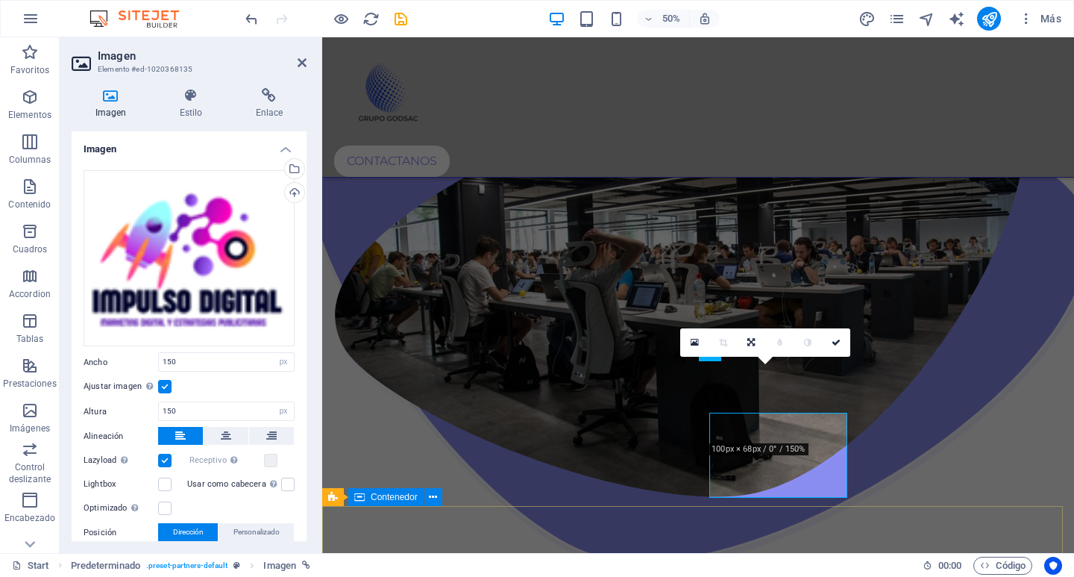
scroll to position [1815, 0]
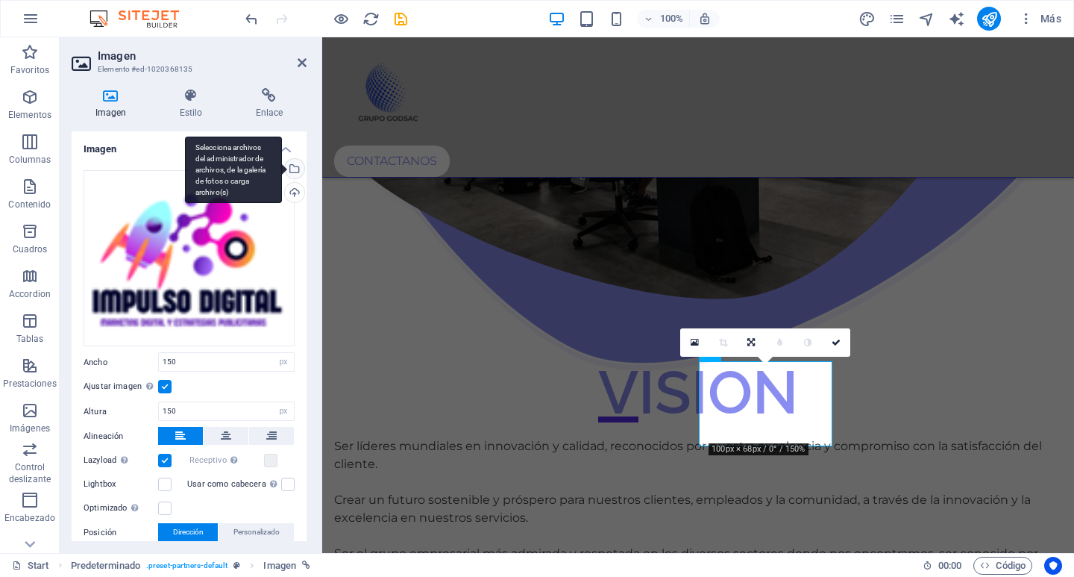
click at [297, 168] on div "Selecciona archivos del administrador de archivos, de la galería de fotos o car…" at bounding box center [293, 170] width 22 height 22
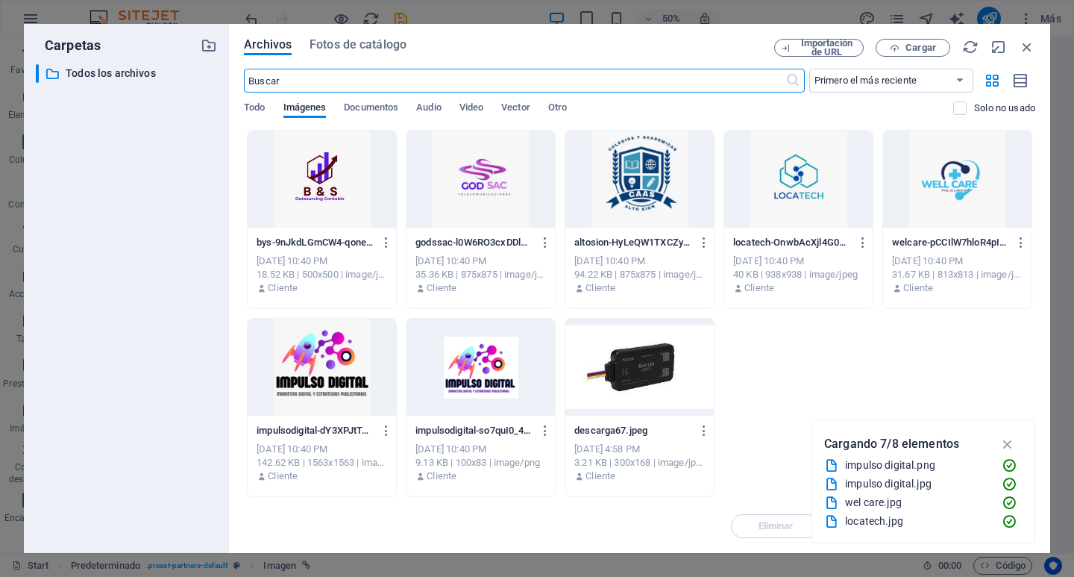
scroll to position [1617, 0]
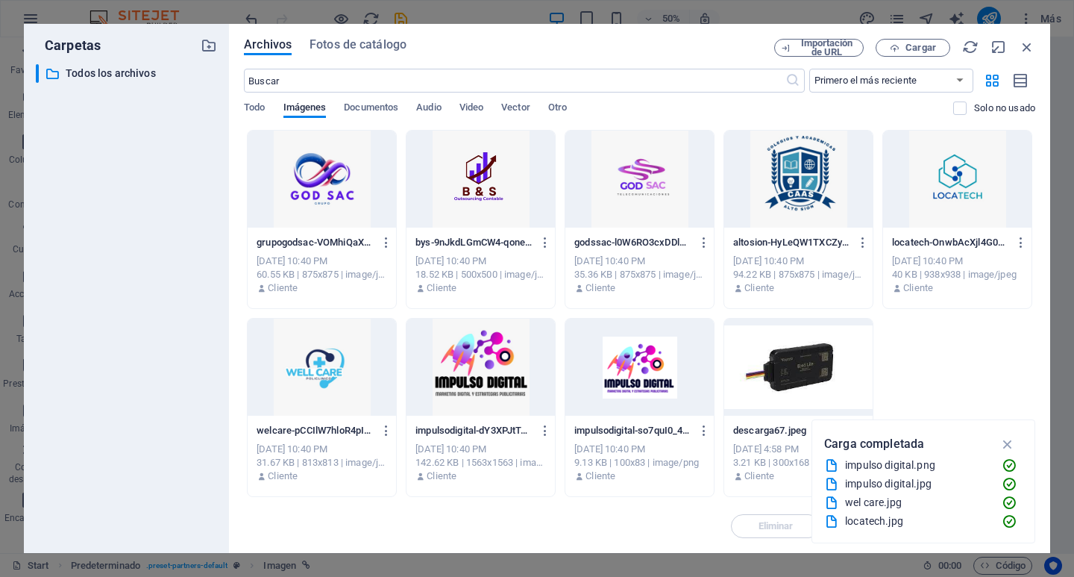
click at [463, 363] on div at bounding box center [481, 367] width 148 height 97
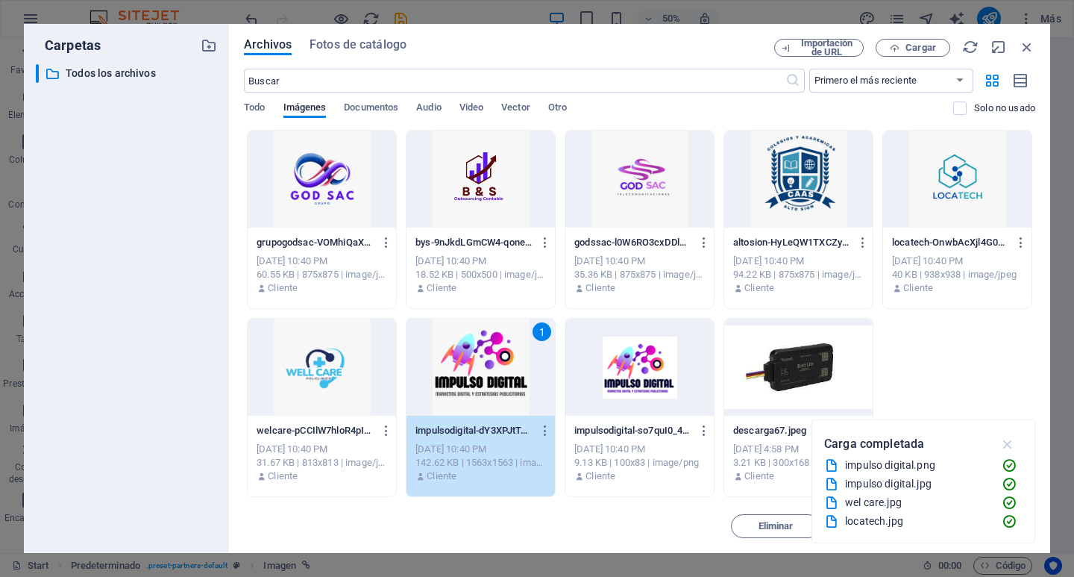
click at [1012, 443] on icon "button" at bounding box center [1008, 444] width 17 height 16
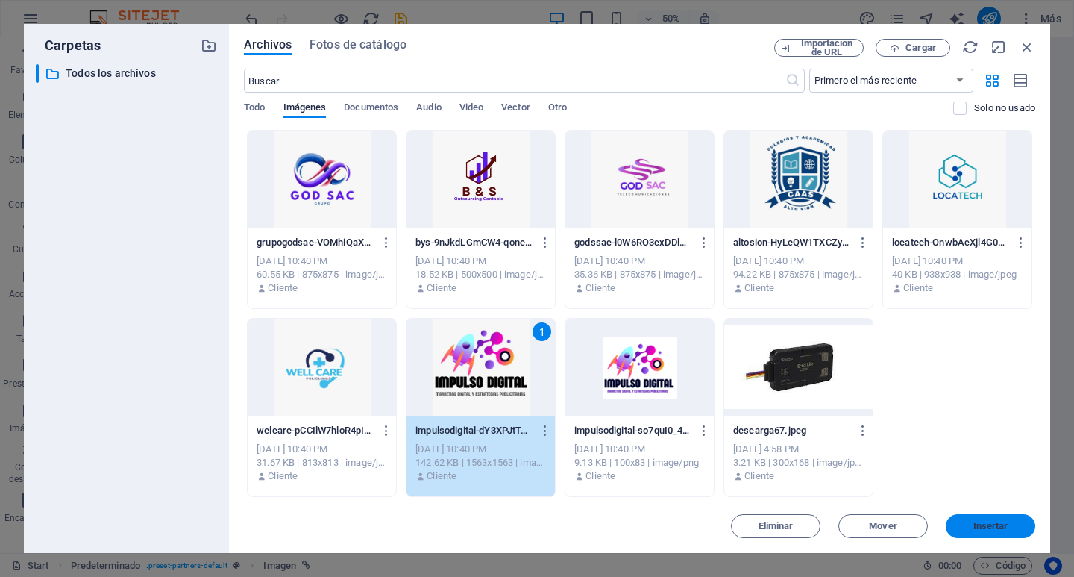
click at [1019, 521] on button "Insertar" at bounding box center [991, 526] width 90 height 24
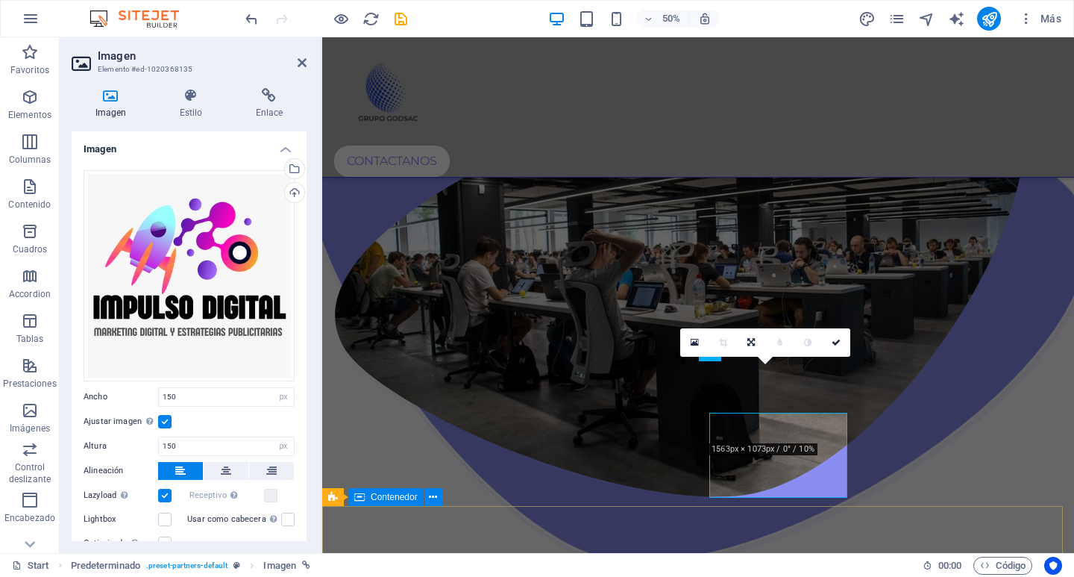
scroll to position [1815, 0]
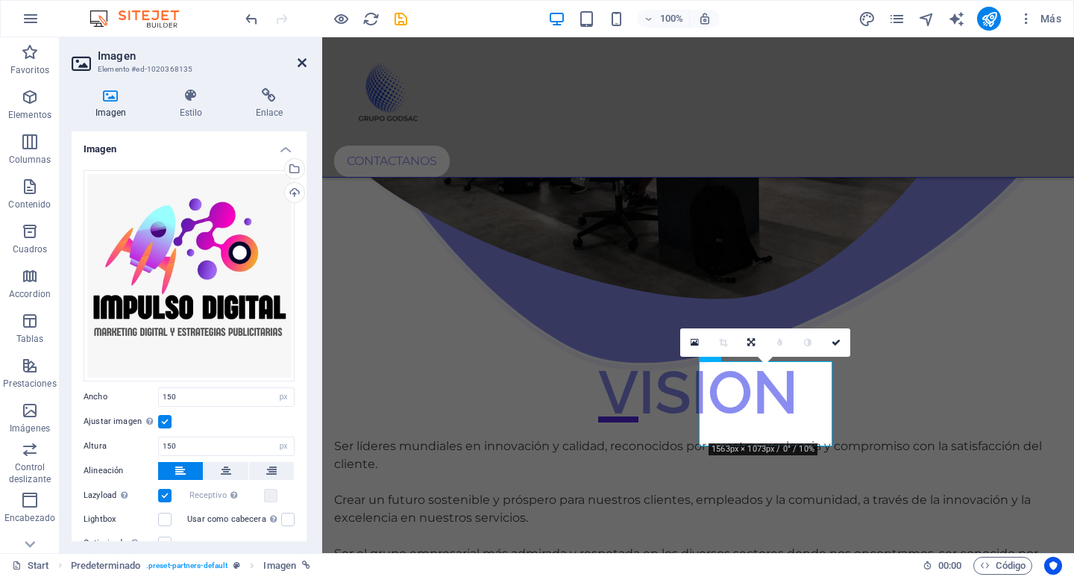
click at [301, 63] on icon at bounding box center [302, 63] width 9 height 12
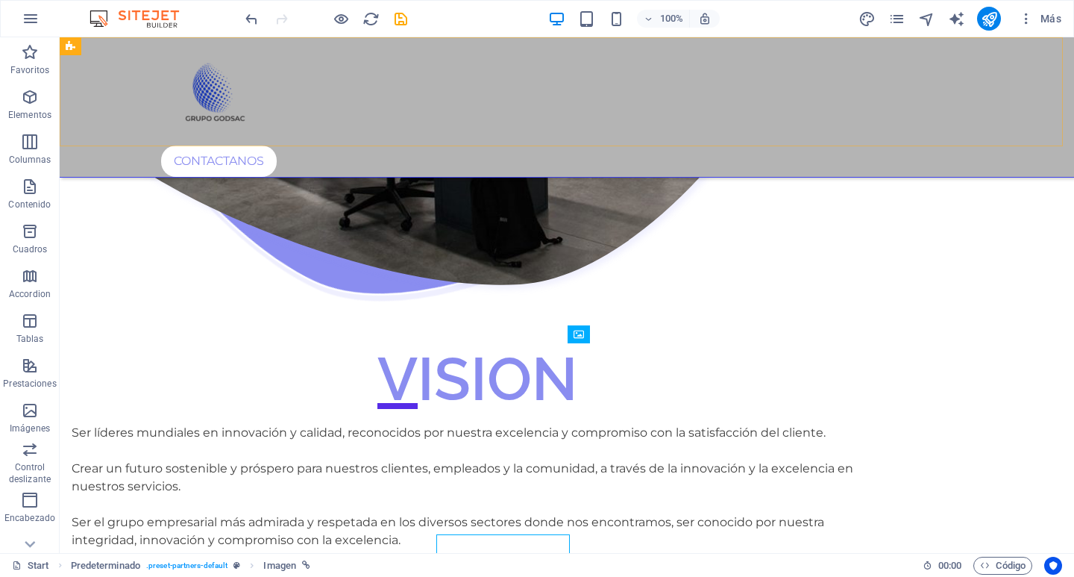
scroll to position [1641, 0]
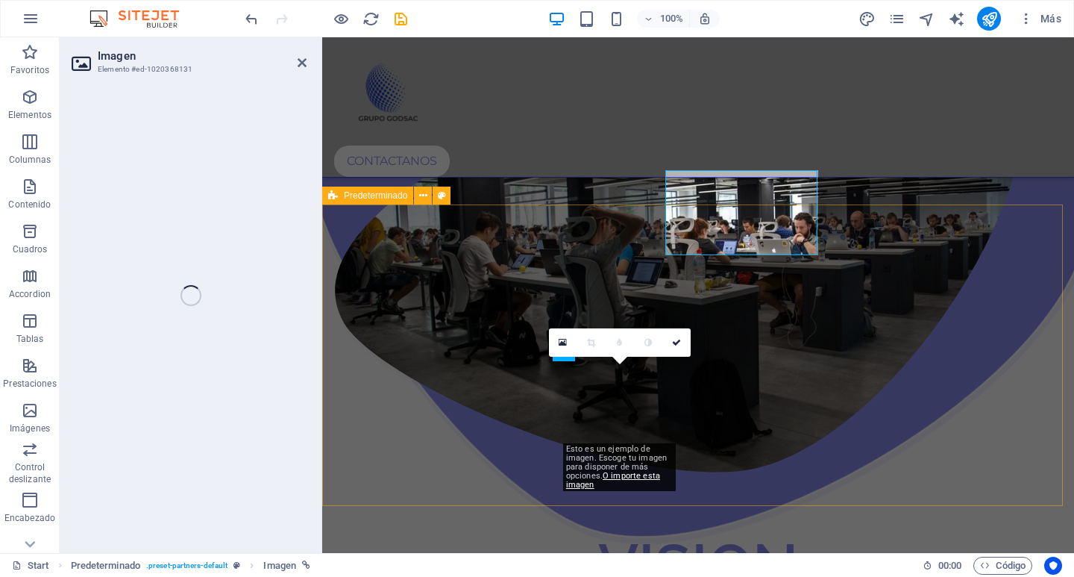
scroll to position [1815, 0]
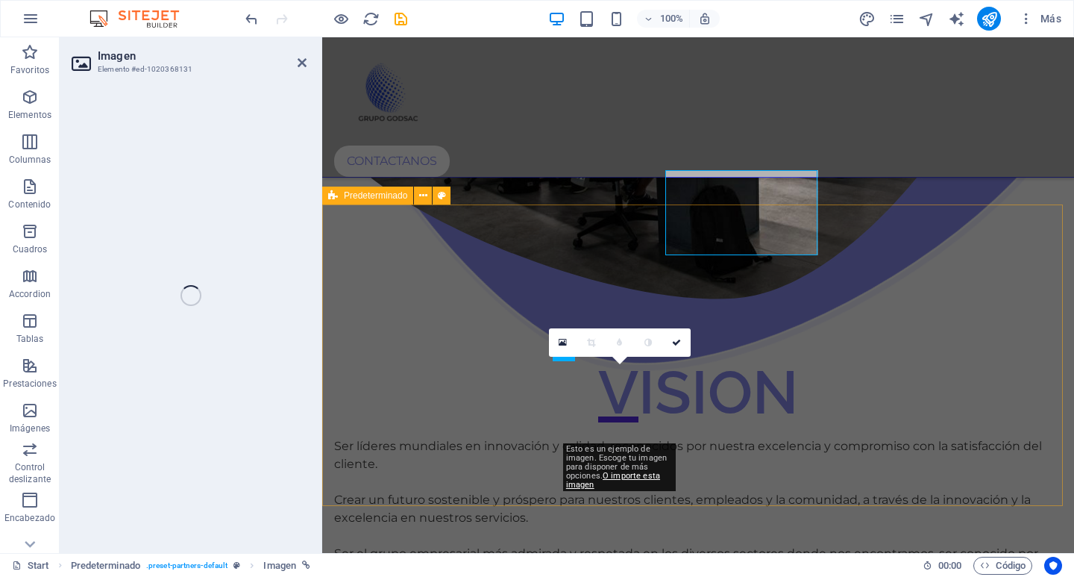
select select "px"
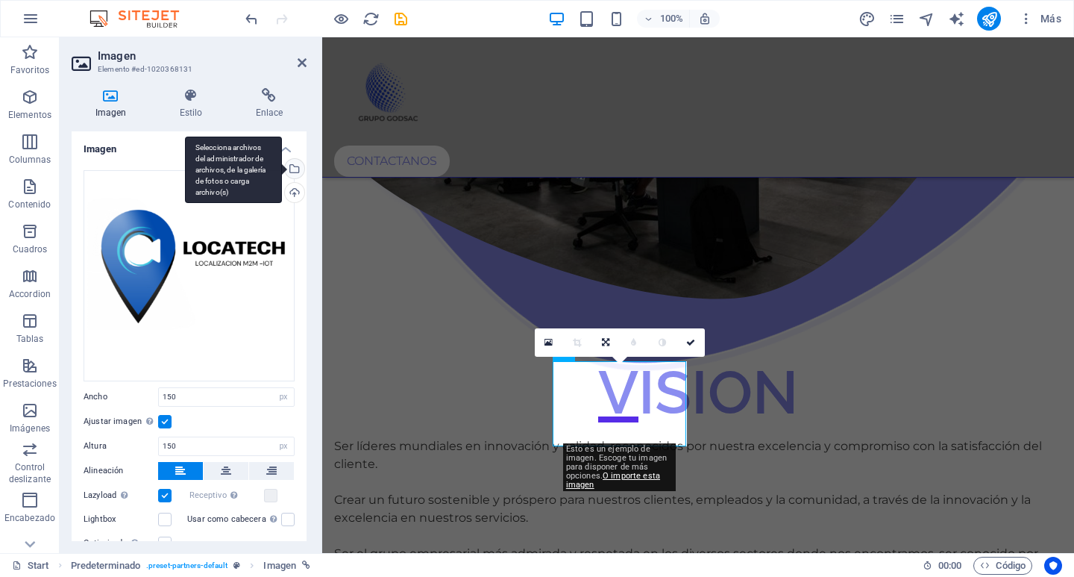
click at [297, 172] on div "Selecciona archivos del administrador de archivos, de la galería de fotos o car…" at bounding box center [293, 170] width 22 height 22
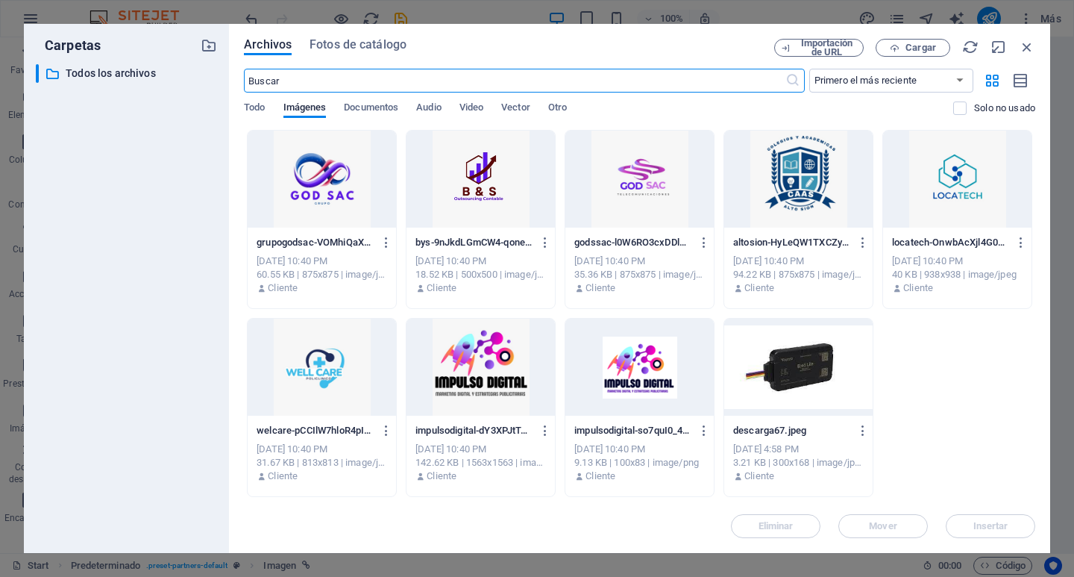
scroll to position [1617, 0]
click at [700, 428] on icon "button" at bounding box center [705, 430] width 14 height 13
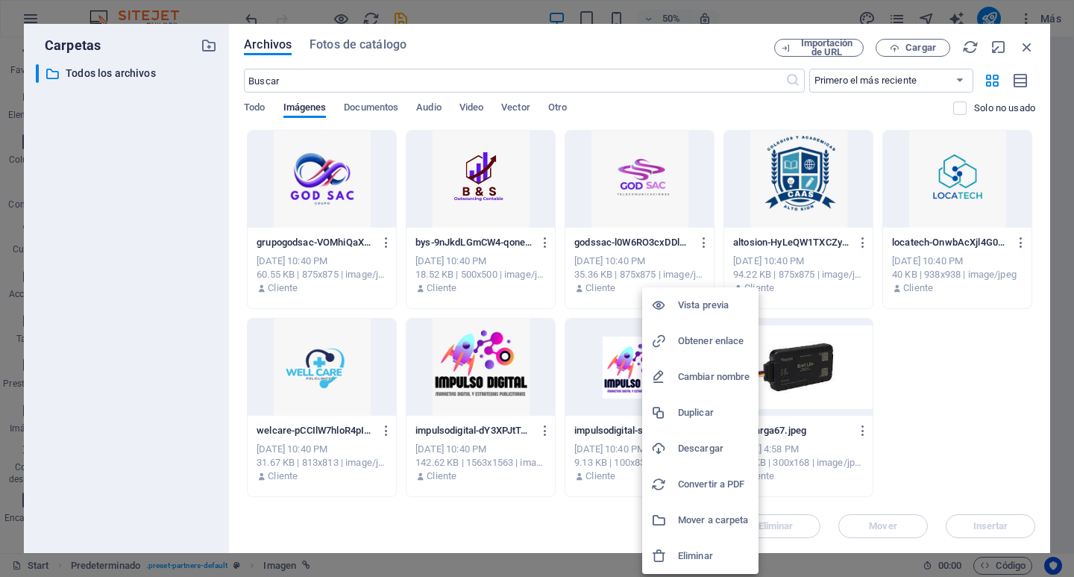
click at [712, 557] on h6 "Eliminar" at bounding box center [714, 556] width 72 height 18
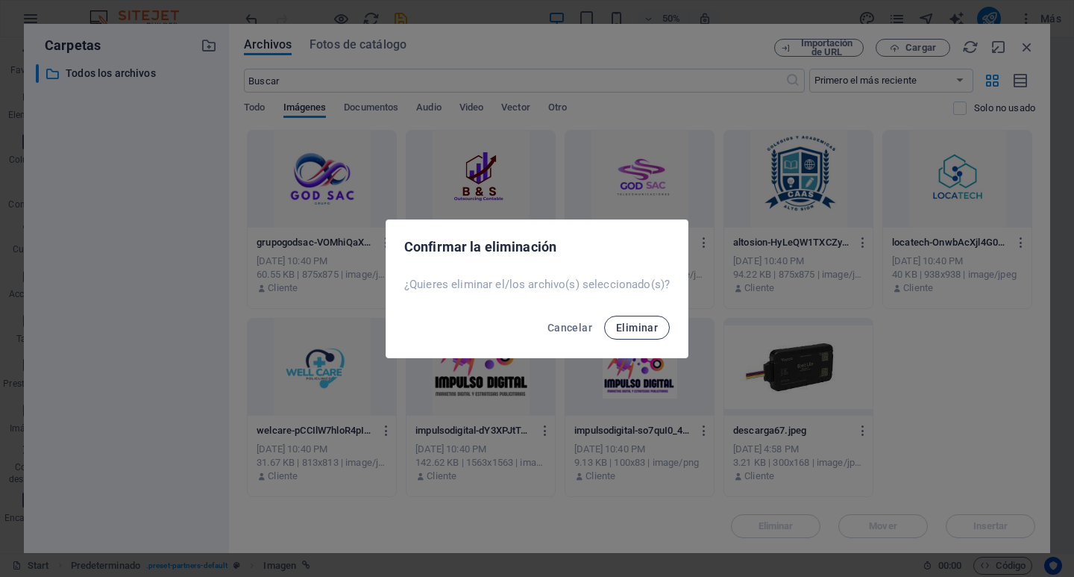
click at [654, 327] on span "Eliminar" at bounding box center [637, 328] width 42 height 12
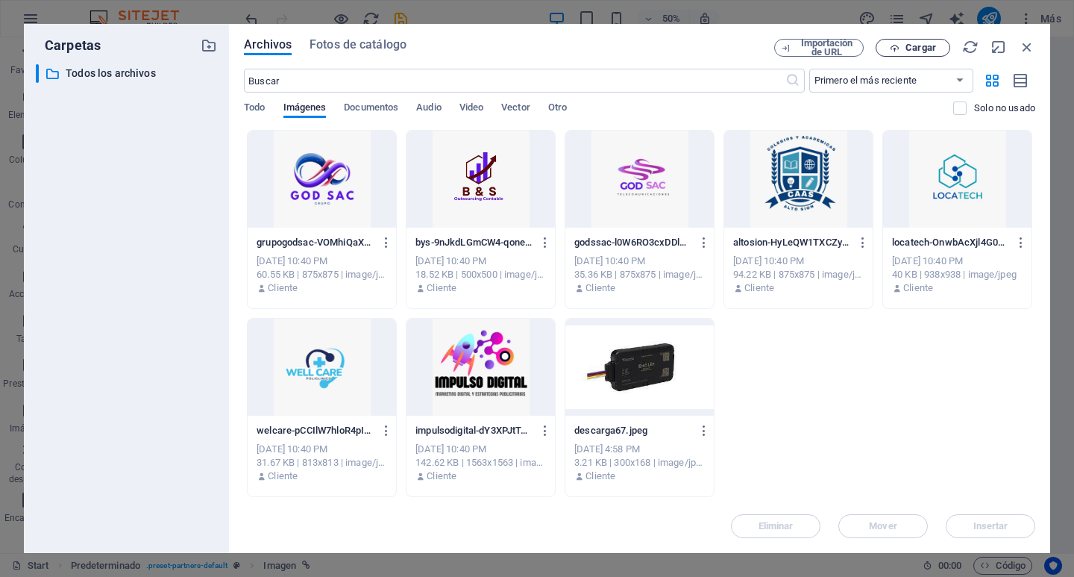
click at [927, 51] on span "Cargar" at bounding box center [921, 47] width 31 height 9
click at [936, 46] on span "Cargar" at bounding box center [921, 47] width 31 height 9
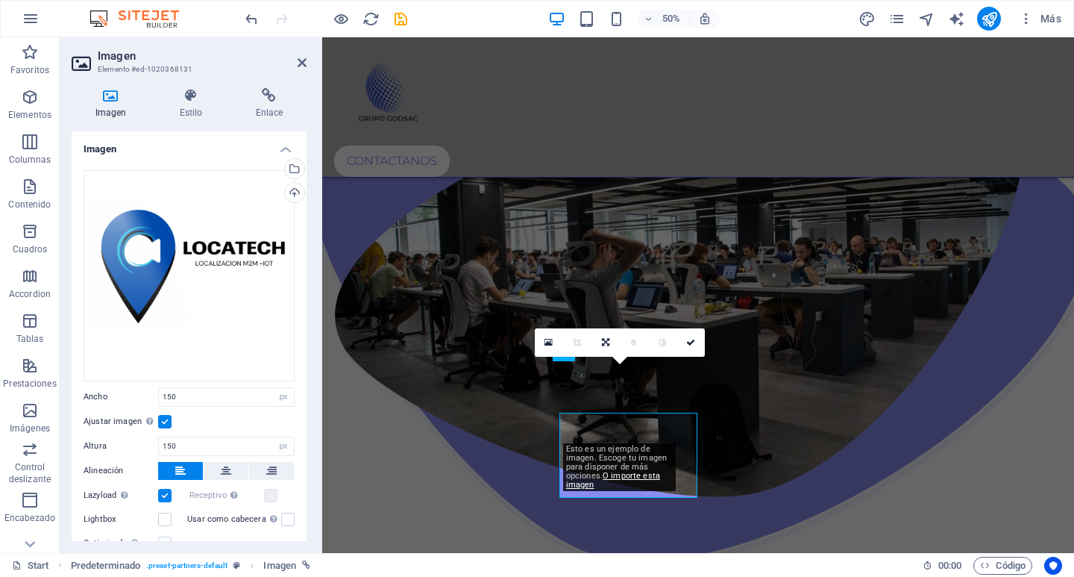
scroll to position [1815, 0]
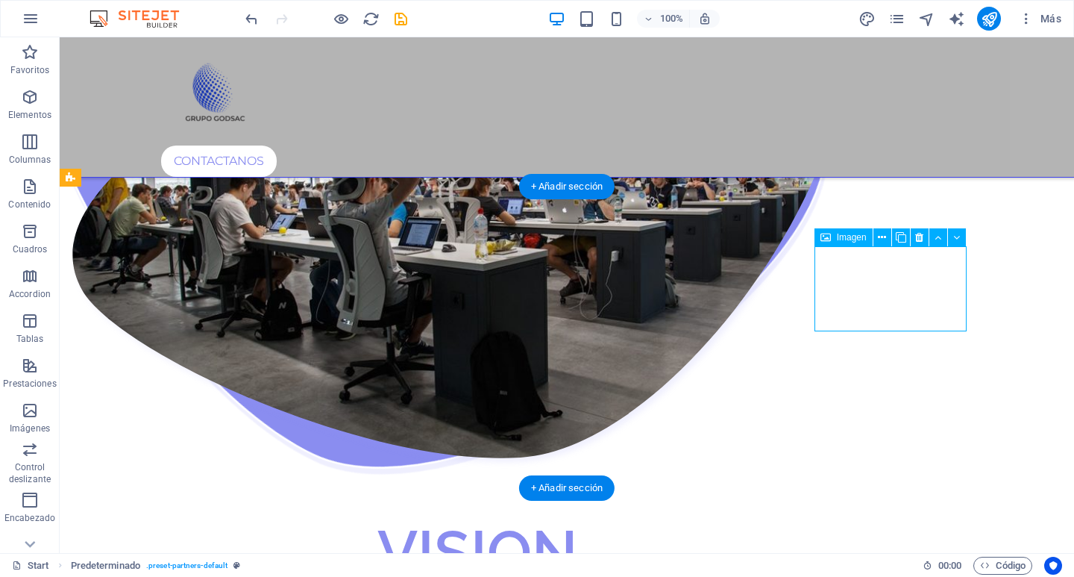
select select "px"
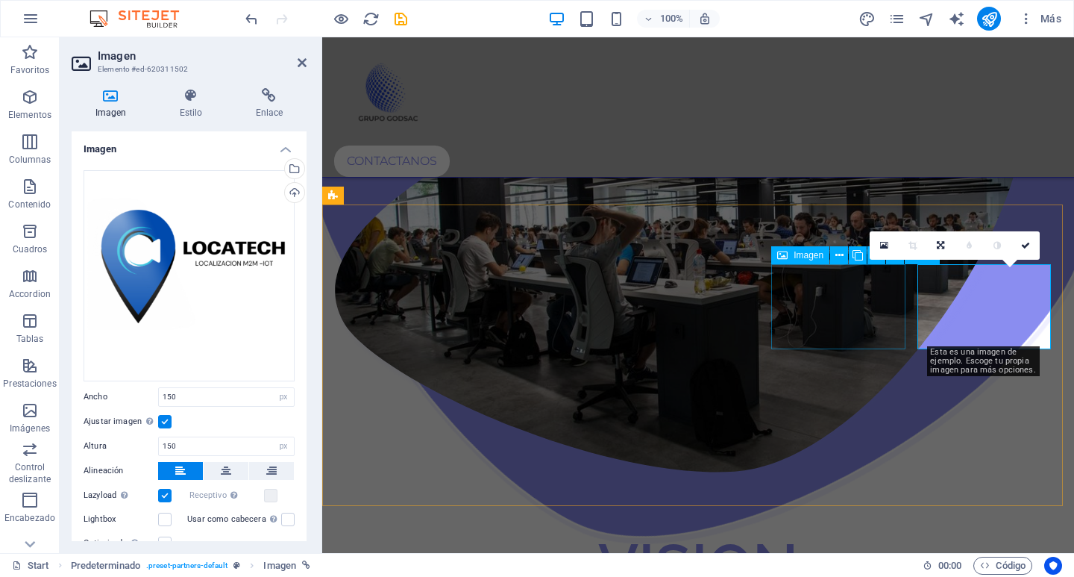
scroll to position [1815, 0]
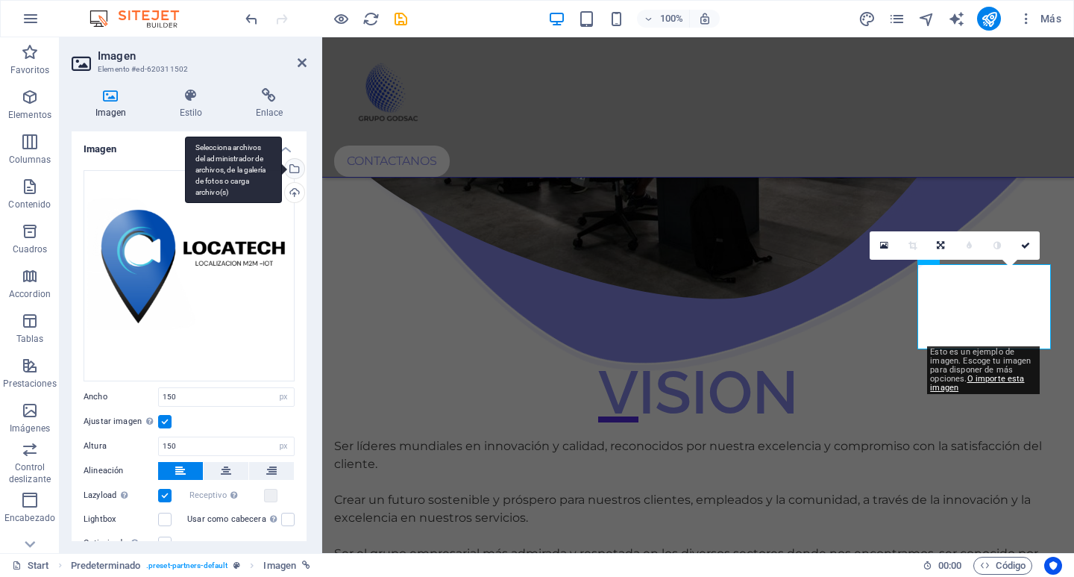
click at [296, 172] on div "Selecciona archivos del administrador de archivos, de la galería de fotos o car…" at bounding box center [293, 170] width 22 height 22
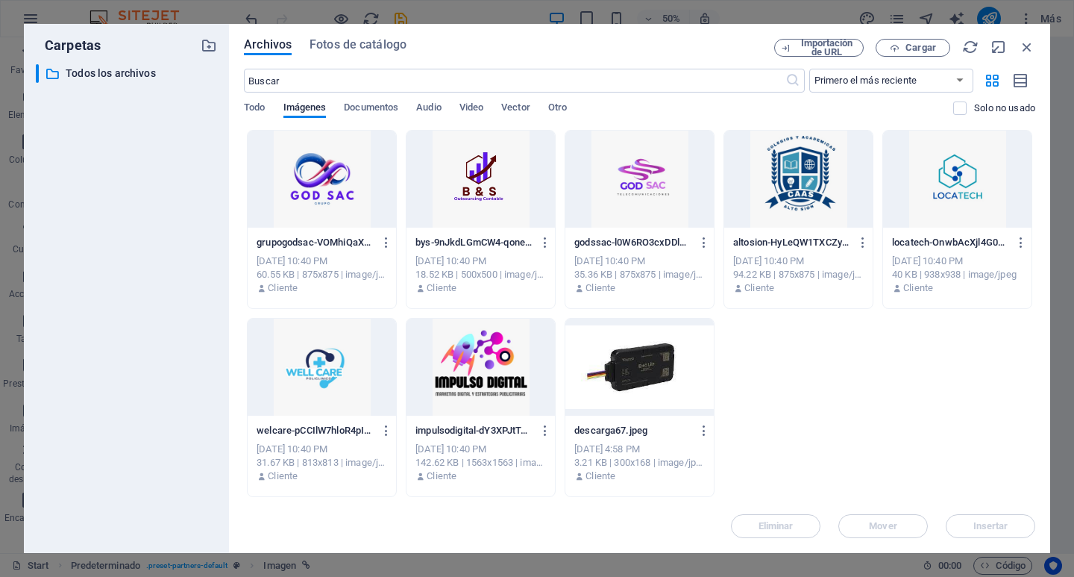
click at [929, 192] on div at bounding box center [957, 179] width 148 height 97
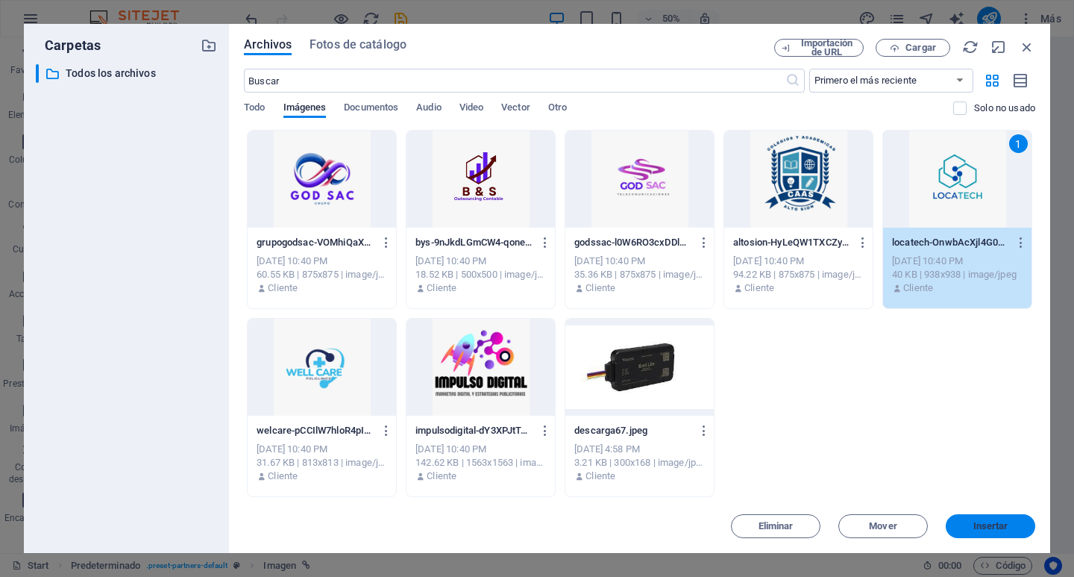
click at [1018, 514] on button "Insertar" at bounding box center [991, 526] width 90 height 24
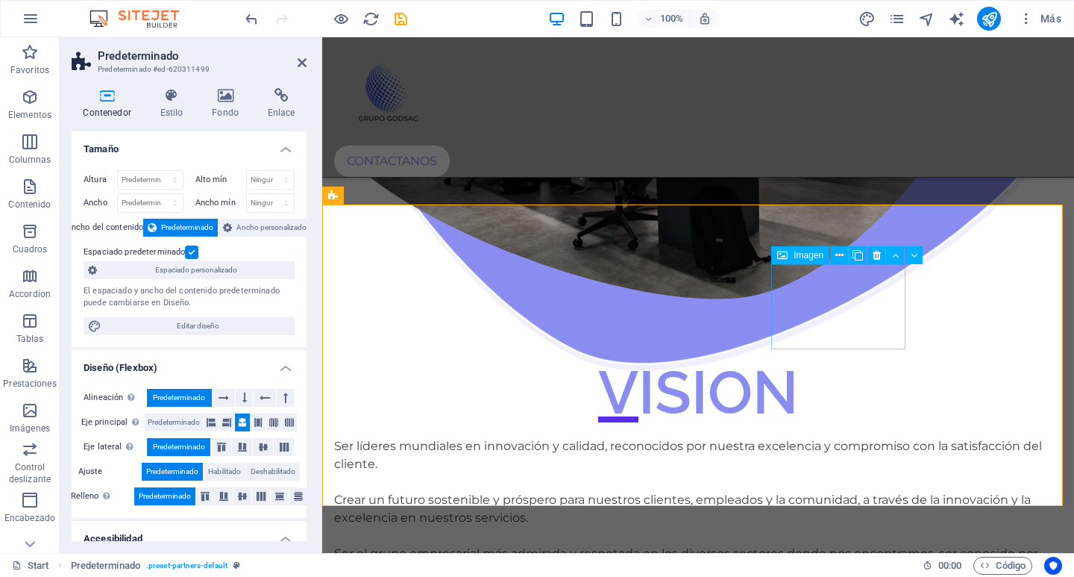
select select "px"
select select "%"
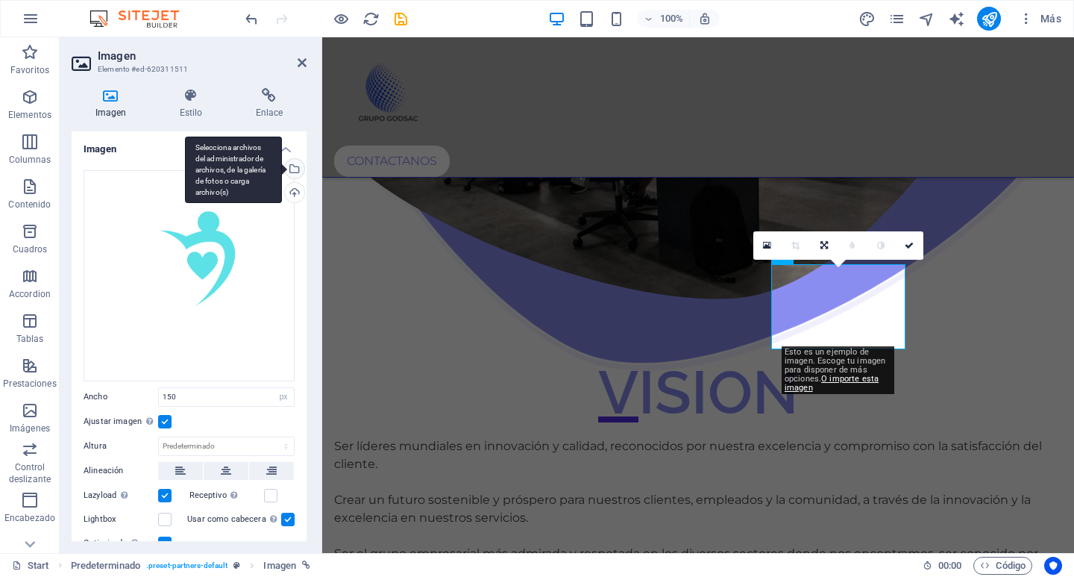
click at [282, 168] on div "Selecciona archivos del administrador de archivos, de la galería de fotos o car…" at bounding box center [233, 170] width 97 height 67
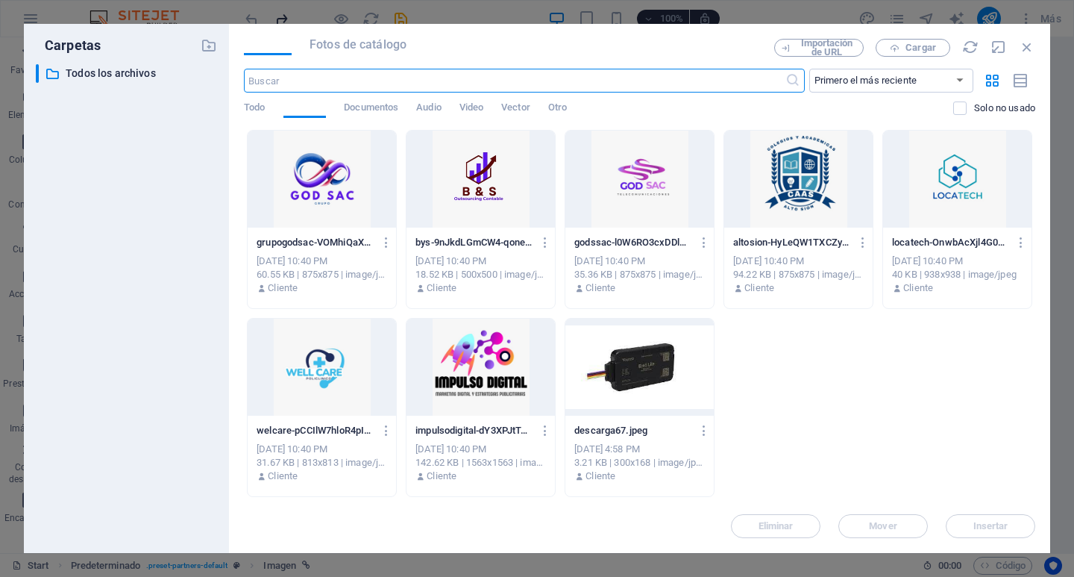
scroll to position [1617, 0]
click at [334, 362] on div at bounding box center [322, 367] width 148 height 97
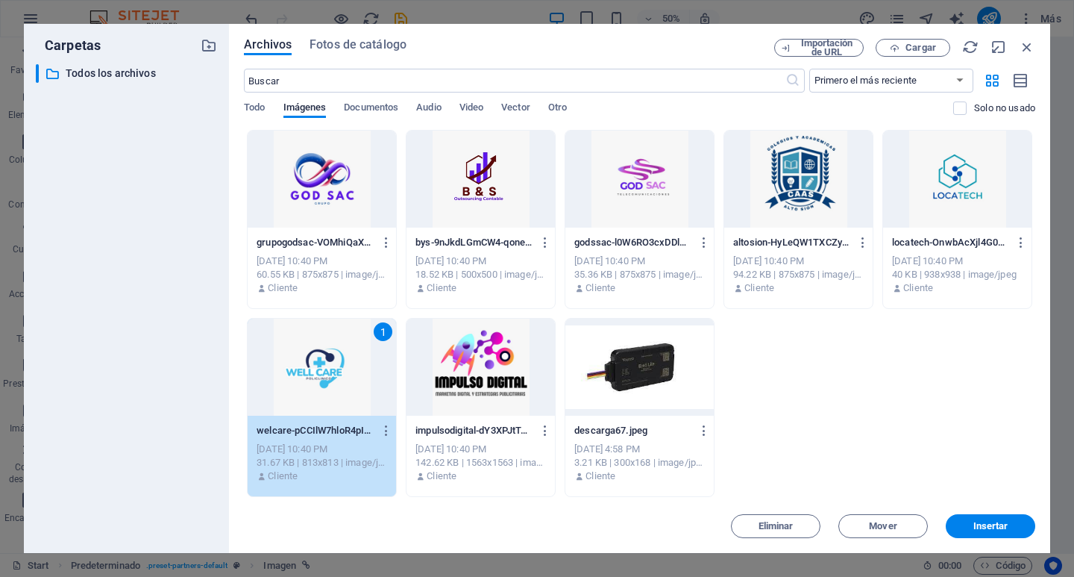
click at [334, 362] on div "1" at bounding box center [322, 367] width 148 height 97
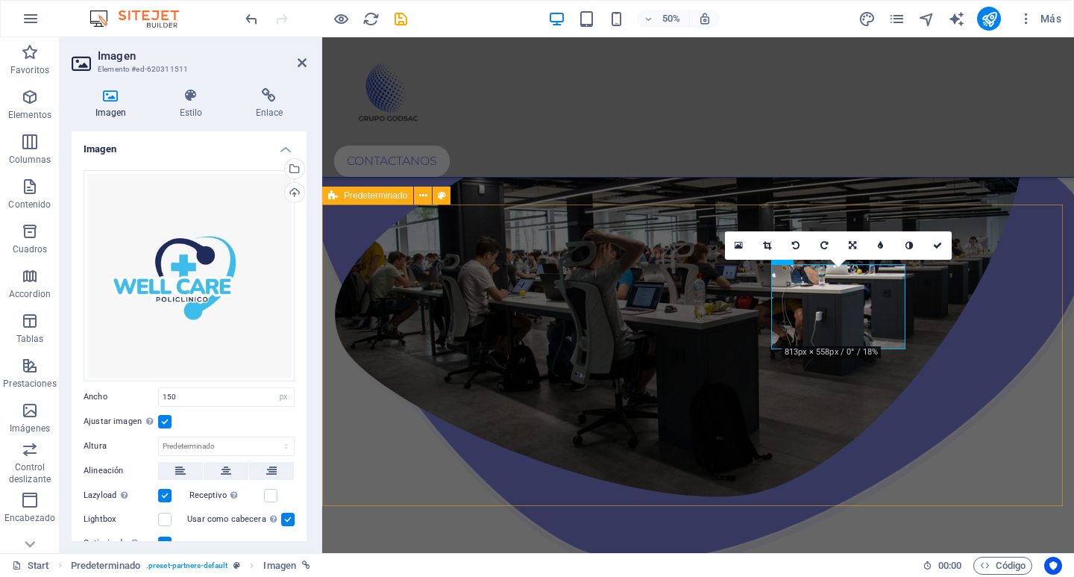
scroll to position [1815, 0]
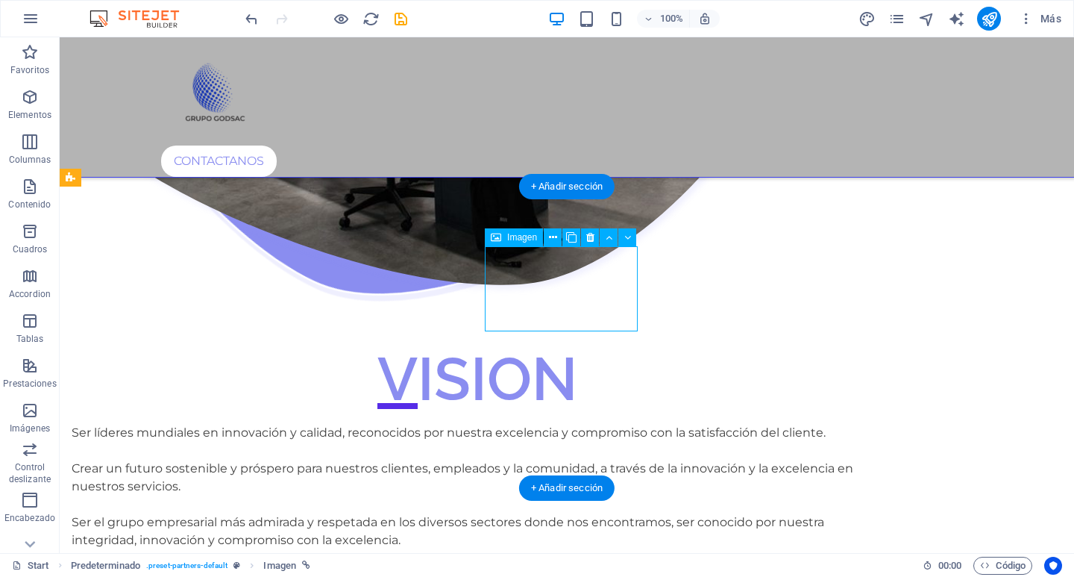
select select "px"
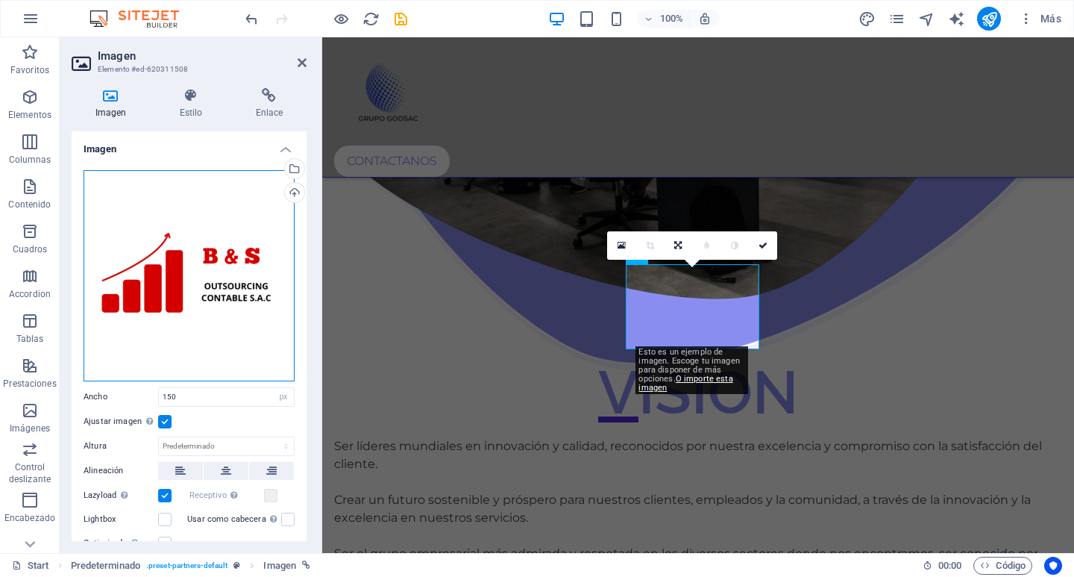
click at [230, 224] on div "Arrastra archivos aquí, haz clic para escoger archivos o selecciona archivos de…" at bounding box center [189, 275] width 211 height 211
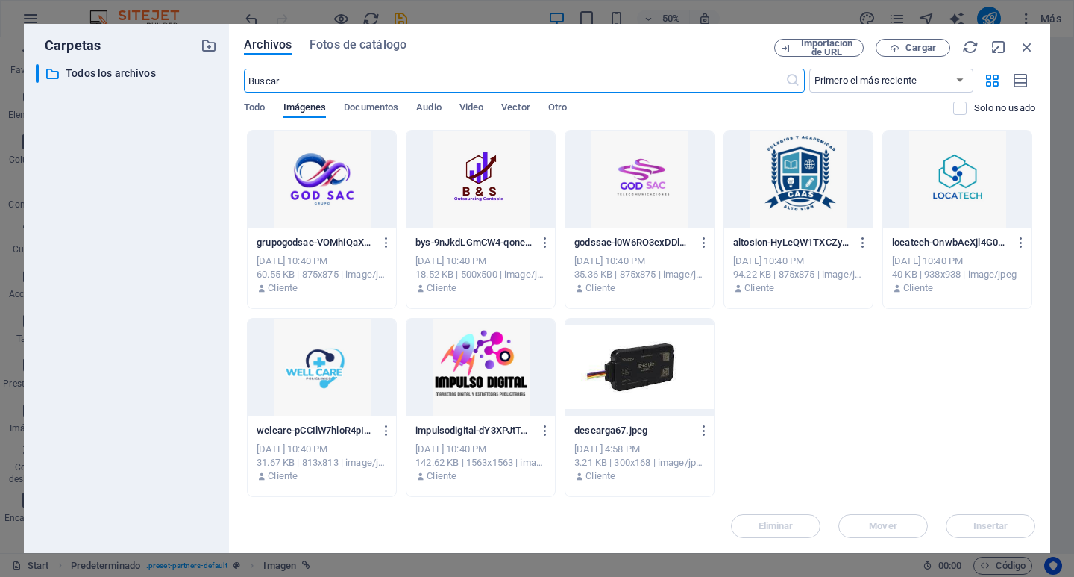
scroll to position [1617, 0]
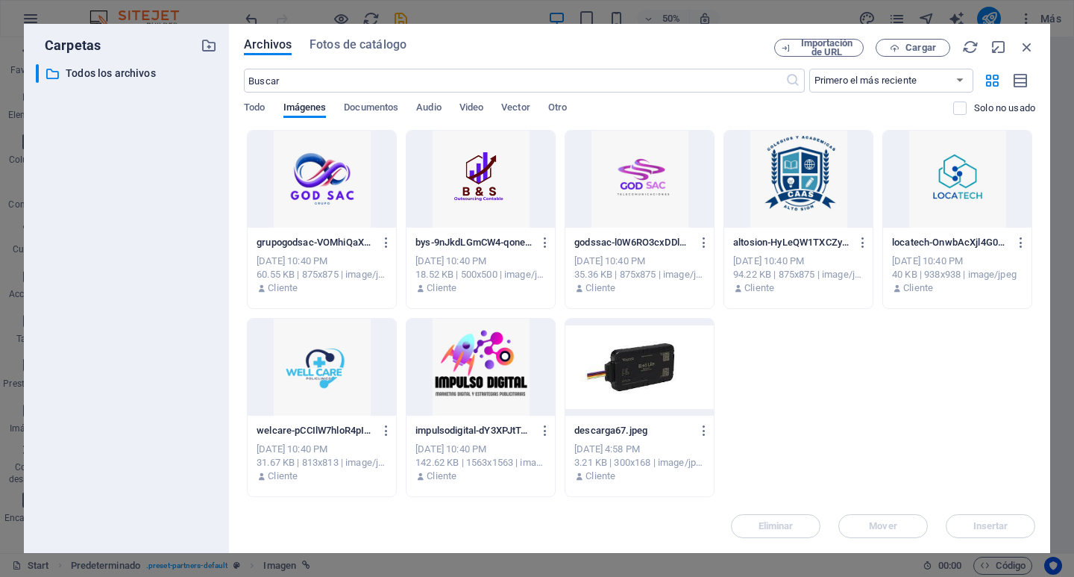
click at [462, 175] on div at bounding box center [481, 179] width 148 height 97
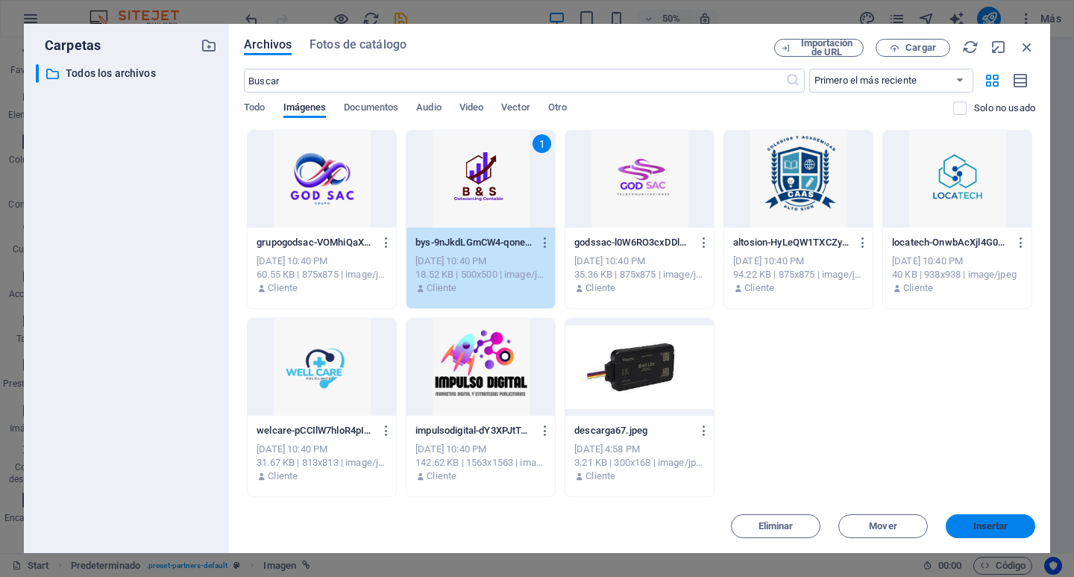
click at [1024, 517] on button "Insertar" at bounding box center [991, 526] width 90 height 24
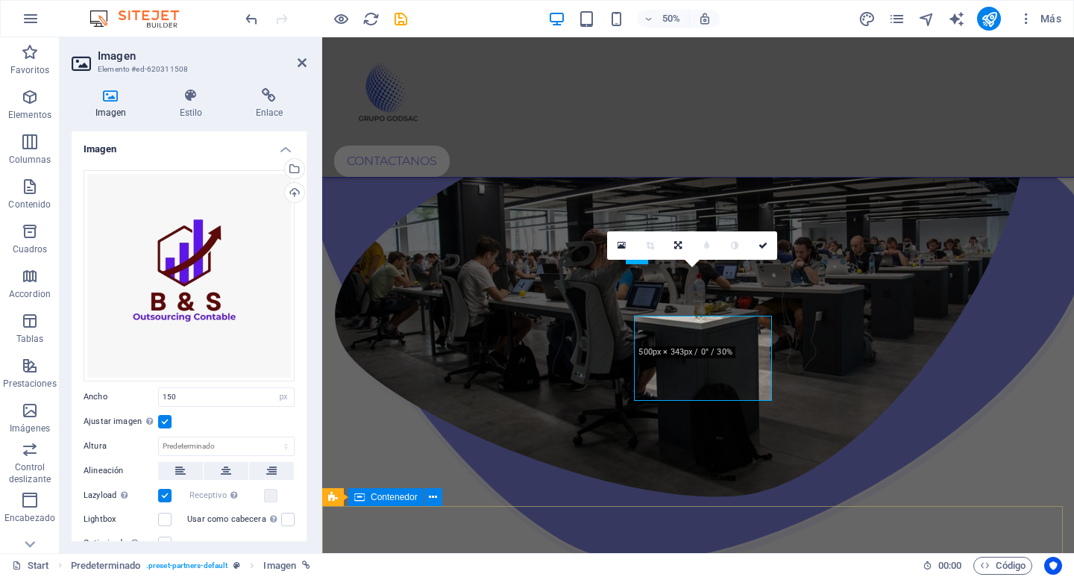
scroll to position [1815, 0]
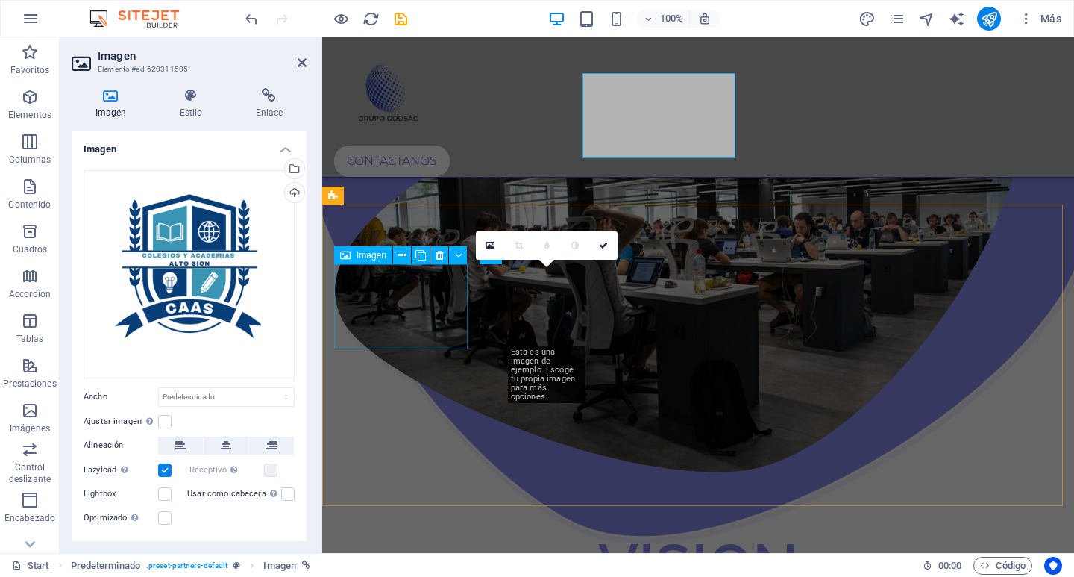
scroll to position [1815, 0]
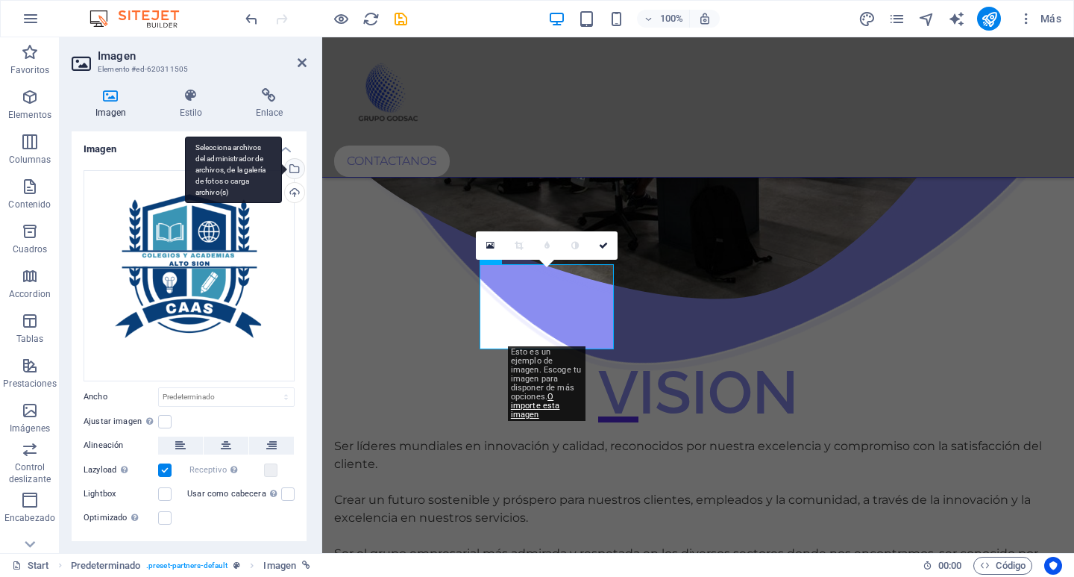
click at [295, 169] on div "Selecciona archivos del administrador de archivos, de la galería de fotos o car…" at bounding box center [293, 170] width 22 height 22
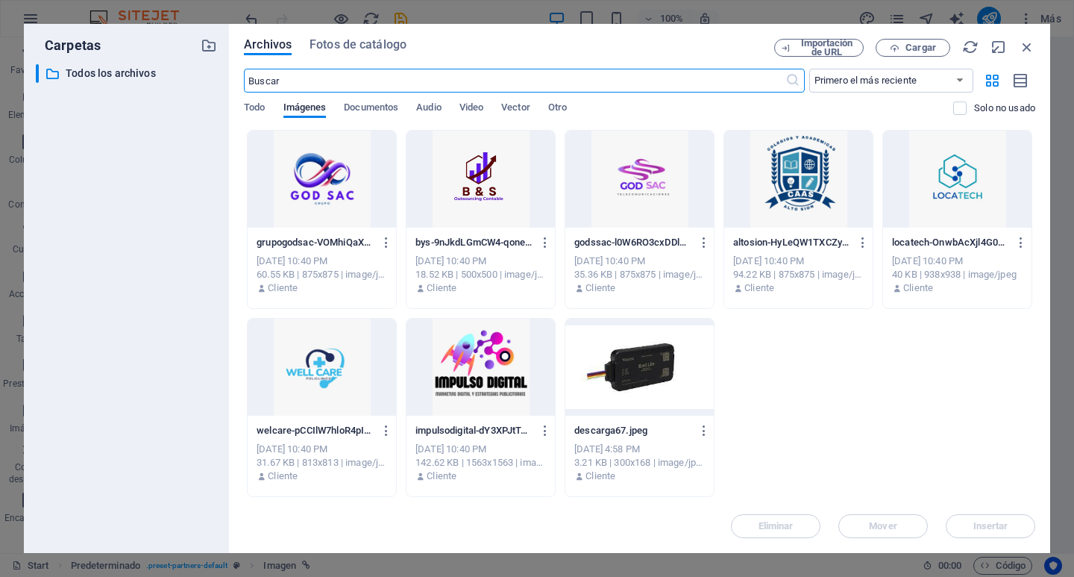
scroll to position [1617, 0]
click at [780, 161] on div at bounding box center [798, 179] width 148 height 97
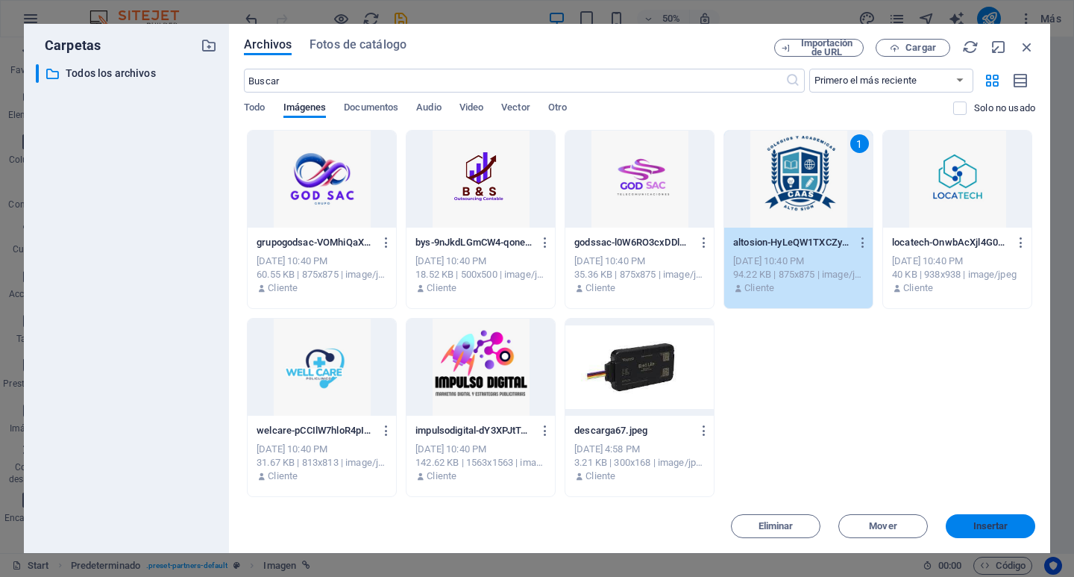
click at [1012, 521] on button "Insertar" at bounding box center [991, 526] width 90 height 24
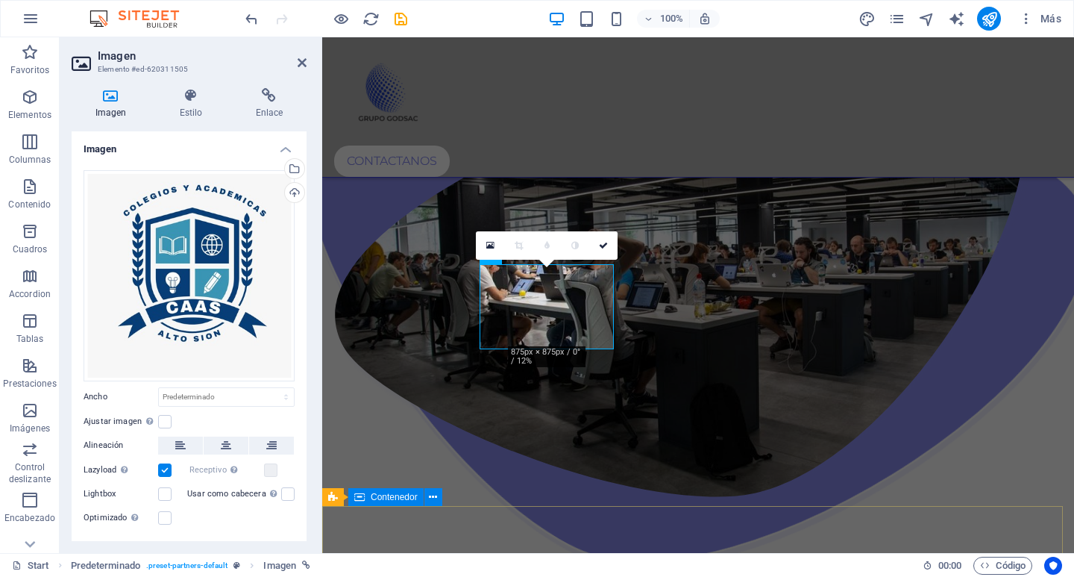
scroll to position [1815, 0]
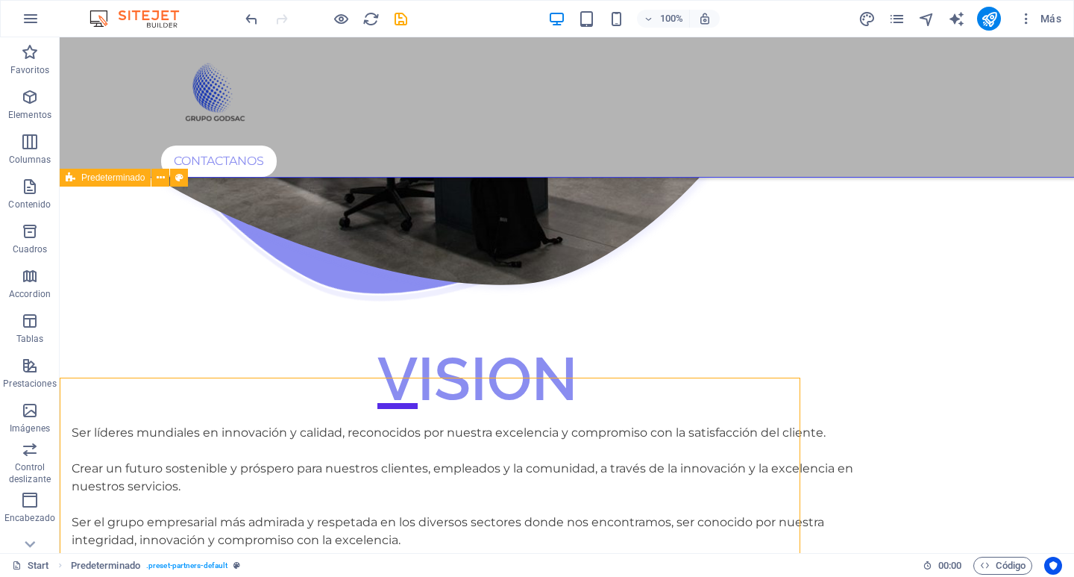
scroll to position [1641, 0]
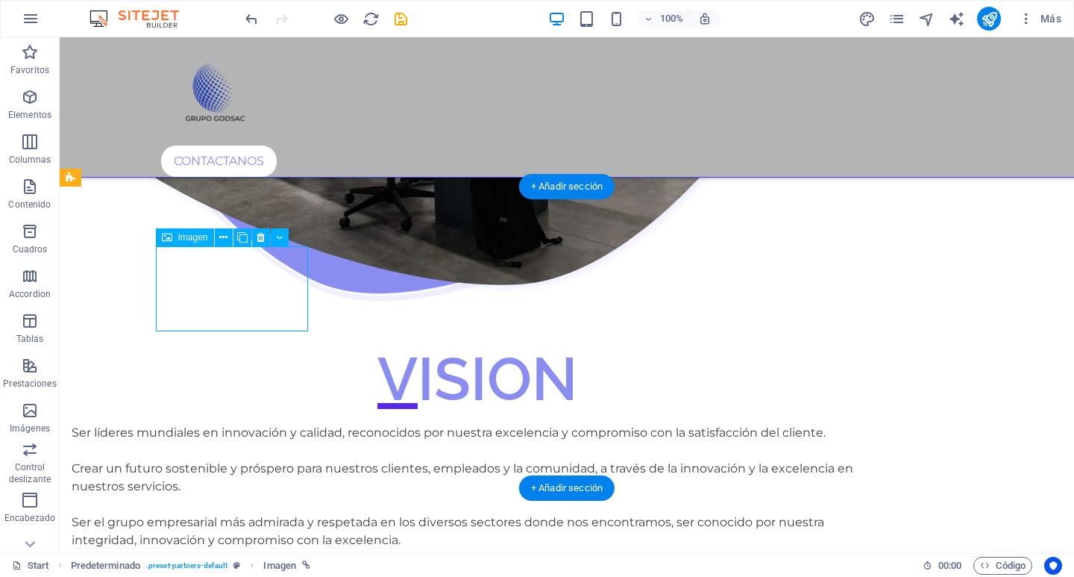
select select "px"
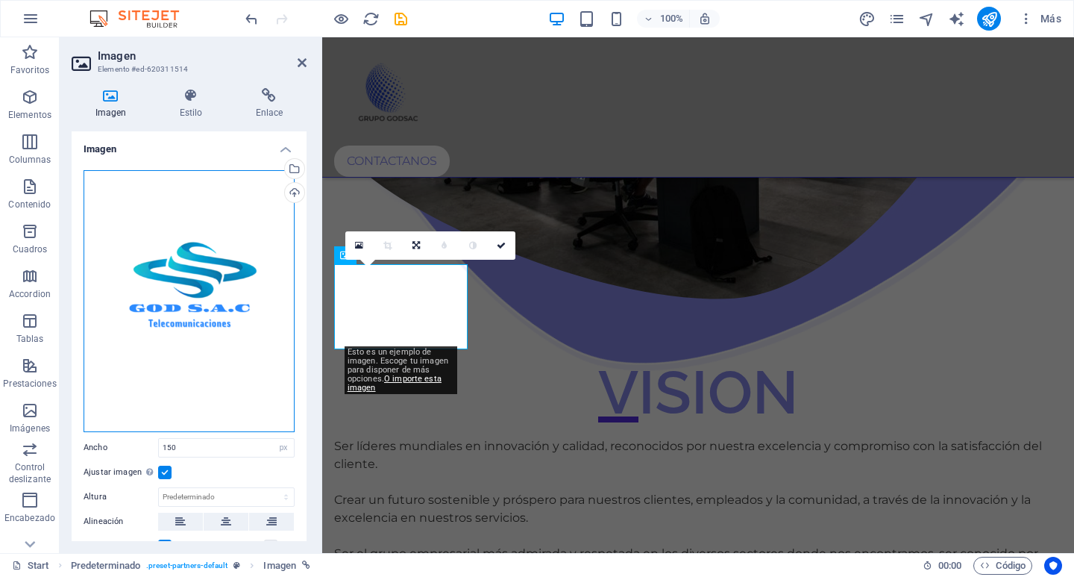
click at [204, 248] on div "Arrastra archivos aquí, haz clic para escoger archivos o selecciona archivos de…" at bounding box center [189, 301] width 211 height 262
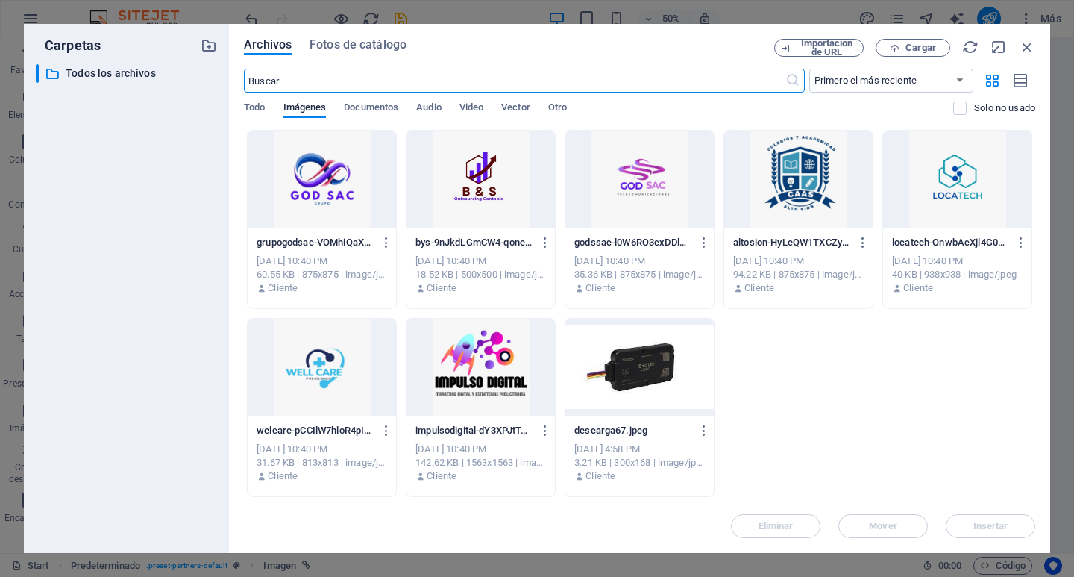
scroll to position [1617, 0]
click at [639, 178] on div at bounding box center [640, 179] width 148 height 97
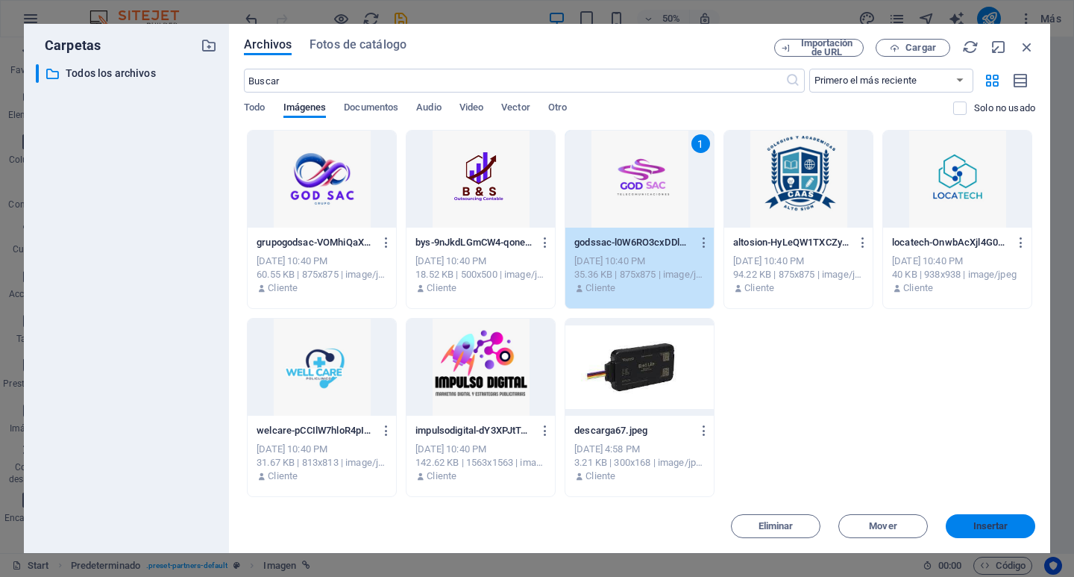
click at [1017, 522] on span "Insertar" at bounding box center [991, 526] width 78 height 9
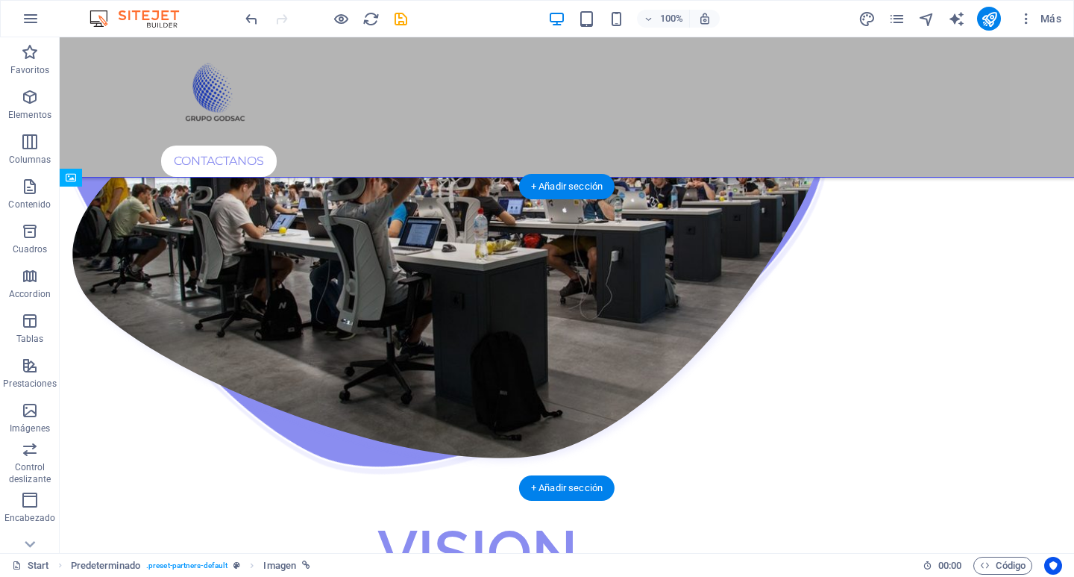
drag, startPoint x: 550, startPoint y: 312, endPoint x: 391, endPoint y: 302, distance: 159.2
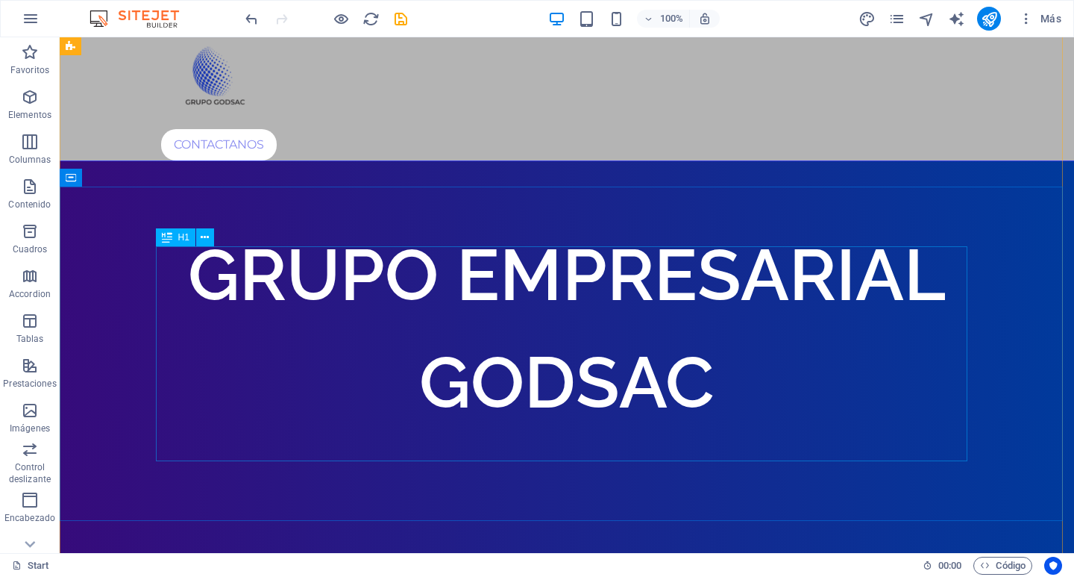
scroll to position [0, 0]
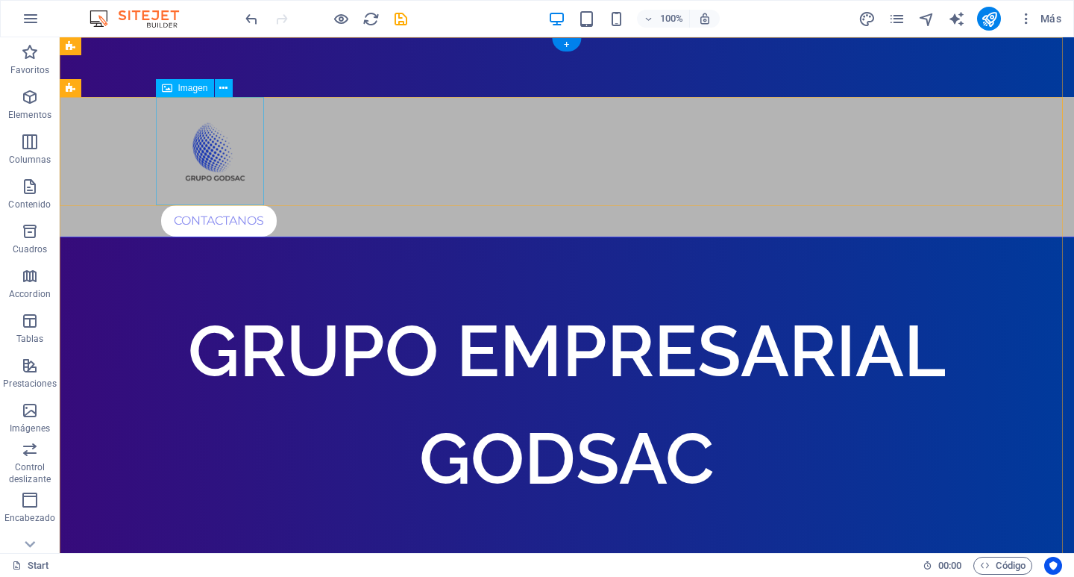
click at [224, 145] on figure at bounding box center [567, 151] width 812 height 108
select select "px"
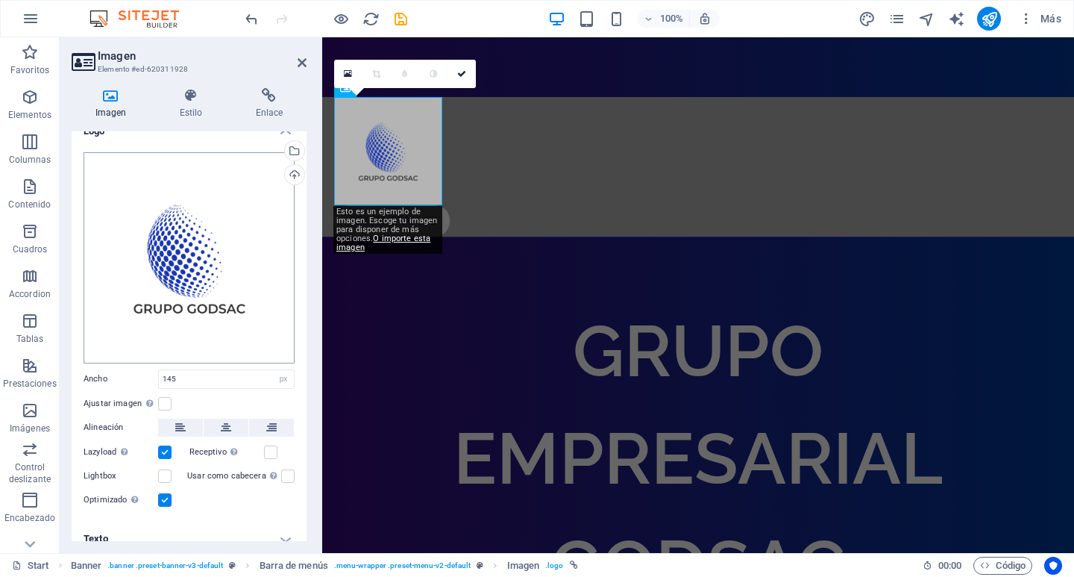
scroll to position [31, 0]
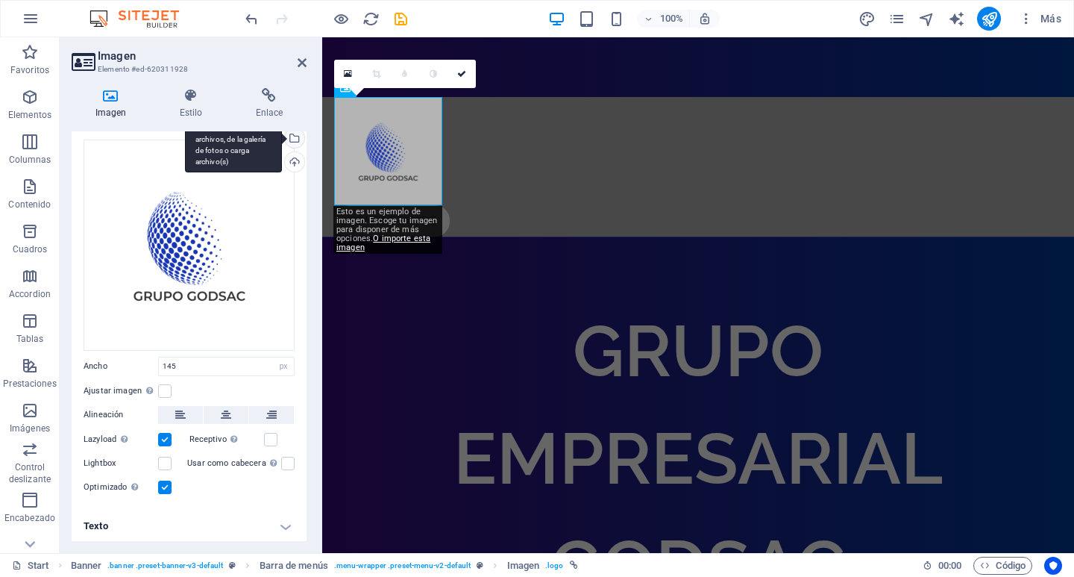
click at [282, 140] on div "Selecciona archivos del administrador de archivos, de la galería de fotos o car…" at bounding box center [233, 139] width 97 height 67
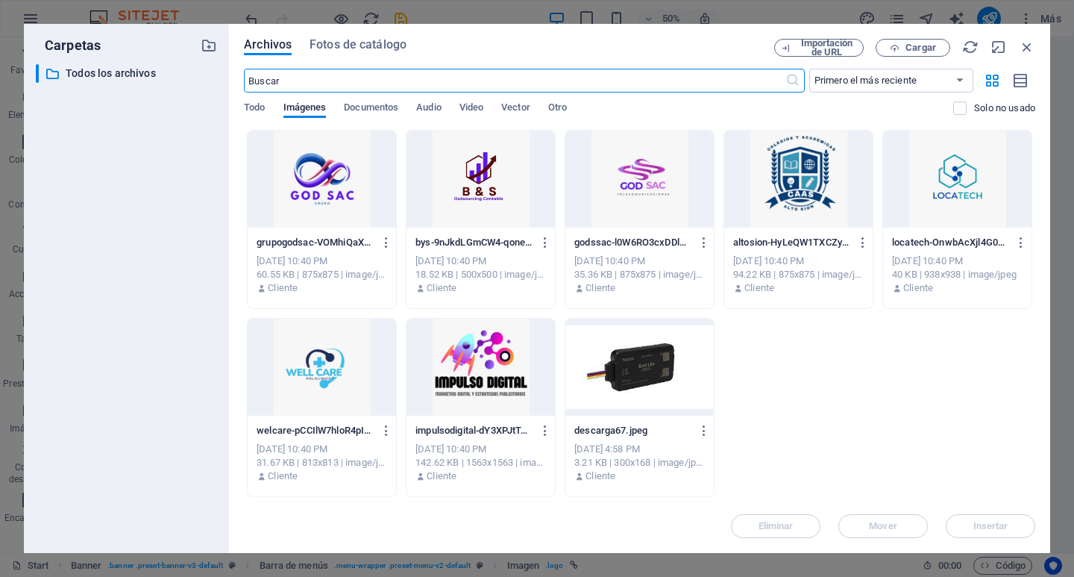
click at [342, 192] on div at bounding box center [322, 179] width 148 height 97
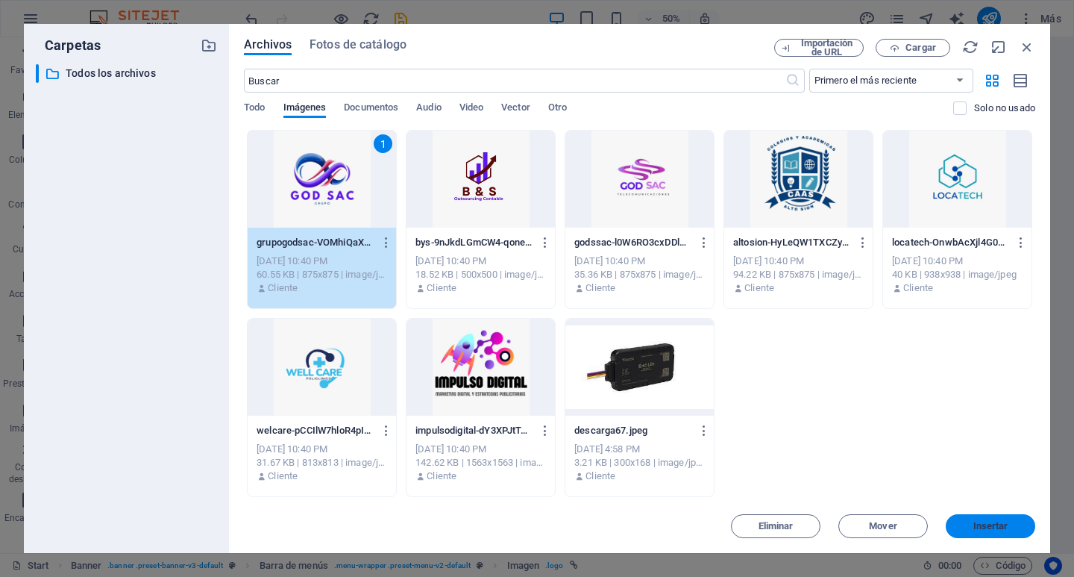
click at [986, 517] on button "Insertar" at bounding box center [991, 526] width 90 height 24
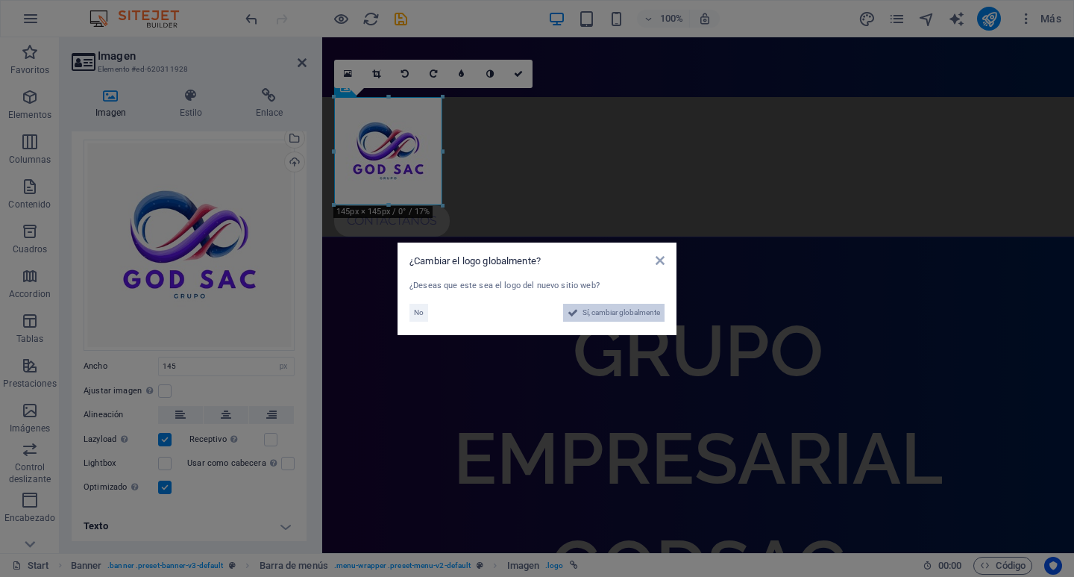
click at [634, 317] on span "Sí, cambiar globalmente" at bounding box center [622, 313] width 78 height 18
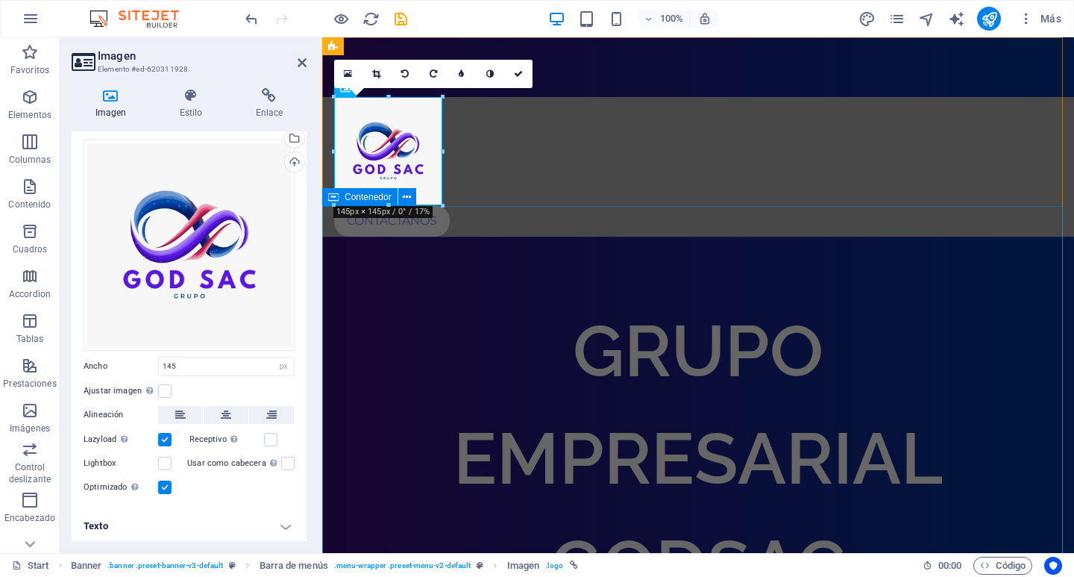
click at [556, 237] on div "GRUPO EMPRESARIAL GODSAC" at bounding box center [698, 458] width 752 height 442
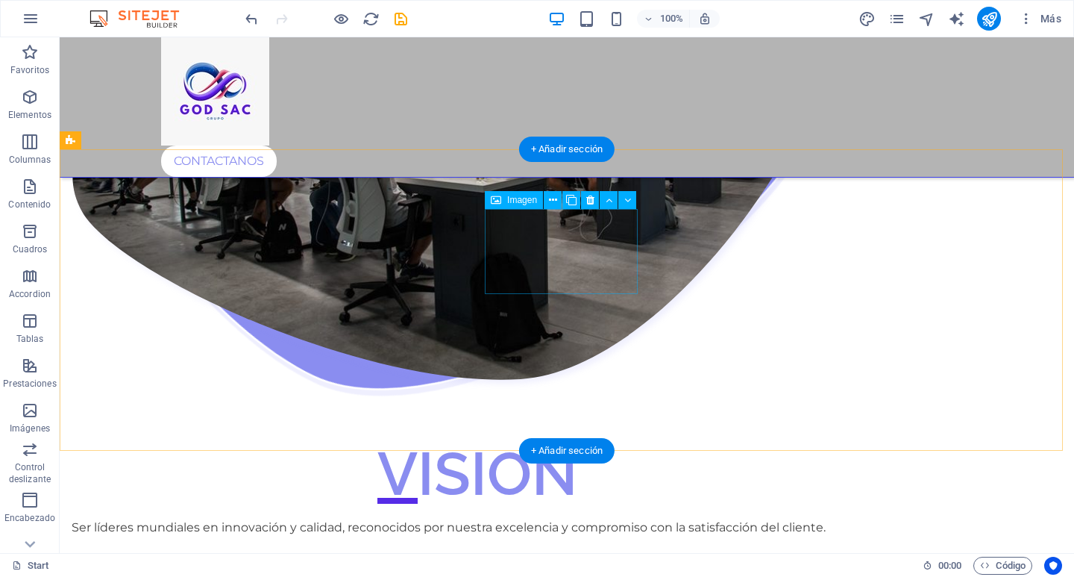
scroll to position [1567, 0]
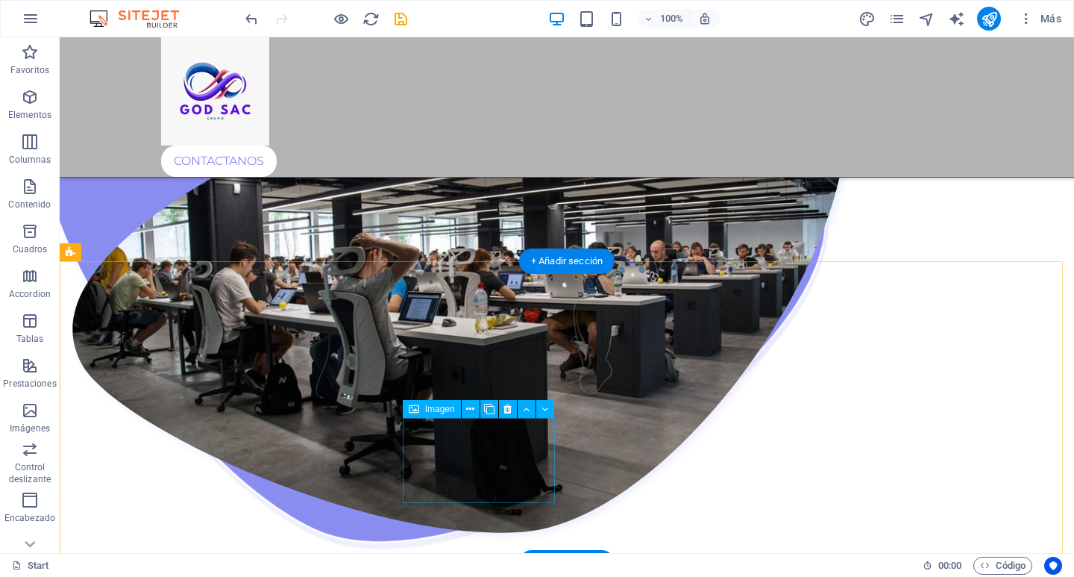
select select "px"
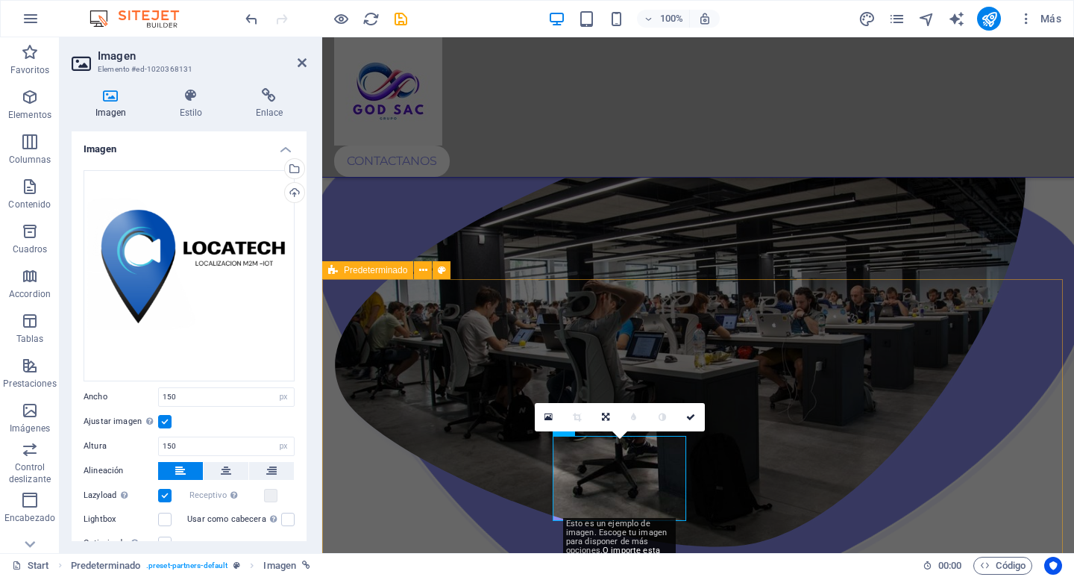
scroll to position [1740, 0]
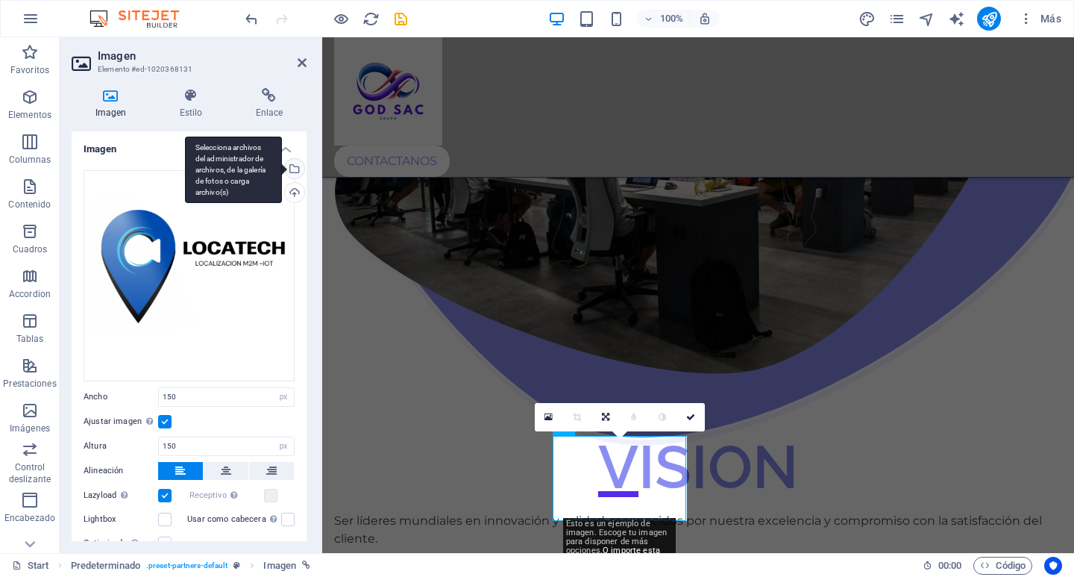
click at [290, 170] on div "Selecciona archivos del administrador de archivos, de la galería de fotos o car…" at bounding box center [293, 170] width 22 height 22
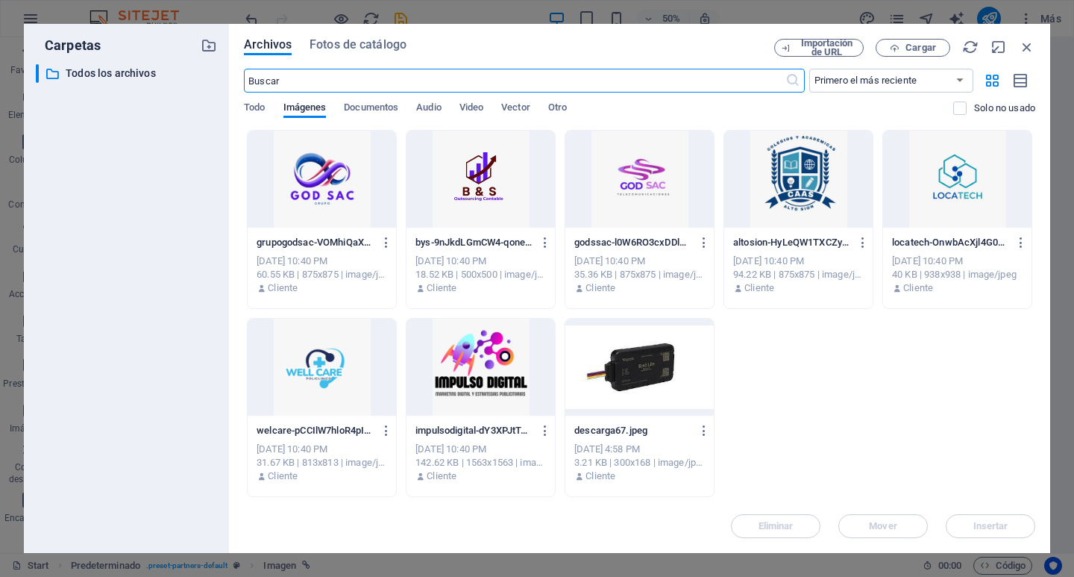
scroll to position [1617, 0]
click at [910, 57] on div "Archivos Fotos de catálogo Importación de URL Cargar ​ Primero el más reciente …" at bounding box center [640, 288] width 792 height 499
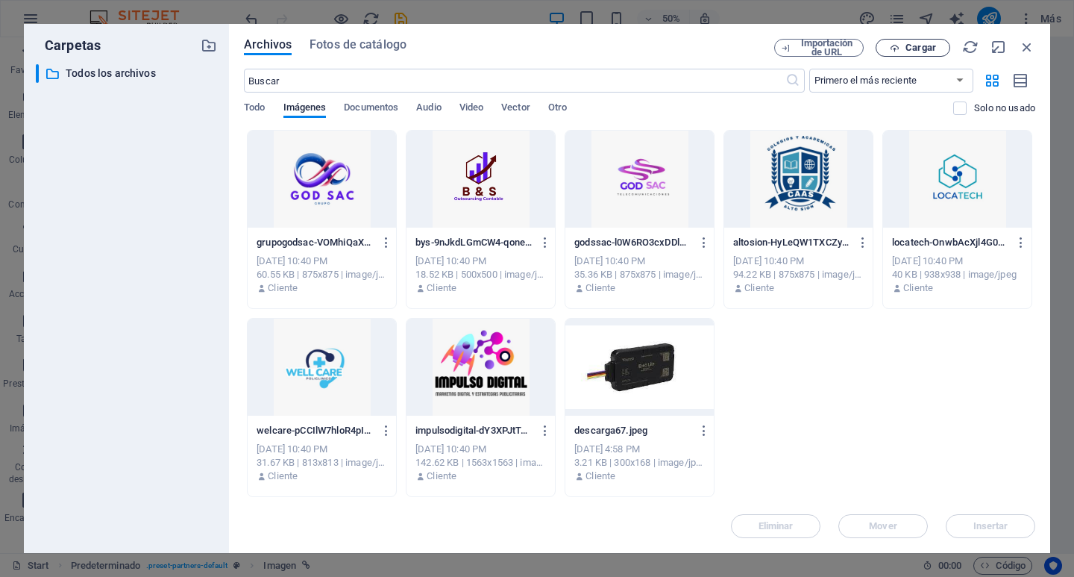
click at [910, 54] on button "Cargar" at bounding box center [913, 48] width 75 height 18
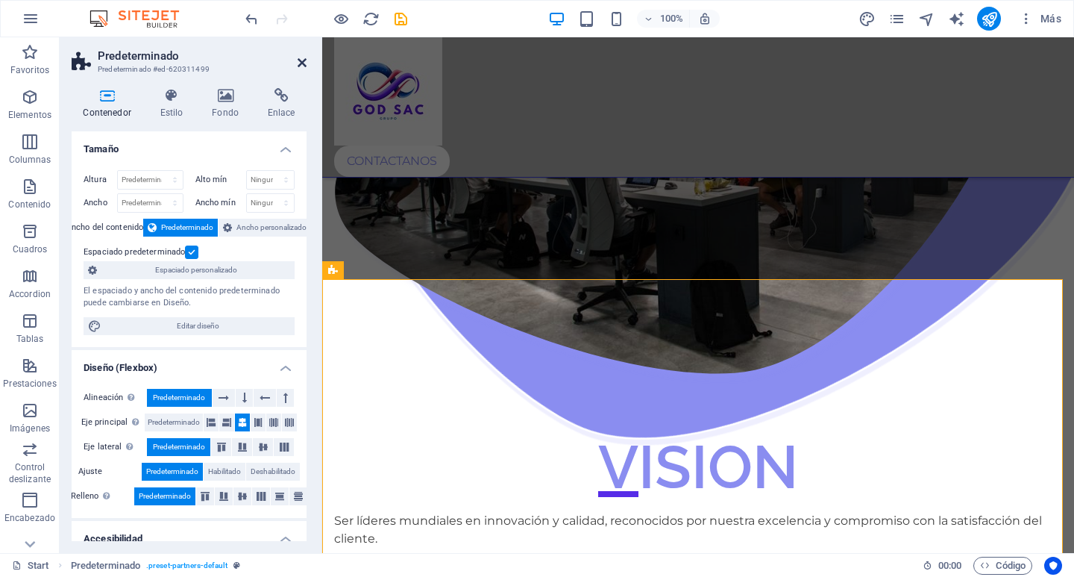
click at [298, 62] on icon at bounding box center [302, 63] width 9 height 12
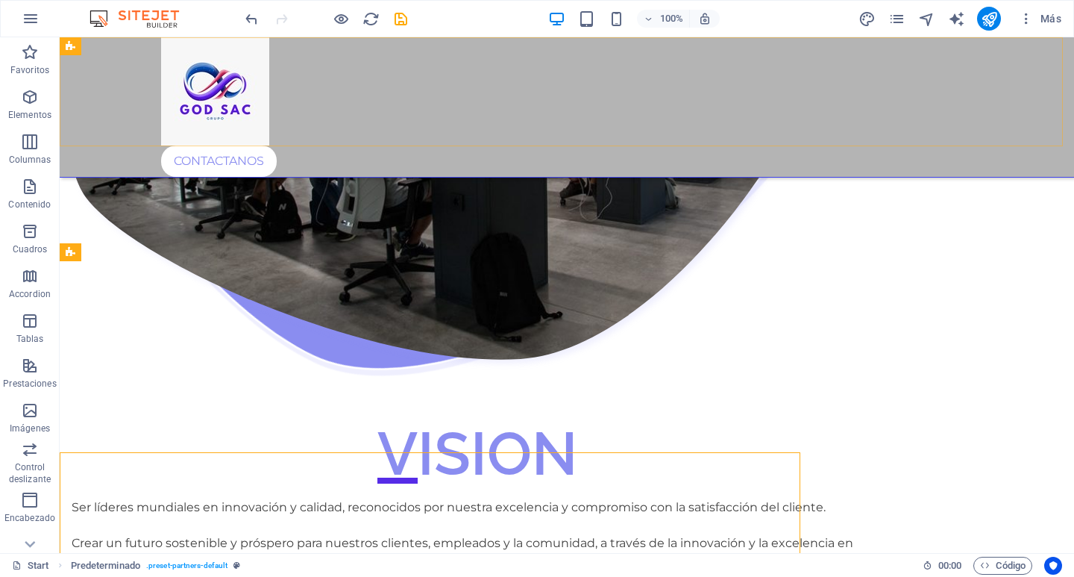
scroll to position [1567, 0]
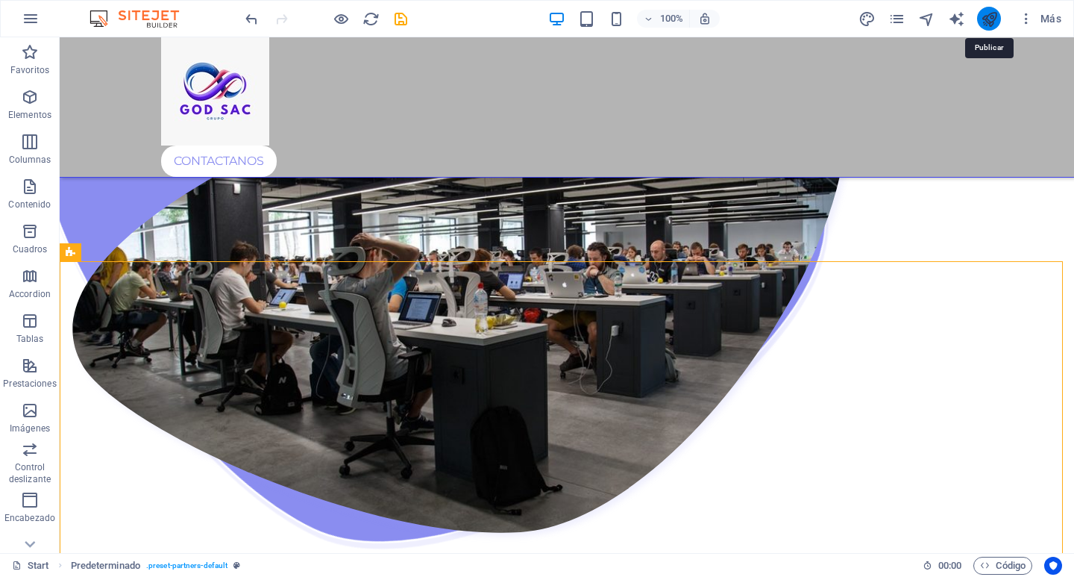
click at [995, 20] on icon "publish" at bounding box center [989, 18] width 17 height 17
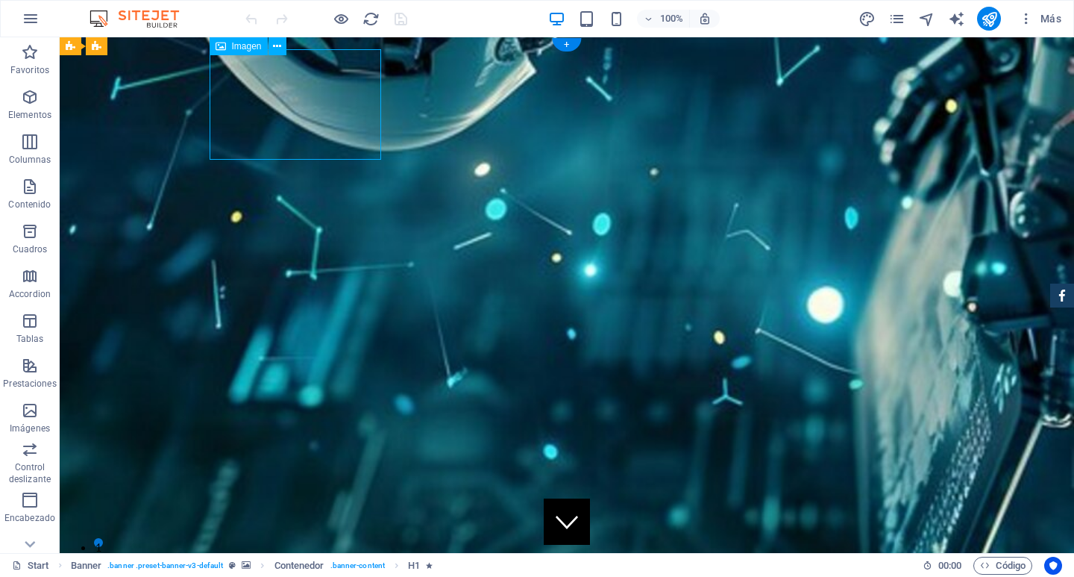
select select "px"
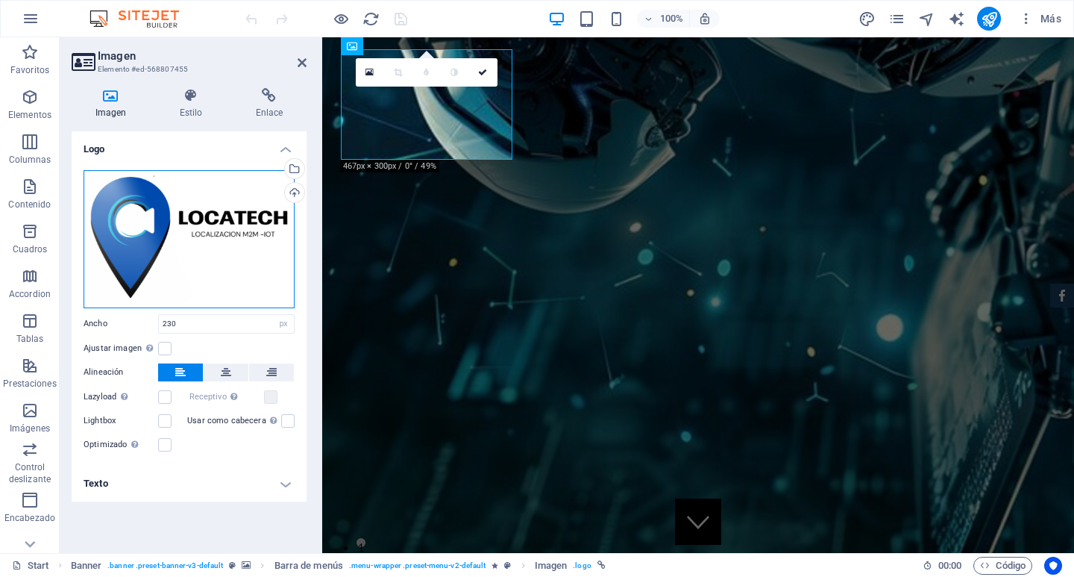
click at [247, 206] on div "Arrastra archivos aquí, haz clic para escoger archivos o selecciona archivos de…" at bounding box center [189, 239] width 211 height 138
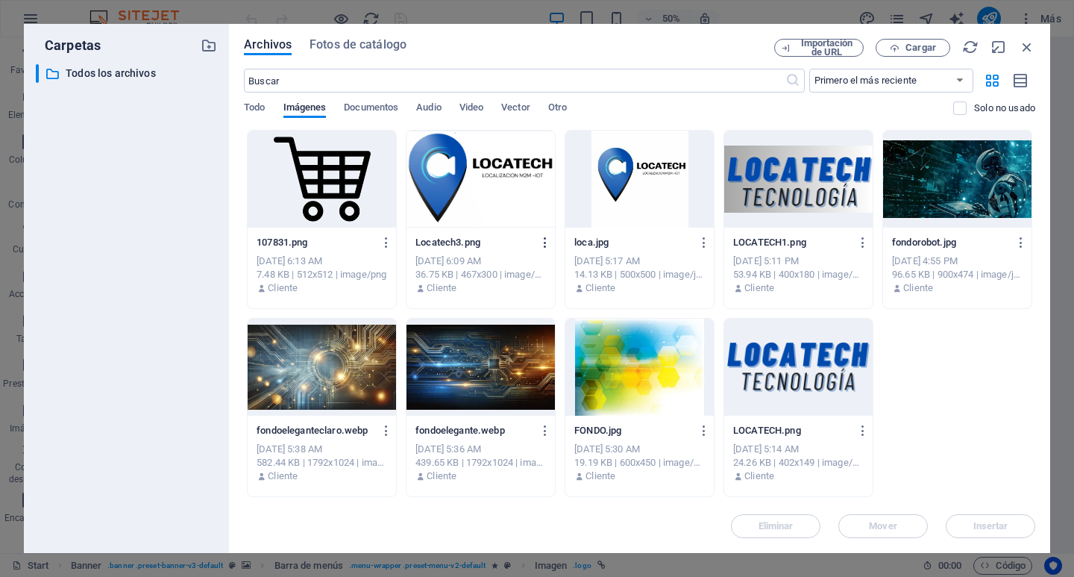
click at [545, 242] on icon "button" at bounding box center [546, 242] width 14 height 13
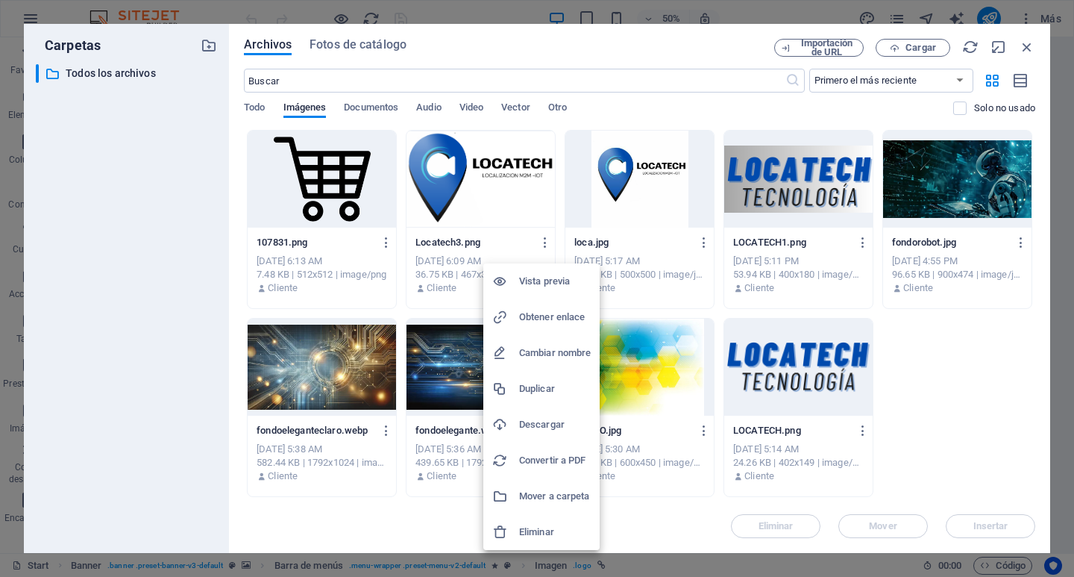
click at [560, 519] on li "Eliminar" at bounding box center [541, 532] width 116 height 36
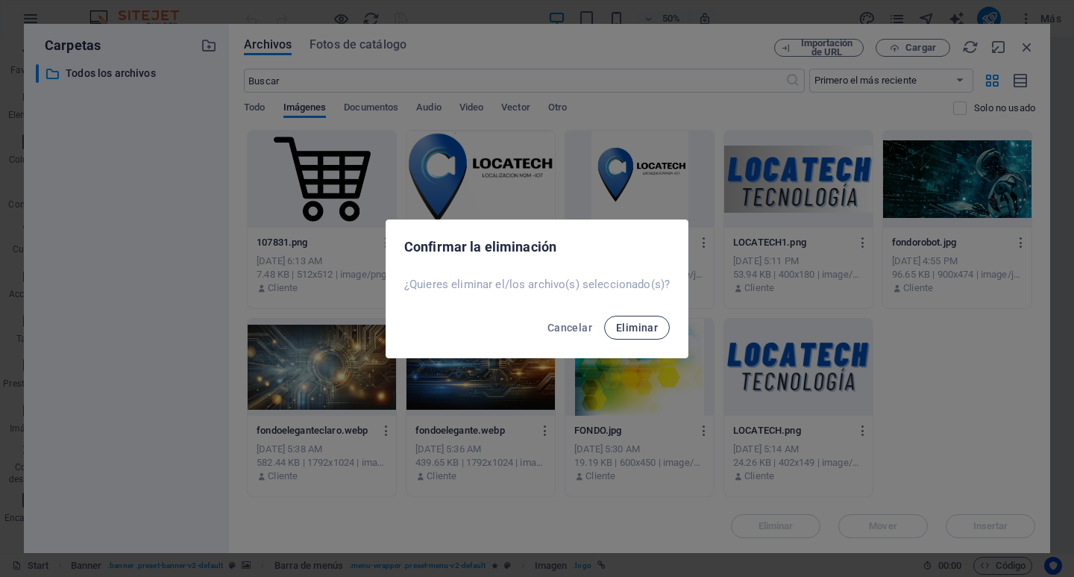
click at [666, 328] on button "Eliminar" at bounding box center [637, 328] width 66 height 24
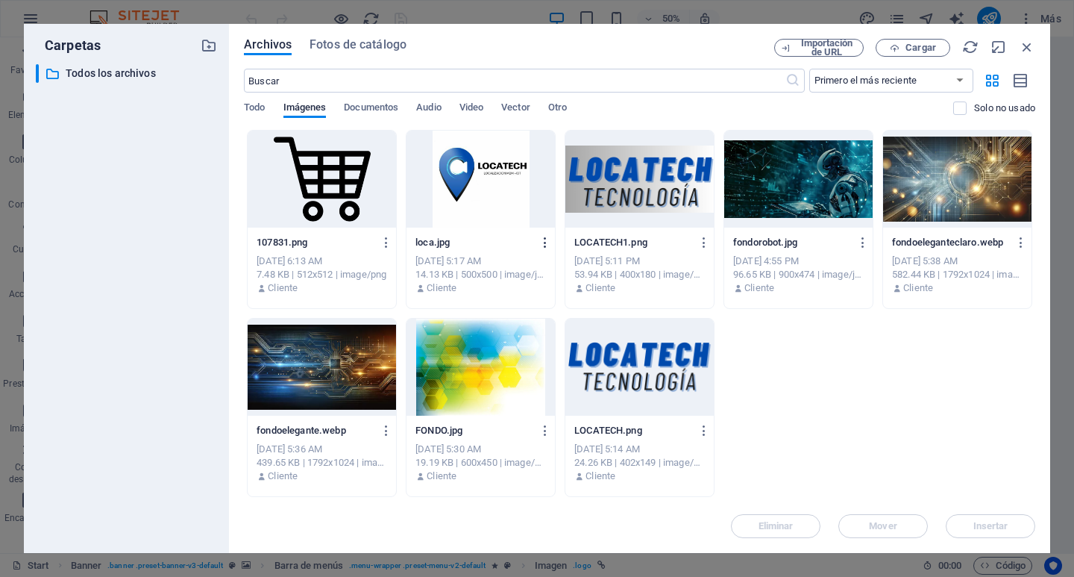
click at [551, 236] on icon "button" at bounding box center [546, 242] width 14 height 13
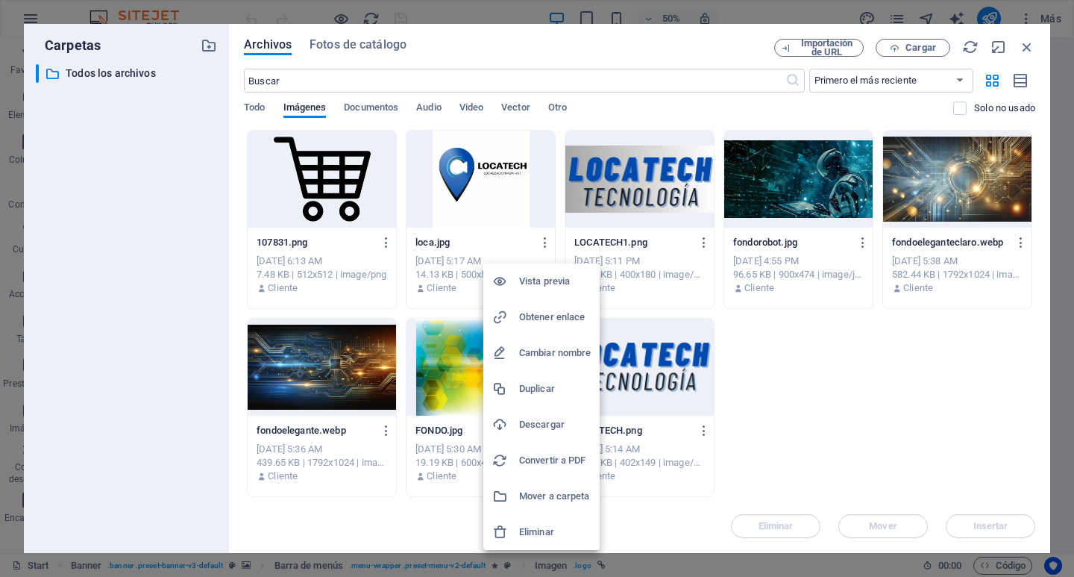
click at [553, 528] on h6 "Eliminar" at bounding box center [555, 532] width 72 height 18
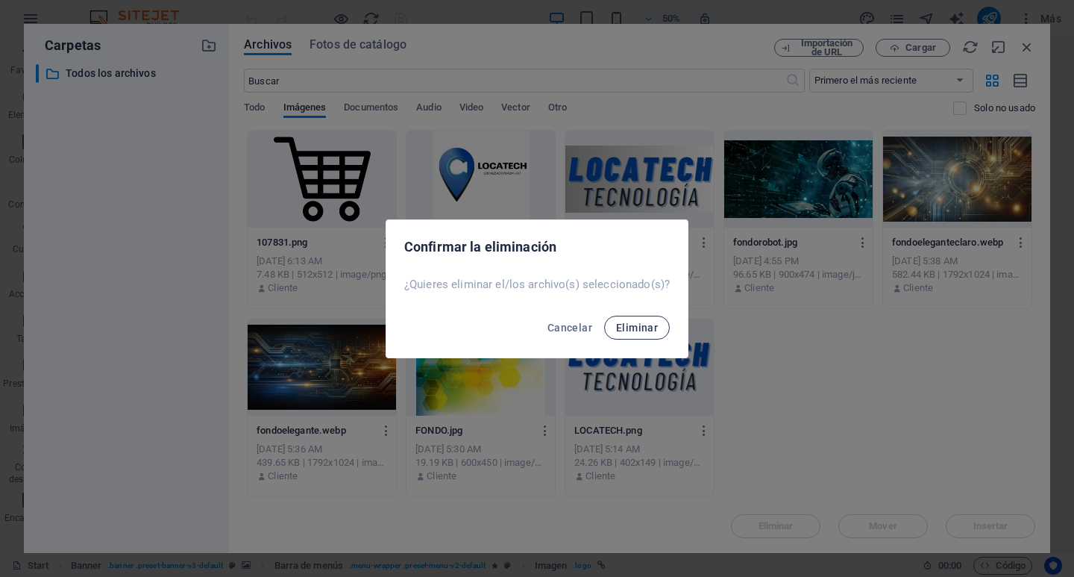
click at [647, 325] on span "Eliminar" at bounding box center [637, 328] width 42 height 12
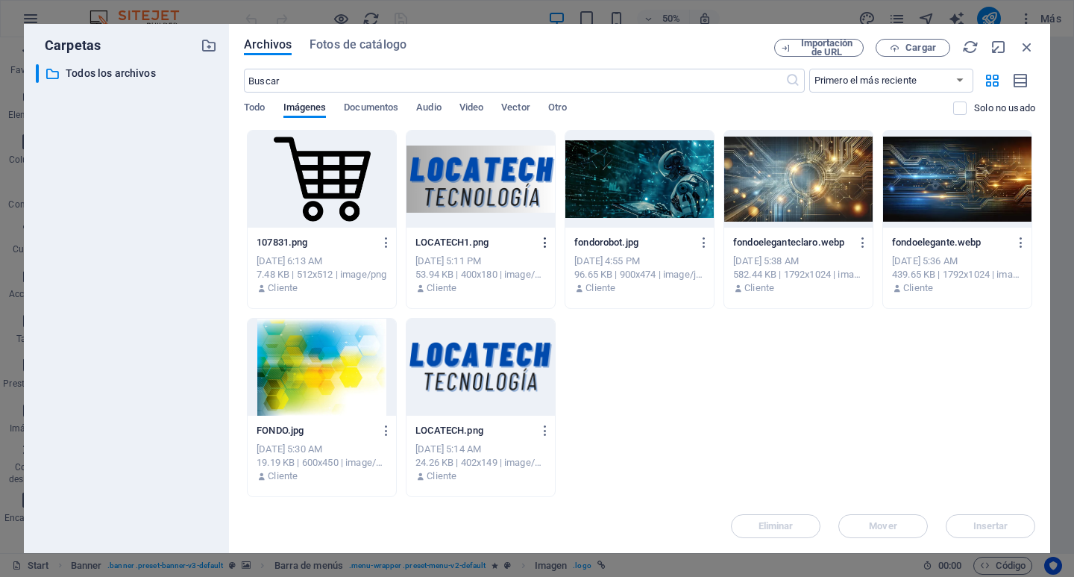
click at [547, 240] on icon "button" at bounding box center [546, 242] width 14 height 13
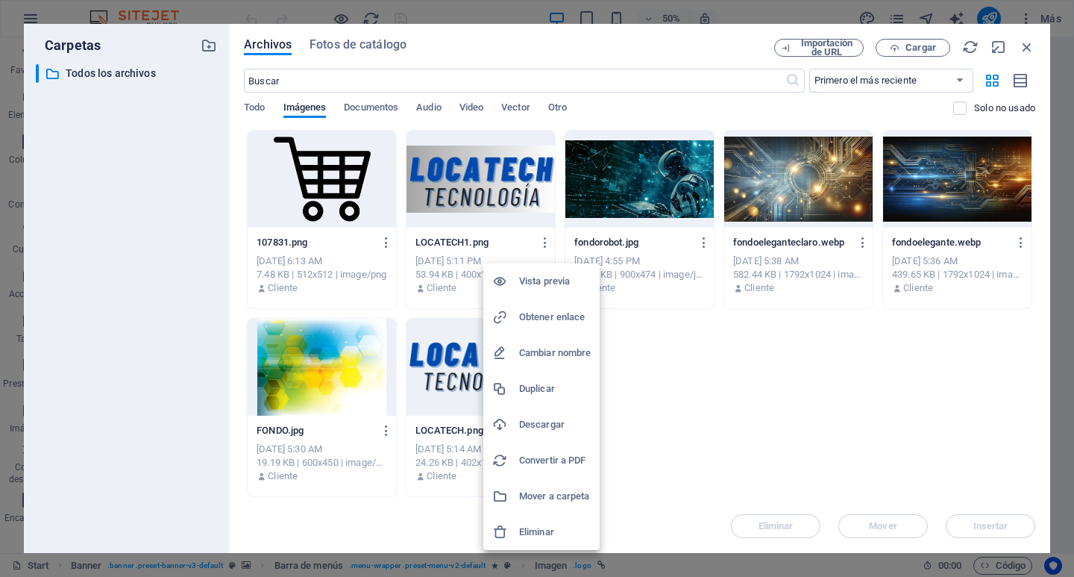
click at [575, 528] on h6 "Eliminar" at bounding box center [555, 532] width 72 height 18
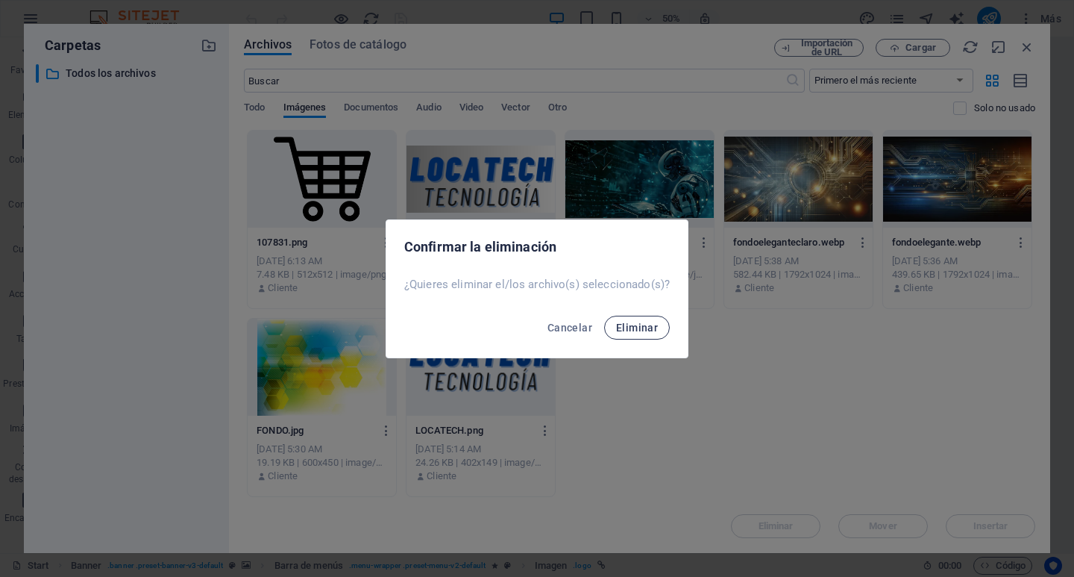
click at [625, 331] on span "Eliminar" at bounding box center [637, 328] width 42 height 12
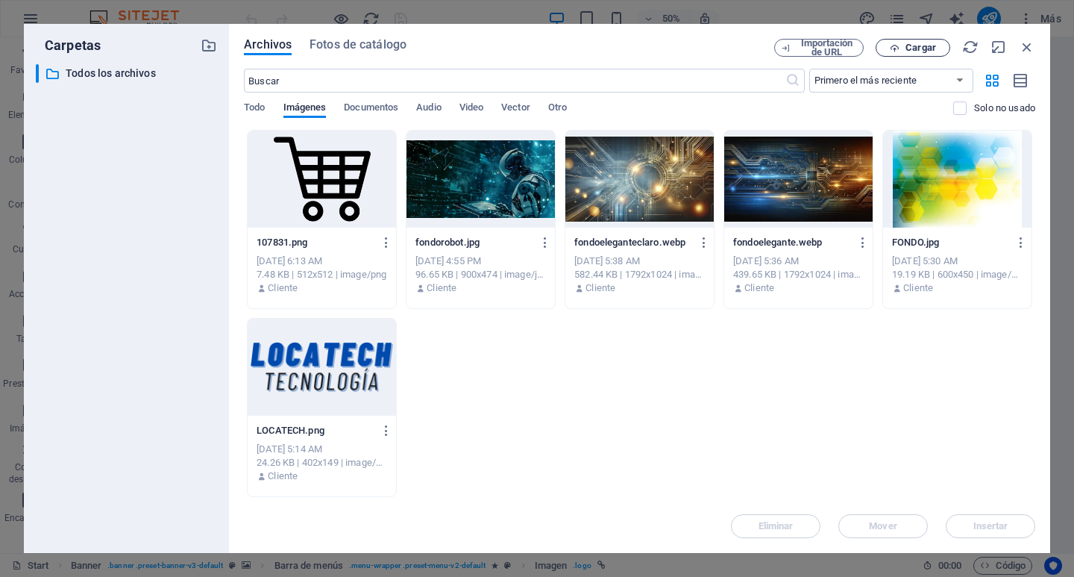
click at [904, 54] on button "Cargar" at bounding box center [913, 48] width 75 height 18
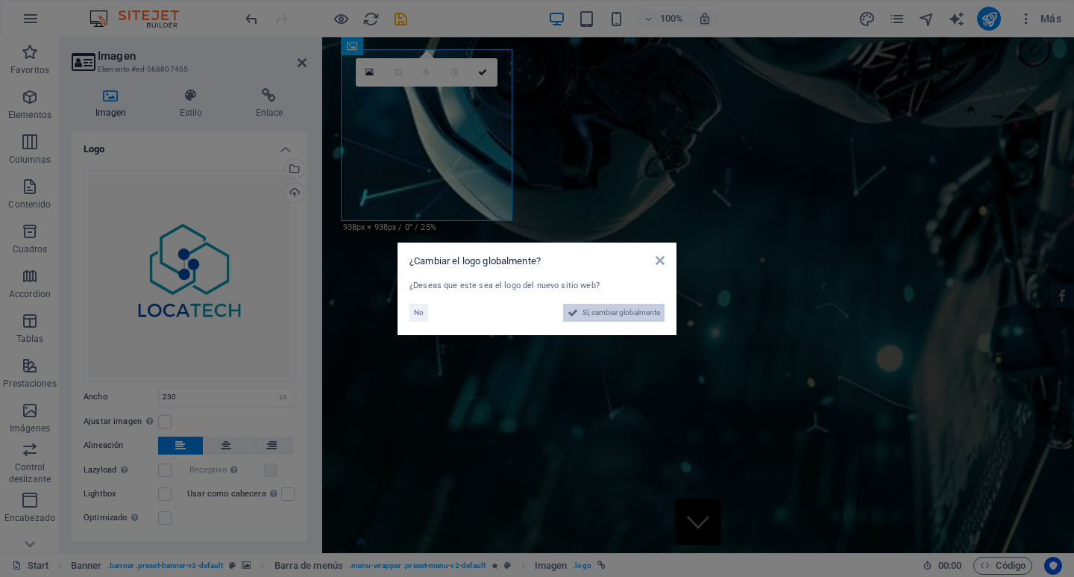
drag, startPoint x: 621, startPoint y: 310, endPoint x: 597, endPoint y: 545, distance: 235.5
click at [621, 310] on span "Sí, cambiar globalmente" at bounding box center [622, 313] width 78 height 18
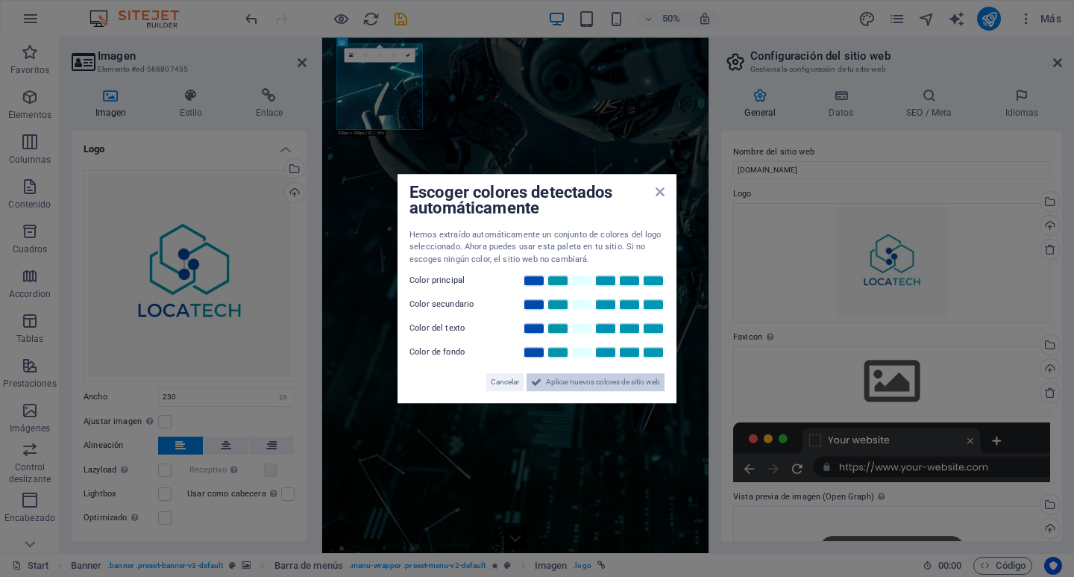
click at [610, 384] on span "Aplicar nuevos colores de sitio web" at bounding box center [603, 382] width 114 height 18
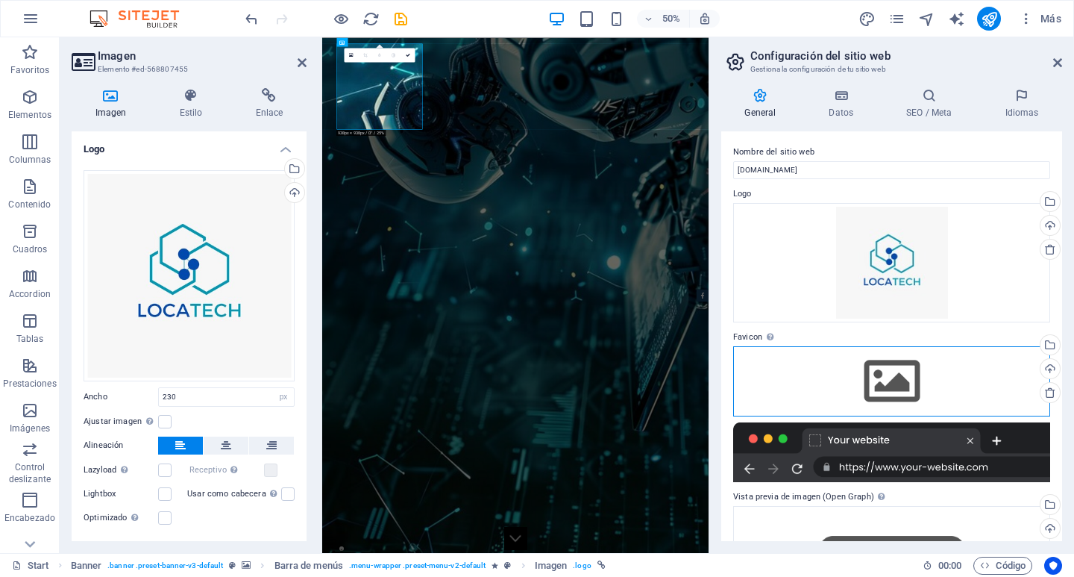
click at [898, 385] on div "Arrastra archivos aquí, haz clic para escoger archivos o selecciona archivos de…" at bounding box center [891, 381] width 317 height 70
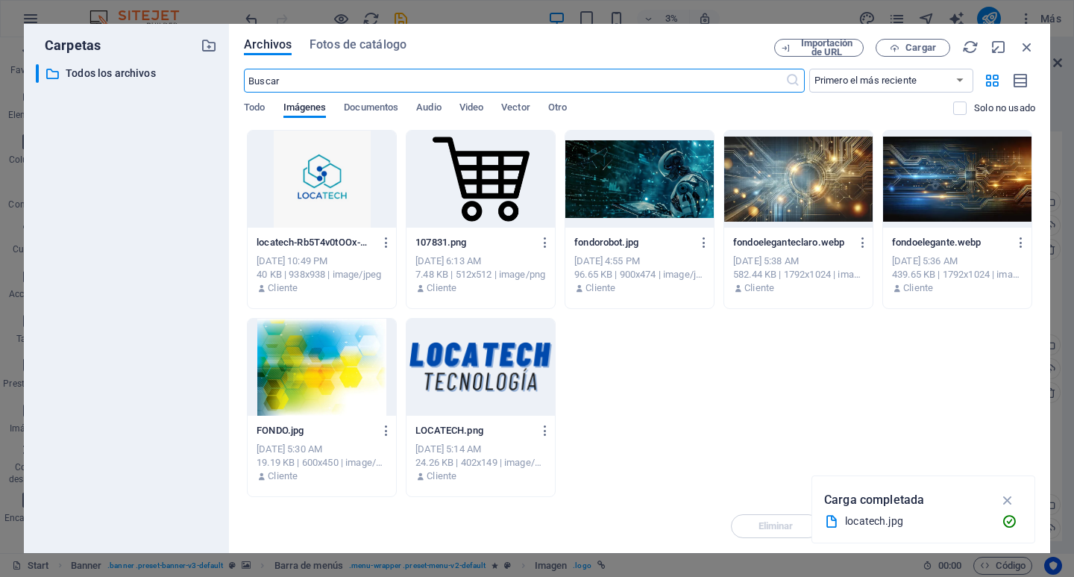
click at [329, 181] on div at bounding box center [322, 179] width 148 height 97
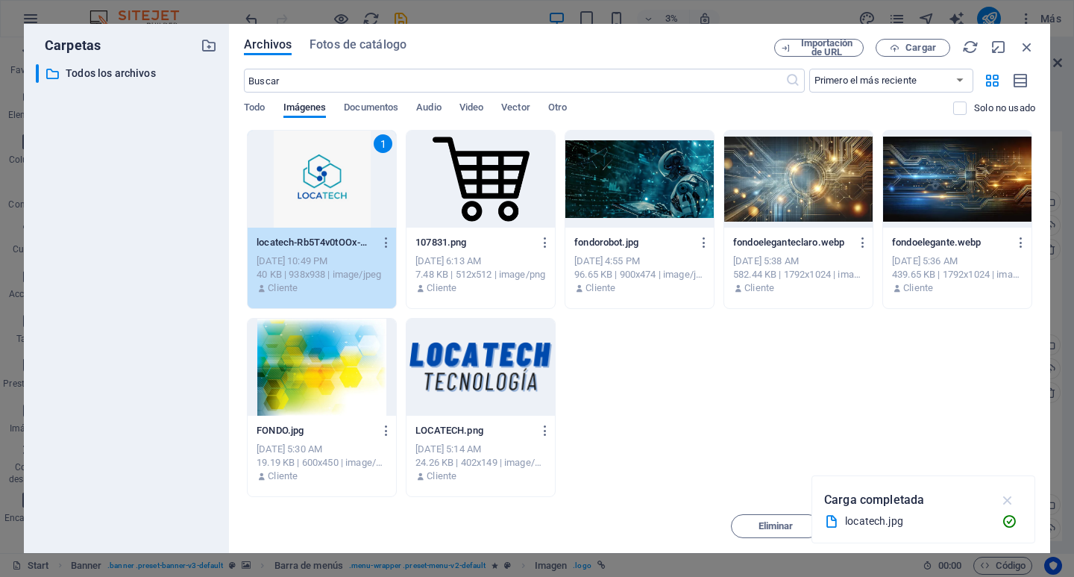
click at [1008, 497] on icon "button" at bounding box center [1008, 500] width 17 height 16
drag, startPoint x: 1008, startPoint y: 530, endPoint x: 1002, endPoint y: 522, distance: 9.6
click at [1008, 529] on span "Insertar" at bounding box center [991, 526] width 35 height 9
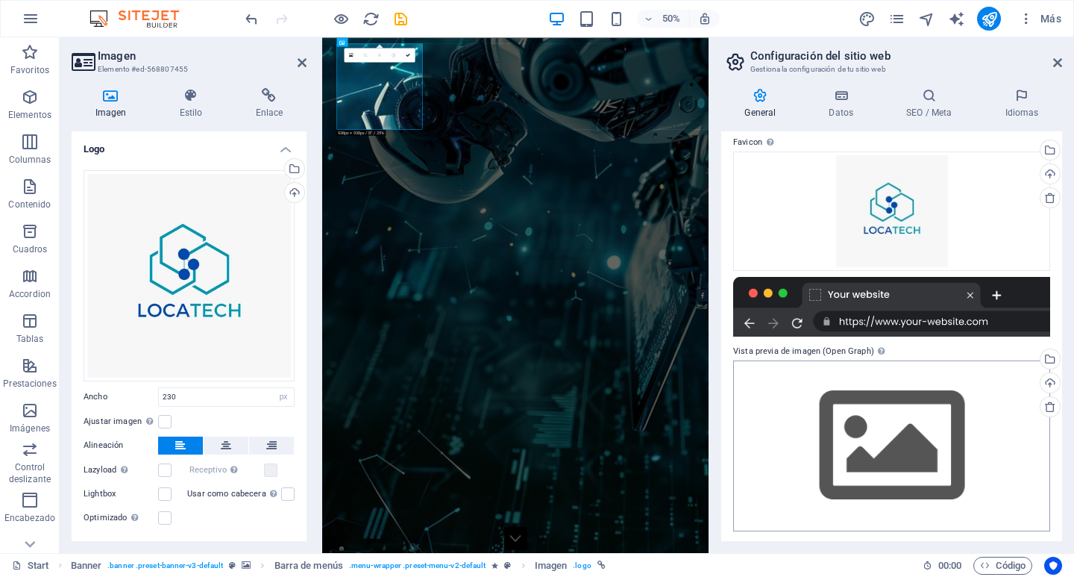
scroll to position [197, 0]
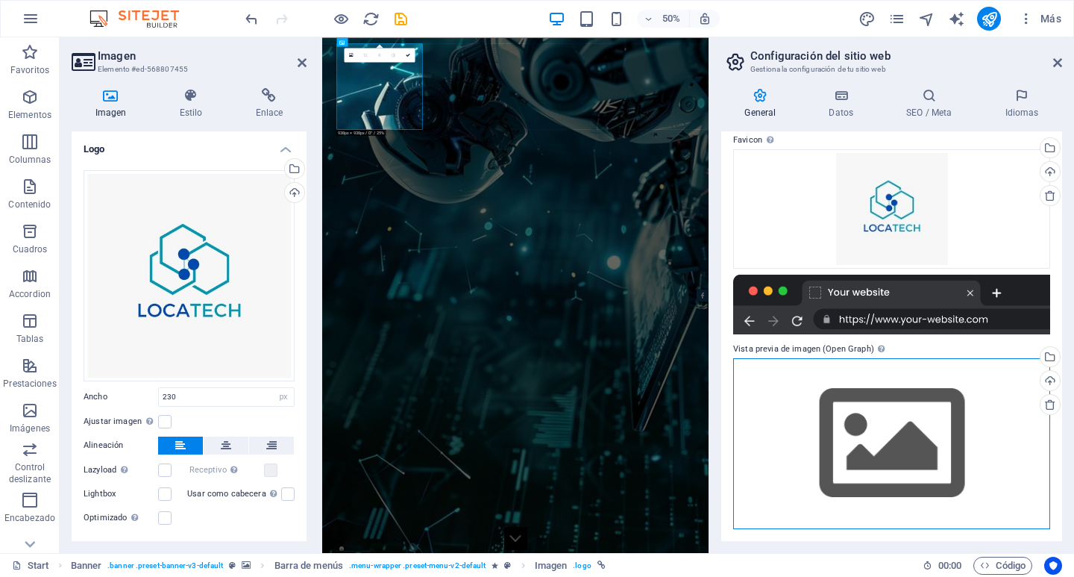
click at [903, 425] on div "Arrastra archivos aquí, haz clic para escoger archivos o selecciona archivos de…" at bounding box center [891, 443] width 317 height 171
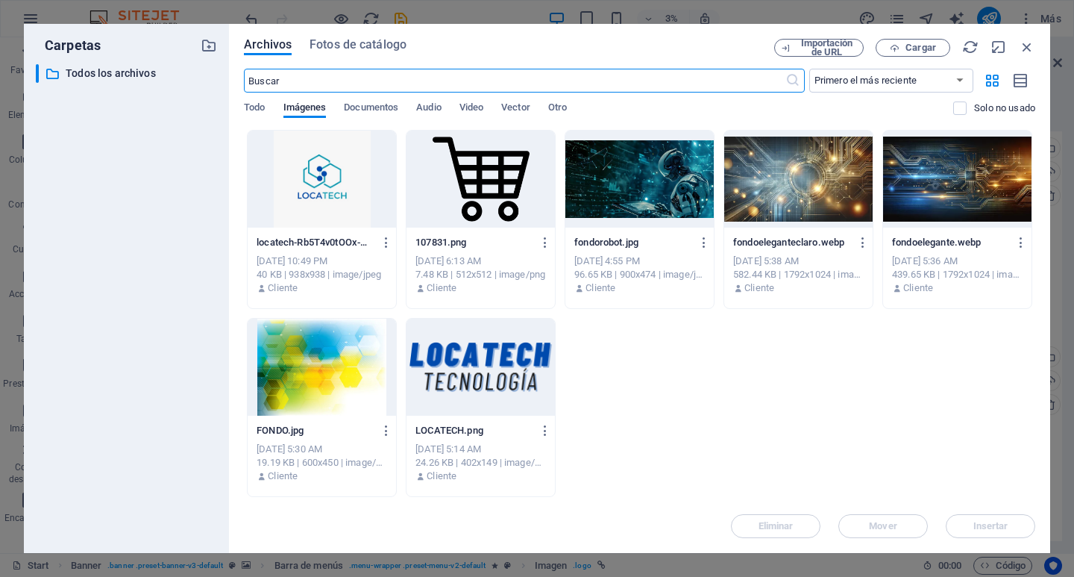
click at [356, 203] on div at bounding box center [322, 179] width 148 height 97
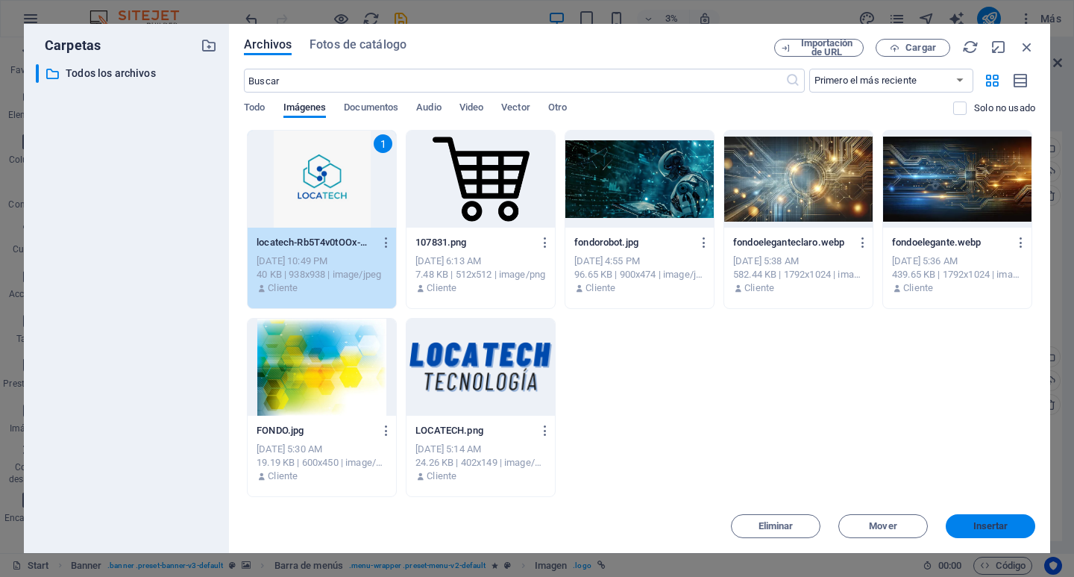
click at [973, 515] on button "Insertar" at bounding box center [991, 526] width 90 height 24
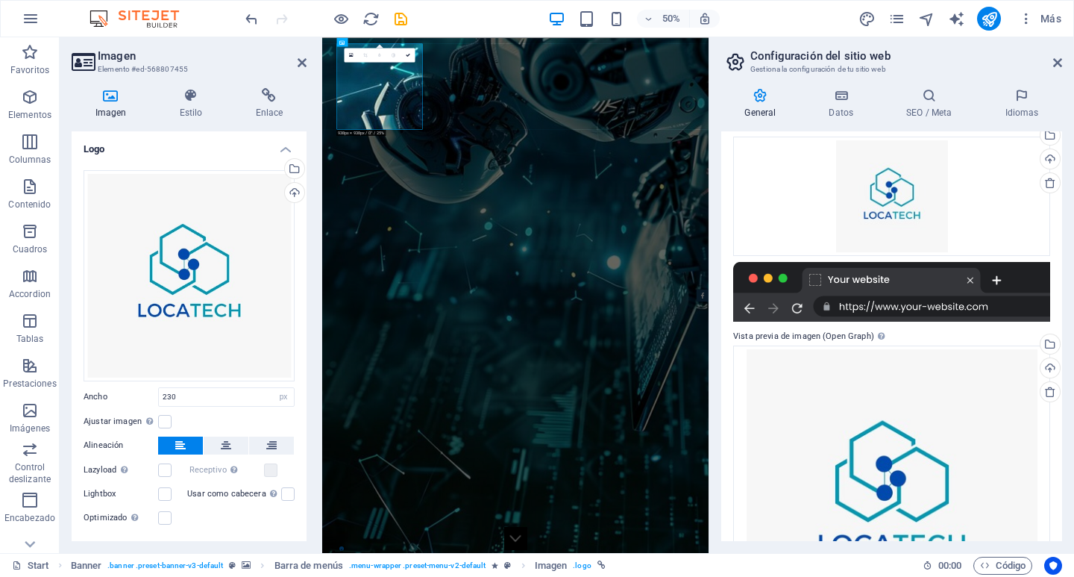
scroll to position [26, 0]
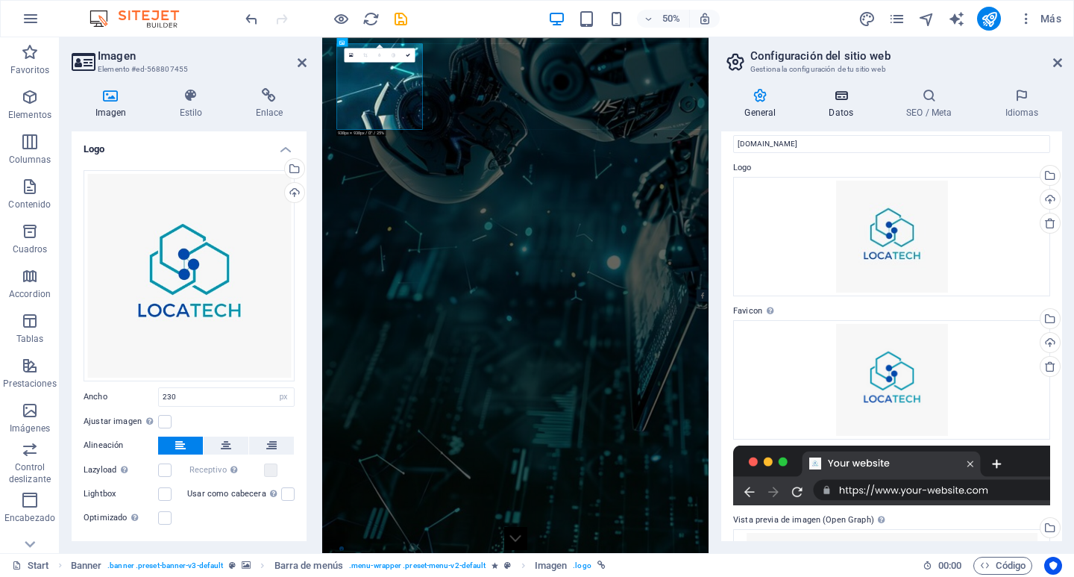
click at [855, 107] on h4 "Datos" at bounding box center [845, 103] width 78 height 31
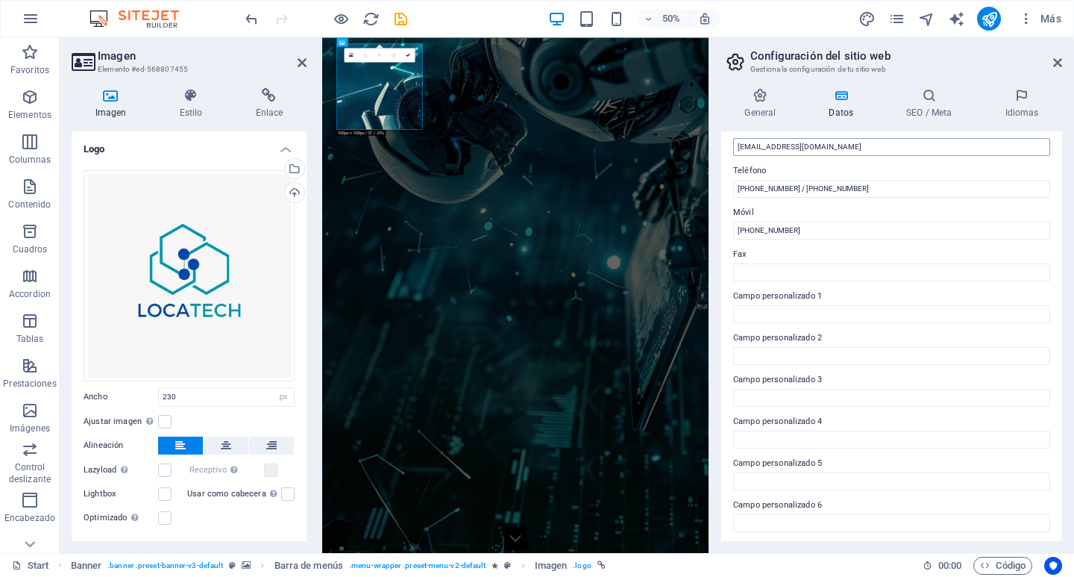
scroll to position [307, 0]
click at [934, 116] on h4 "SEO / Meta" at bounding box center [932, 103] width 98 height 31
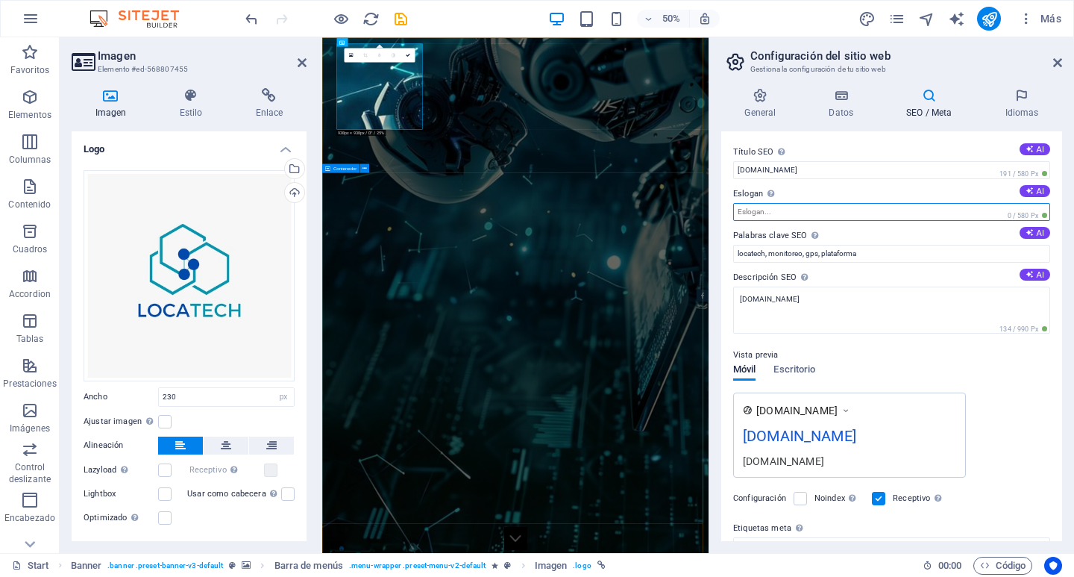
drag, startPoint x: 1125, startPoint y: 249, endPoint x: 1065, endPoint y: 389, distance: 152.4
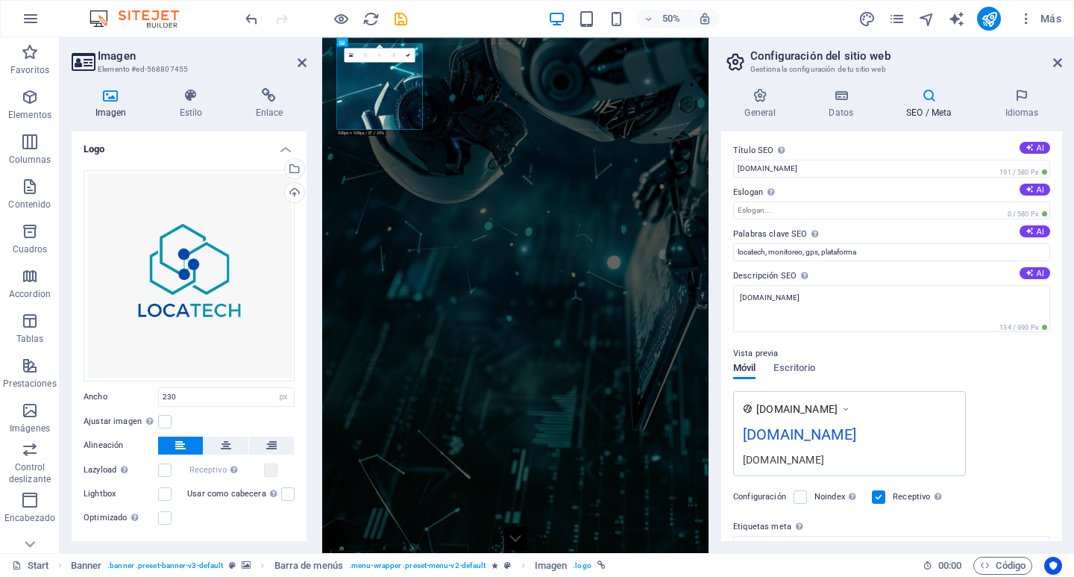
scroll to position [0, 0]
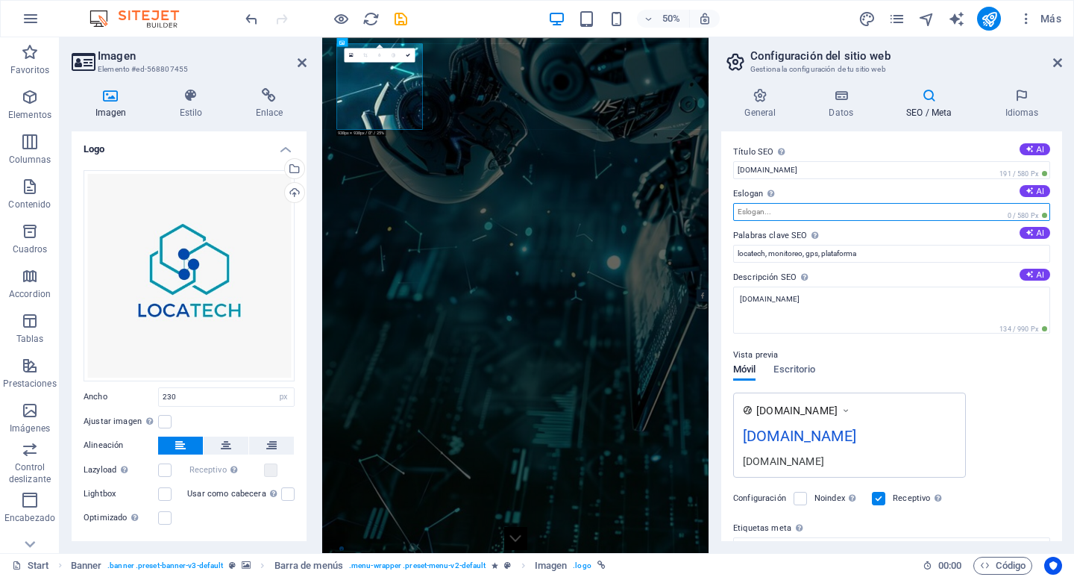
click at [791, 211] on input "Eslogan El eslogan de tu sitio web. AI" at bounding box center [891, 212] width 317 height 18
click at [1062, 65] on icon at bounding box center [1058, 63] width 9 height 12
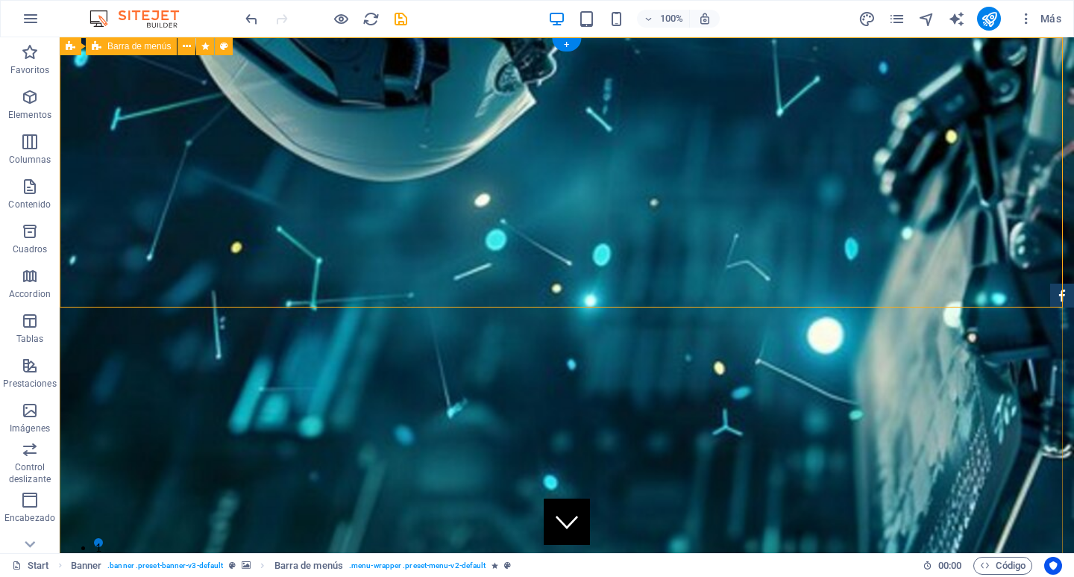
select select "px"
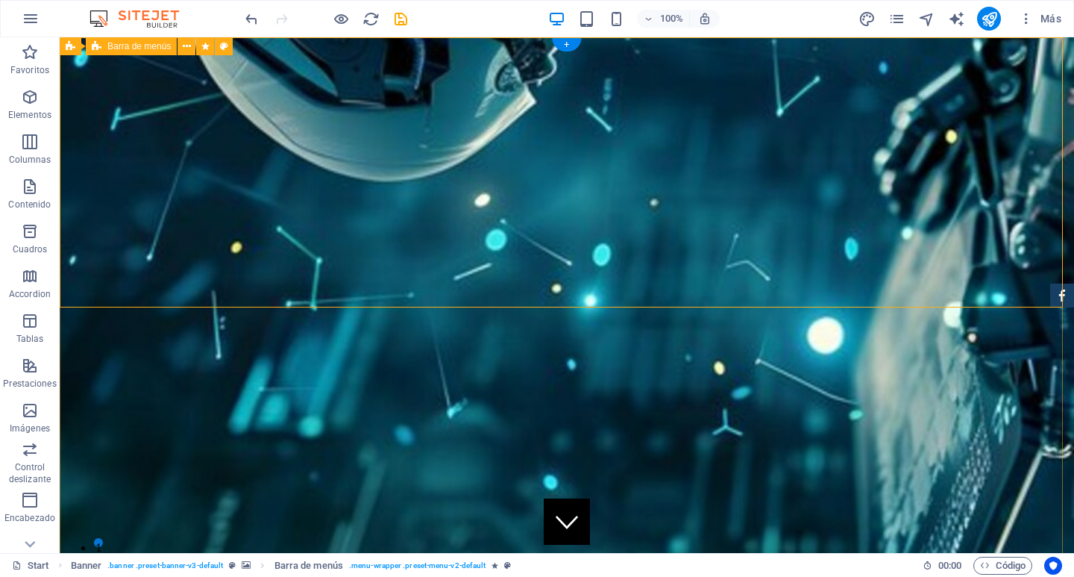
select select "px"
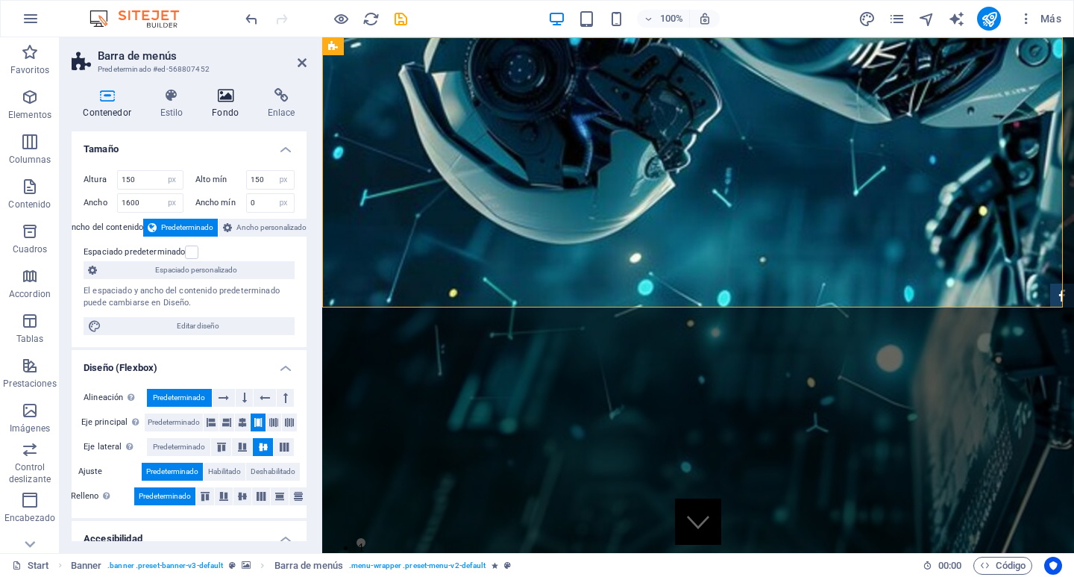
click at [233, 99] on icon at bounding box center [226, 95] width 50 height 15
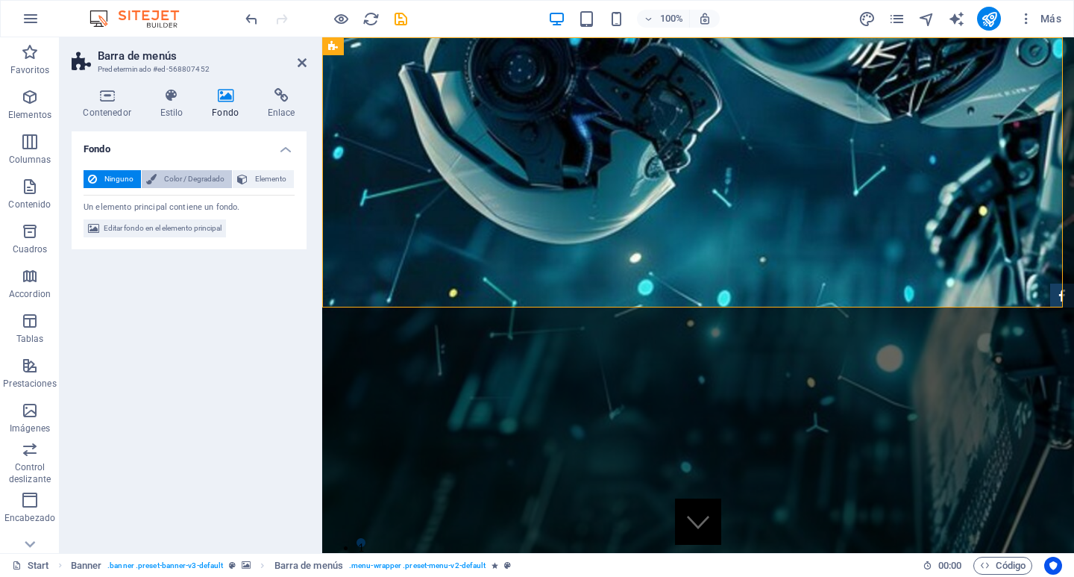
click at [192, 185] on span "Color / Degradado" at bounding box center [194, 179] width 66 height 18
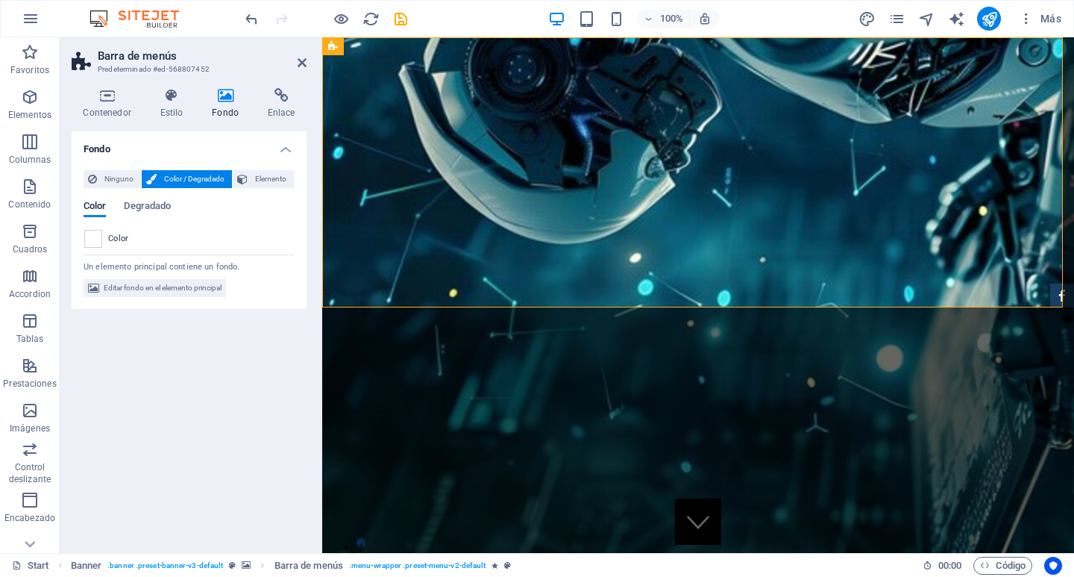
click at [122, 237] on span "Color" at bounding box center [118, 239] width 21 height 12
click at [91, 242] on span at bounding box center [93, 239] width 16 height 16
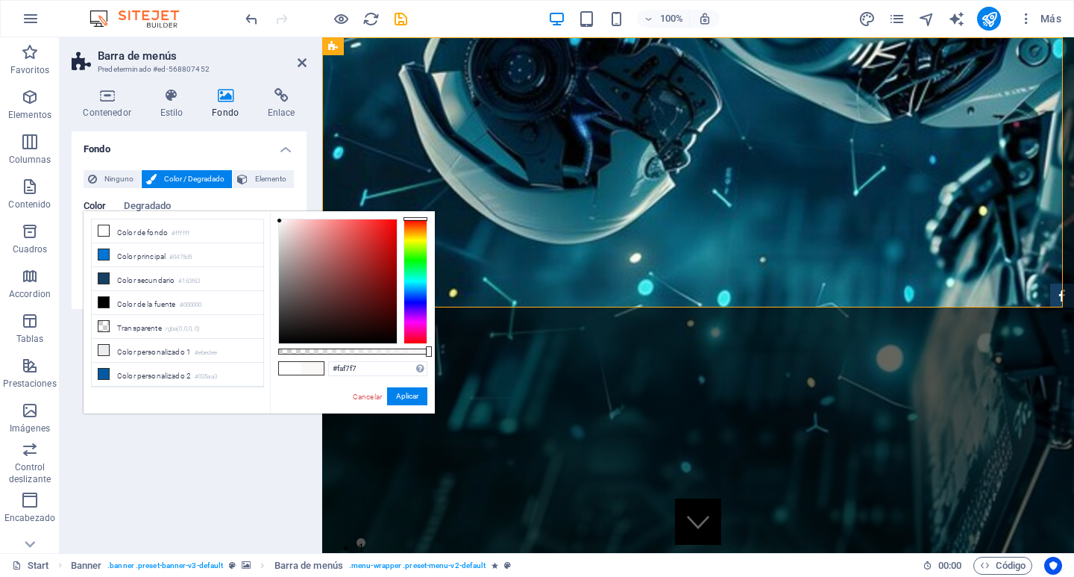
click at [280, 221] on div at bounding box center [338, 281] width 118 height 124
drag, startPoint x: 278, startPoint y: 219, endPoint x: 264, endPoint y: 225, distance: 15.1
click at [264, 225] on div "less Color de fondo #ffffff Color principal #0475d5 Color secundario #163f63 Co…" at bounding box center [259, 312] width 351 height 202
click at [313, 369] on span at bounding box center [312, 368] width 22 height 13
click at [298, 366] on span at bounding box center [290, 368] width 22 height 13
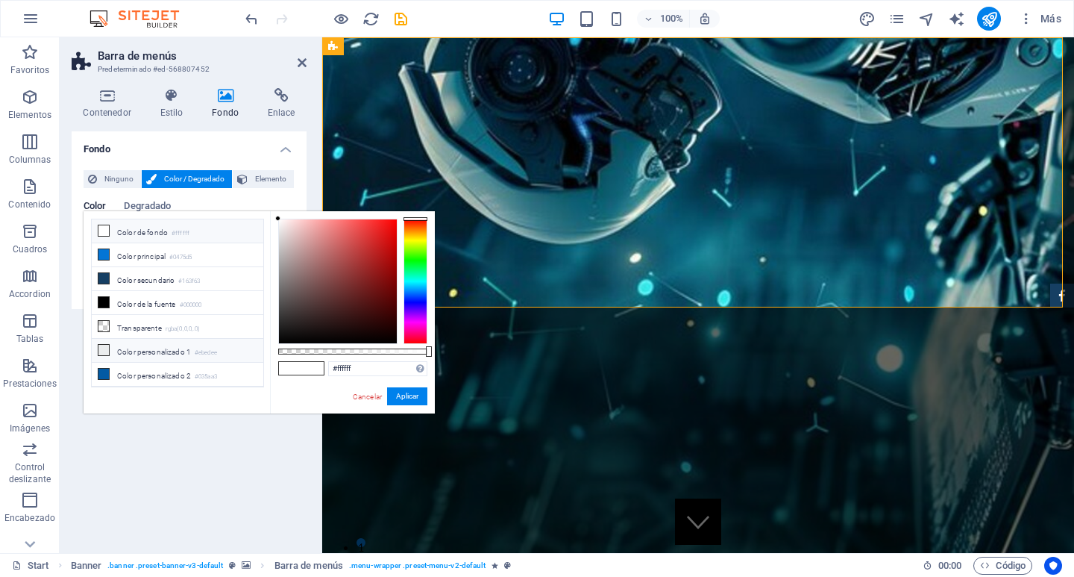
click at [172, 345] on li "Color personalizado 1 #ebedee" at bounding box center [178, 351] width 172 height 24
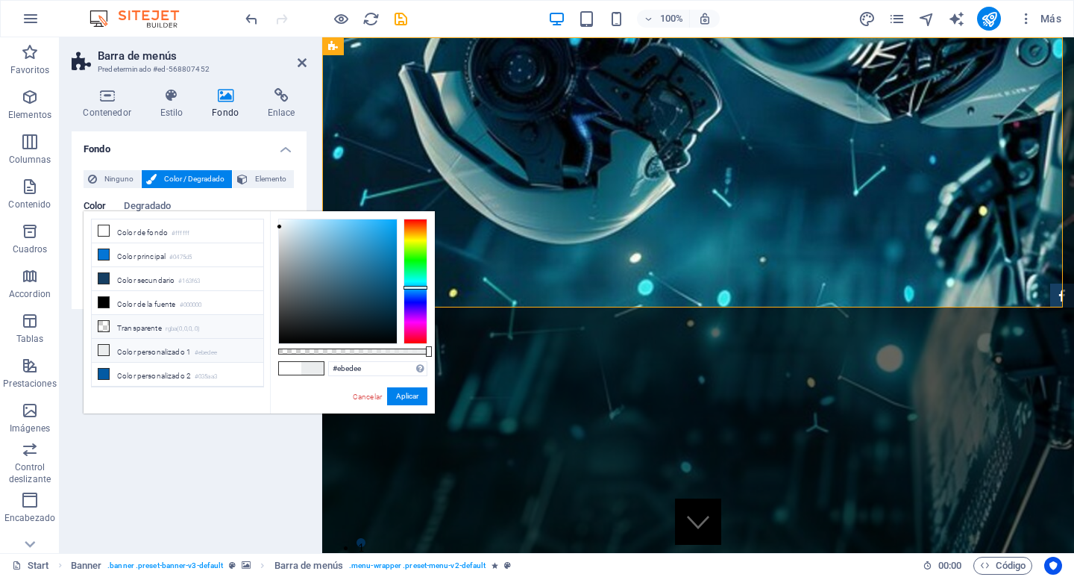
click at [140, 328] on li "Transparente rgba(0,0,0,.0)" at bounding box center [178, 327] width 172 height 24
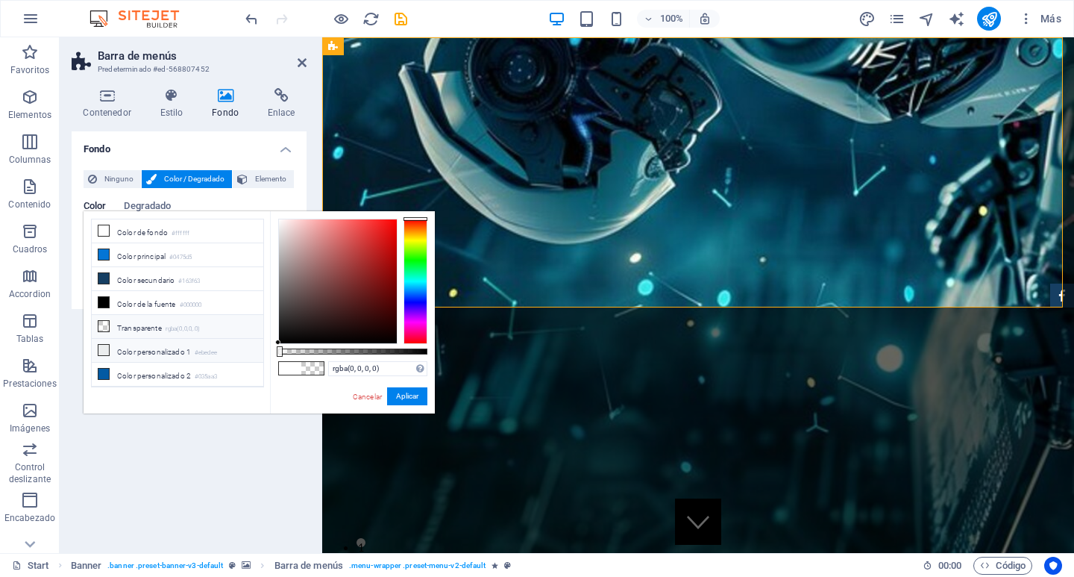
click at [133, 348] on li "Color personalizado 1 #ebedee" at bounding box center [178, 351] width 172 height 24
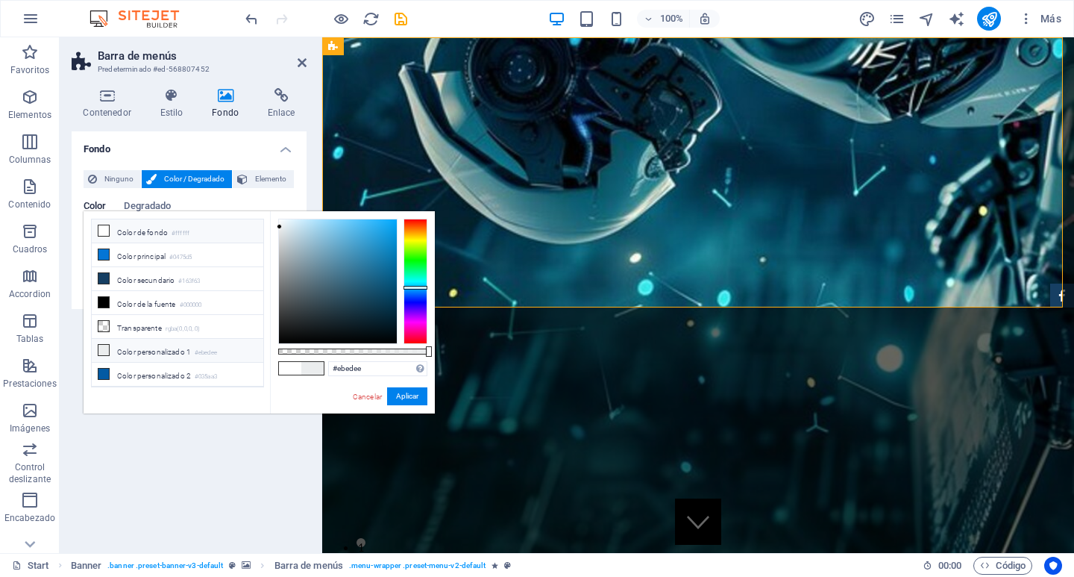
click at [144, 235] on li "Color de fondo #ffffff" at bounding box center [178, 231] width 172 height 24
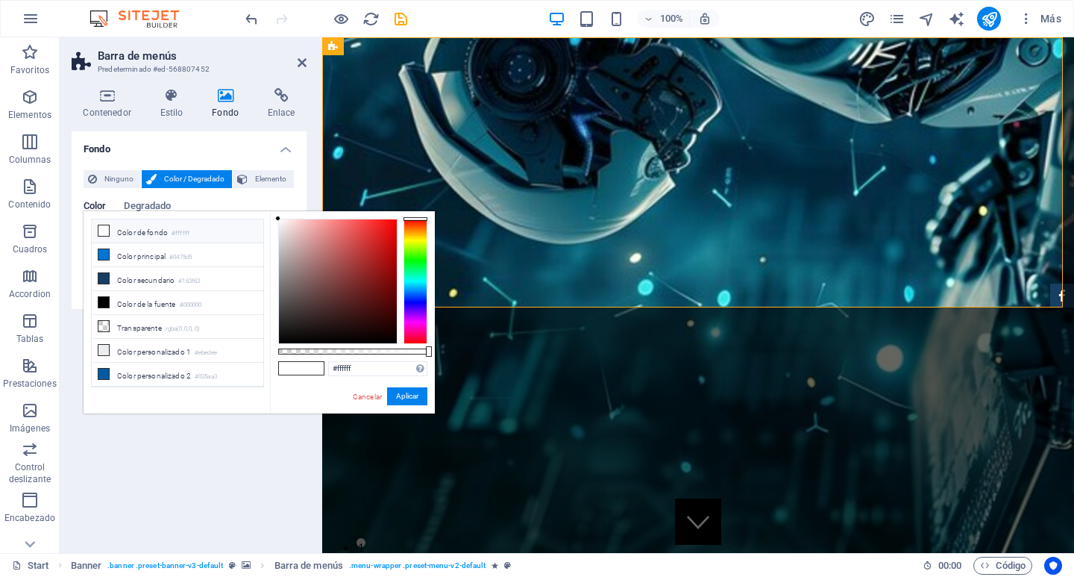
drag, startPoint x: 279, startPoint y: 218, endPoint x: 278, endPoint y: 195, distance: 23.2
click at [269, 208] on body "locatech.godsac.com Start Favoritos Elementos Columnas Contenido Cuadros Accord…" at bounding box center [537, 288] width 1074 height 577
drag, startPoint x: 278, startPoint y: 219, endPoint x: 276, endPoint y: 242, distance: 24.0
click at [276, 242] on div at bounding box center [277, 242] width 5 height 5
drag, startPoint x: 276, startPoint y: 242, endPoint x: 276, endPoint y: 262, distance: 19.4
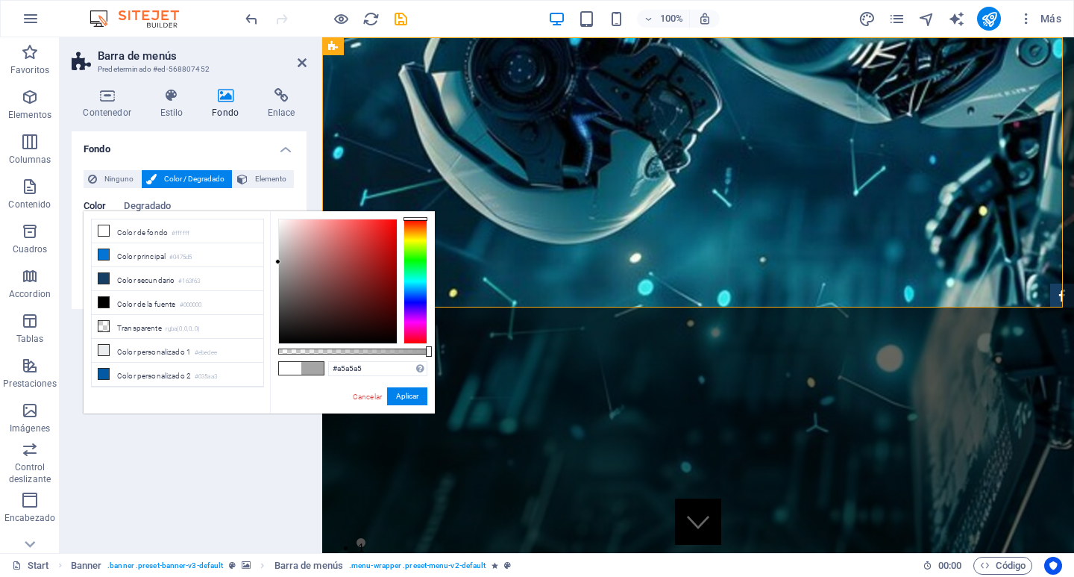
click at [276, 262] on div at bounding box center [277, 261] width 5 height 5
drag, startPoint x: 276, startPoint y: 261, endPoint x: 277, endPoint y: 285, distance: 23.9
click at [277, 285] on div at bounding box center [277, 284] width 5 height 5
drag, startPoint x: 277, startPoint y: 284, endPoint x: 278, endPoint y: 221, distance: 63.4
click at [278, 222] on div at bounding box center [277, 221] width 5 height 5
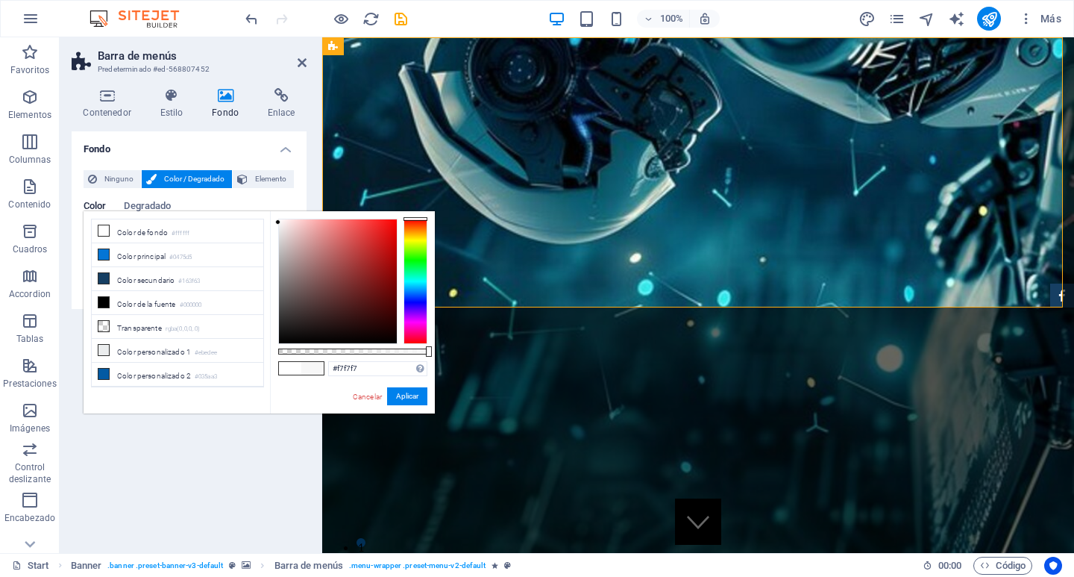
type input "#f8f8f8"
click at [412, 387] on button "Aplicar" at bounding box center [407, 396] width 40 height 18
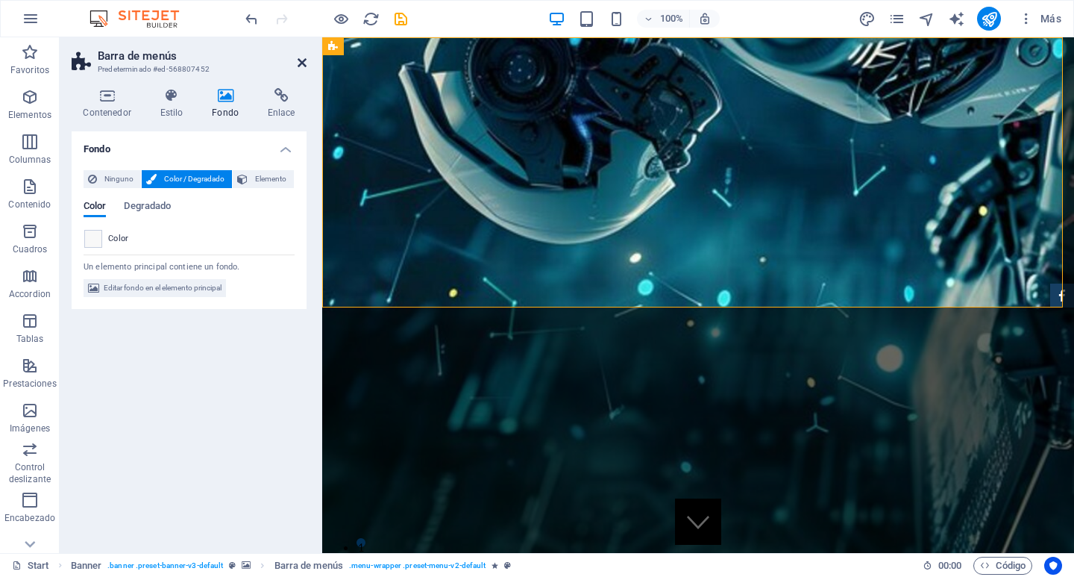
click at [304, 61] on icon at bounding box center [302, 63] width 9 height 12
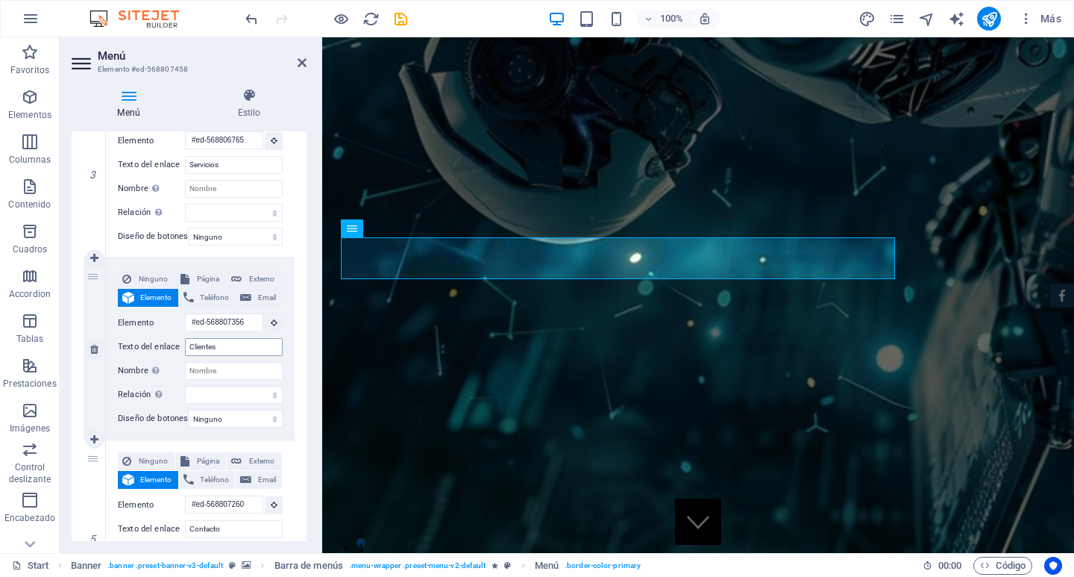
scroll to position [597, 0]
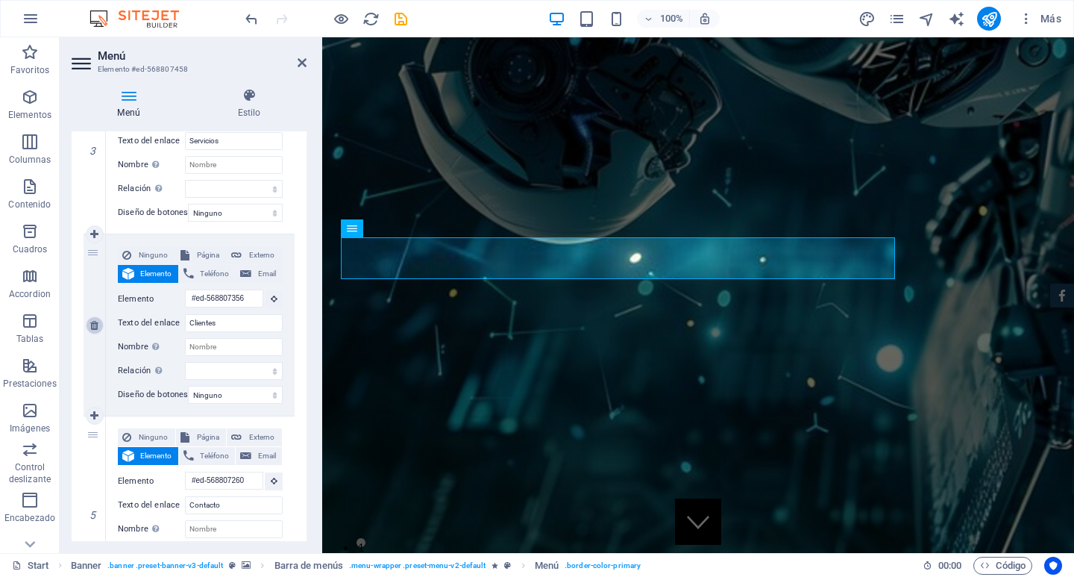
click at [94, 322] on icon at bounding box center [94, 325] width 8 height 10
select select
type input "#ed-568807260"
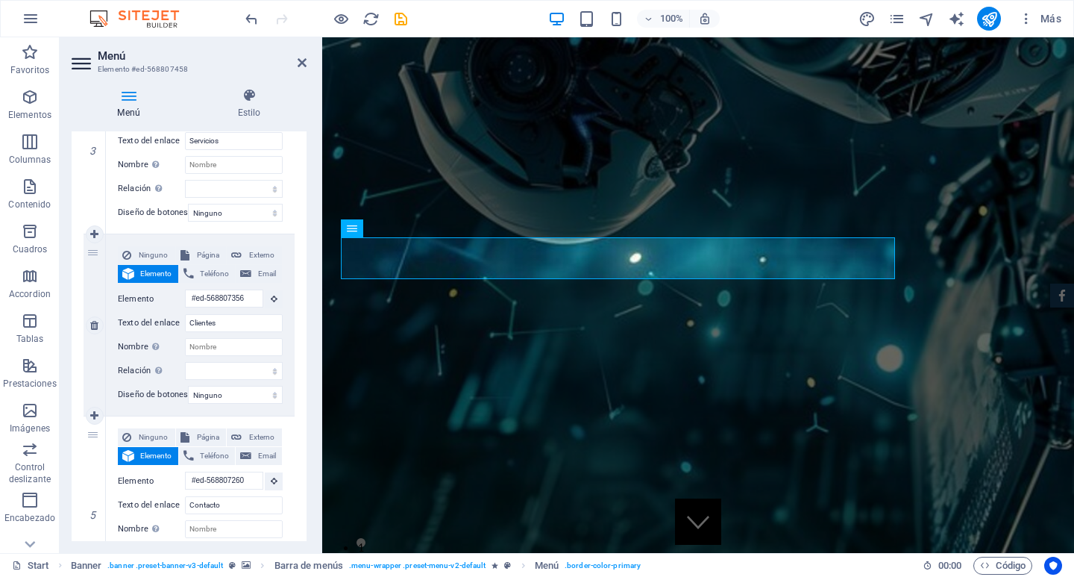
type input "Contacto"
select select
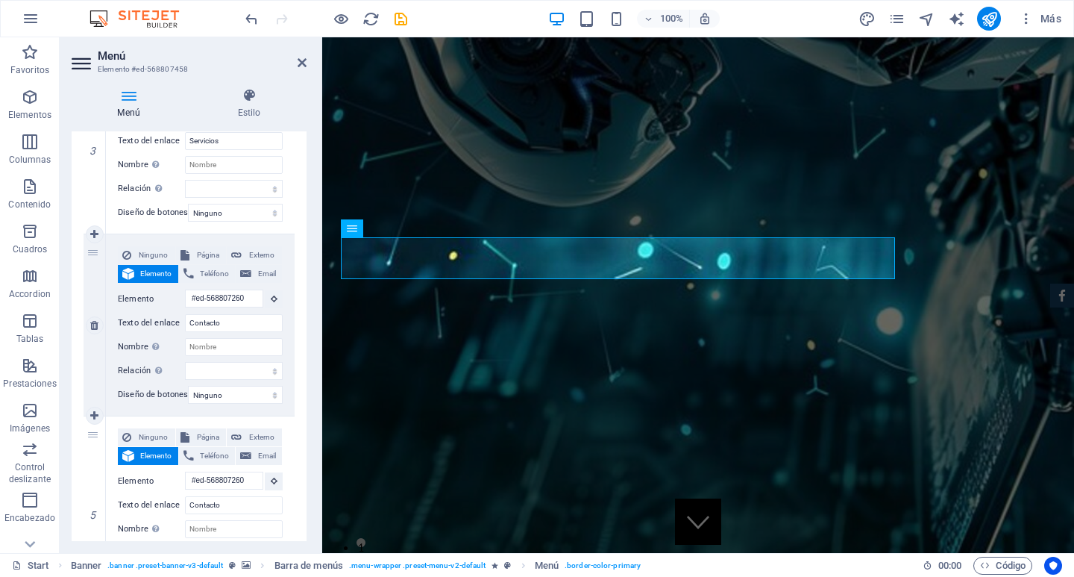
scroll to position [524, 0]
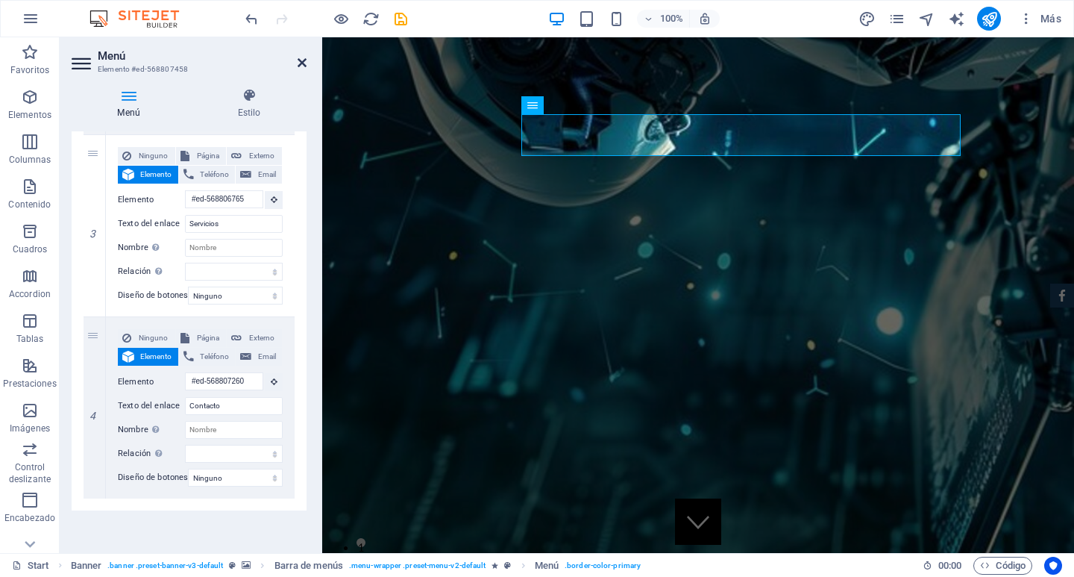
click at [302, 66] on icon at bounding box center [302, 63] width 9 height 12
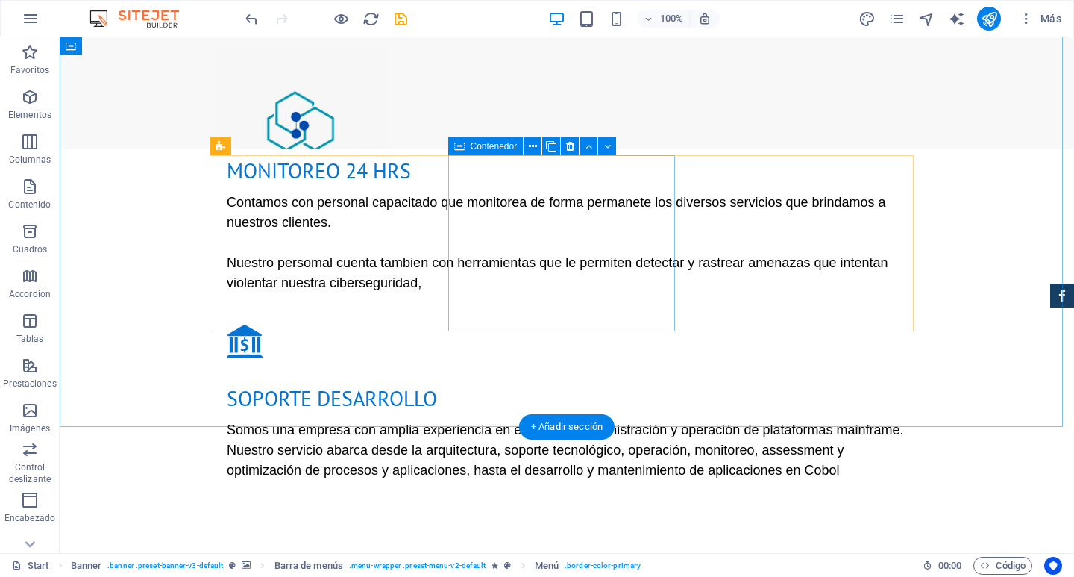
scroll to position [1791, 0]
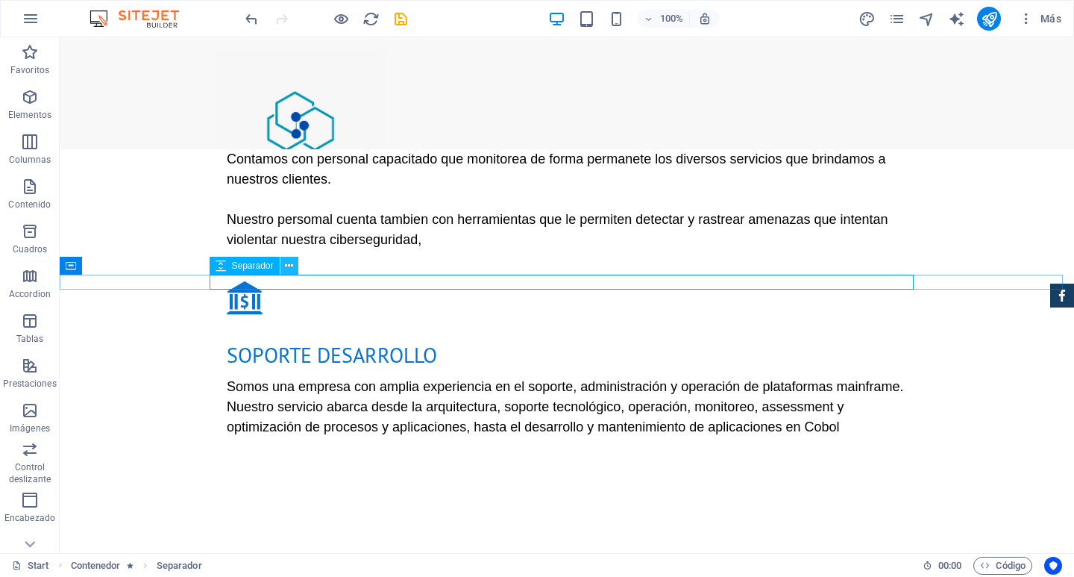
click at [286, 265] on icon at bounding box center [289, 266] width 8 height 16
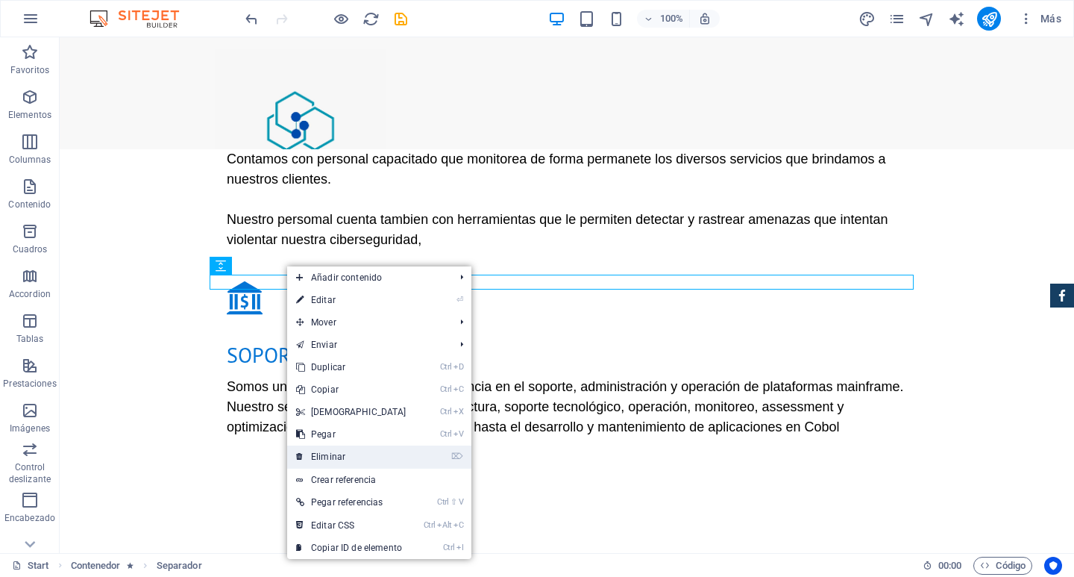
click at [373, 448] on link "⌦ Eliminar" at bounding box center [351, 456] width 128 height 22
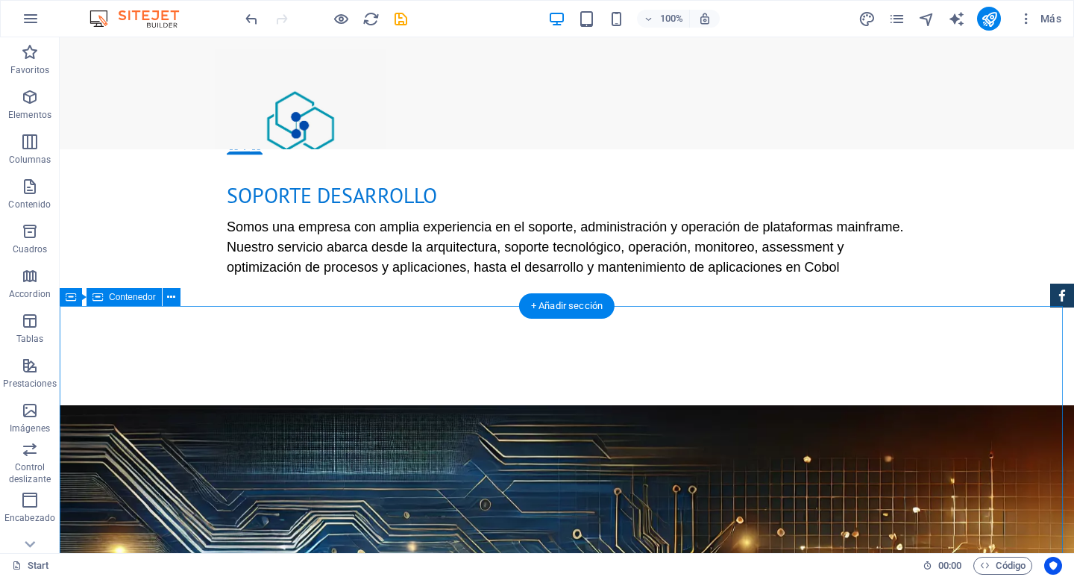
scroll to position [1865, 0]
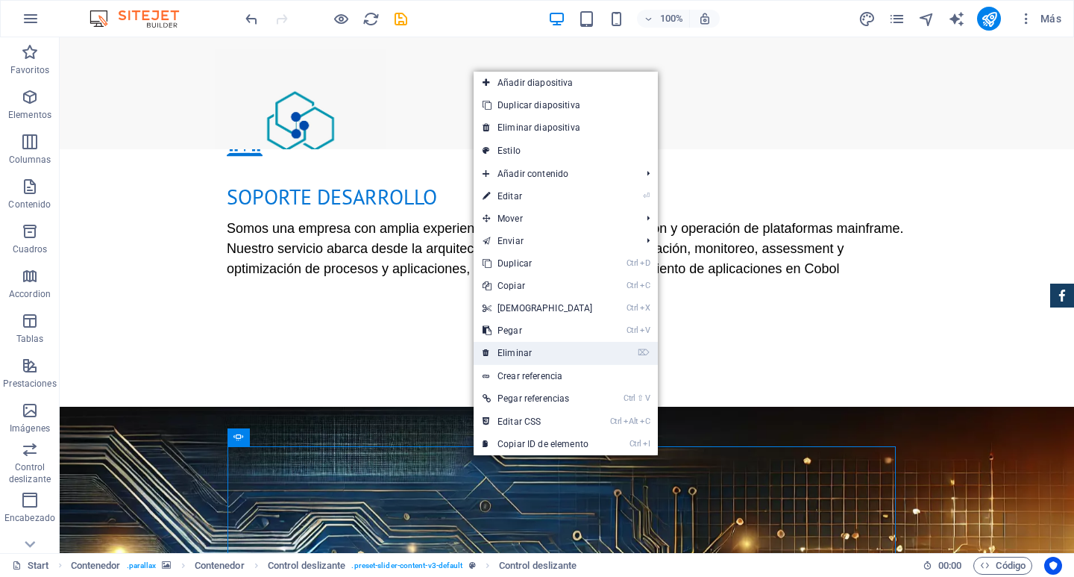
click at [557, 353] on link "⌦ Eliminar" at bounding box center [538, 353] width 128 height 22
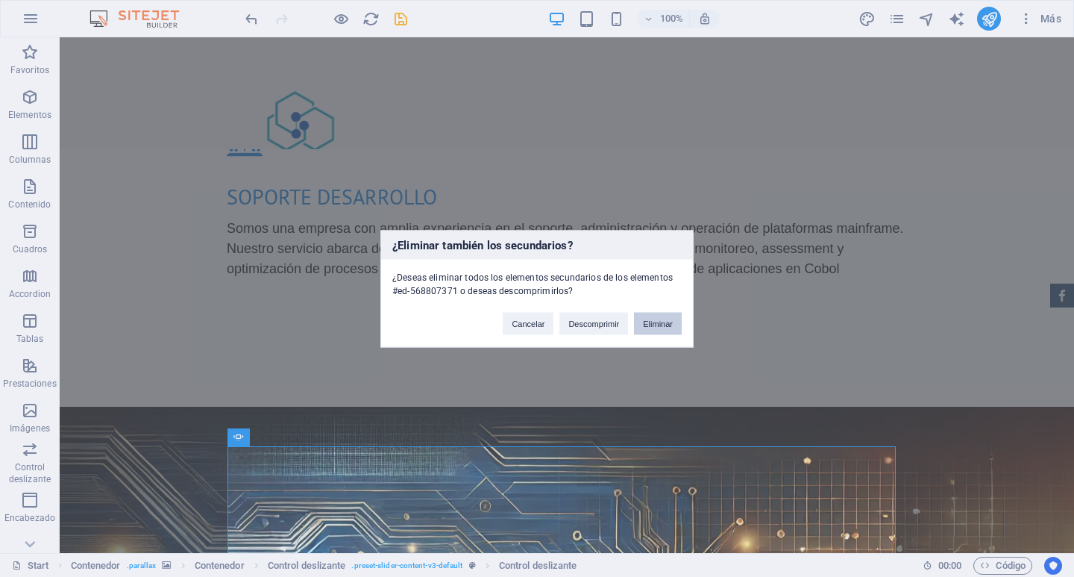
click at [651, 323] on button "Eliminar" at bounding box center [658, 323] width 48 height 22
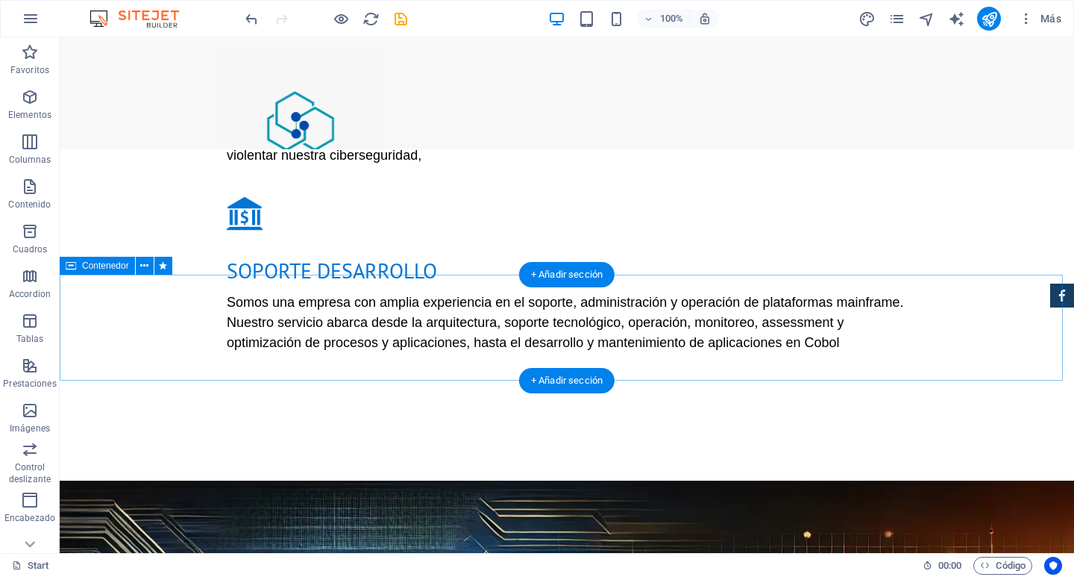
scroll to position [1791, 0]
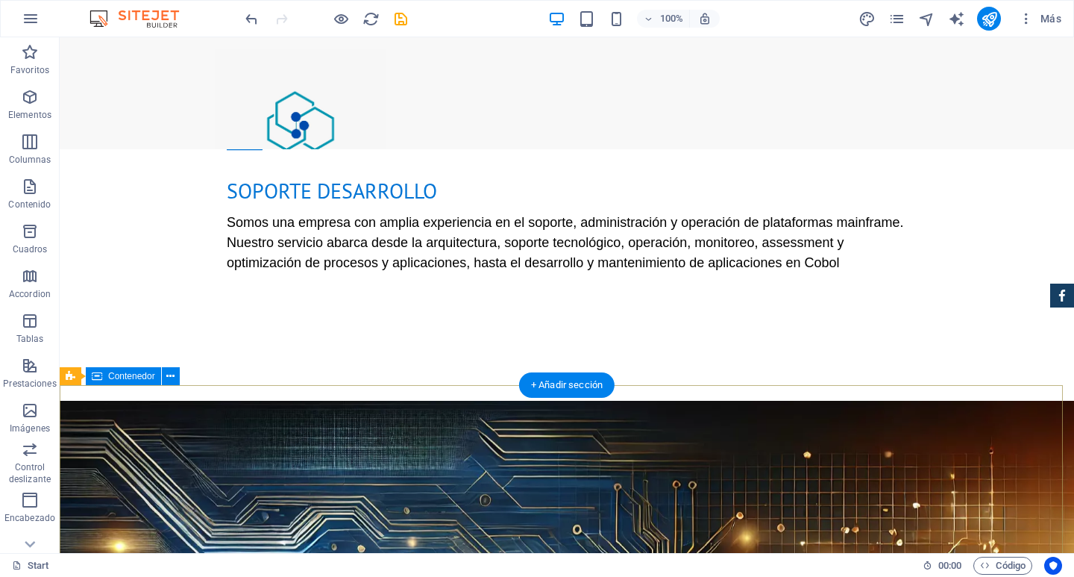
scroll to position [1865, 0]
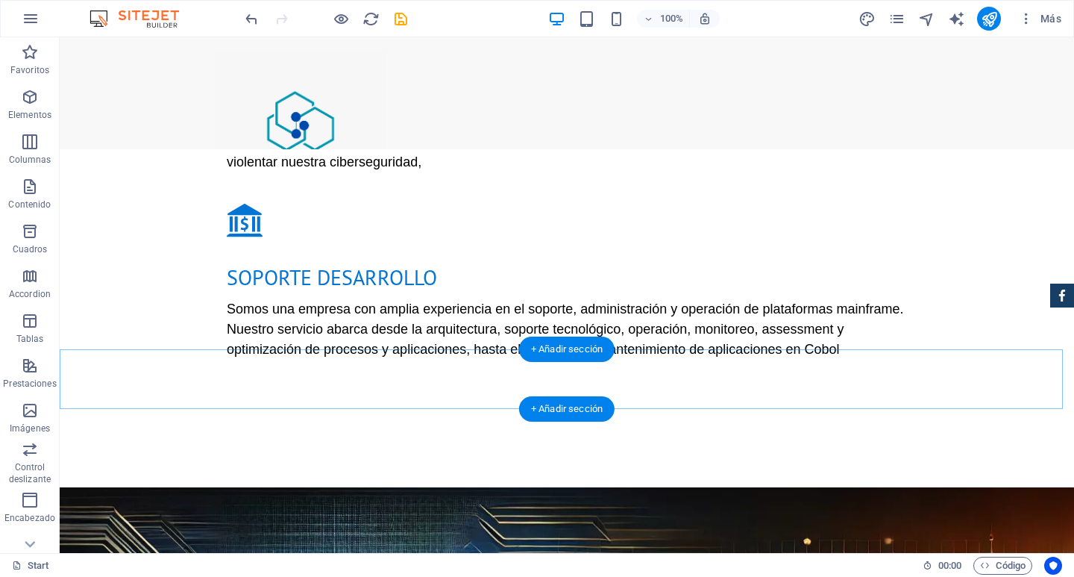
scroll to position [1716, 0]
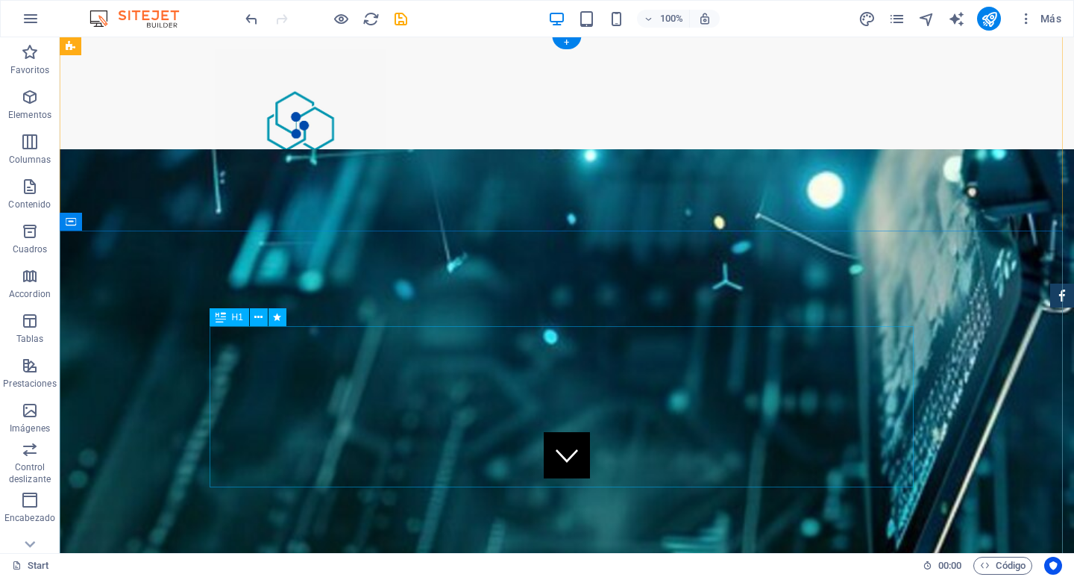
scroll to position [0, 0]
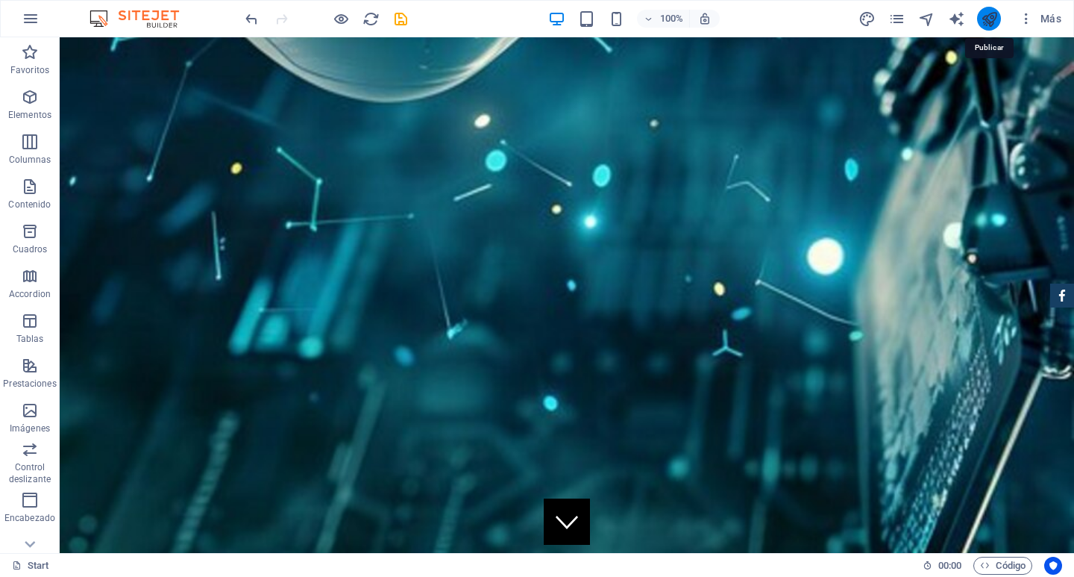
click at [992, 19] on icon "publish" at bounding box center [989, 18] width 17 height 17
checkbox input "false"
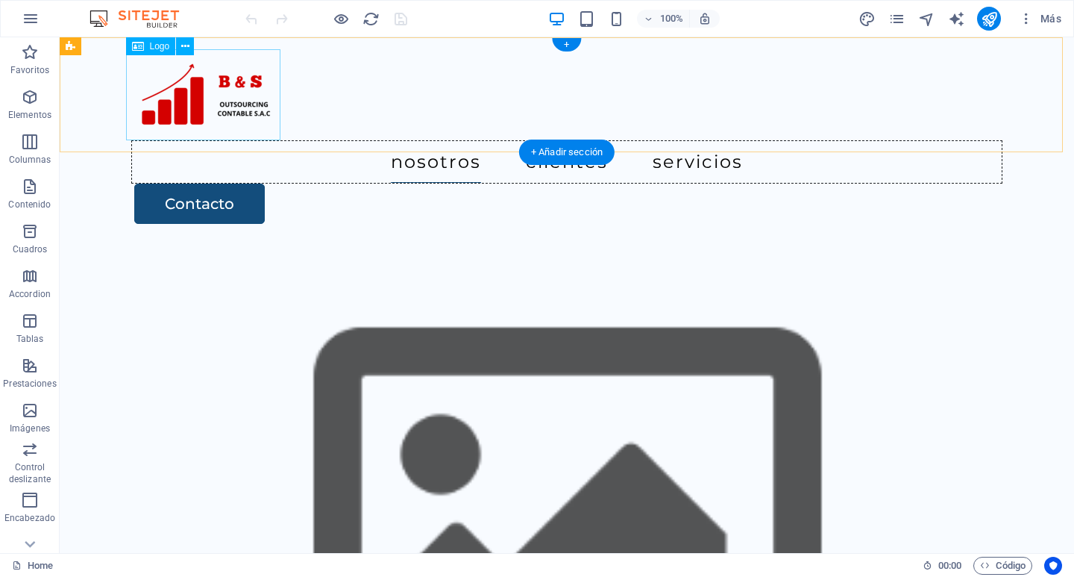
click at [210, 118] on div at bounding box center [566, 94] width 871 height 91
select select "px"
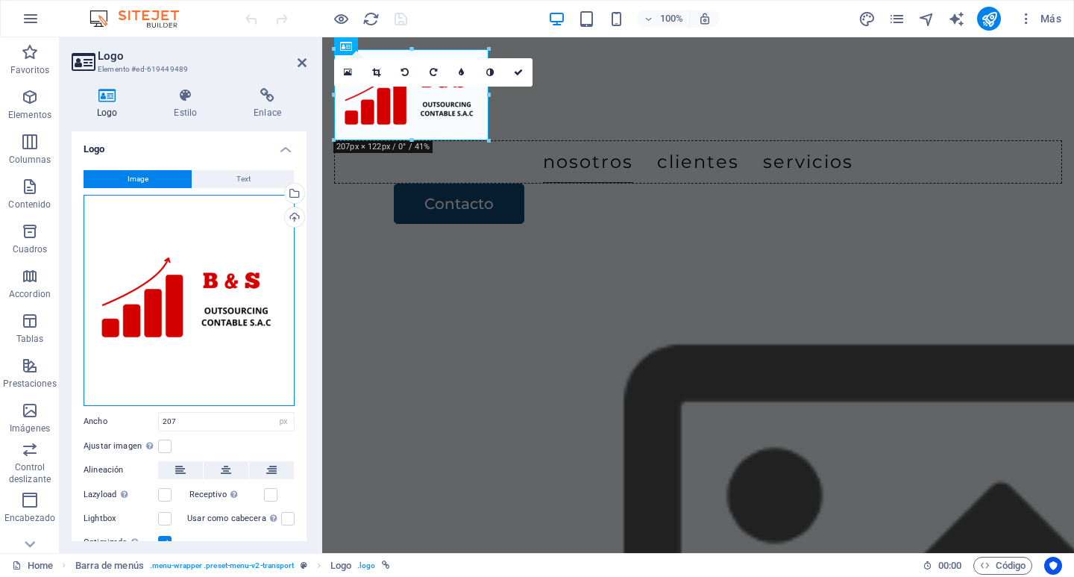
click at [205, 243] on div "Arrastra archivos aquí, haz clic para escoger archivos o selecciona archivos de…" at bounding box center [189, 300] width 211 height 211
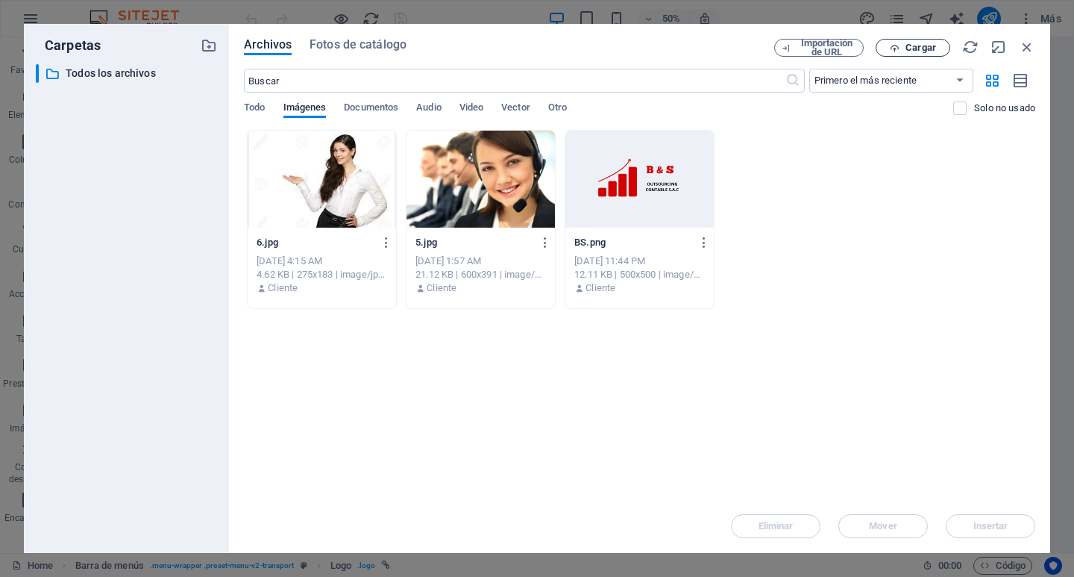
click at [904, 51] on span "Cargar" at bounding box center [913, 48] width 61 height 10
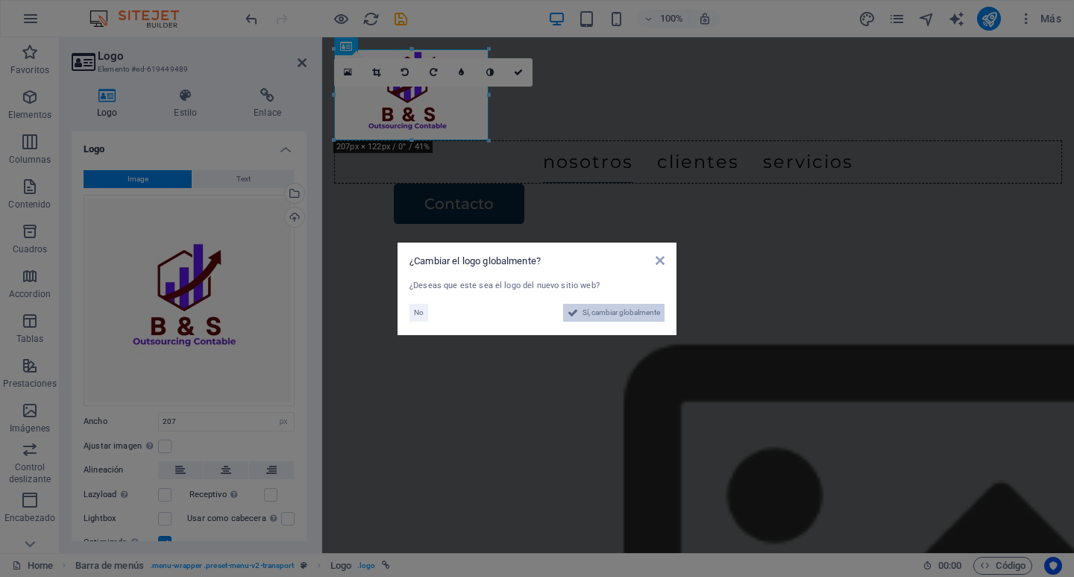
click at [611, 310] on span "Sí, cambiar globalmente" at bounding box center [622, 313] width 78 height 18
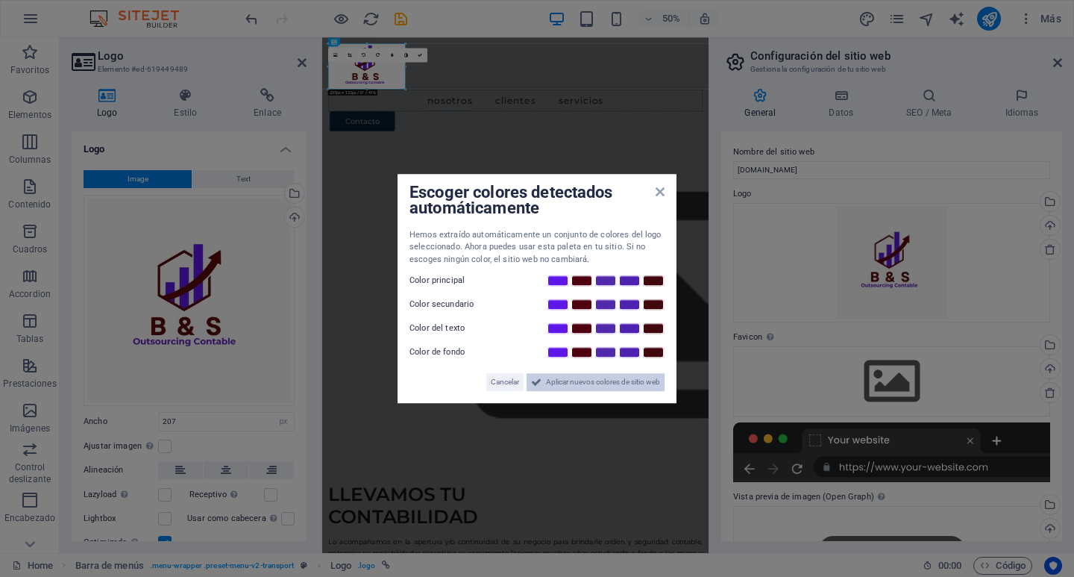
click at [573, 380] on span "Aplicar nuevos colores de sitio web" at bounding box center [603, 382] width 114 height 18
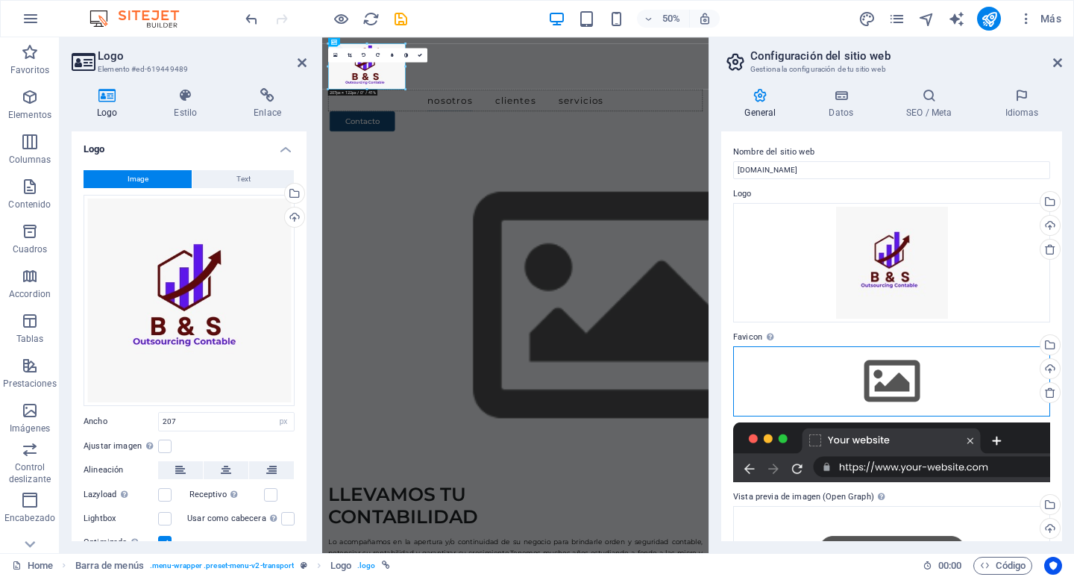
click at [886, 376] on div "Arrastra archivos aquí, haz clic para escoger archivos o selecciona archivos de…" at bounding box center [891, 381] width 317 height 70
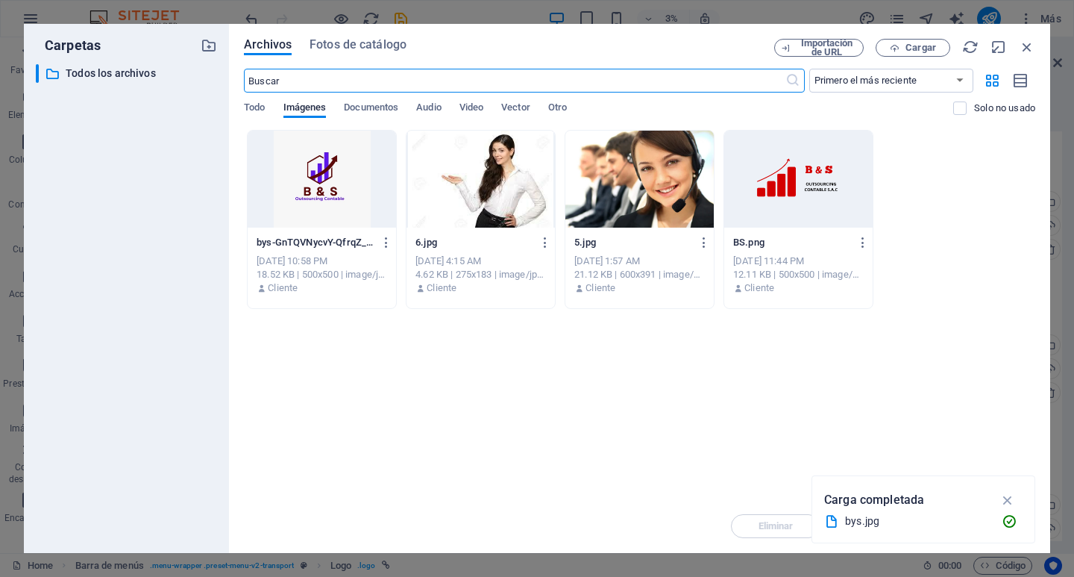
click at [334, 183] on div at bounding box center [322, 179] width 148 height 97
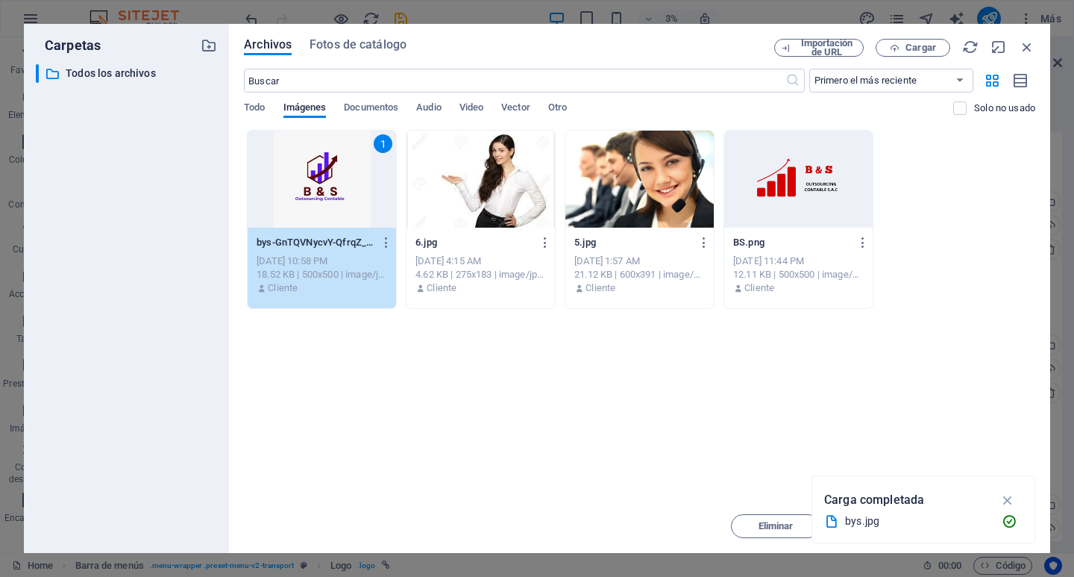
click at [1012, 501] on icon "button" at bounding box center [1008, 500] width 17 height 16
click at [1015, 525] on span "Insertar" at bounding box center [991, 526] width 78 height 9
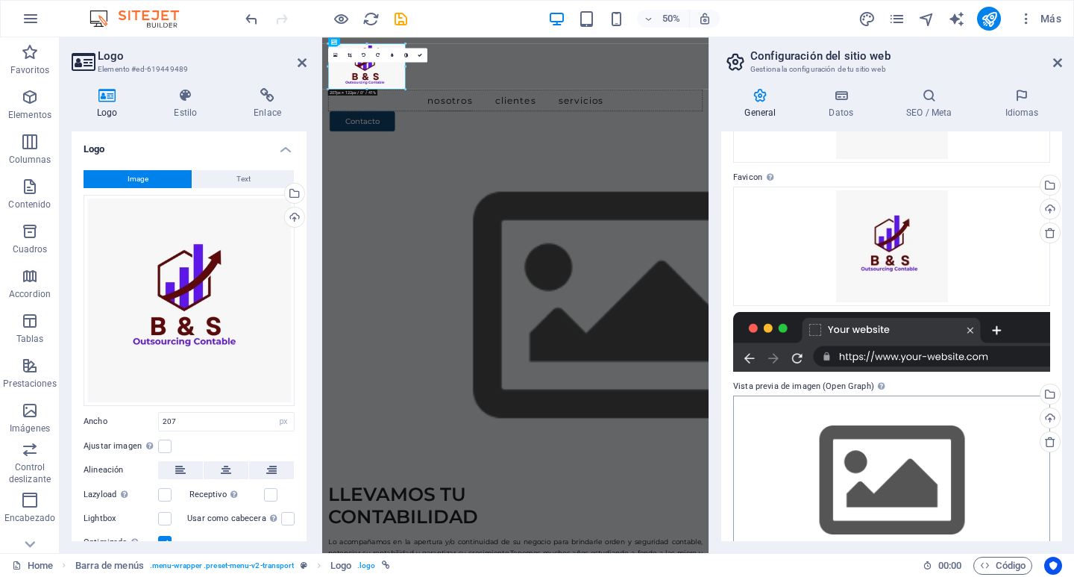
scroll to position [197, 0]
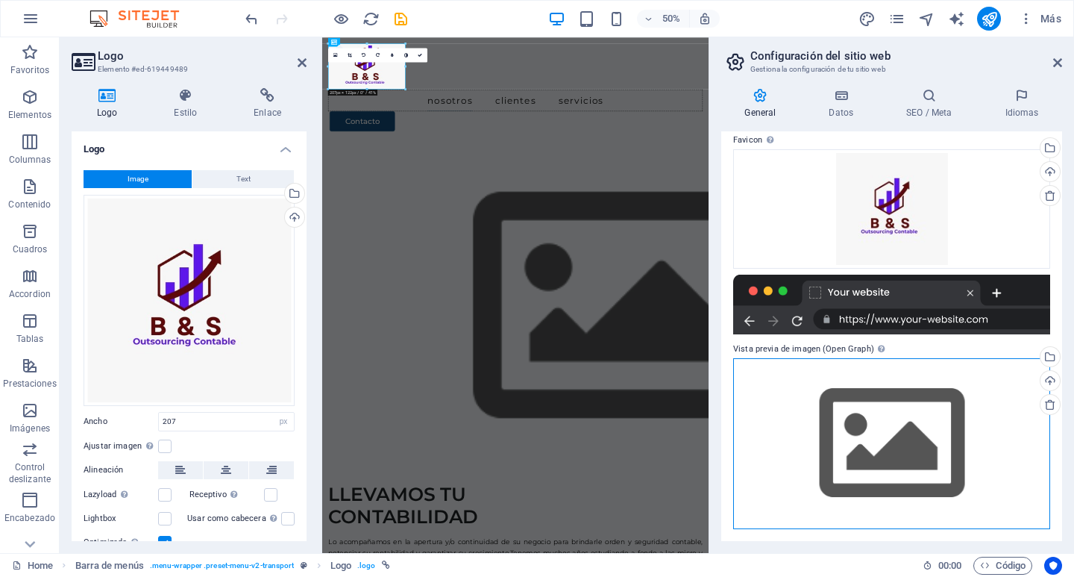
click at [940, 436] on div "Arrastra archivos aquí, haz clic para escoger archivos o selecciona archivos de…" at bounding box center [891, 443] width 317 height 171
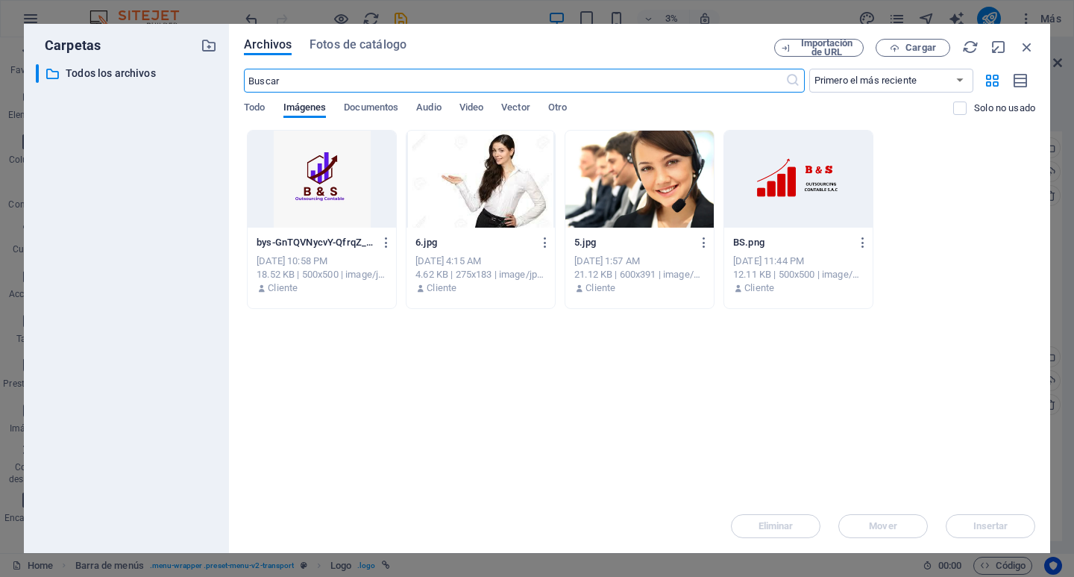
click at [367, 178] on div at bounding box center [322, 179] width 148 height 97
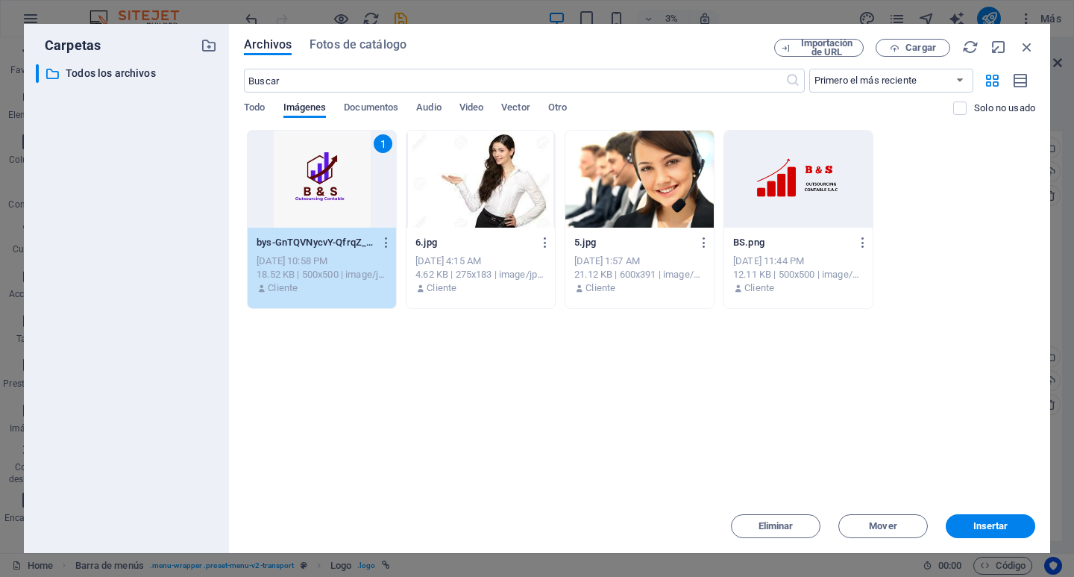
click at [1007, 533] on button "Insertar" at bounding box center [991, 526] width 90 height 24
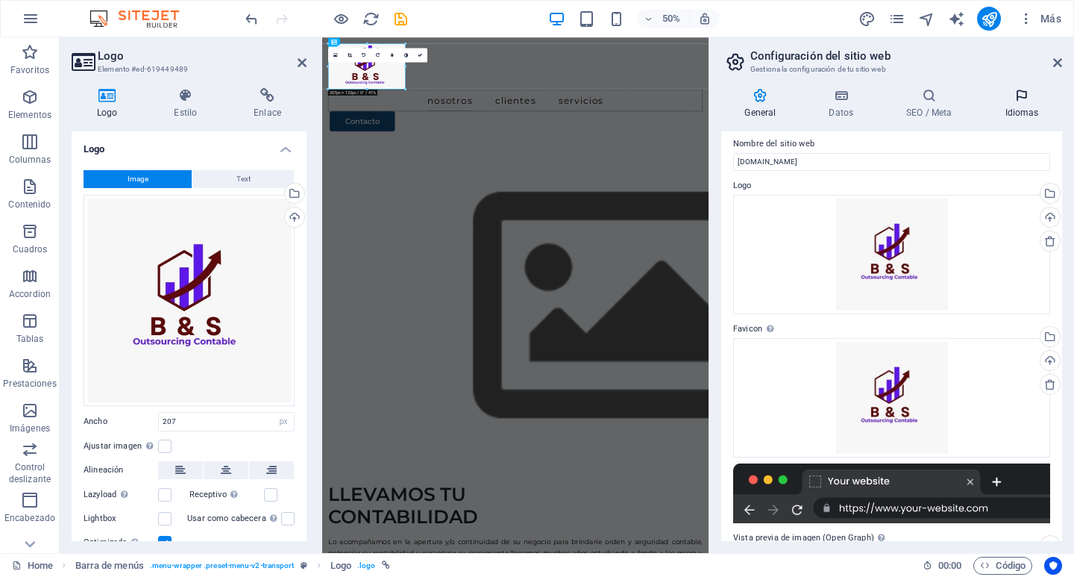
scroll to position [0, 0]
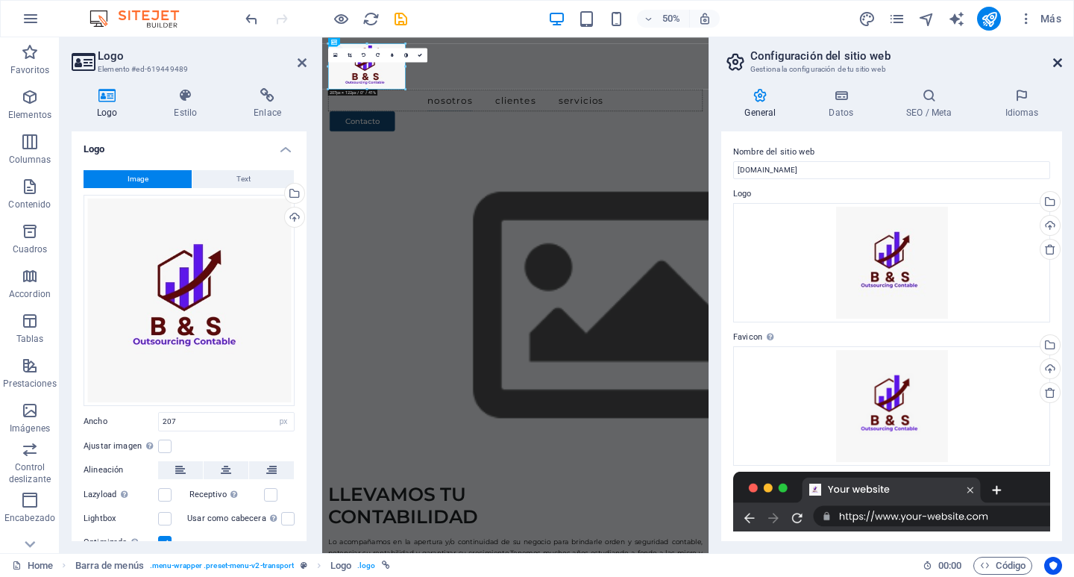
click at [1058, 60] on icon at bounding box center [1058, 63] width 9 height 12
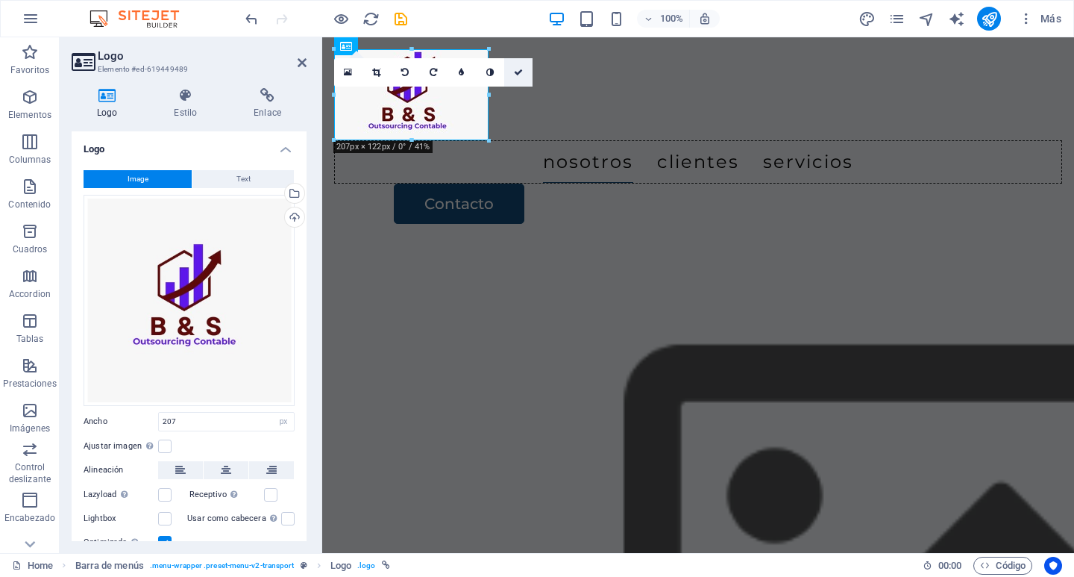
click at [517, 72] on icon at bounding box center [518, 72] width 9 height 9
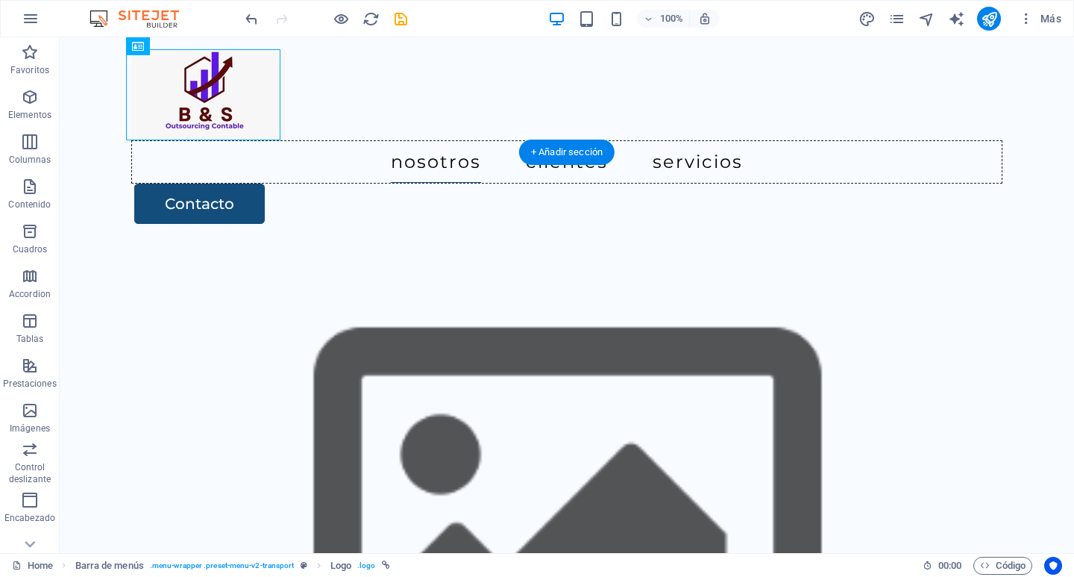
click at [407, 236] on figure at bounding box center [567, 522] width 1015 height 572
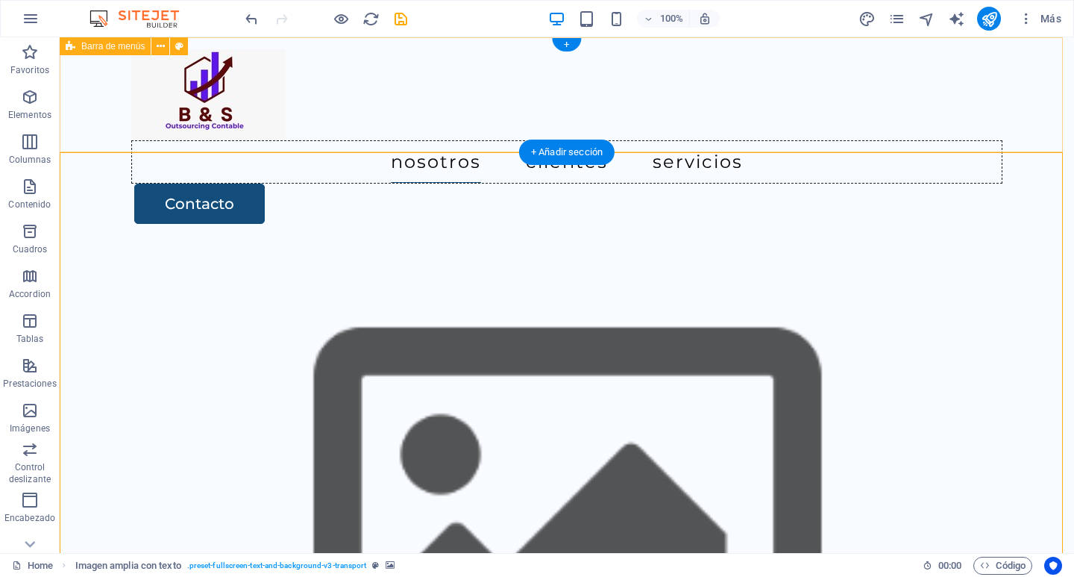
click at [341, 114] on div "Nosotros Clientes Servicios Contacto" at bounding box center [567, 136] width 1015 height 198
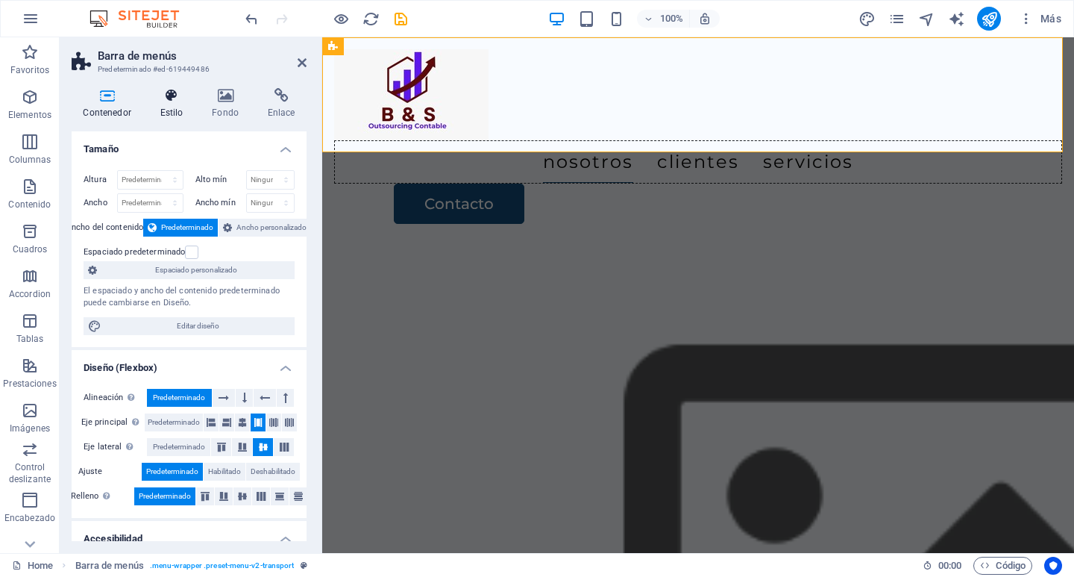
click at [183, 104] on h4 "Estilo" at bounding box center [174, 103] width 52 height 31
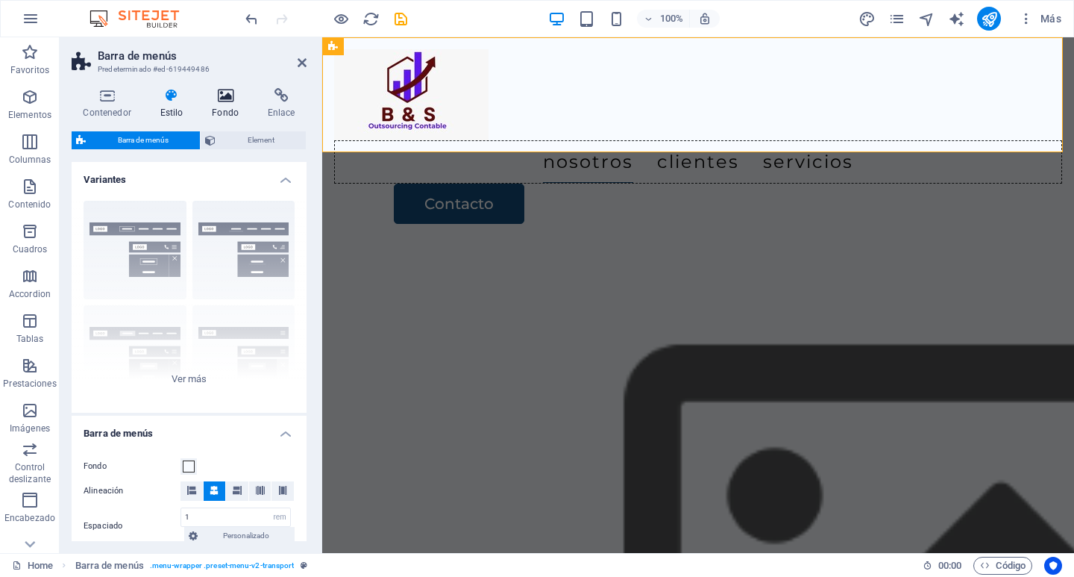
click at [224, 101] on icon at bounding box center [226, 95] width 50 height 15
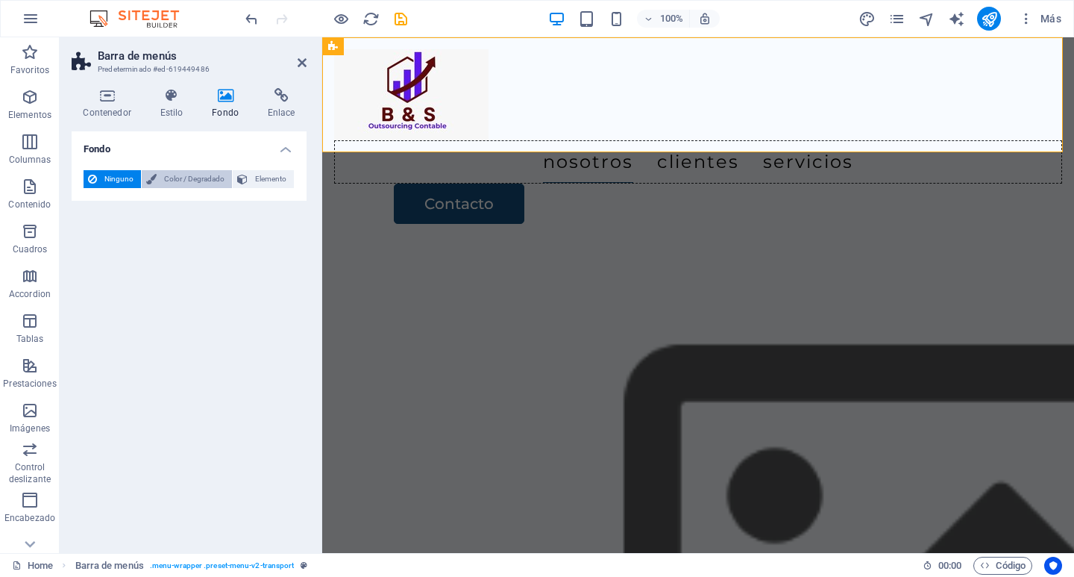
click at [195, 182] on span "Color / Degradado" at bounding box center [194, 179] width 66 height 18
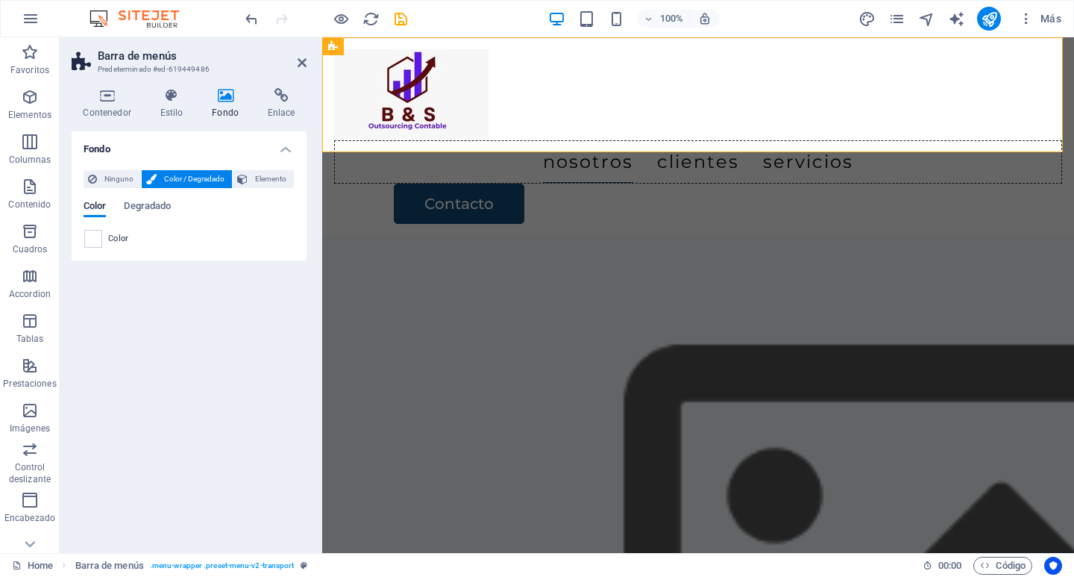
click at [115, 237] on span "Color" at bounding box center [118, 239] width 21 height 12
click at [97, 240] on span at bounding box center [93, 239] width 16 height 16
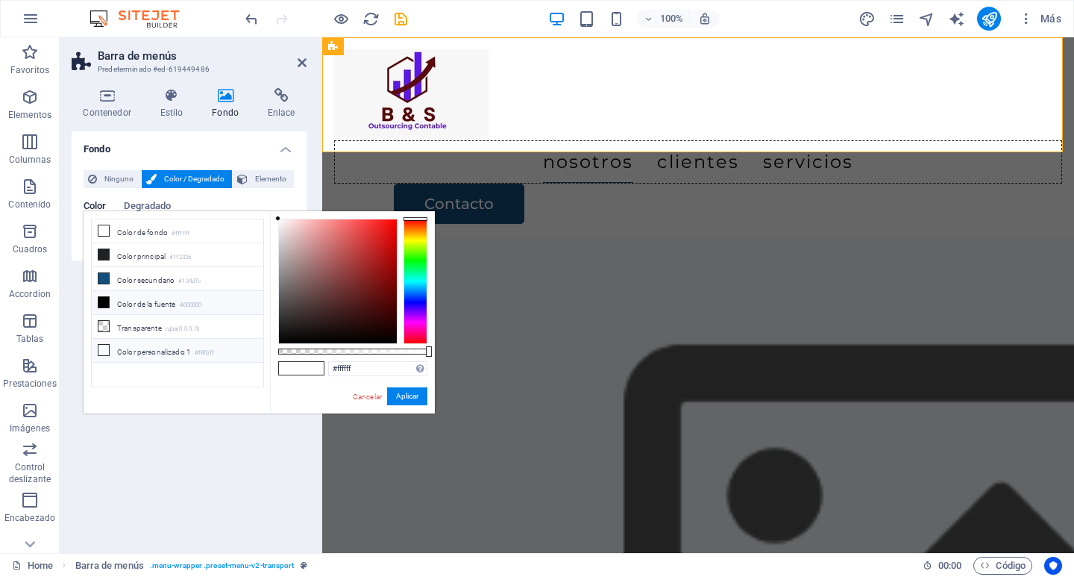
click at [140, 342] on li "Color personalizado 1 #f8fbff" at bounding box center [178, 351] width 172 height 24
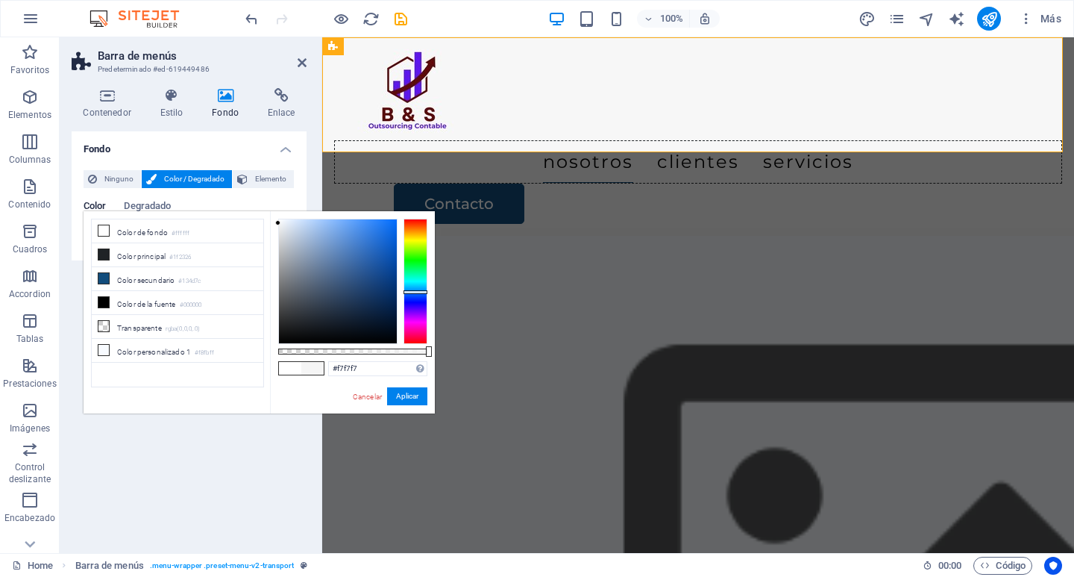
type input "#f8f8f8"
click at [275, 222] on div at bounding box center [277, 221] width 5 height 5
drag, startPoint x: 376, startPoint y: 370, endPoint x: 299, endPoint y: 372, distance: 76.9
click at [304, 373] on div "#f8f8f8 Formatos soportados #0852ed rgb(8, 82, 237) rgba(8, 82, 237, 90%) hsv(2…" at bounding box center [352, 420] width 165 height 419
click at [414, 399] on button "Aplicar" at bounding box center [407, 396] width 40 height 18
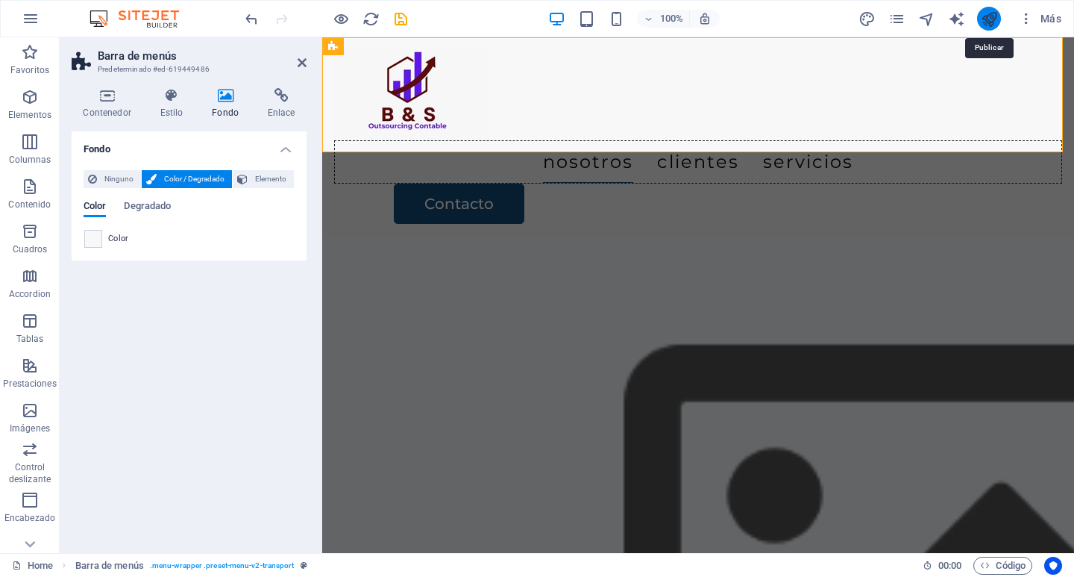
click at [995, 19] on icon "publish" at bounding box center [989, 18] width 17 height 17
checkbox input "false"
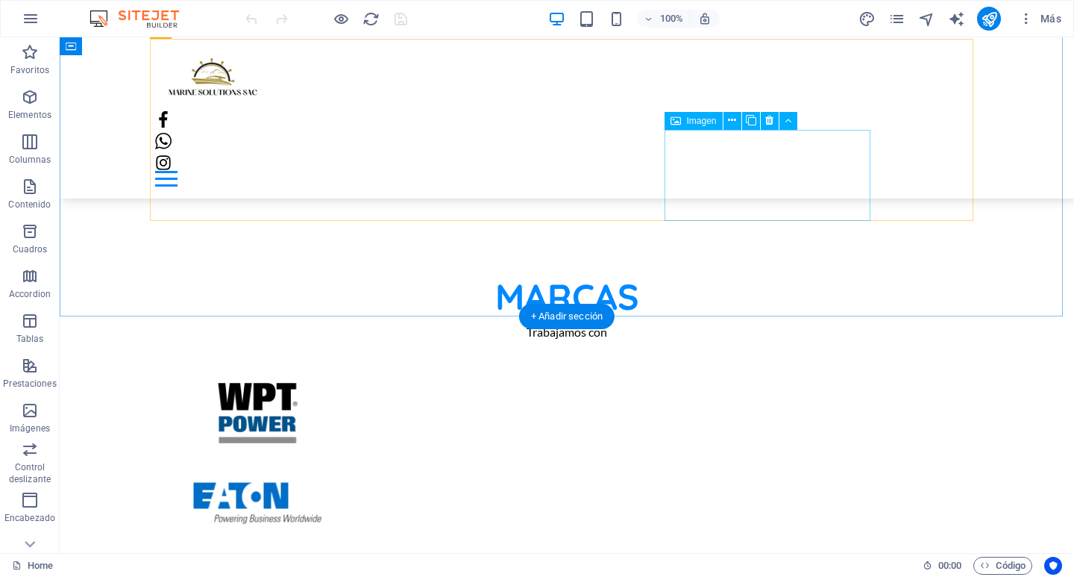
scroll to position [1427, 0]
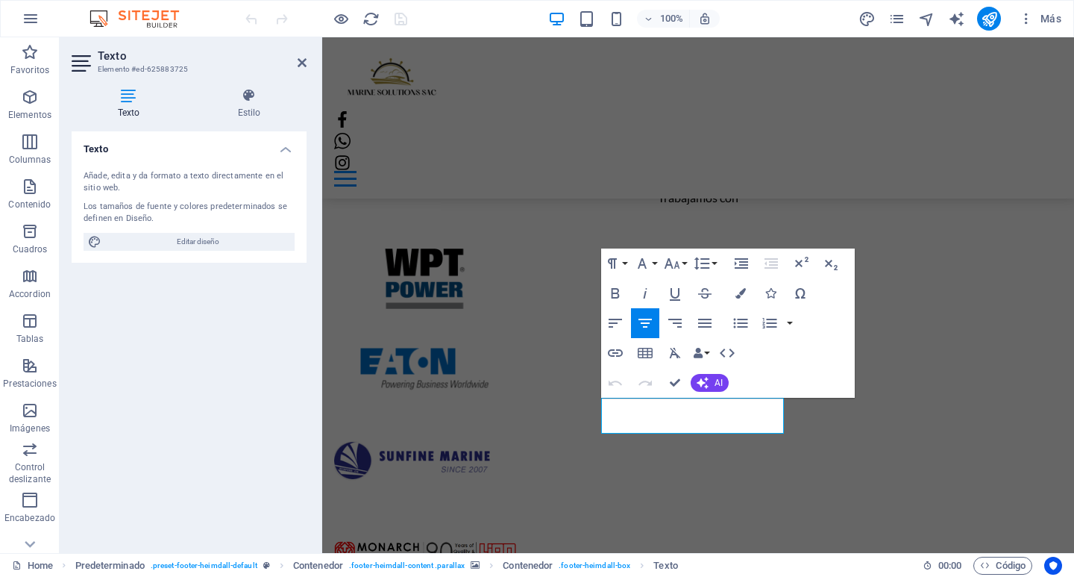
scroll to position [1321, 0]
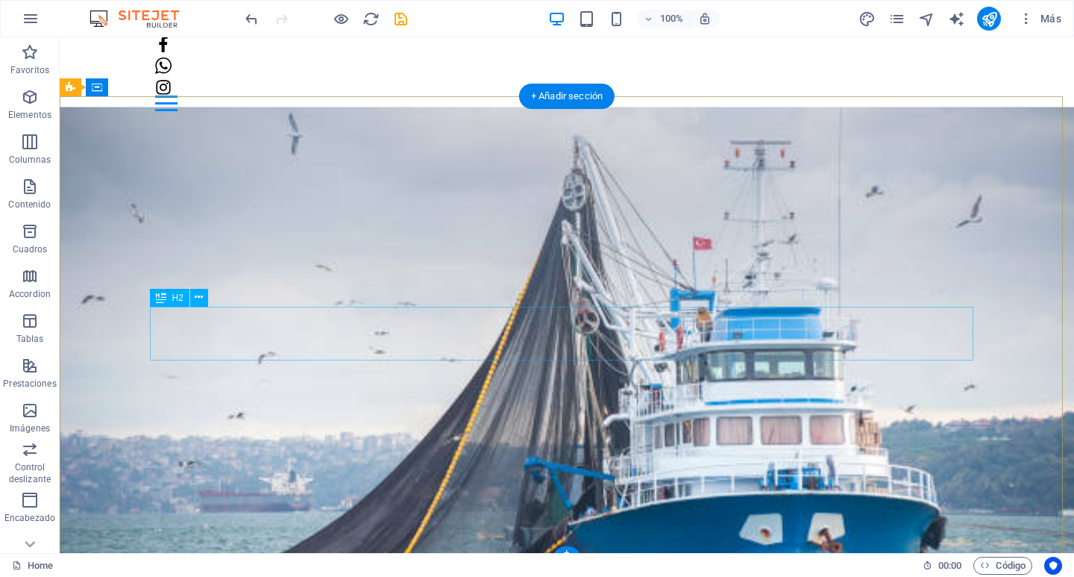
scroll to position [0, 0]
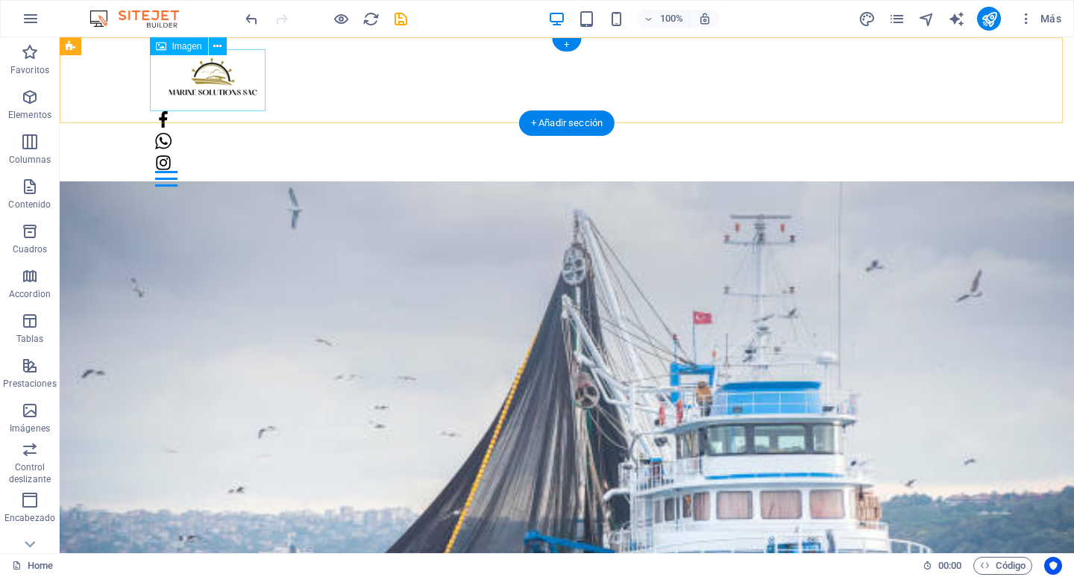
click at [245, 88] on figure at bounding box center [567, 80] width 824 height 62
select select "px"
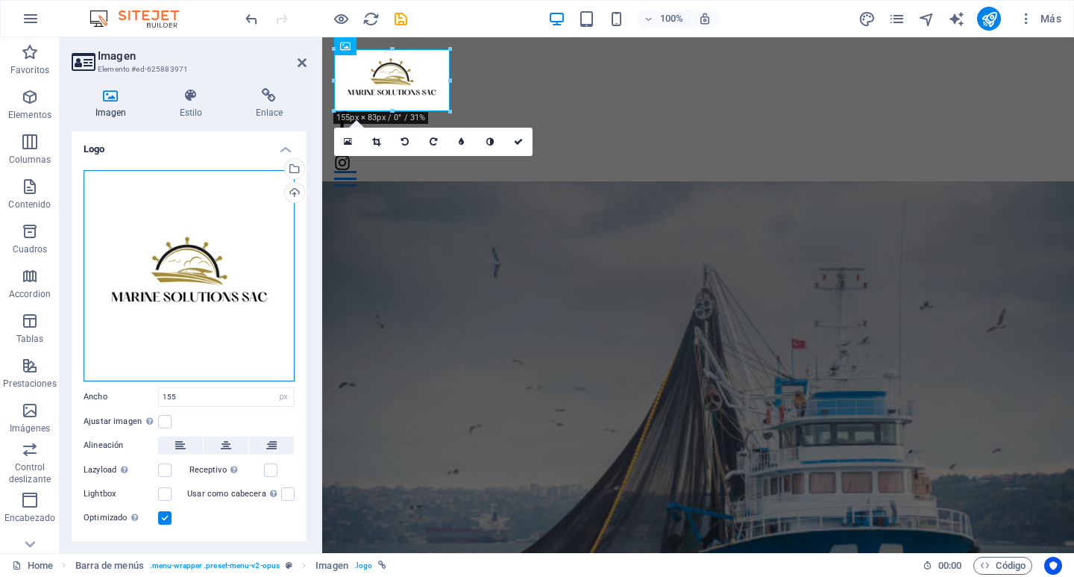
click at [210, 267] on div "Arrastra archivos aquí, haz clic para escoger archivos o selecciona archivos de…" at bounding box center [189, 275] width 211 height 211
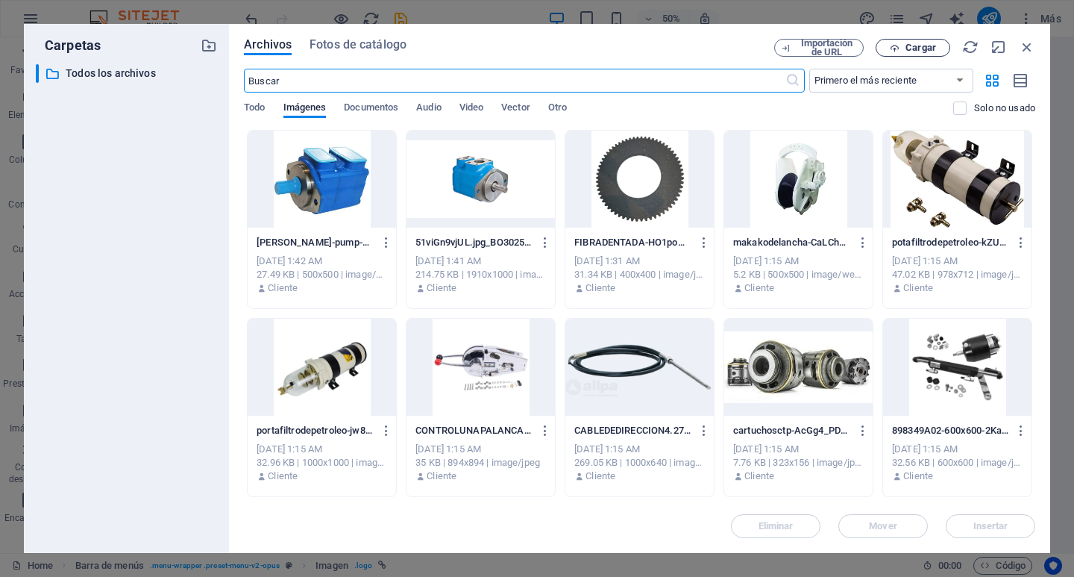
click at [929, 47] on span "Cargar" at bounding box center [921, 47] width 31 height 9
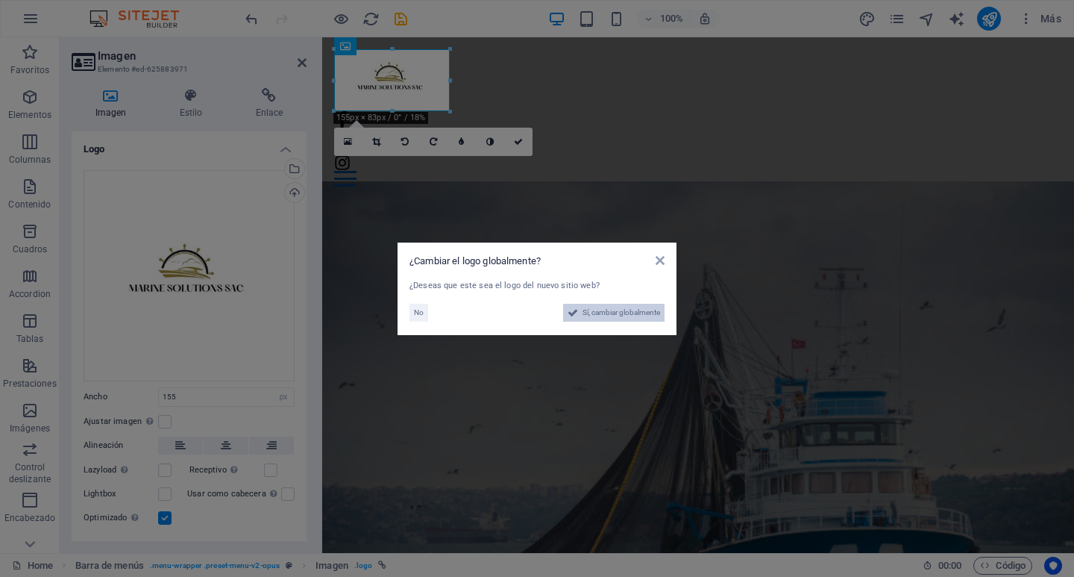
click at [608, 311] on span "Sí, cambiar globalmente" at bounding box center [622, 313] width 78 height 18
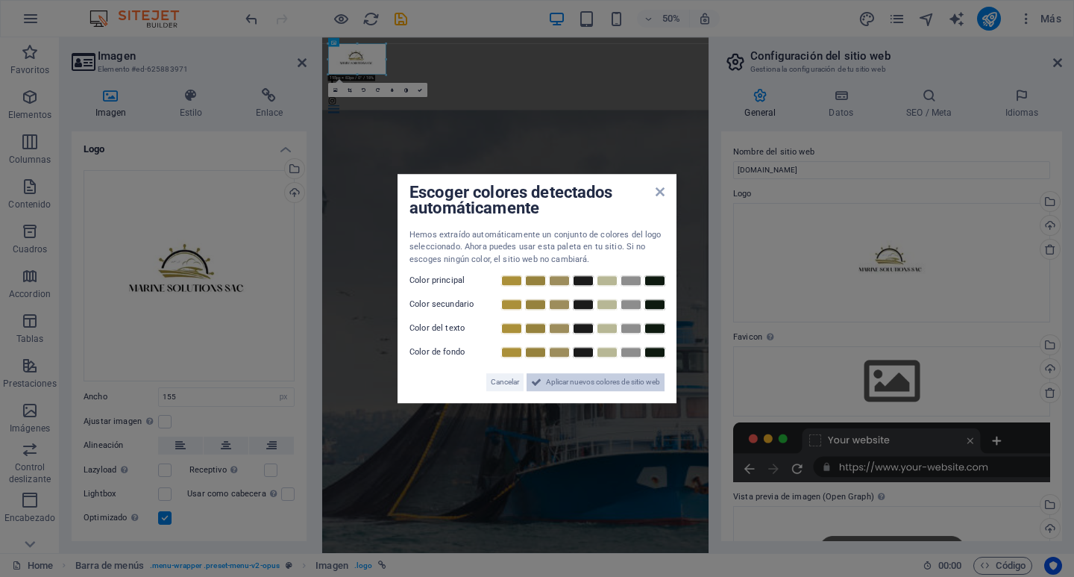
click at [588, 378] on span "Aplicar nuevos colores de sitio web" at bounding box center [603, 382] width 114 height 18
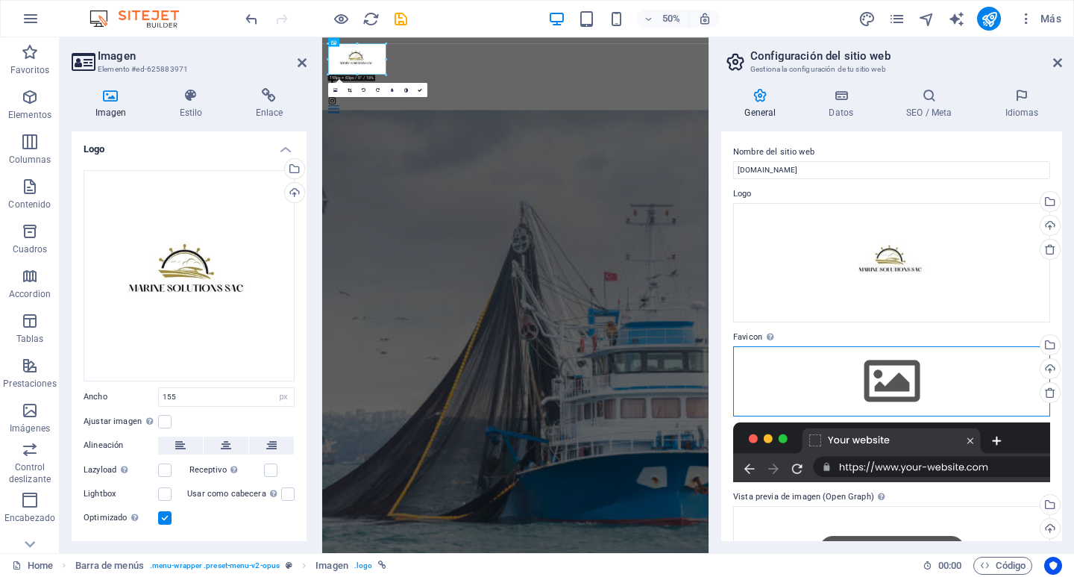
click at [911, 369] on div "Arrastra archivos aquí, haz clic para escoger archivos o selecciona archivos de…" at bounding box center [891, 381] width 317 height 70
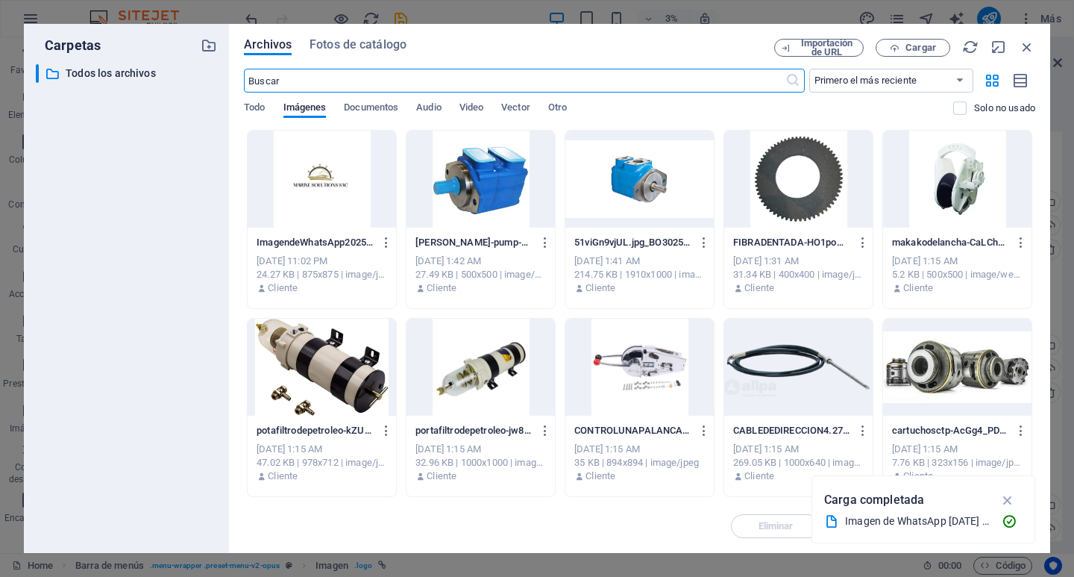
click at [315, 176] on div at bounding box center [322, 179] width 148 height 97
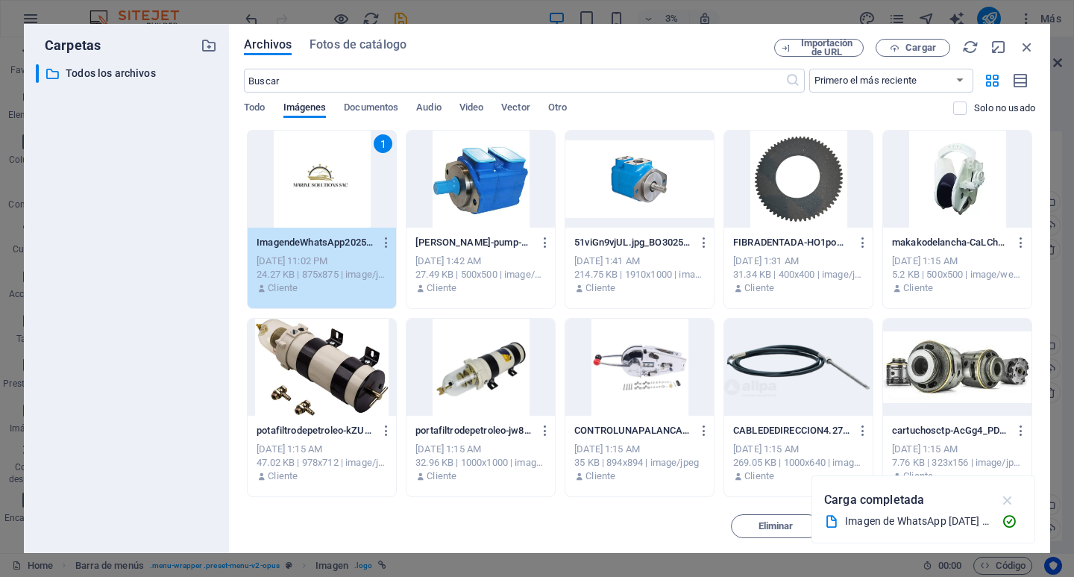
click at [1011, 498] on icon "button" at bounding box center [1008, 500] width 17 height 16
click at [1005, 522] on span "Insertar" at bounding box center [991, 526] width 35 height 9
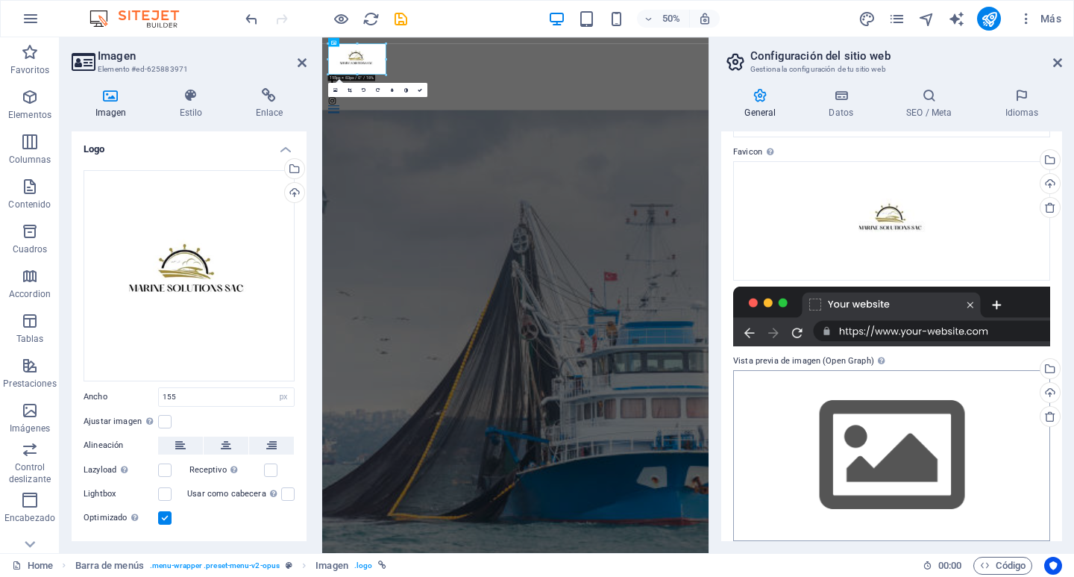
scroll to position [197, 0]
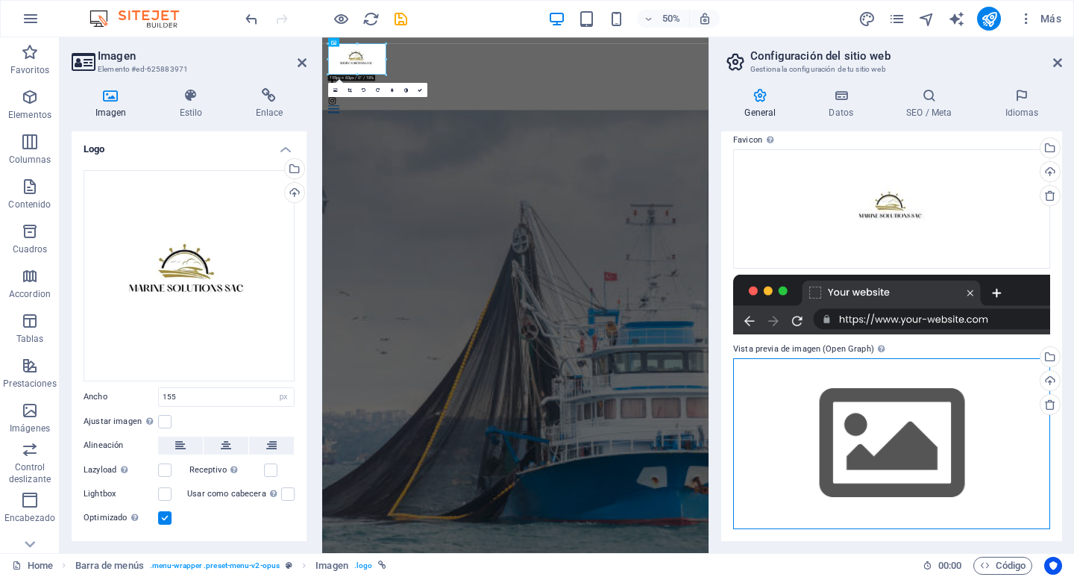
click at [911, 415] on div "Arrastra archivos aquí, haz clic para escoger archivos o selecciona archivos de…" at bounding box center [891, 443] width 317 height 171
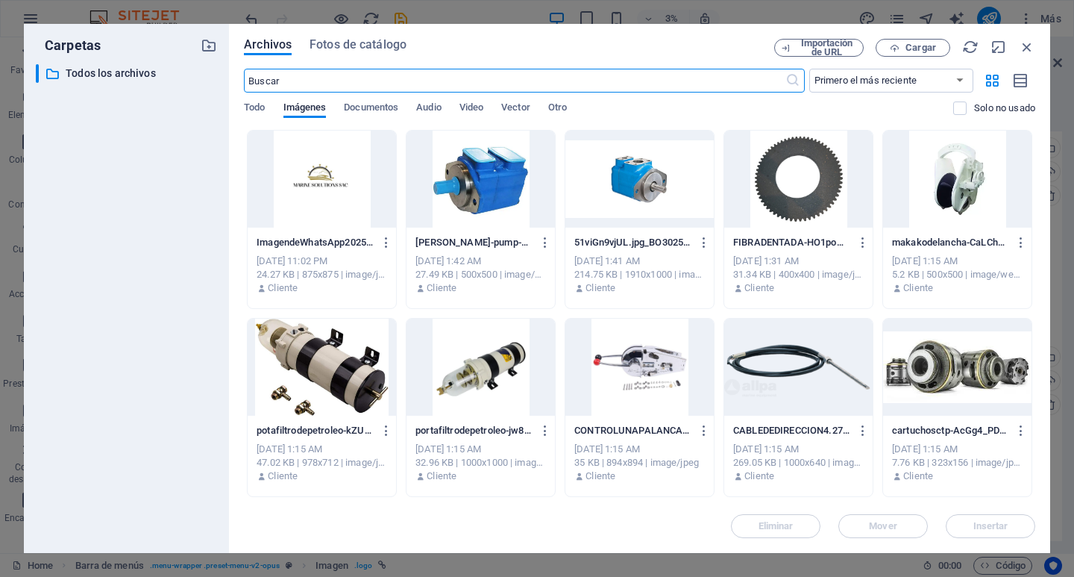
click at [333, 178] on div at bounding box center [322, 179] width 148 height 97
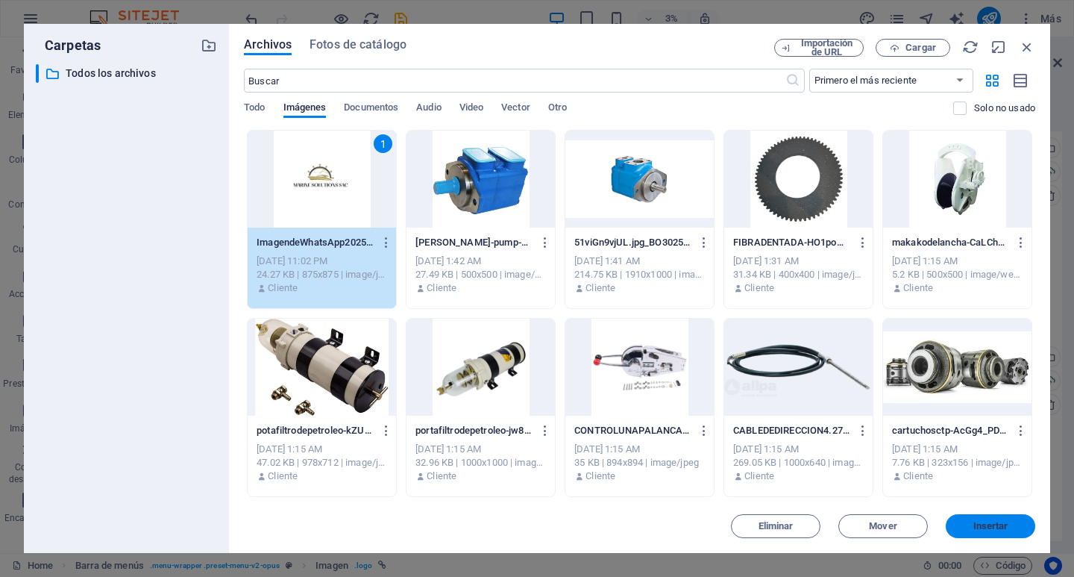
click at [988, 518] on button "Insertar" at bounding box center [991, 526] width 90 height 24
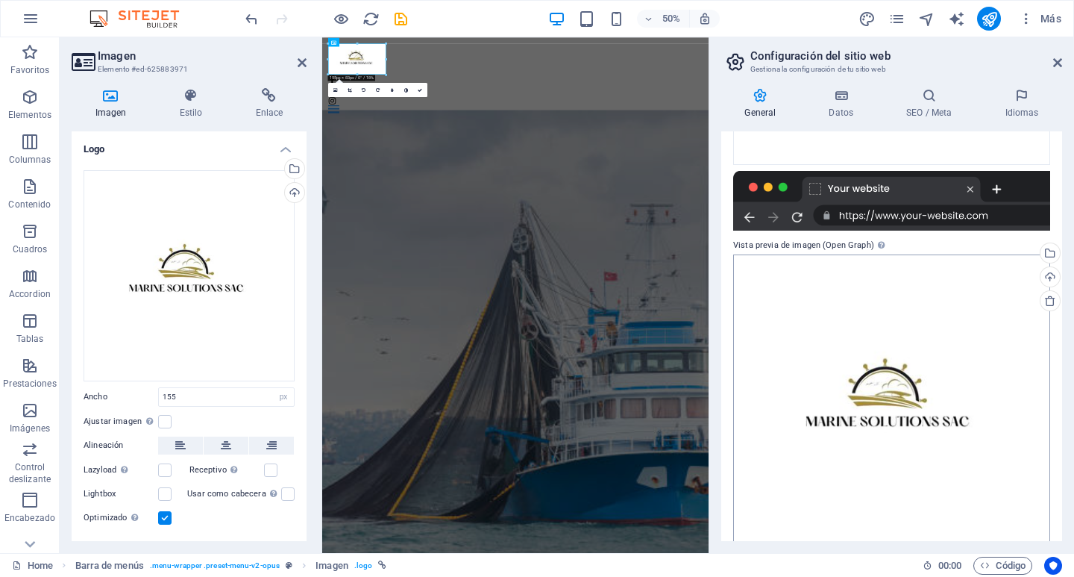
scroll to position [325, 0]
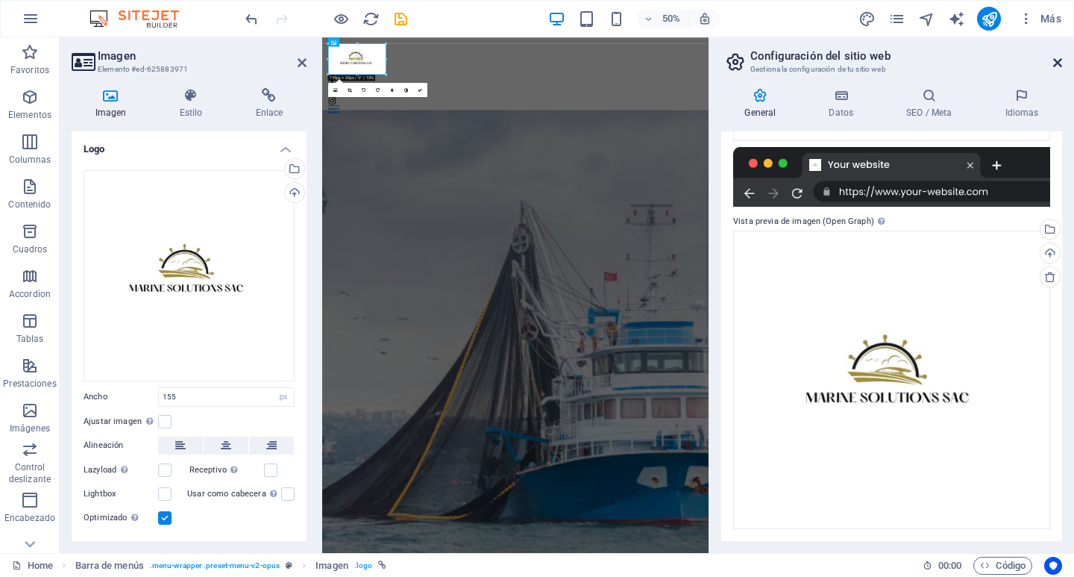
drag, startPoint x: 1056, startPoint y: 63, endPoint x: 294, endPoint y: 170, distance: 769.2
click at [1056, 63] on icon at bounding box center [1058, 63] width 9 height 12
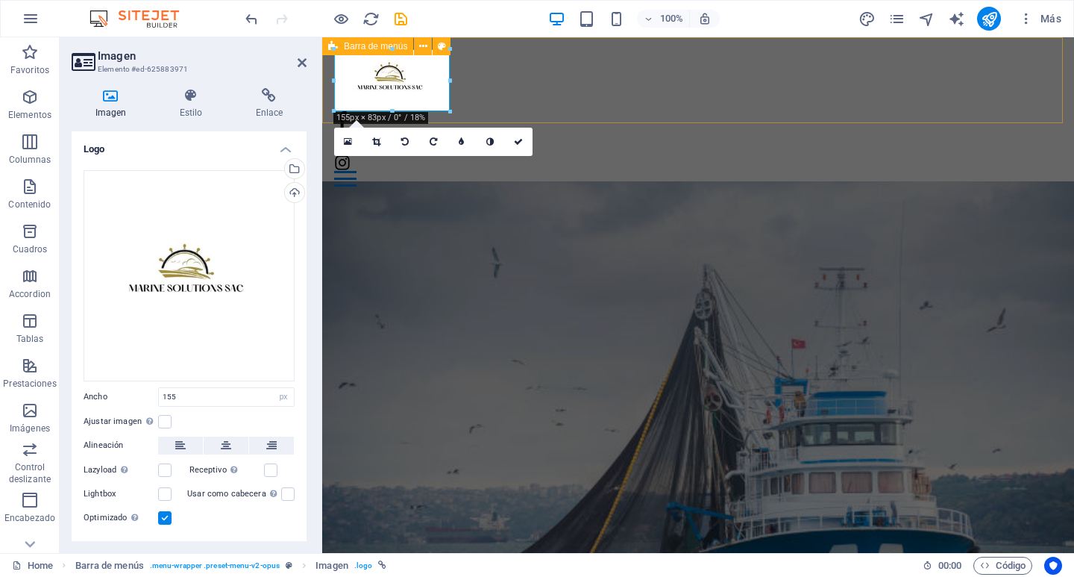
click at [541, 68] on div "Hogar MARCAS Contacto" at bounding box center [698, 117] width 752 height 161
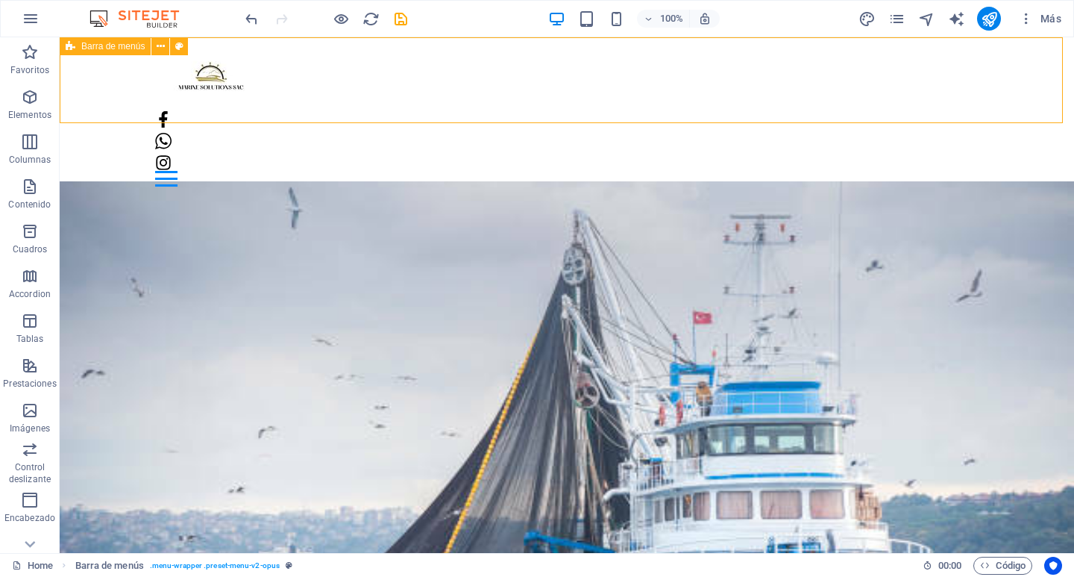
click at [430, 87] on div "Hogar MARCAS Contacto" at bounding box center [567, 117] width 1015 height 161
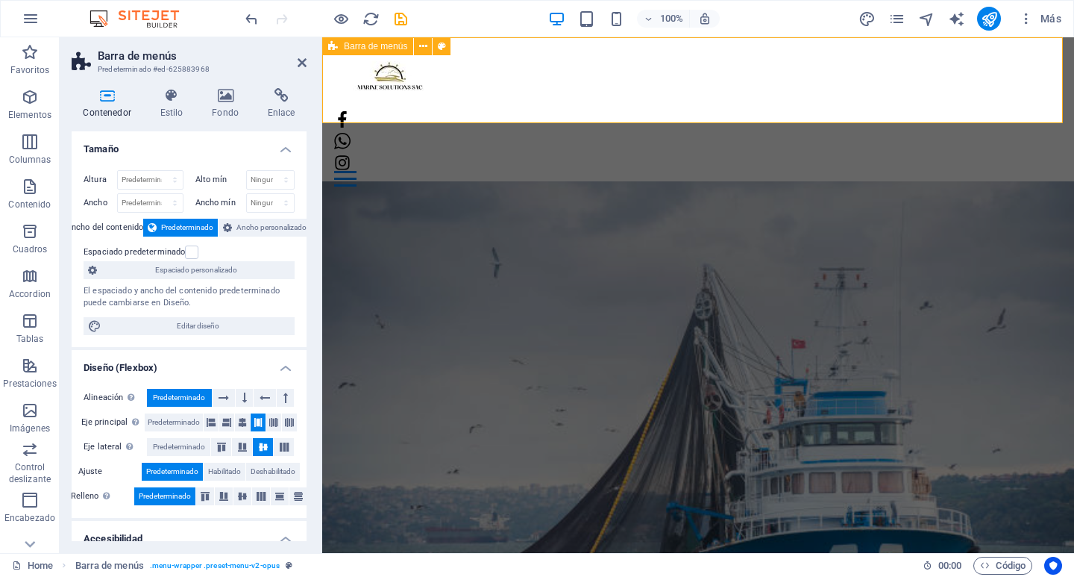
click at [510, 88] on div "Hogar MARCAS Contacto" at bounding box center [698, 117] width 752 height 161
click at [510, 87] on div "Hogar MARCAS Contacto" at bounding box center [698, 117] width 752 height 161
click at [223, 92] on icon at bounding box center [226, 95] width 50 height 15
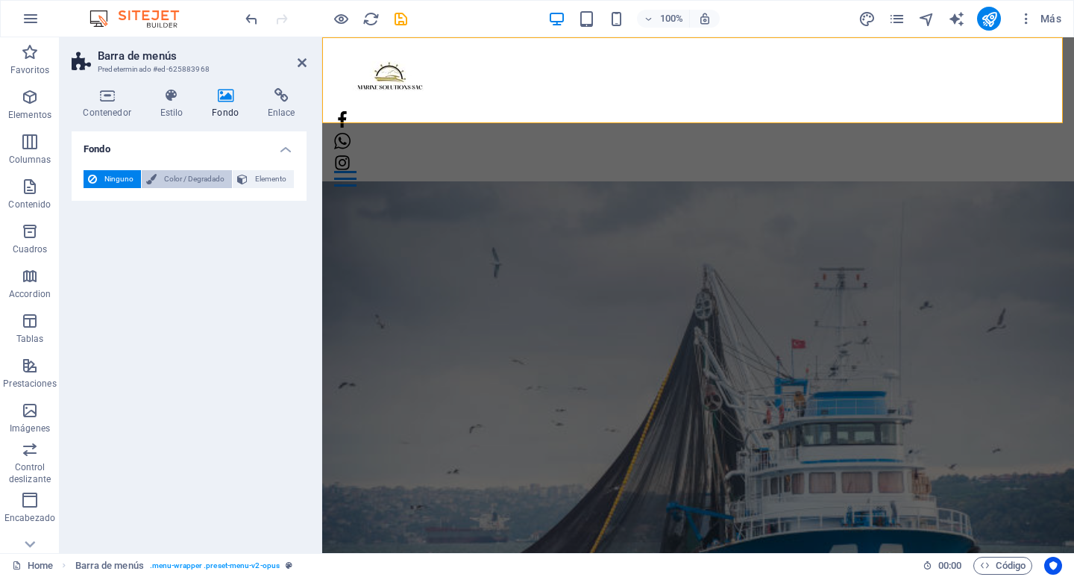
click at [175, 176] on span "Color / Degradado" at bounding box center [194, 179] width 66 height 18
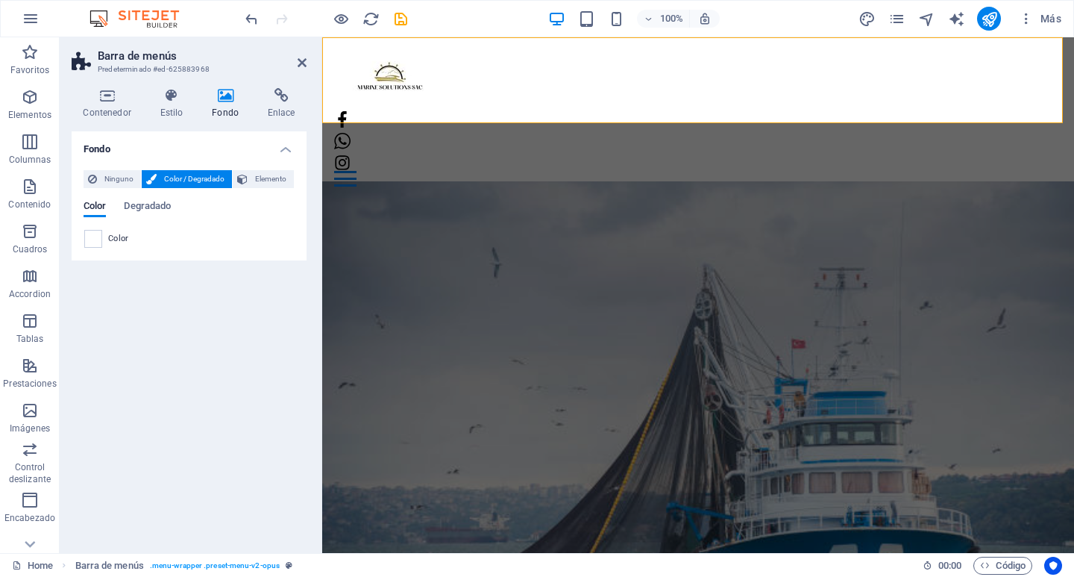
click at [113, 238] on span "Color" at bounding box center [118, 239] width 21 height 12
click at [95, 240] on span at bounding box center [93, 239] width 16 height 16
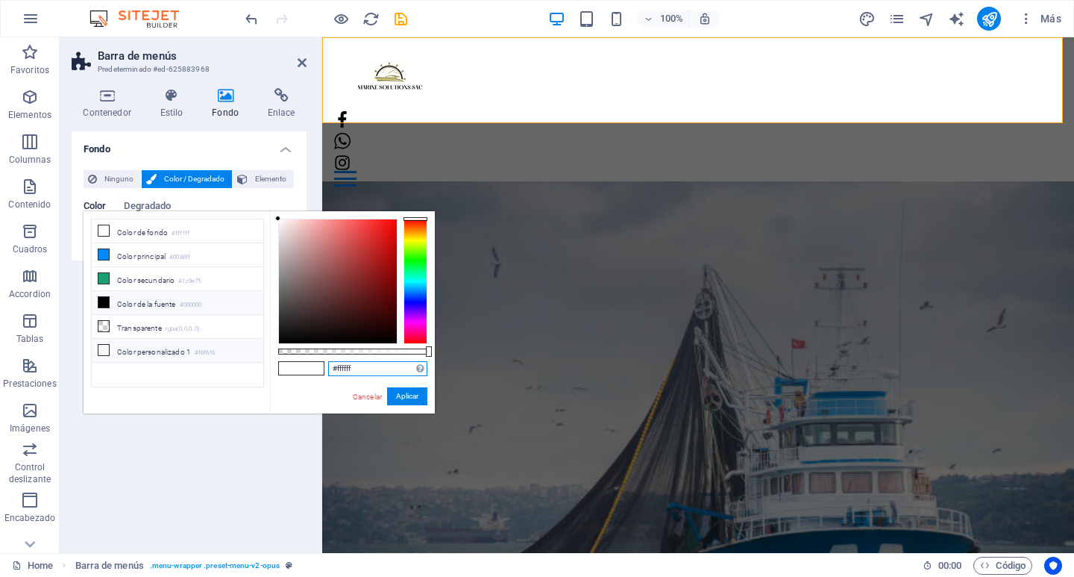
drag, startPoint x: 282, startPoint y: 369, endPoint x: 177, endPoint y: 352, distance: 106.5
click at [193, 356] on div "less Color de fondo #ffffff Color principal #0088ff Color secundario #1c9e75 Co…" at bounding box center [259, 312] width 351 height 202
paste input "8f8f8"
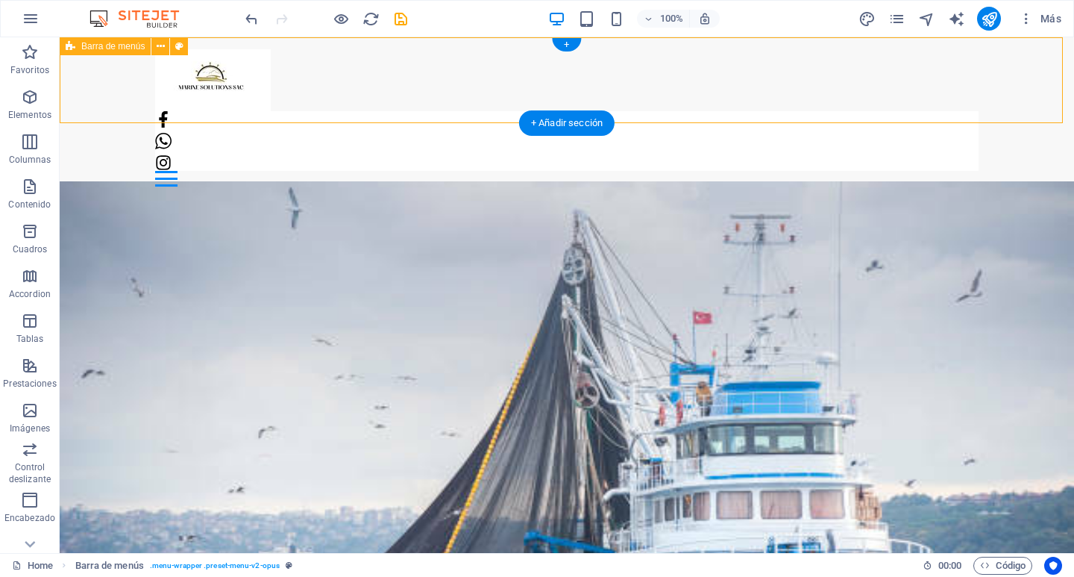
click at [452, 77] on div "Hogar MARCAS Contacto" at bounding box center [567, 117] width 1015 height 161
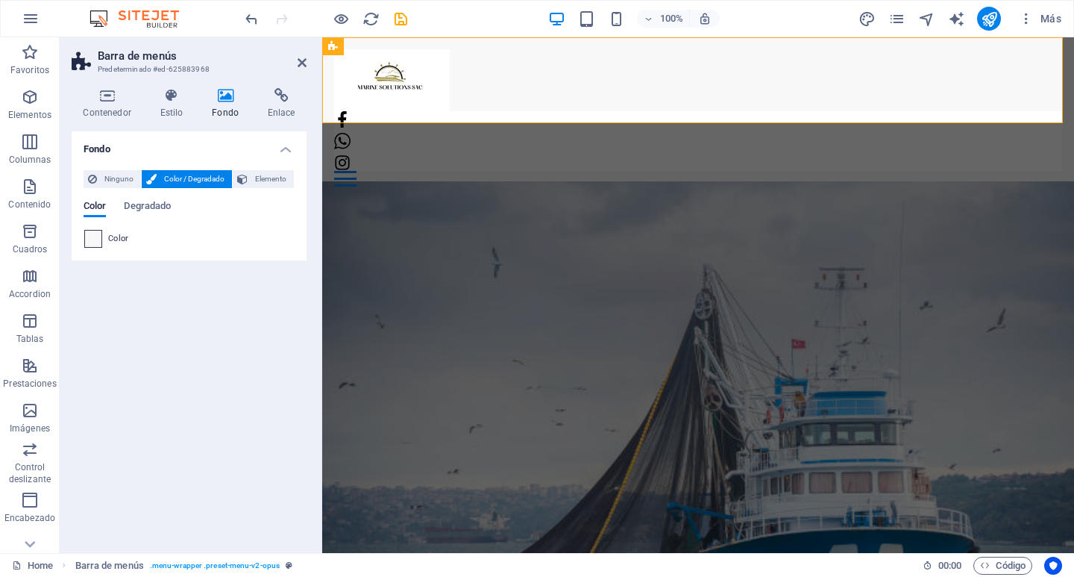
click at [101, 235] on span at bounding box center [93, 239] width 16 height 16
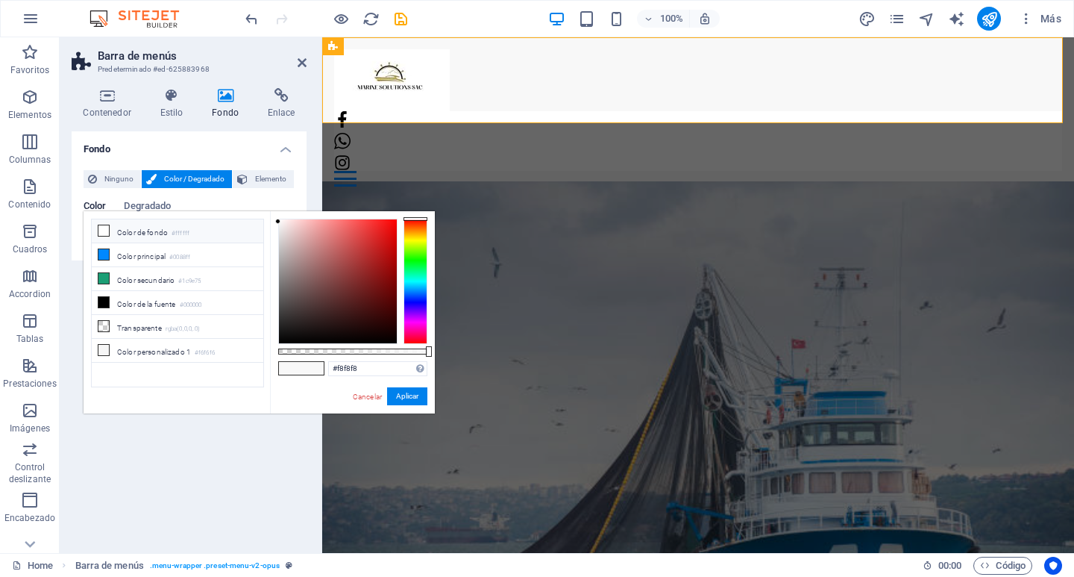
click at [149, 233] on li "Color de fondo #ffffff" at bounding box center [178, 231] width 172 height 24
type input "#ffffff"
click at [414, 392] on button "Aplicar" at bounding box center [407, 396] width 40 height 18
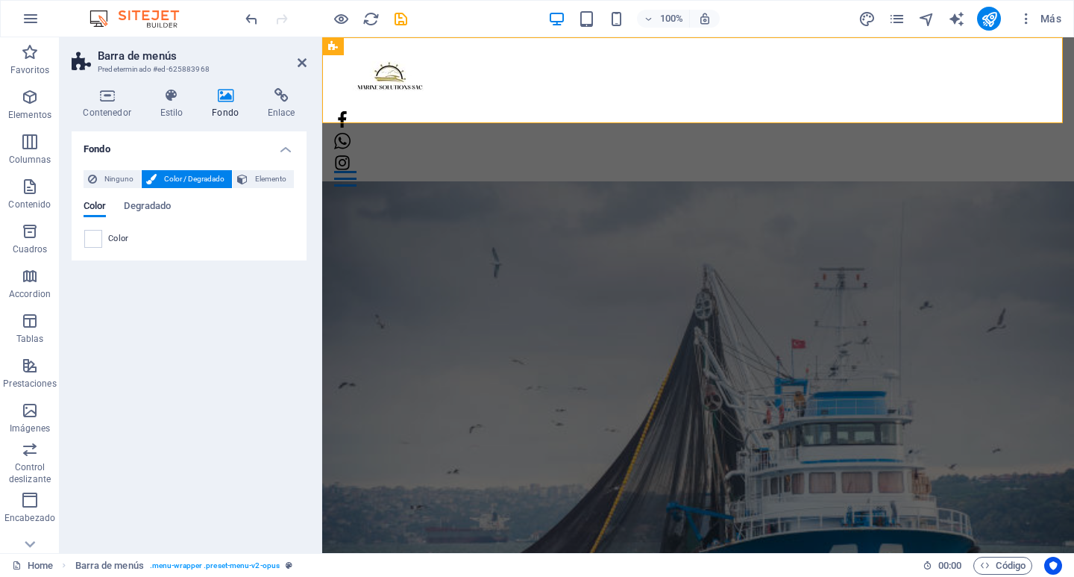
click at [218, 433] on div "Fondo Ninguno Color / Degradado Elemento Estirar fondo a ancho completo Superpo…" at bounding box center [189, 336] width 235 height 410
click at [989, 16] on icon "publish" at bounding box center [989, 18] width 17 height 17
